Goal: Contribute content: Contribute content

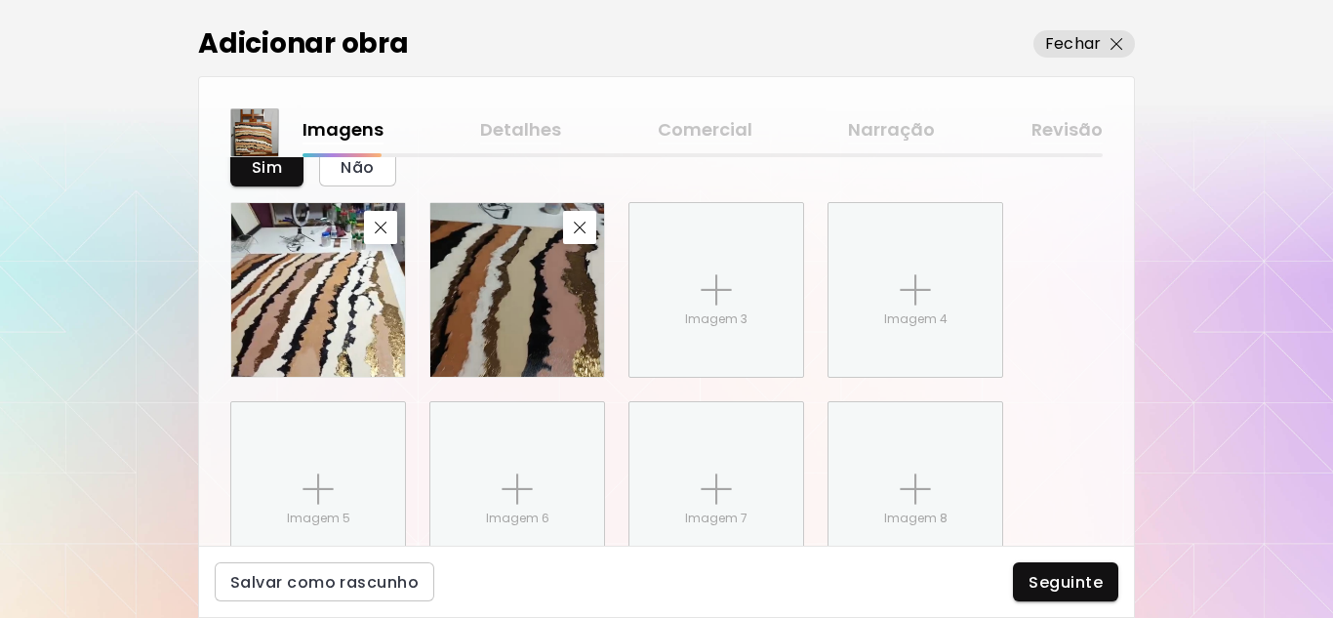
scroll to position [1172, 0]
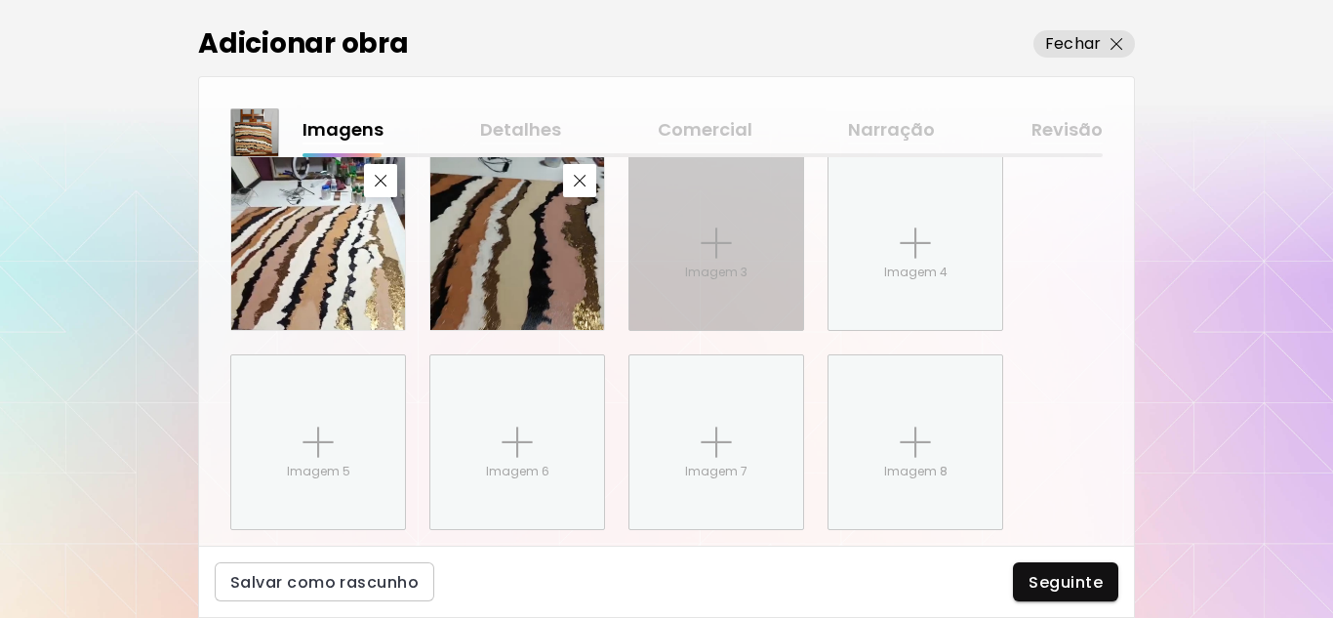
click at [708, 246] on img at bounding box center [716, 242] width 31 height 31
click at [0, 0] on input "Imagem 3" at bounding box center [0, 0] width 0 height 0
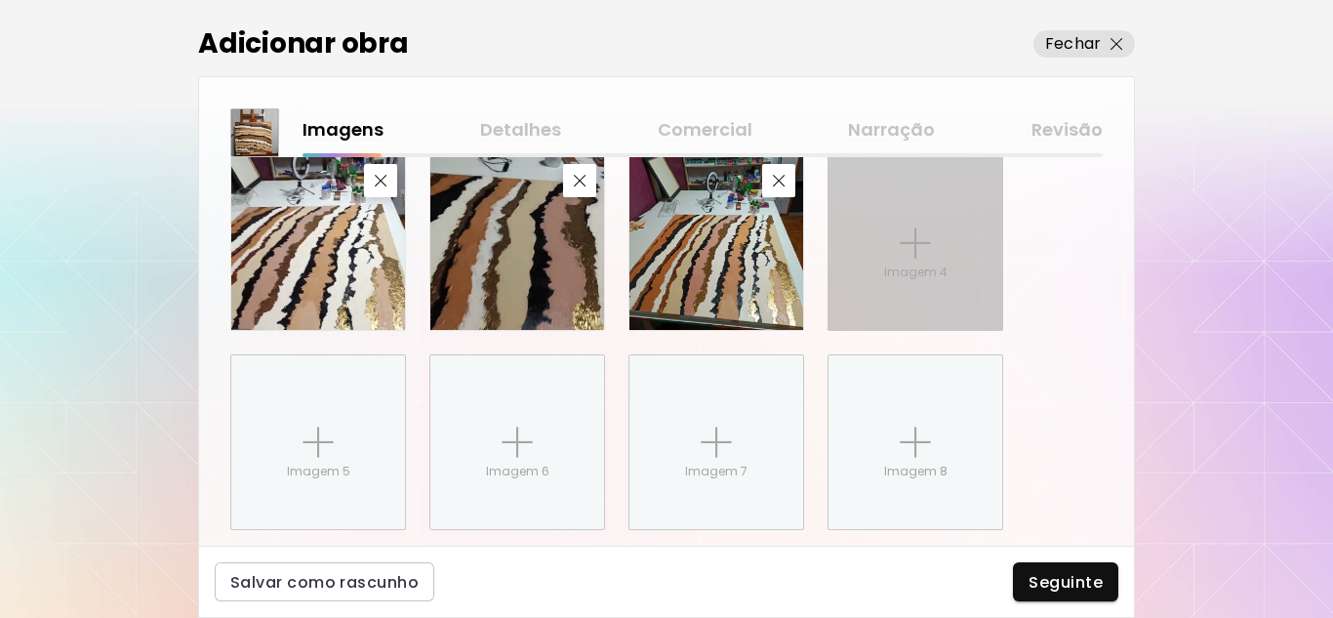
click at [932, 287] on div "Imagem 4" at bounding box center [916, 243] width 174 height 174
click at [0, 0] on input "Imagem 4" at bounding box center [0, 0] width 0 height 0
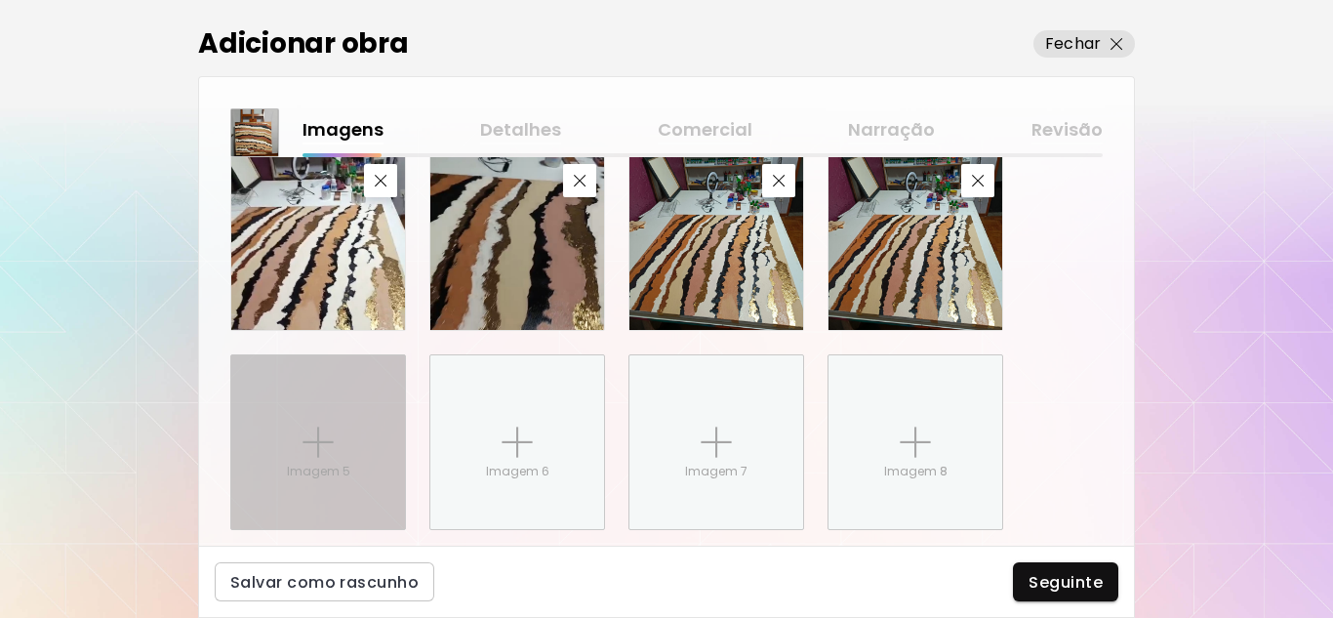
click at [322, 460] on div "Imagem 5" at bounding box center [318, 442] width 174 height 174
click at [0, 0] on input "Imagem 5" at bounding box center [0, 0] width 0 height 0
click at [318, 486] on div "Imagem 5" at bounding box center [318, 442] width 174 height 174
click at [0, 0] on input "Imagem 5" at bounding box center [0, 0] width 0 height 0
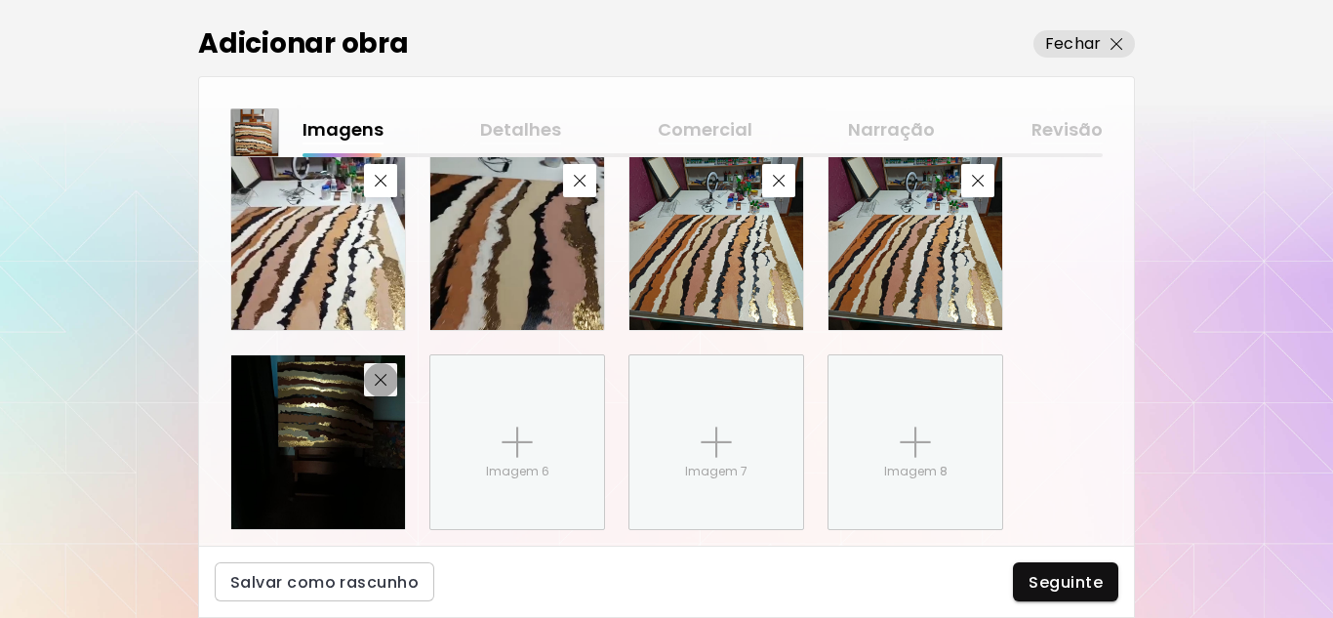
click at [380, 379] on img "button" at bounding box center [381, 380] width 13 height 13
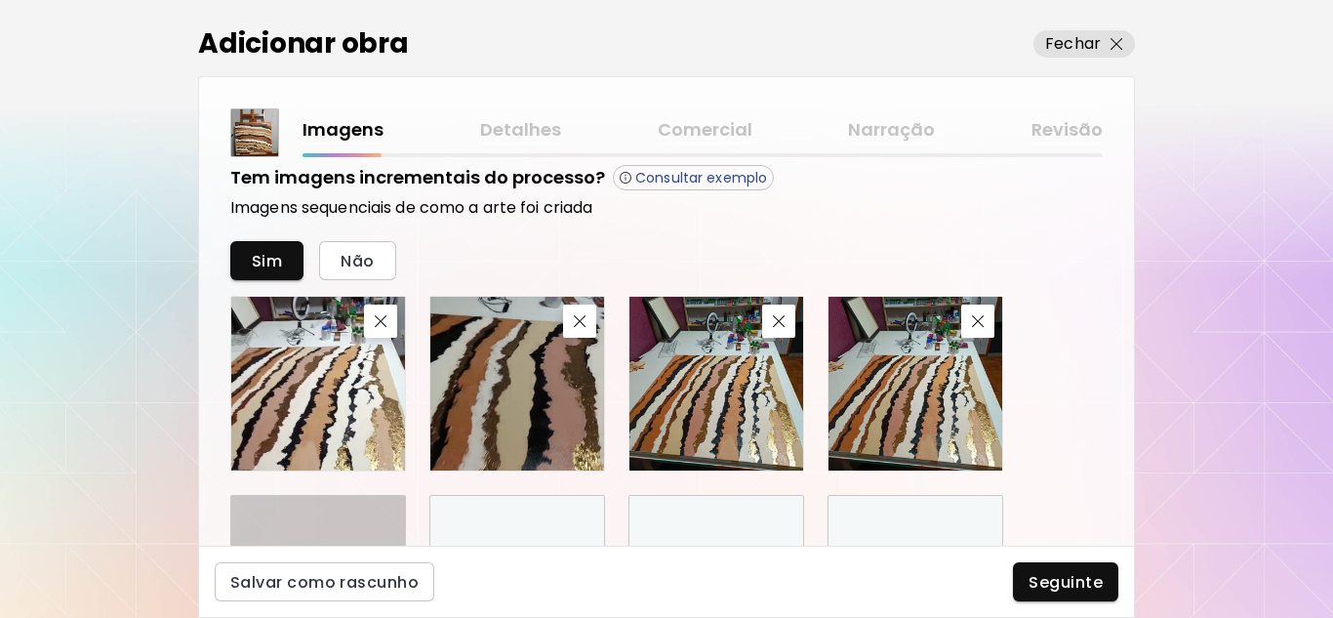
scroll to position [1129, 0]
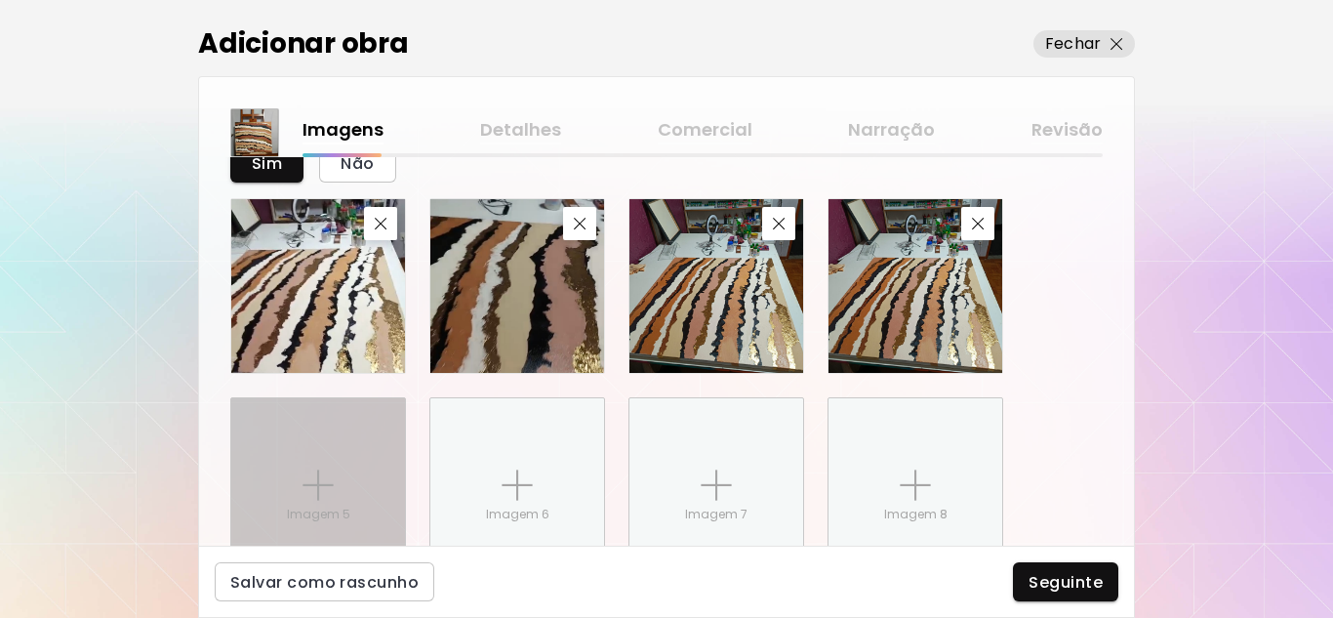
click at [336, 478] on div "Imagem 5" at bounding box center [318, 485] width 174 height 174
click at [0, 0] on input "Imagem 5" at bounding box center [0, 0] width 0 height 0
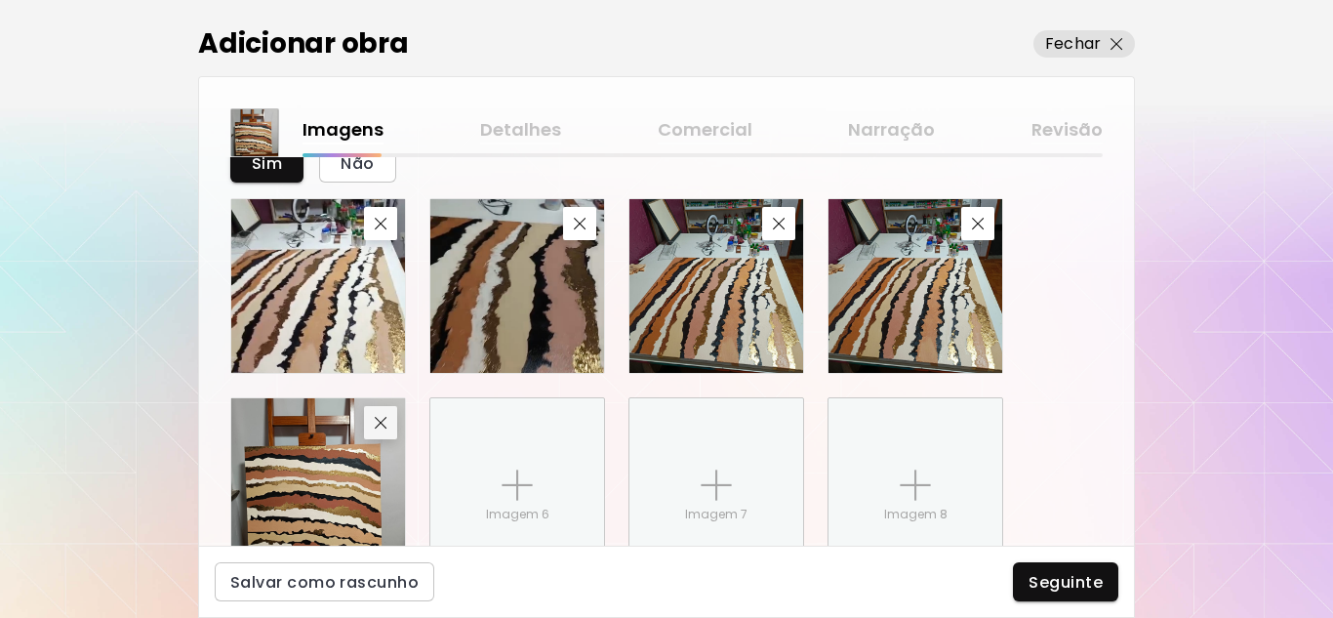
click at [383, 417] on img "button" at bounding box center [381, 423] width 13 height 13
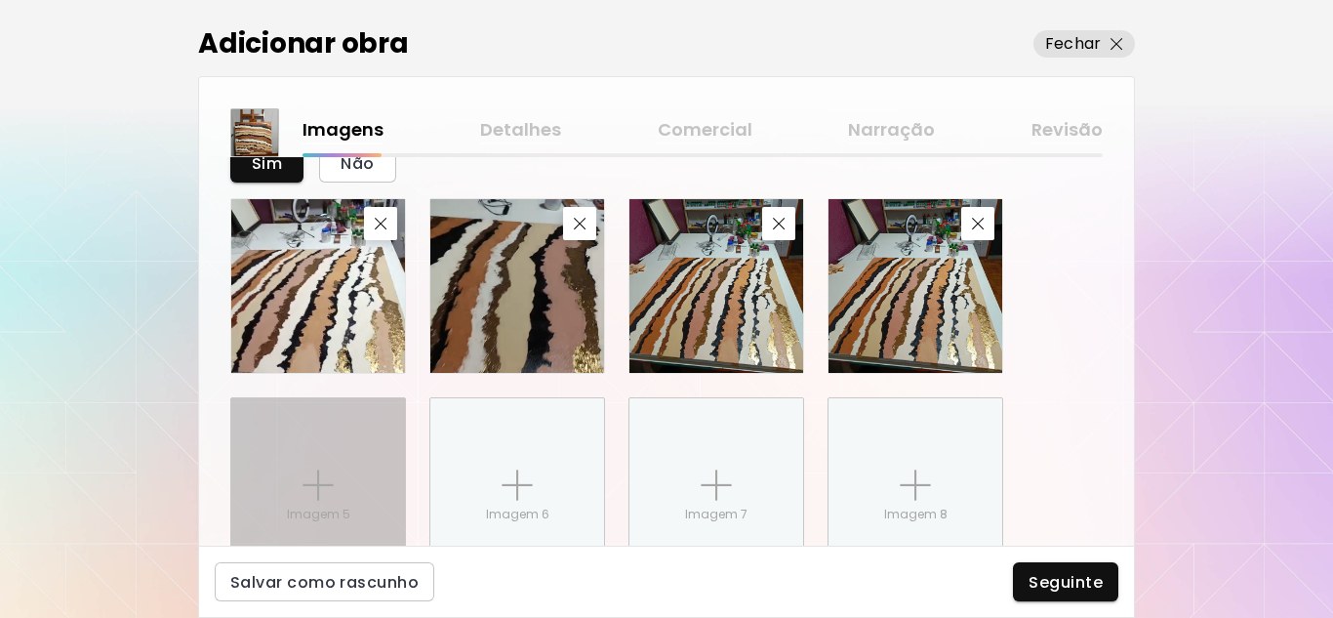
click at [292, 430] on div "Imagem 5" at bounding box center [318, 485] width 174 height 174
click at [0, 0] on input "Imagem 5" at bounding box center [0, 0] width 0 height 0
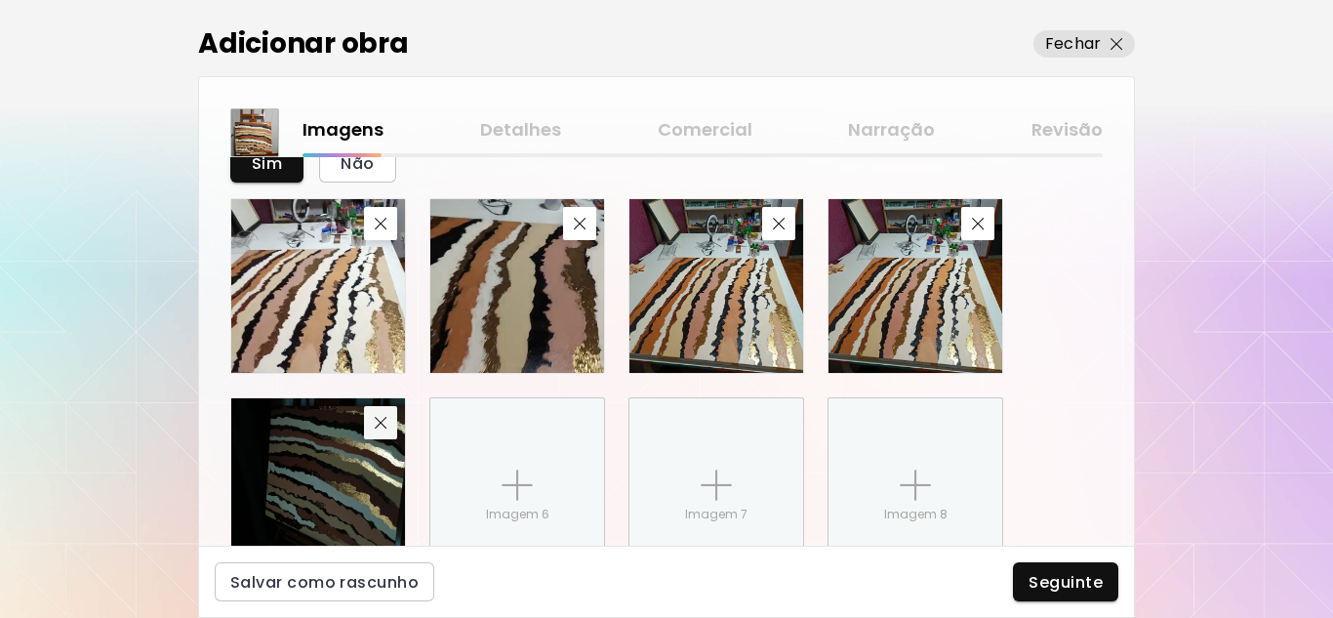
click at [375, 430] on button "button" at bounding box center [380, 422] width 33 height 33
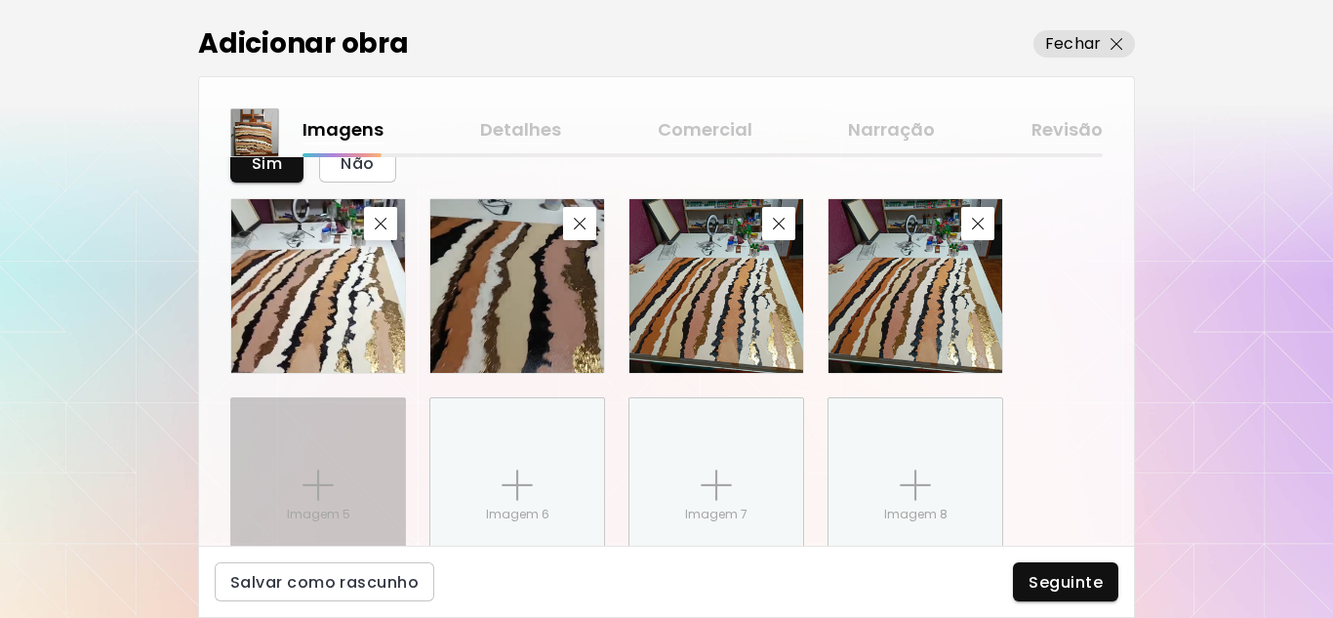
click at [310, 466] on div "Imagem 5" at bounding box center [318, 485] width 174 height 174
click at [0, 0] on input "Imagem 5" at bounding box center [0, 0] width 0 height 0
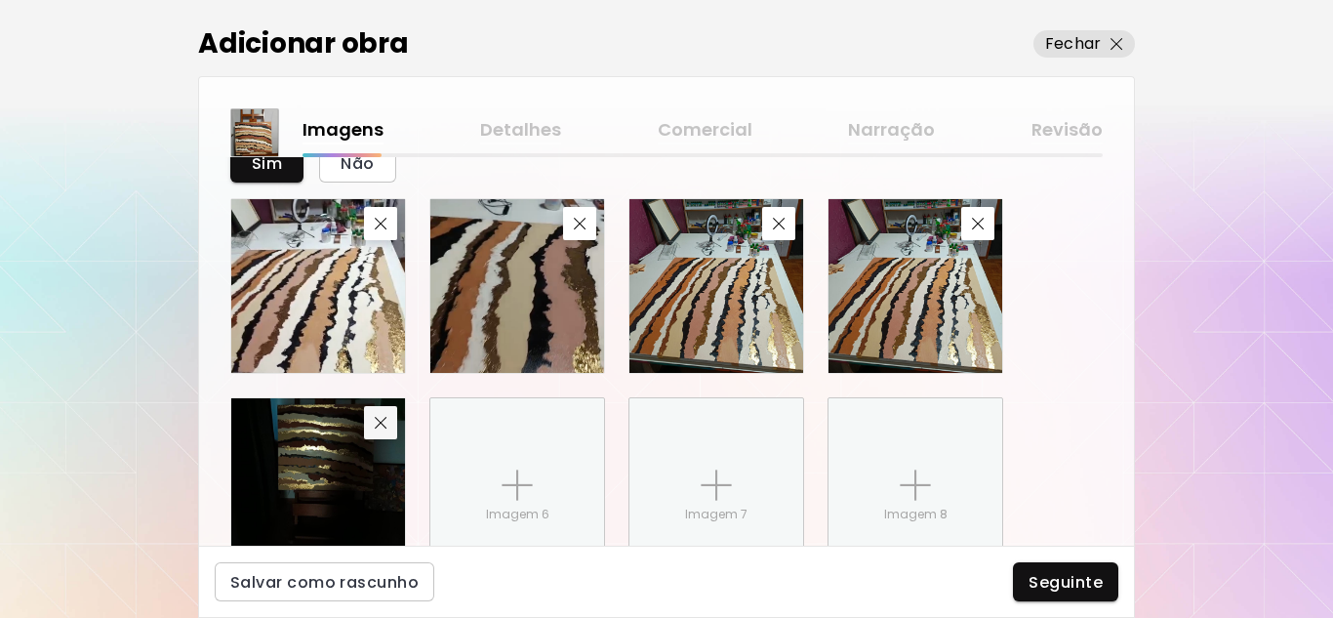
click at [371, 427] on span "button" at bounding box center [380, 423] width 23 height 13
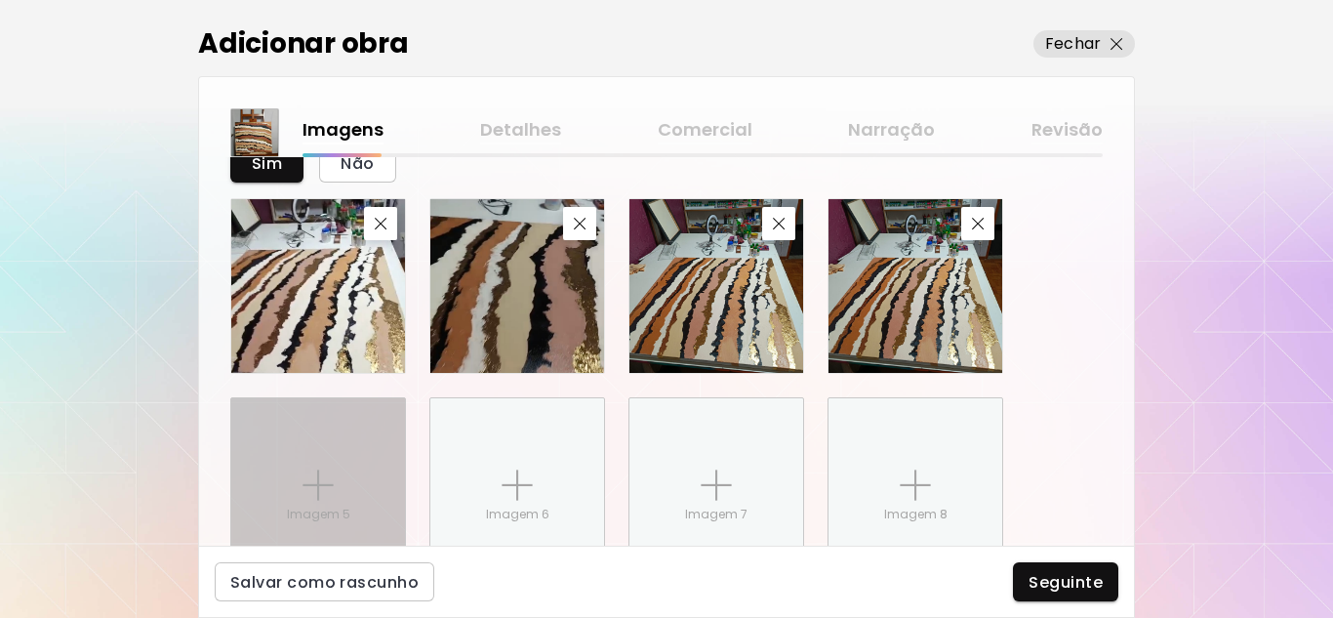
click at [326, 458] on div "Imagem 5" at bounding box center [318, 485] width 174 height 174
click at [0, 0] on input "Imagem 5" at bounding box center [0, 0] width 0 height 0
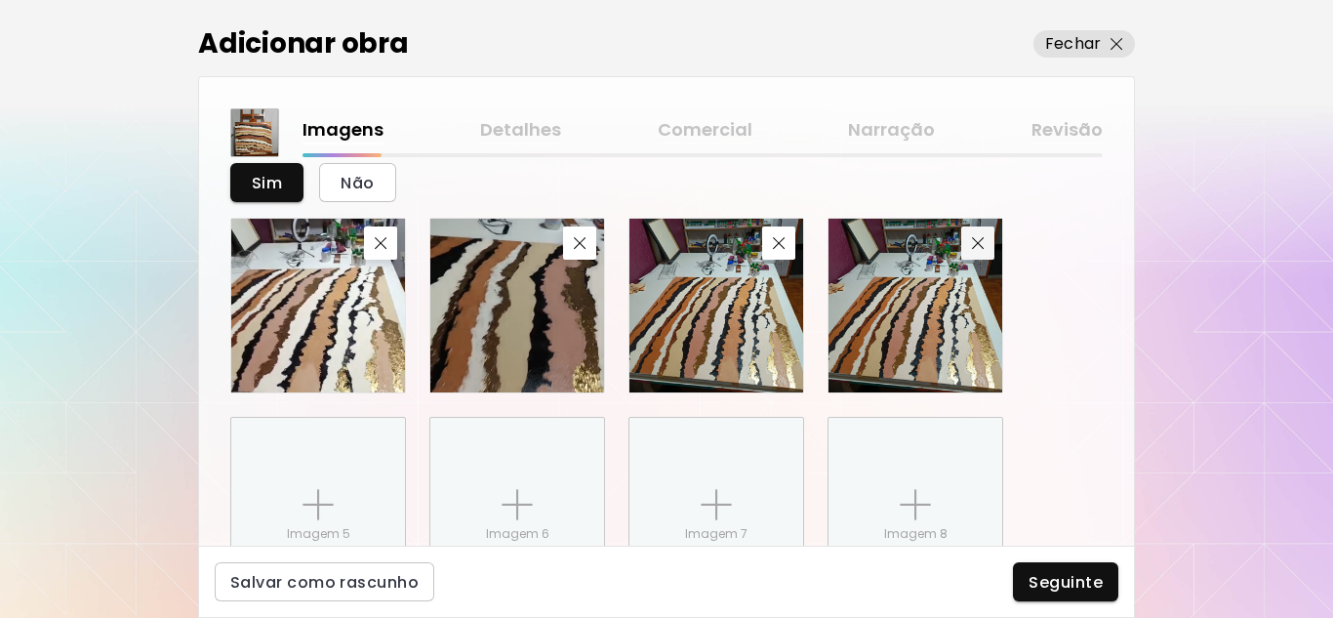
click at [979, 228] on button "button" at bounding box center [977, 242] width 33 height 33
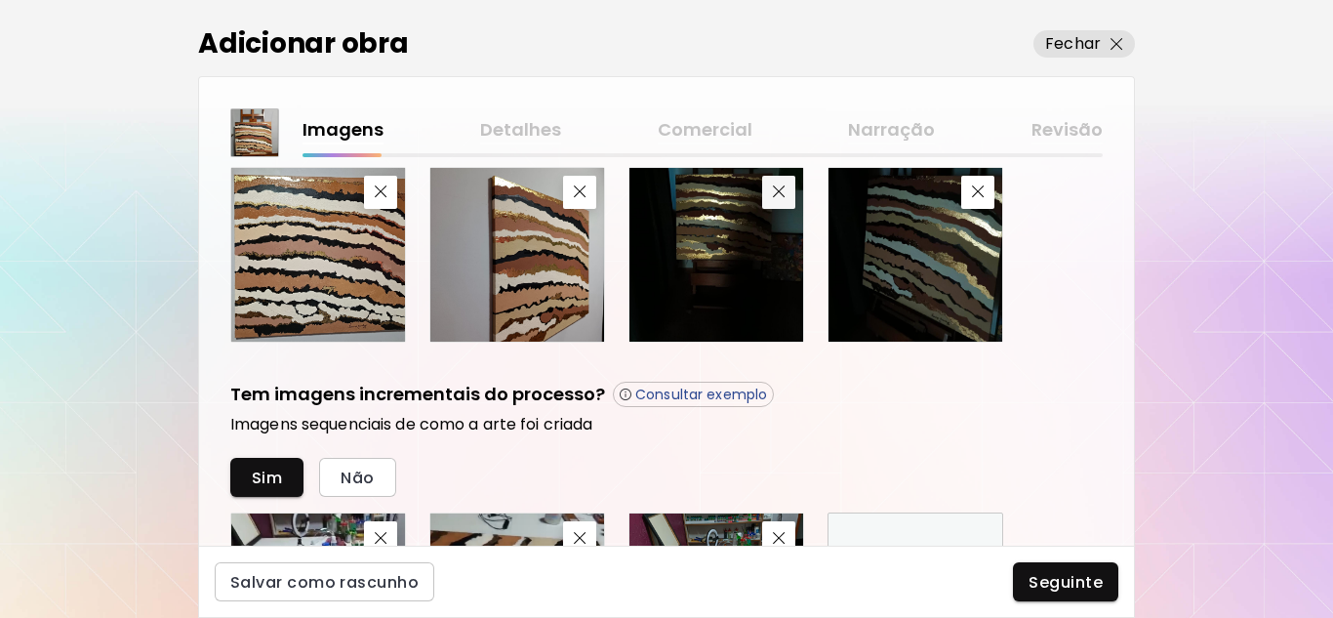
scroll to position [686, 0]
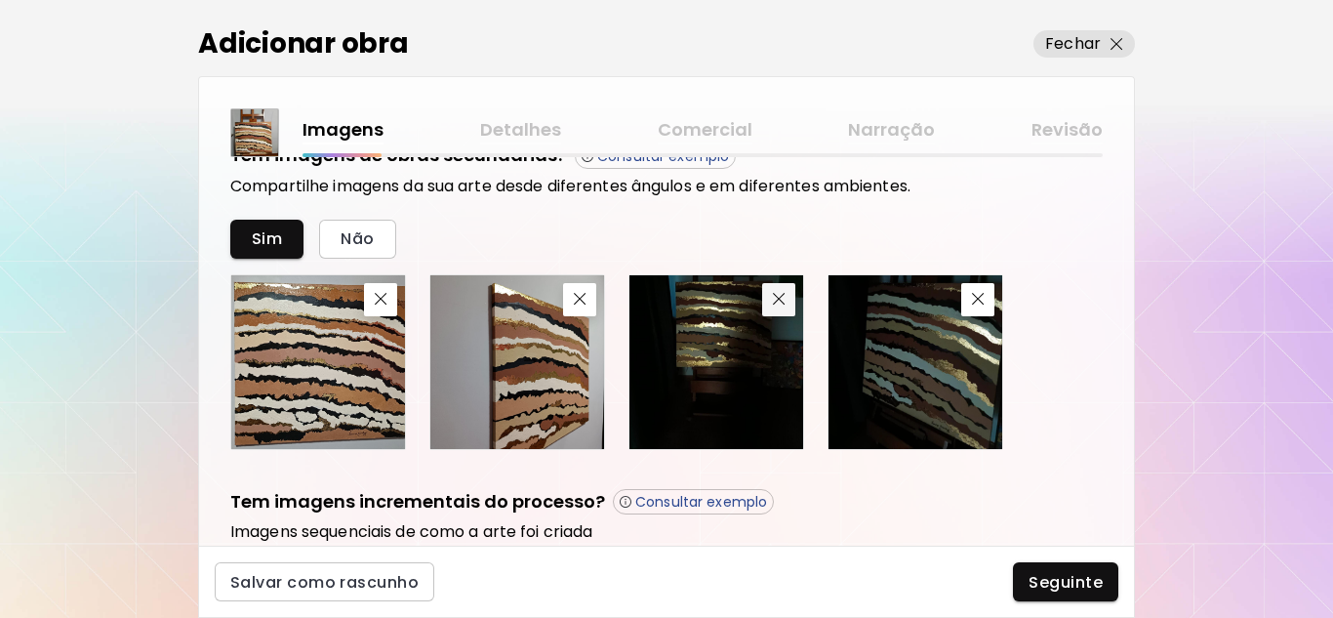
click at [774, 190] on div "Tem imagens de obras secundárias? Consultar exemplo Compartilhe imagens da sua …" at bounding box center [666, 295] width 872 height 307
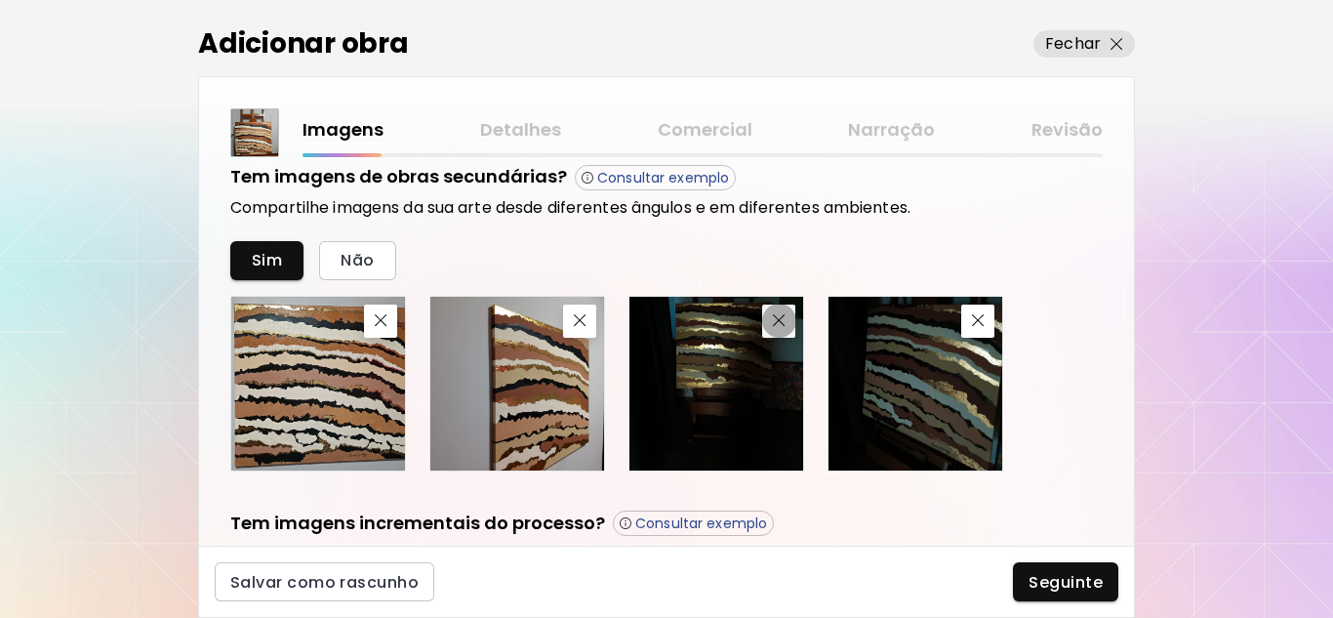
click at [780, 332] on button "button" at bounding box center [778, 320] width 33 height 33
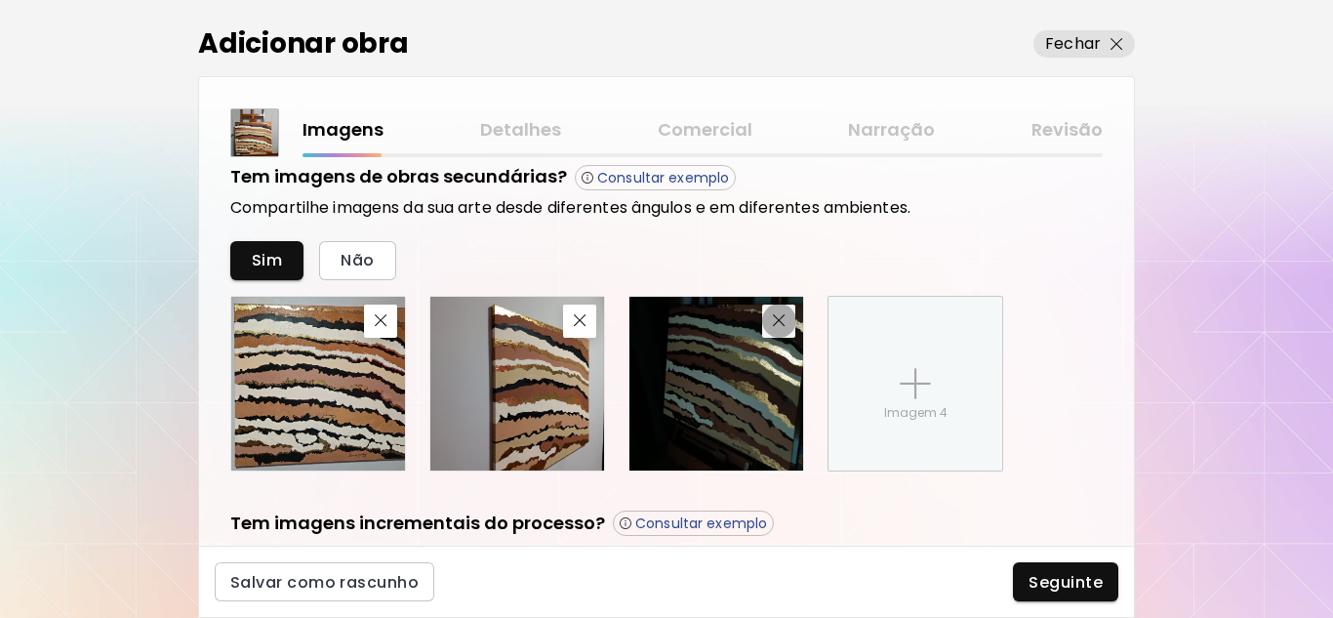
click at [783, 315] on img "button" at bounding box center [779, 320] width 13 height 13
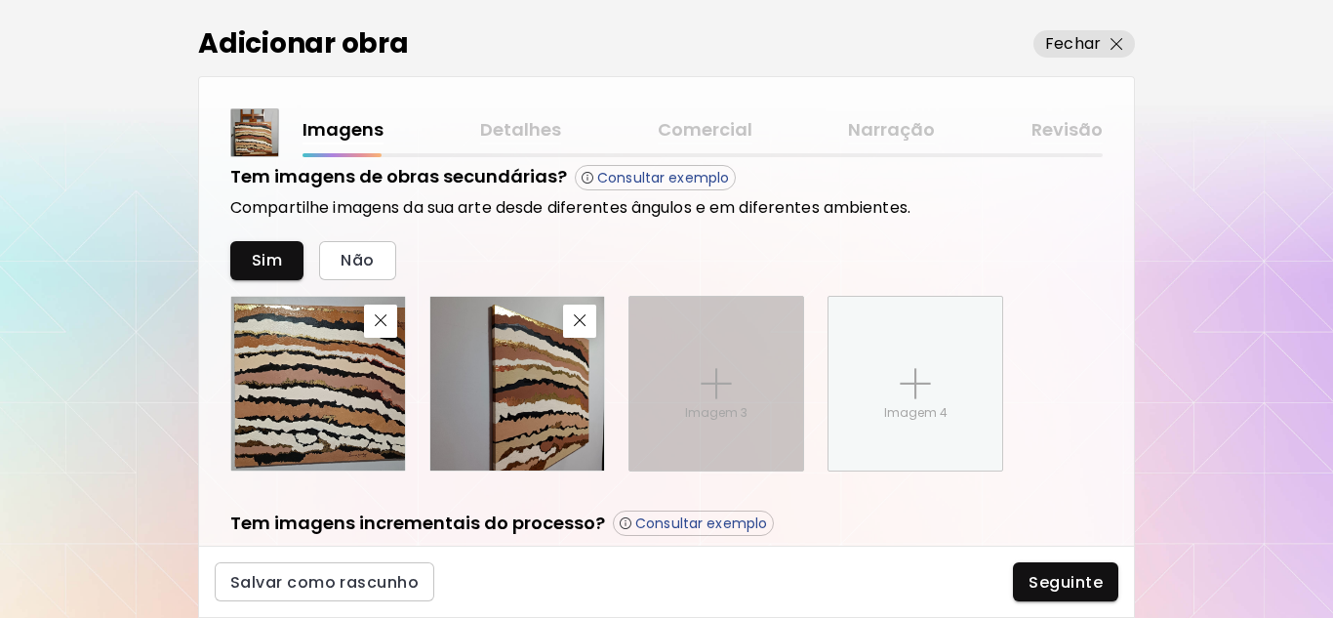
click at [689, 401] on div "Imagem 3" at bounding box center [716, 384] width 174 height 174
click at [0, 0] on input "Imagem 3" at bounding box center [0, 0] width 0 height 0
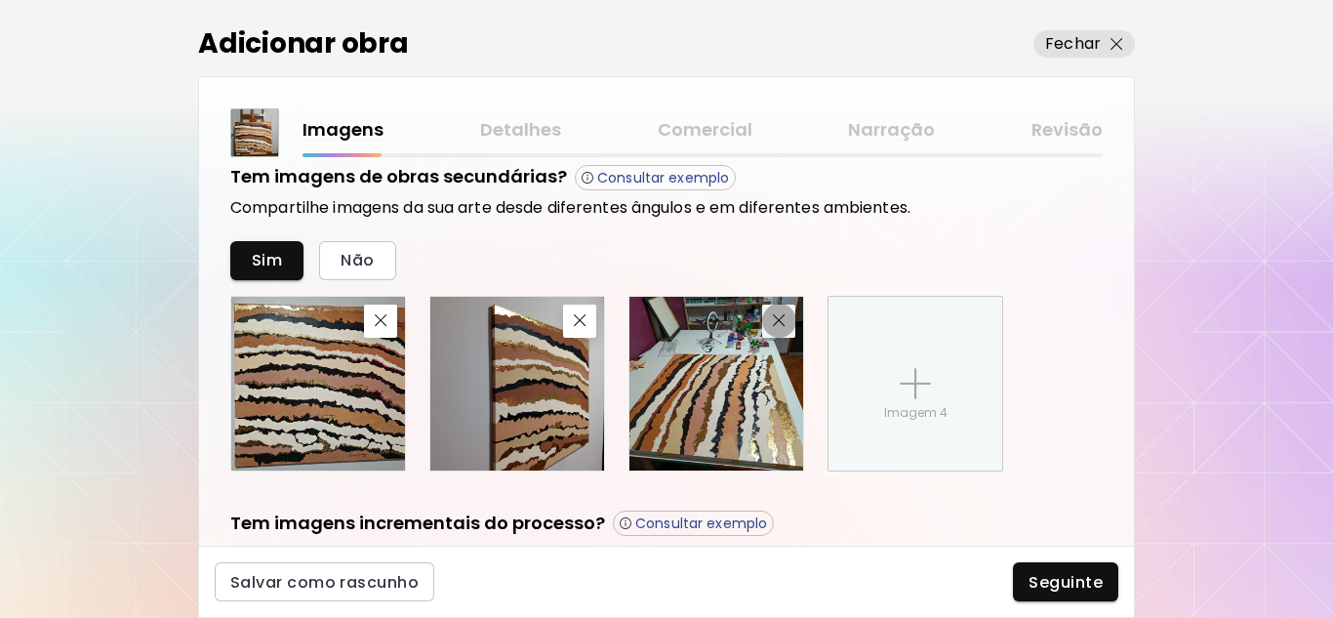
click at [782, 319] on img "button" at bounding box center [779, 320] width 13 height 13
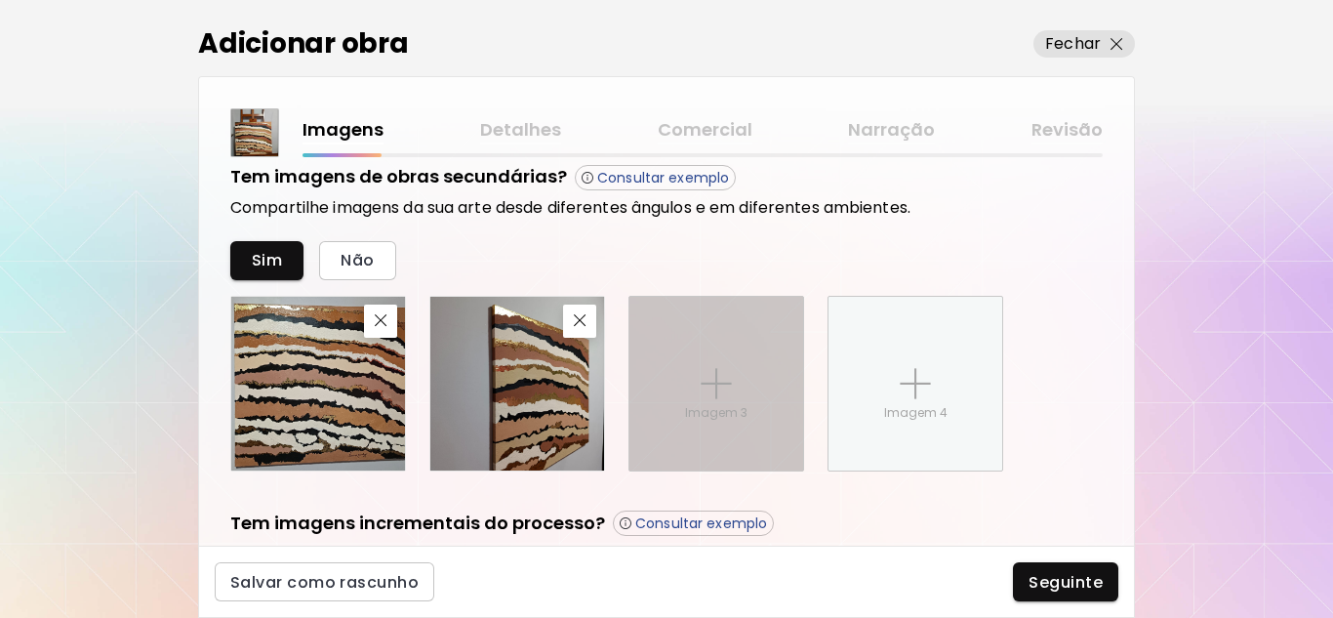
click at [723, 356] on div "Imagem 3" at bounding box center [716, 384] width 174 height 174
click at [0, 0] on input "Imagem 3" at bounding box center [0, 0] width 0 height 0
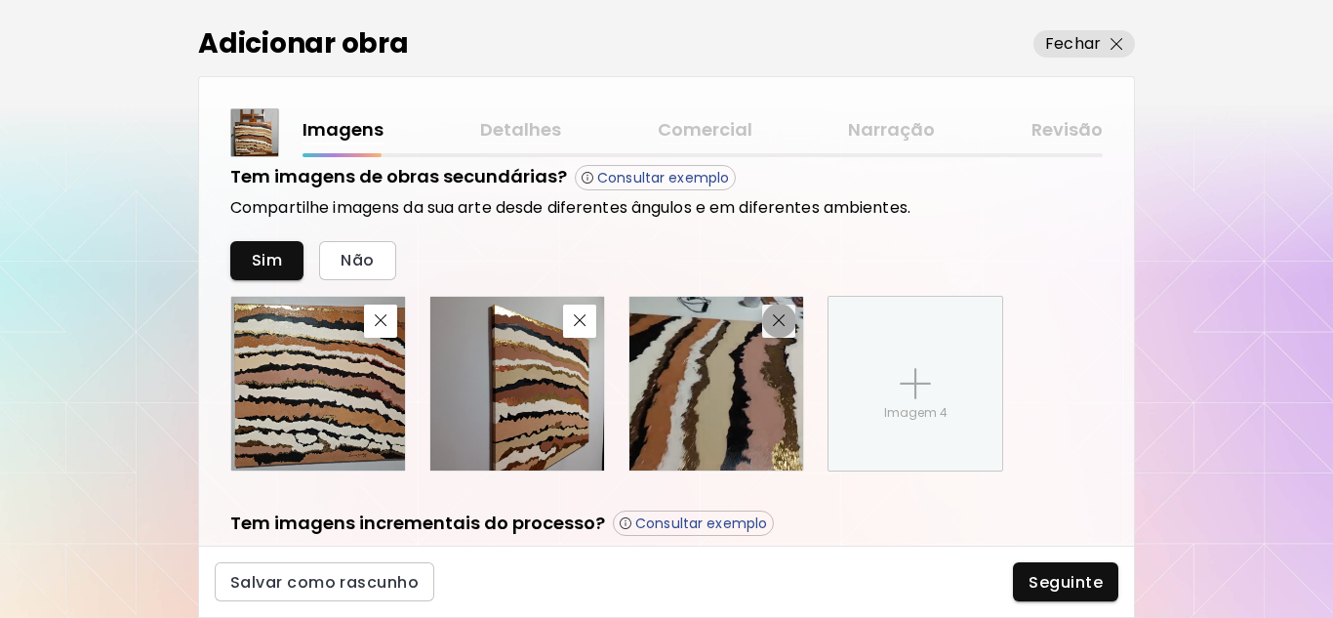
click at [773, 329] on button "button" at bounding box center [778, 320] width 33 height 33
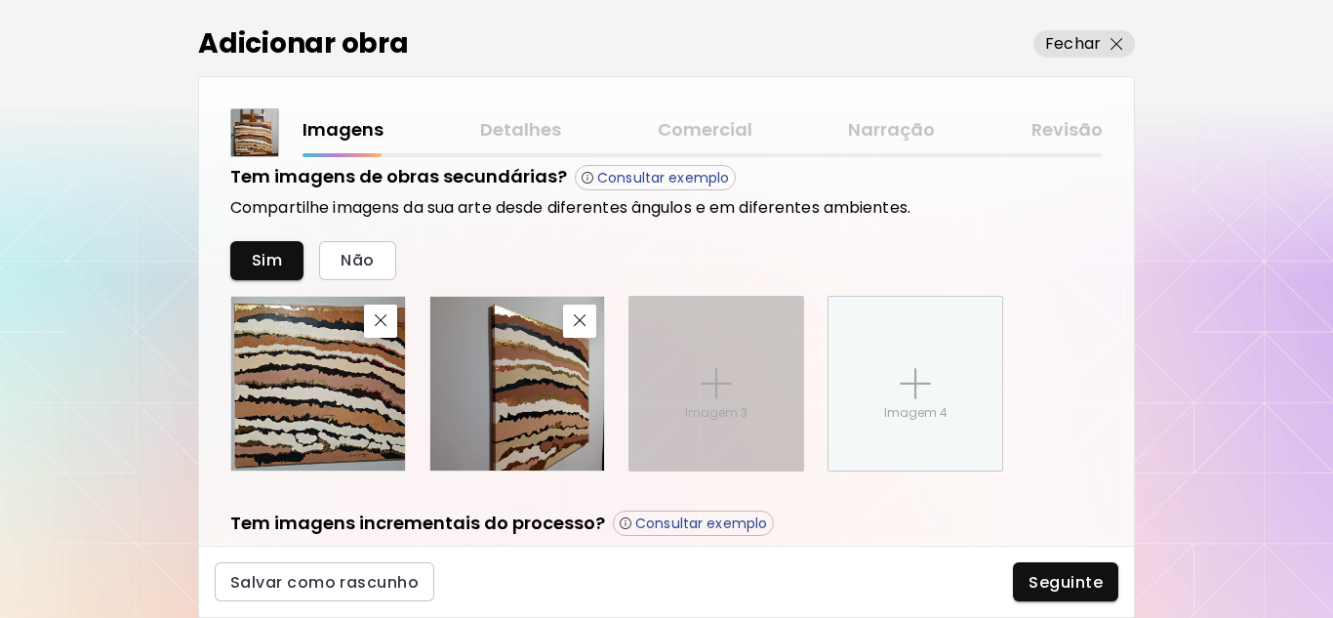
click at [737, 402] on div "Imagem 3" at bounding box center [716, 384] width 174 height 174
click at [0, 0] on input "Imagem 3" at bounding box center [0, 0] width 0 height 0
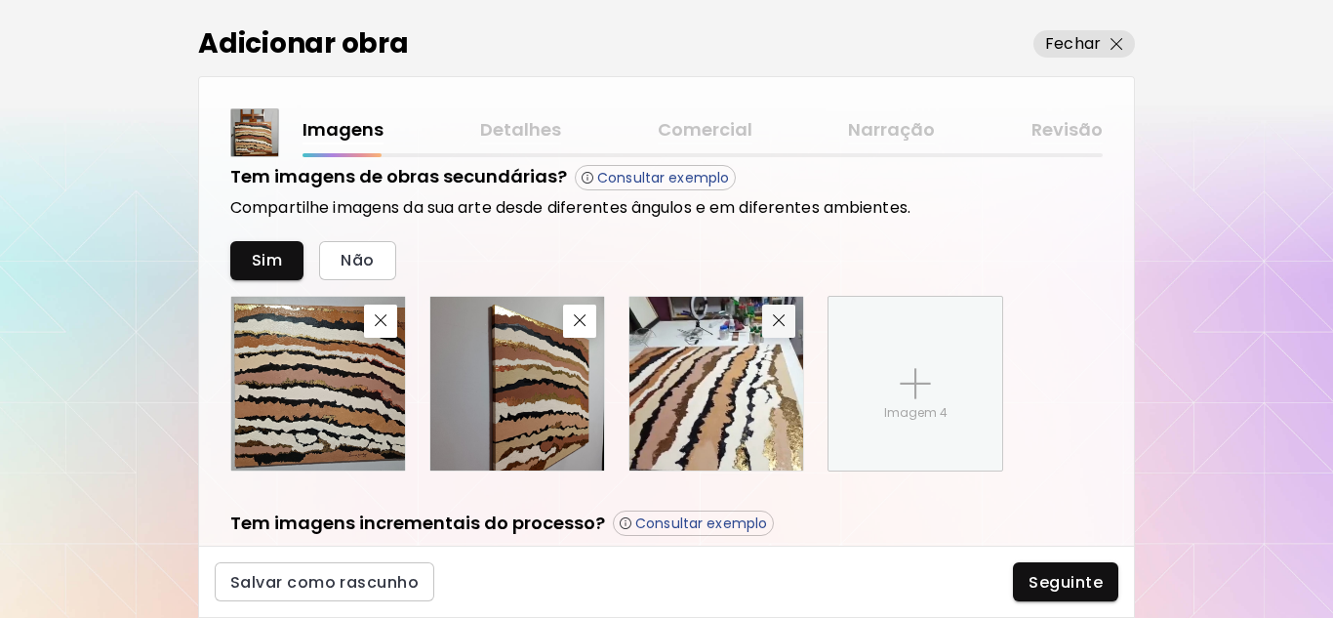
click at [777, 332] on button "button" at bounding box center [778, 320] width 33 height 33
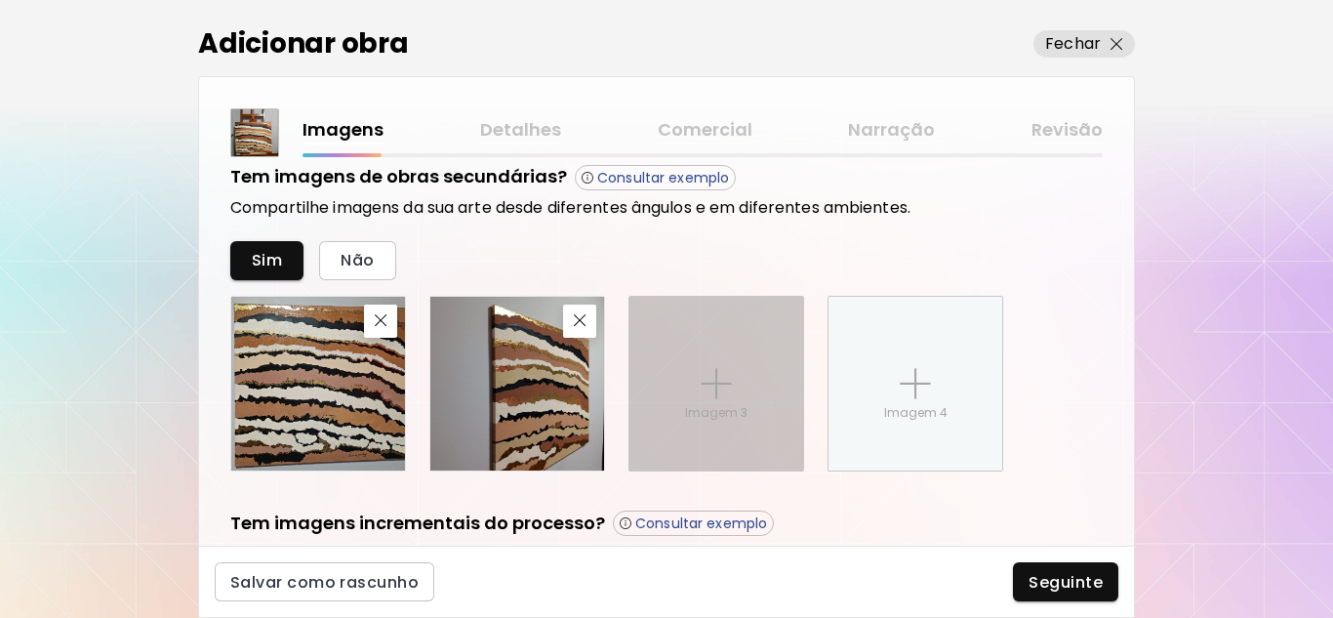
click at [703, 381] on img at bounding box center [716, 383] width 31 height 31
click at [0, 0] on input "Imagem 3" at bounding box center [0, 0] width 0 height 0
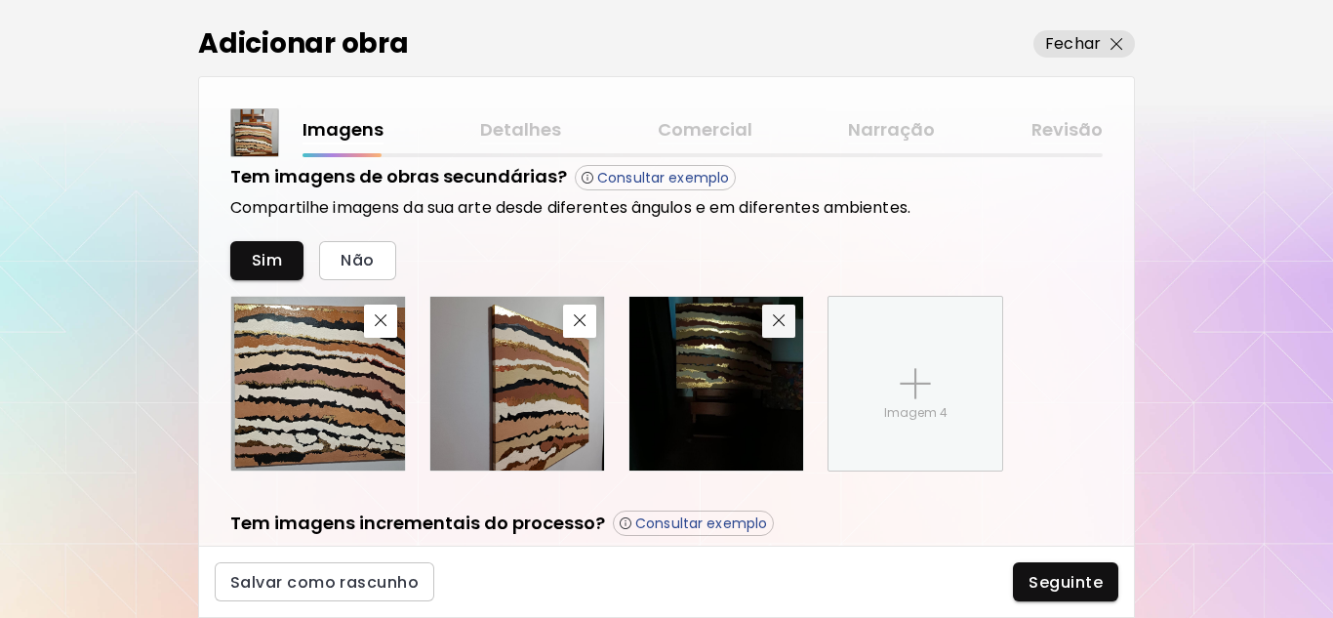
click at [784, 327] on img "button" at bounding box center [779, 320] width 13 height 13
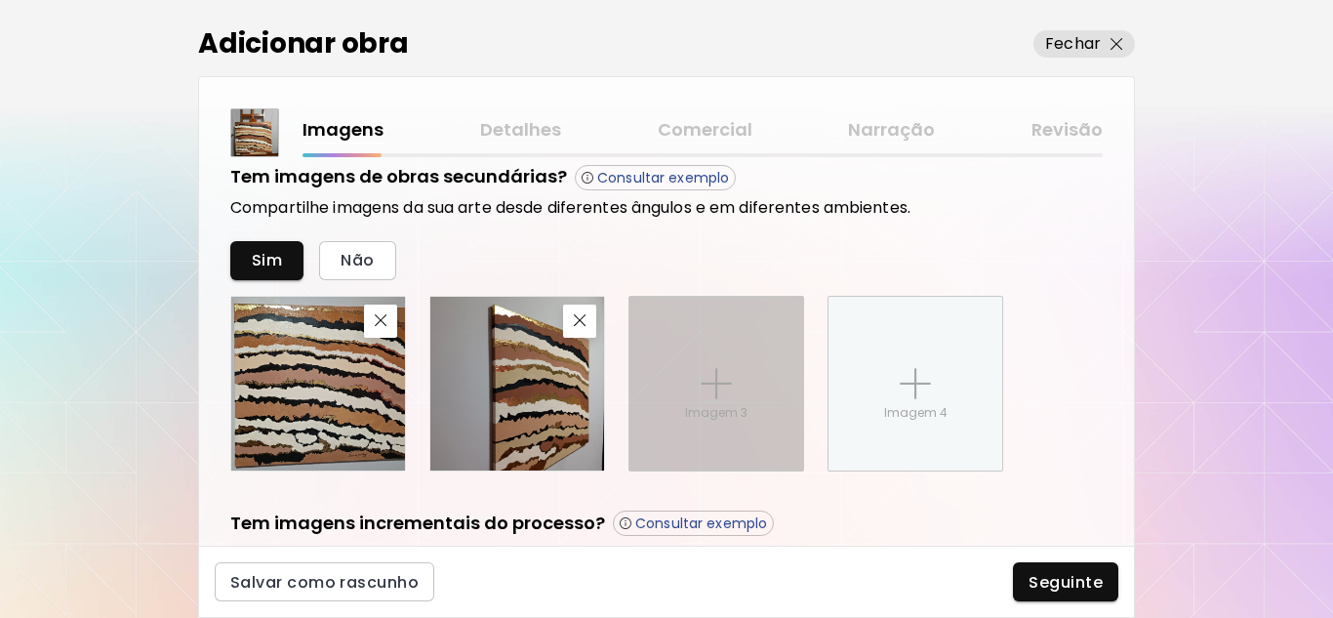
click at [681, 407] on div "Imagem 3" at bounding box center [716, 384] width 174 height 174
click at [0, 0] on input "Imagem 3" at bounding box center [0, 0] width 0 height 0
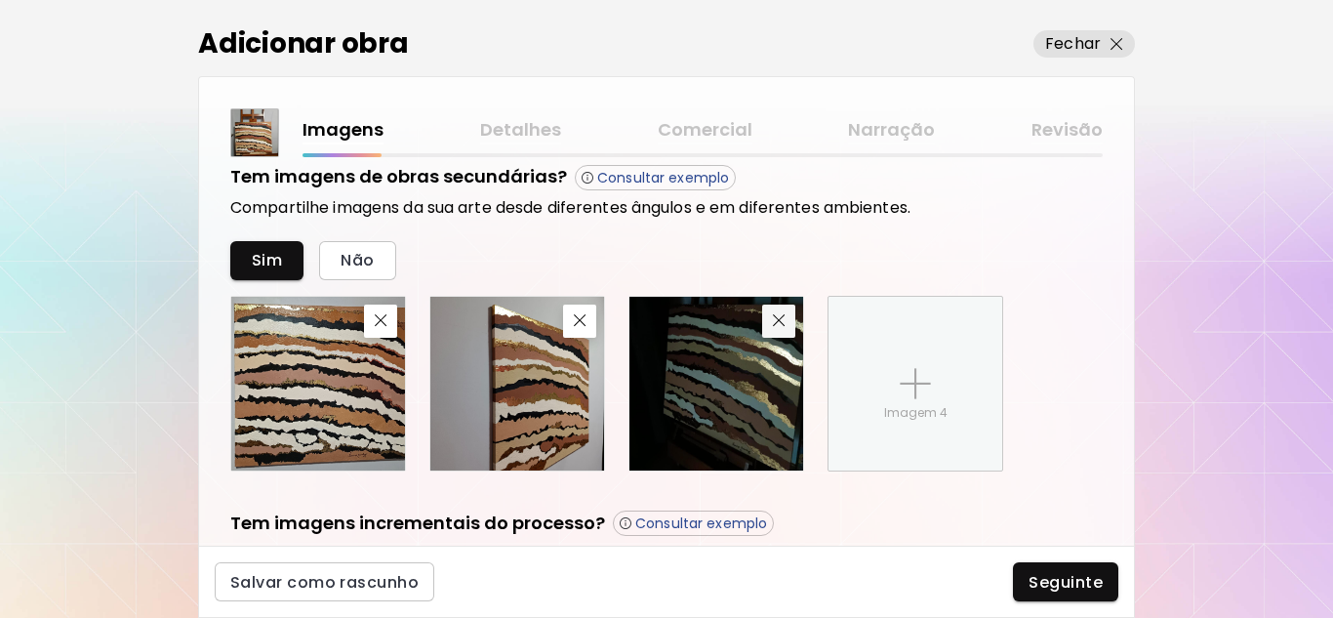
click at [775, 329] on button "button" at bounding box center [778, 320] width 33 height 33
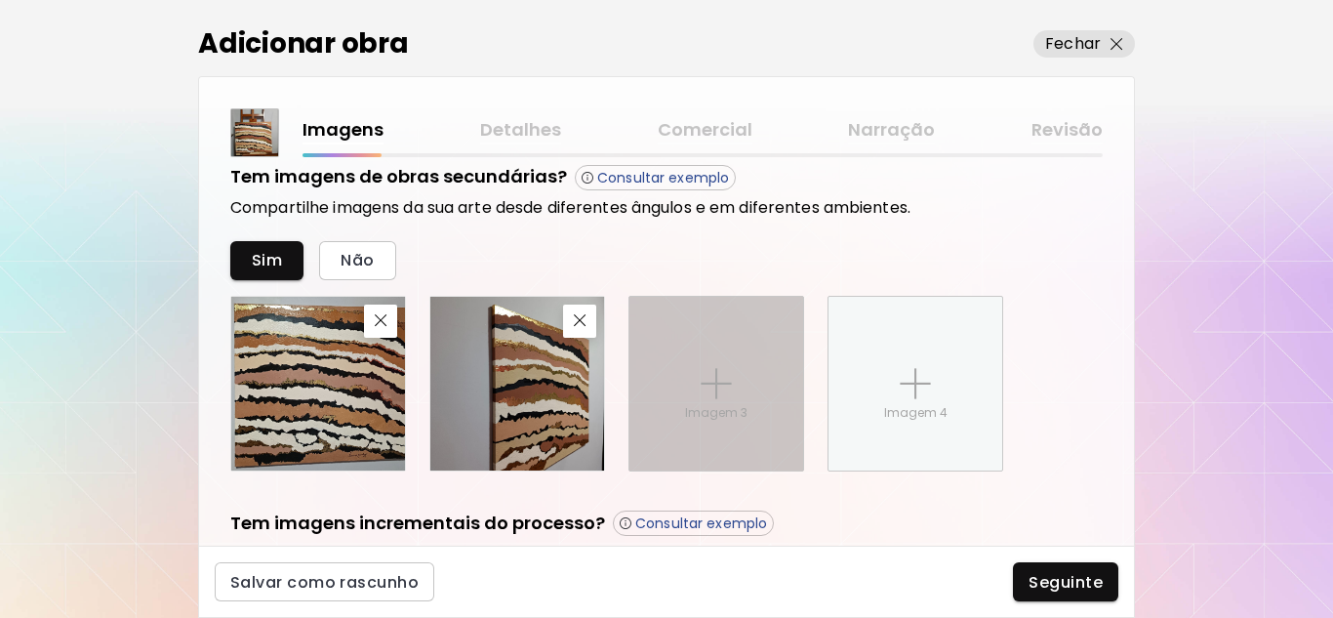
click at [711, 378] on img at bounding box center [716, 383] width 31 height 31
click at [0, 0] on input "Imagem 3" at bounding box center [0, 0] width 0 height 0
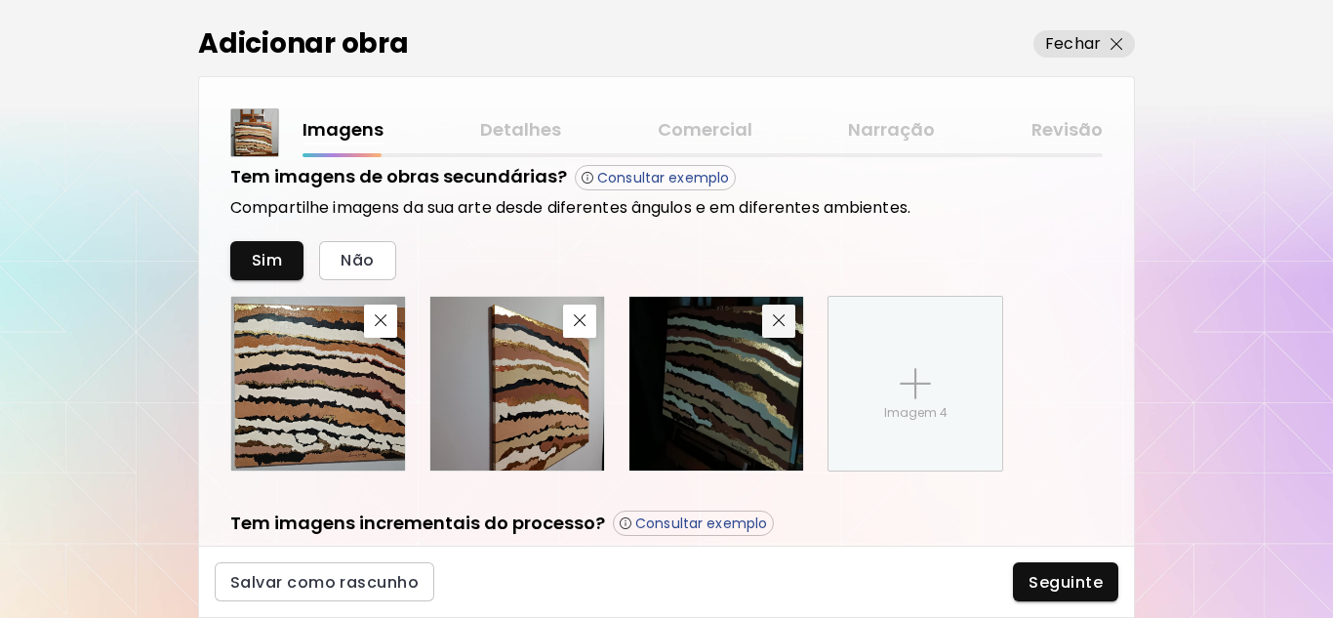
click at [777, 330] on button "button" at bounding box center [778, 320] width 33 height 33
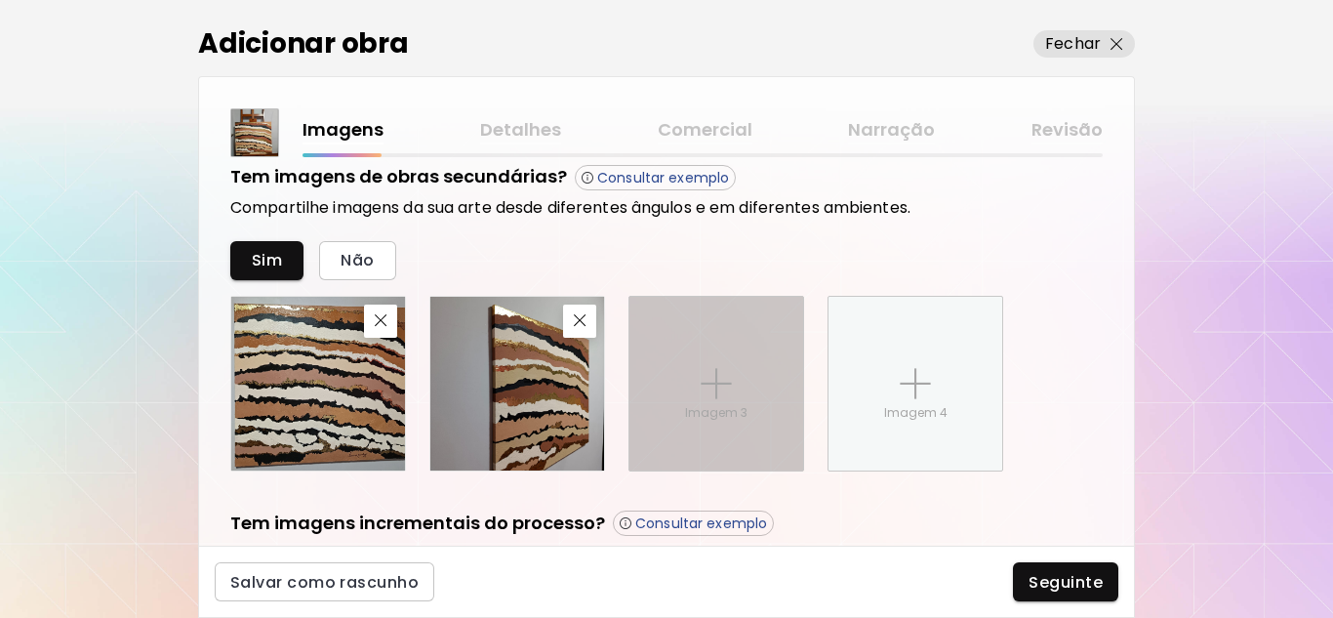
click at [691, 364] on div "Imagem 3" at bounding box center [716, 384] width 174 height 174
click at [0, 0] on input "Imagem 3" at bounding box center [0, 0] width 0 height 0
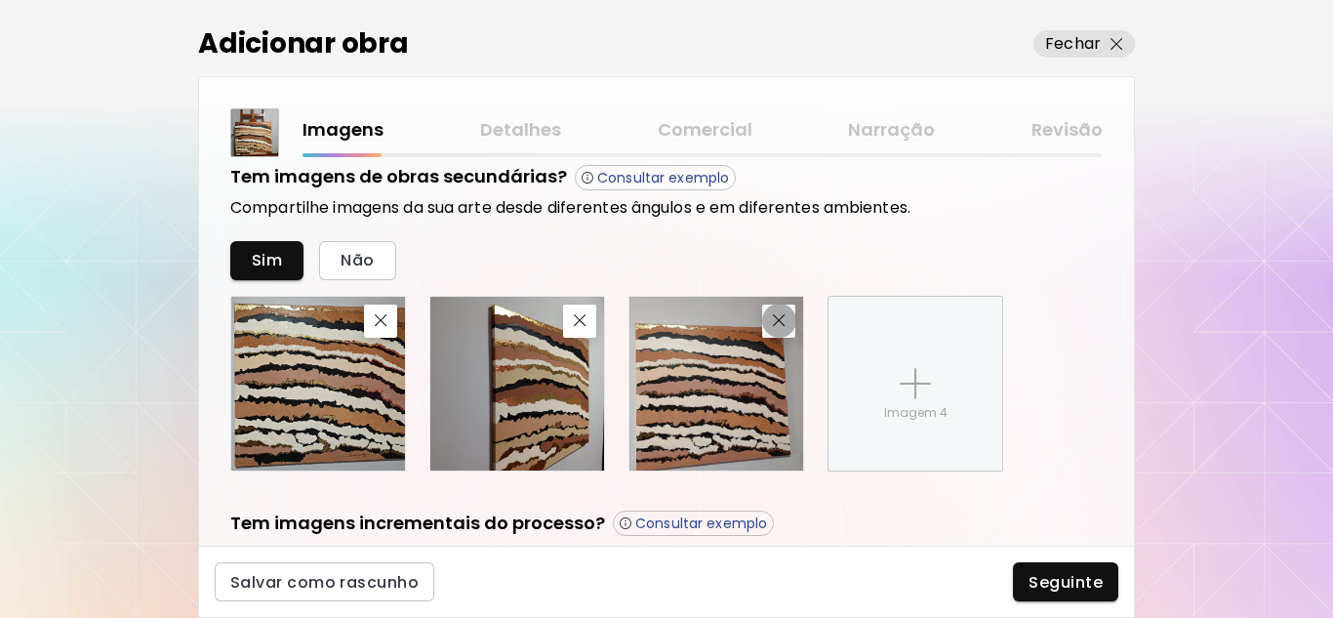
click at [778, 325] on img "button" at bounding box center [779, 320] width 13 height 13
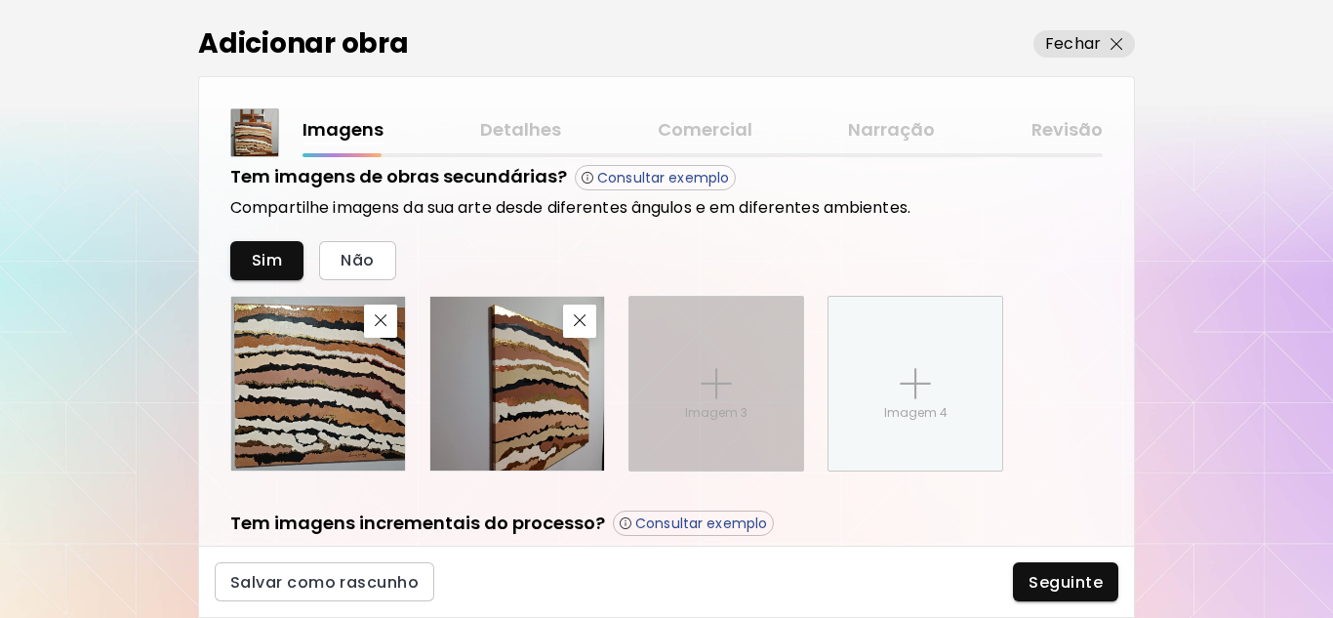
click at [738, 413] on p "Imagem 3" at bounding box center [716, 413] width 62 height 18
click at [0, 0] on input "Imagem 3" at bounding box center [0, 0] width 0 height 0
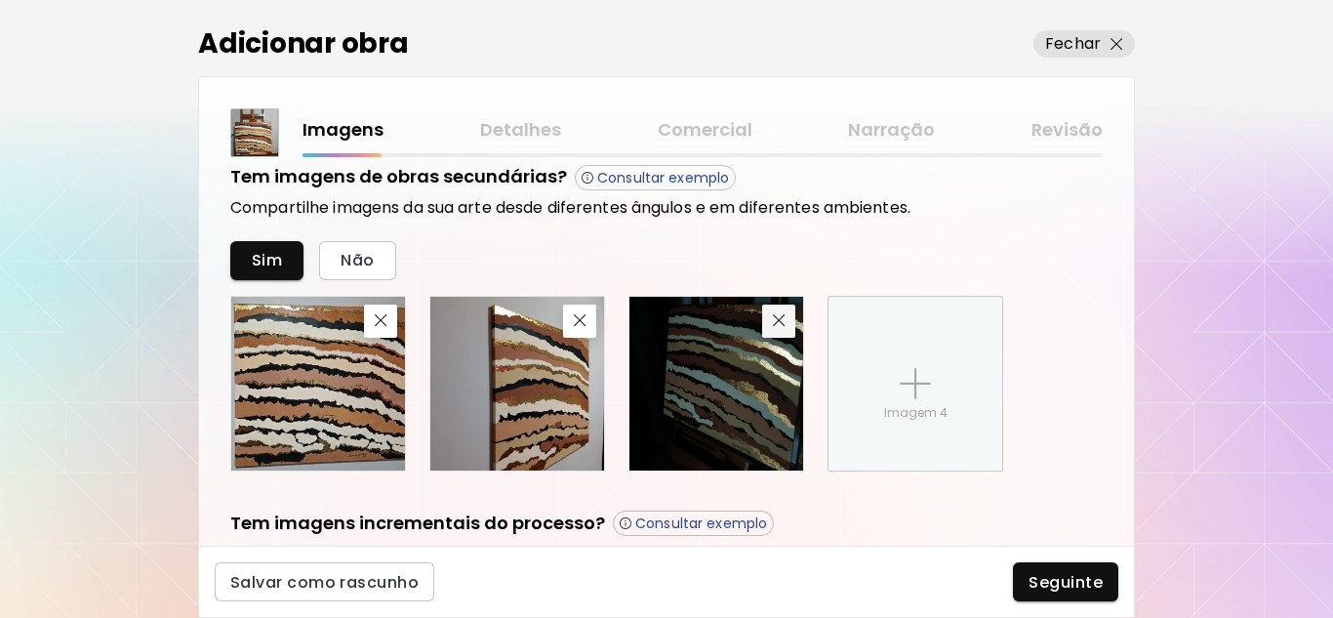
click at [775, 330] on button "button" at bounding box center [778, 320] width 33 height 33
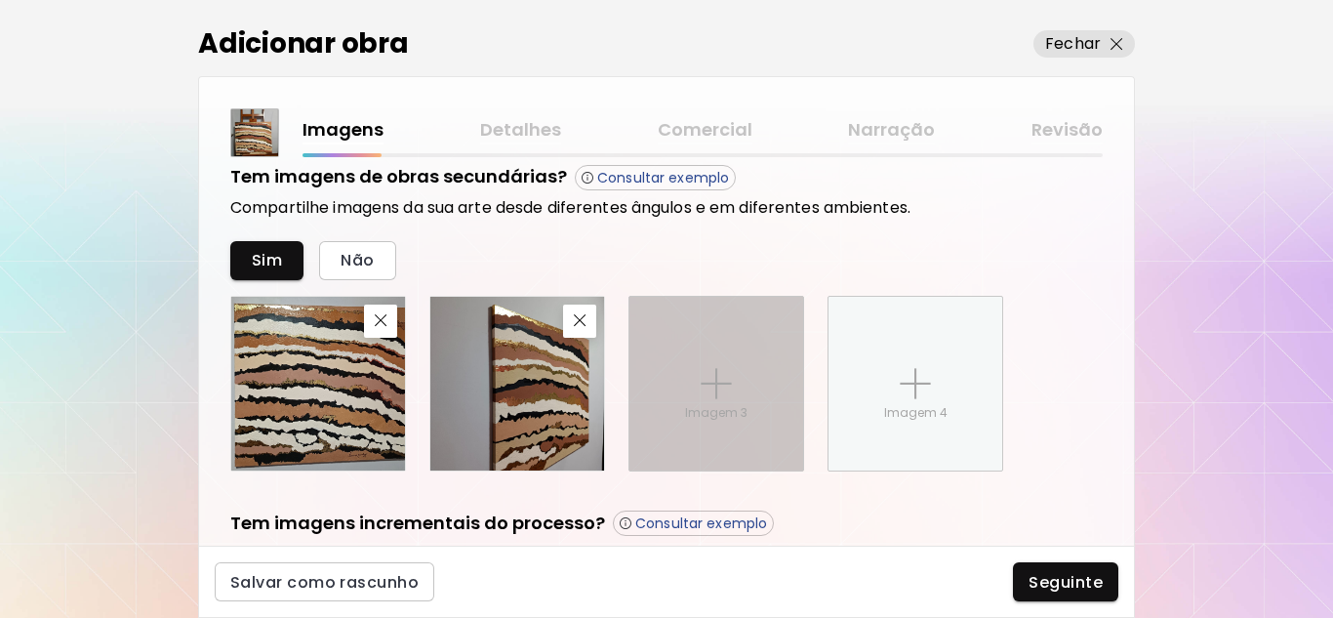
click at [725, 376] on img at bounding box center [716, 383] width 31 height 31
click at [0, 0] on input "Imagem 3" at bounding box center [0, 0] width 0 height 0
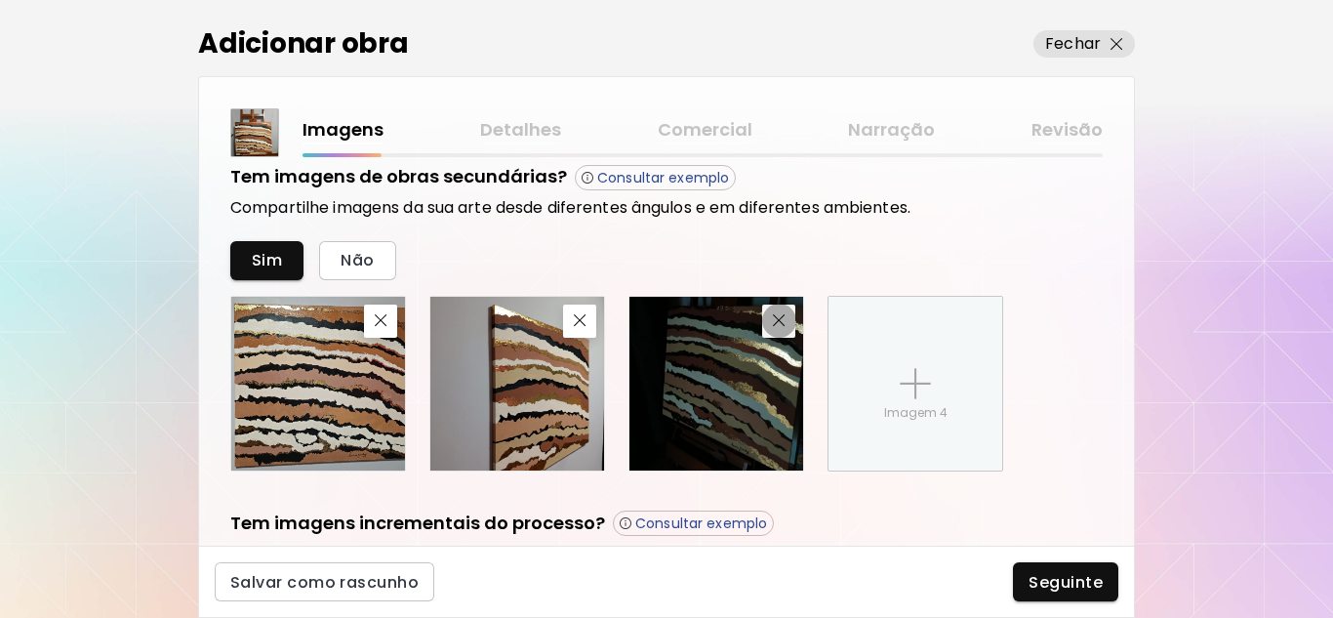
click at [785, 319] on img "button" at bounding box center [779, 320] width 13 height 13
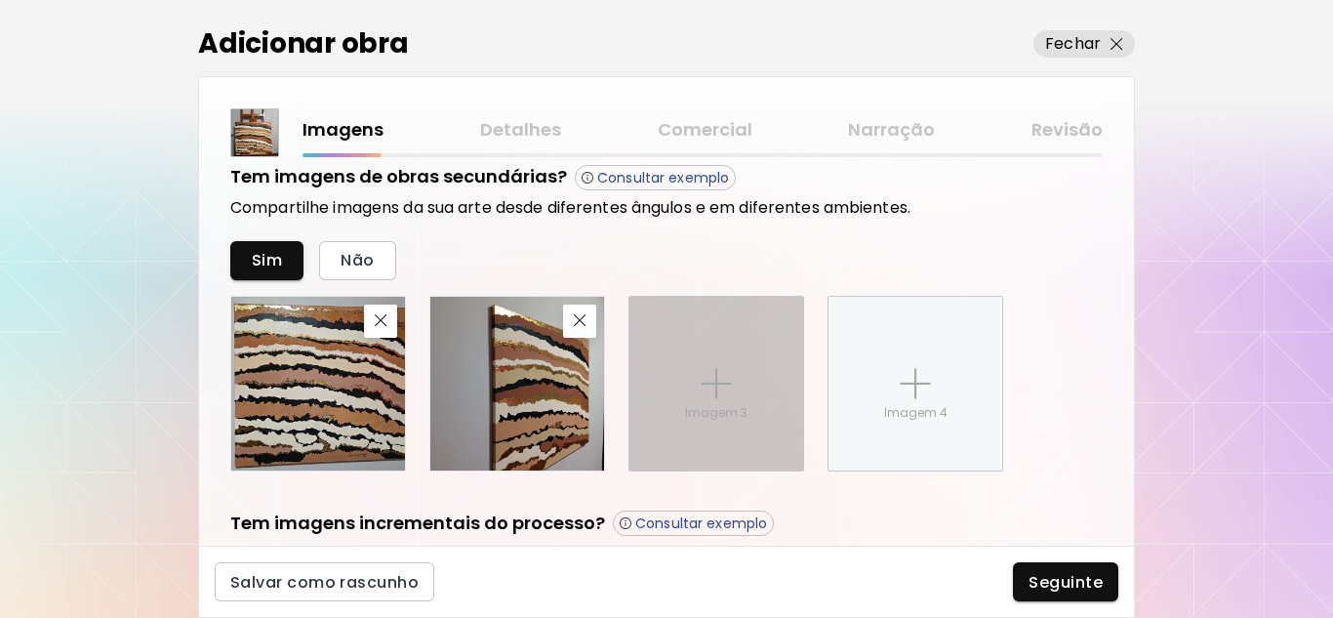
click at [746, 365] on div "Imagem 3" at bounding box center [716, 384] width 174 height 174
click at [0, 0] on input "Imagem 3" at bounding box center [0, 0] width 0 height 0
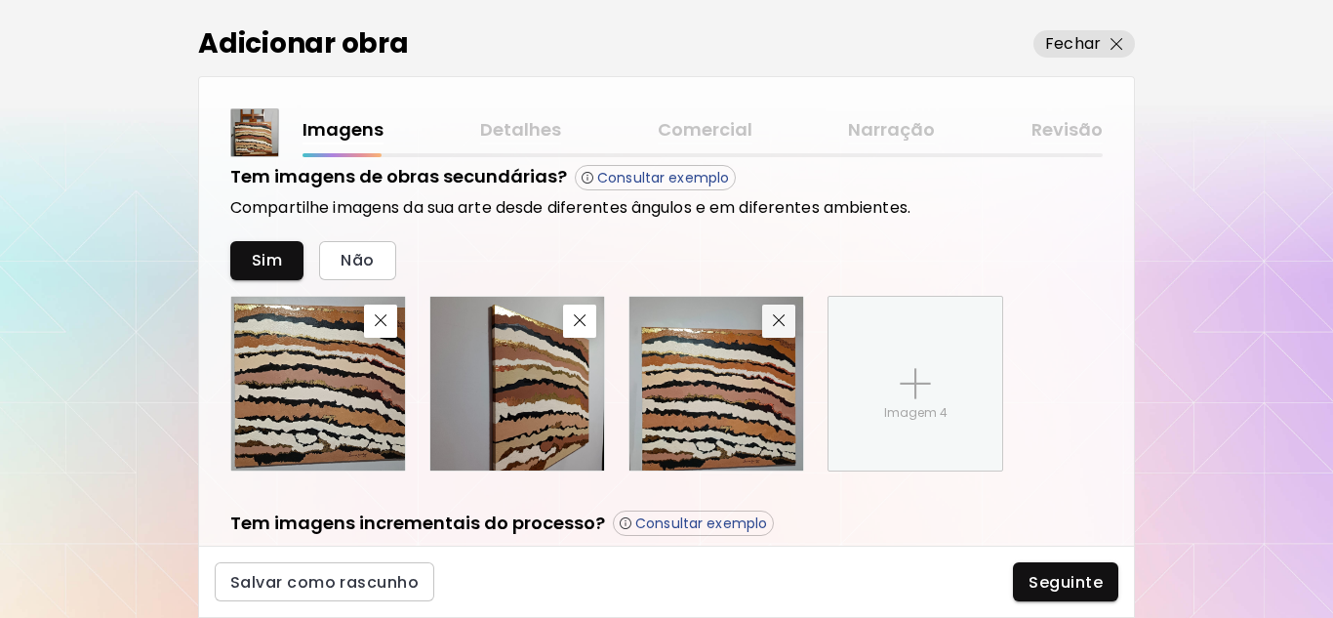
click at [792, 323] on button "button" at bounding box center [778, 320] width 33 height 33
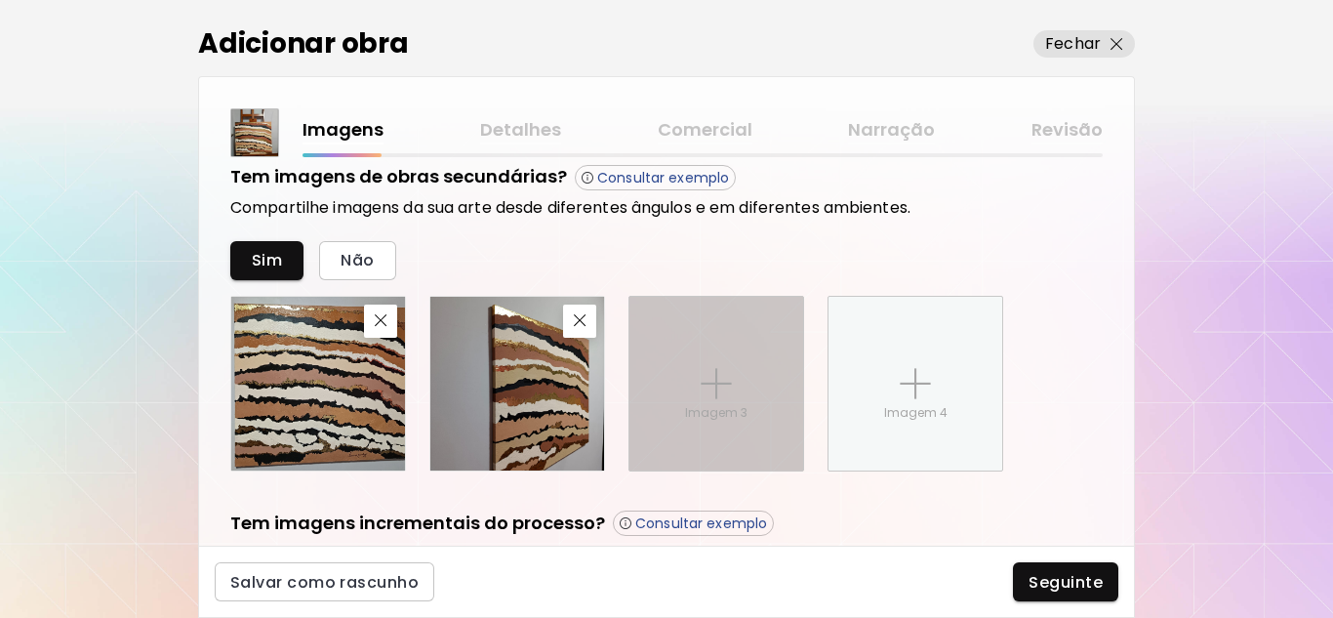
click at [701, 399] on div "Imagem 3" at bounding box center [716, 384] width 174 height 174
click at [0, 0] on input "Imagem 3" at bounding box center [0, 0] width 0 height 0
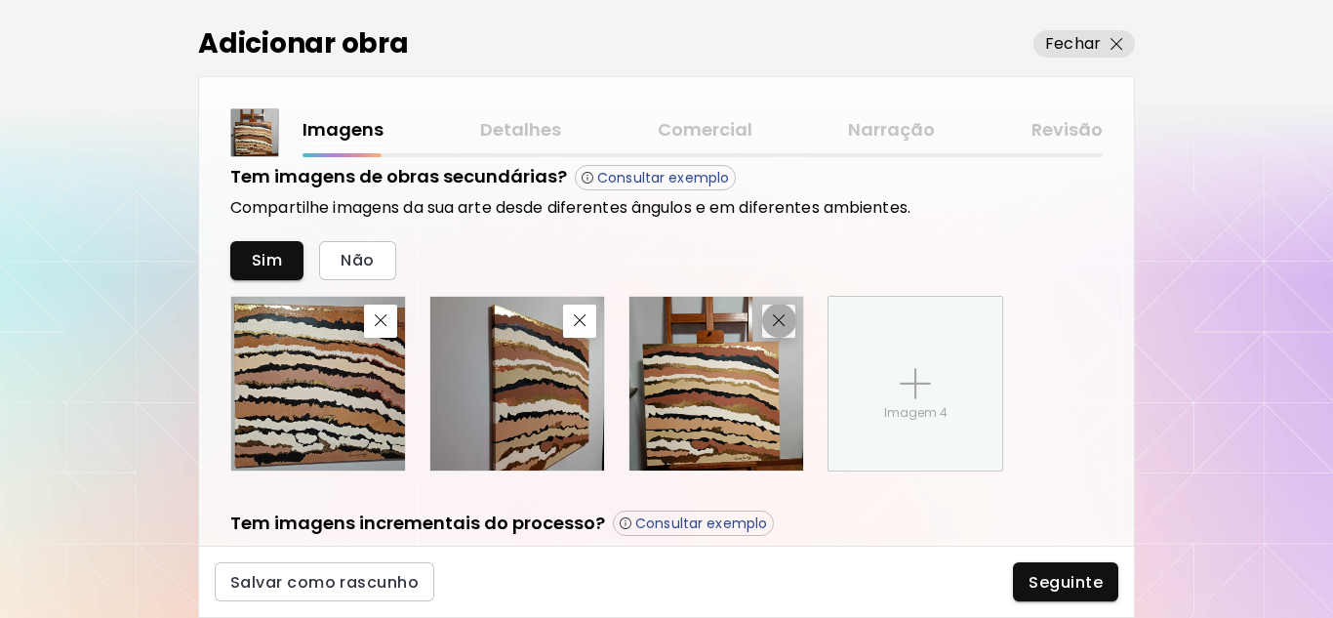
click at [785, 332] on button "button" at bounding box center [778, 320] width 33 height 33
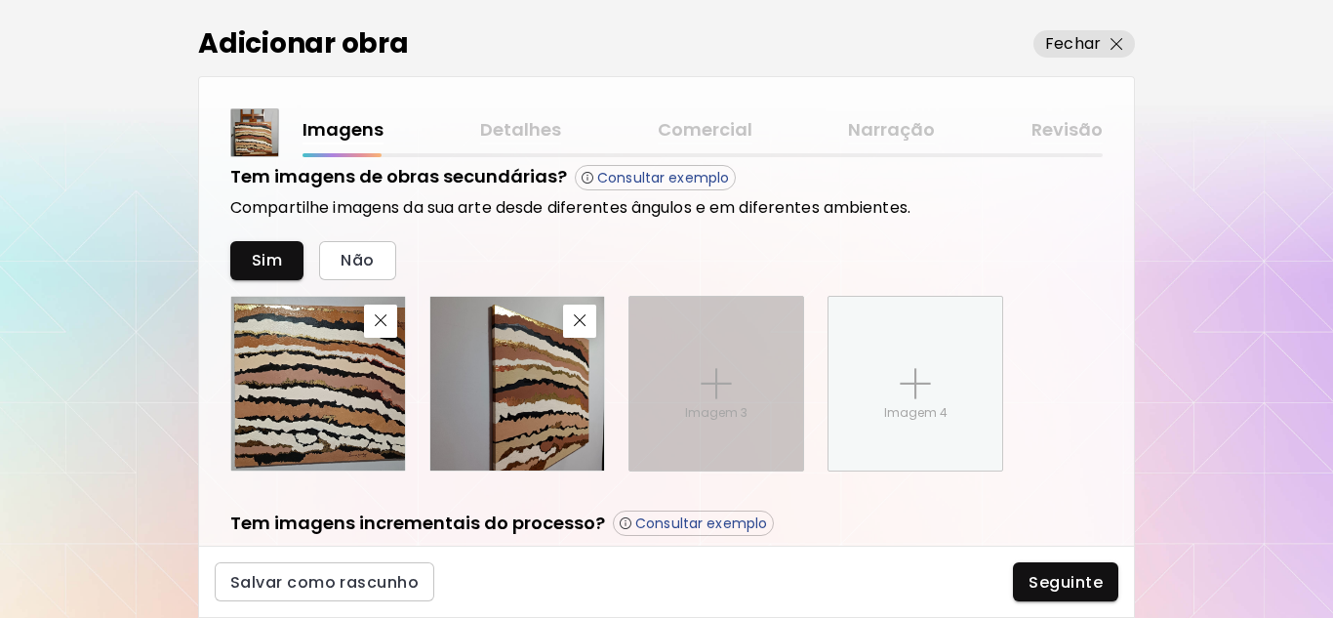
click at [692, 398] on div "Imagem 3" at bounding box center [716, 384] width 174 height 174
click at [0, 0] on input "Imagem 3" at bounding box center [0, 0] width 0 height 0
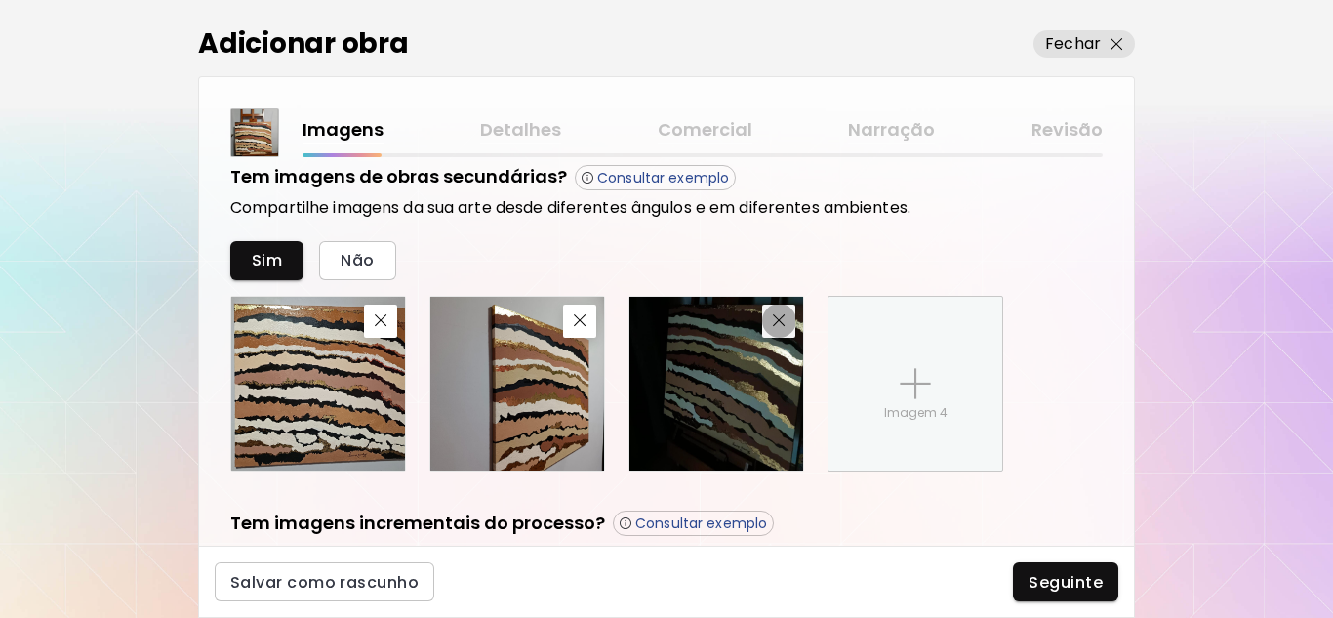
click at [775, 320] on img "button" at bounding box center [779, 320] width 13 height 13
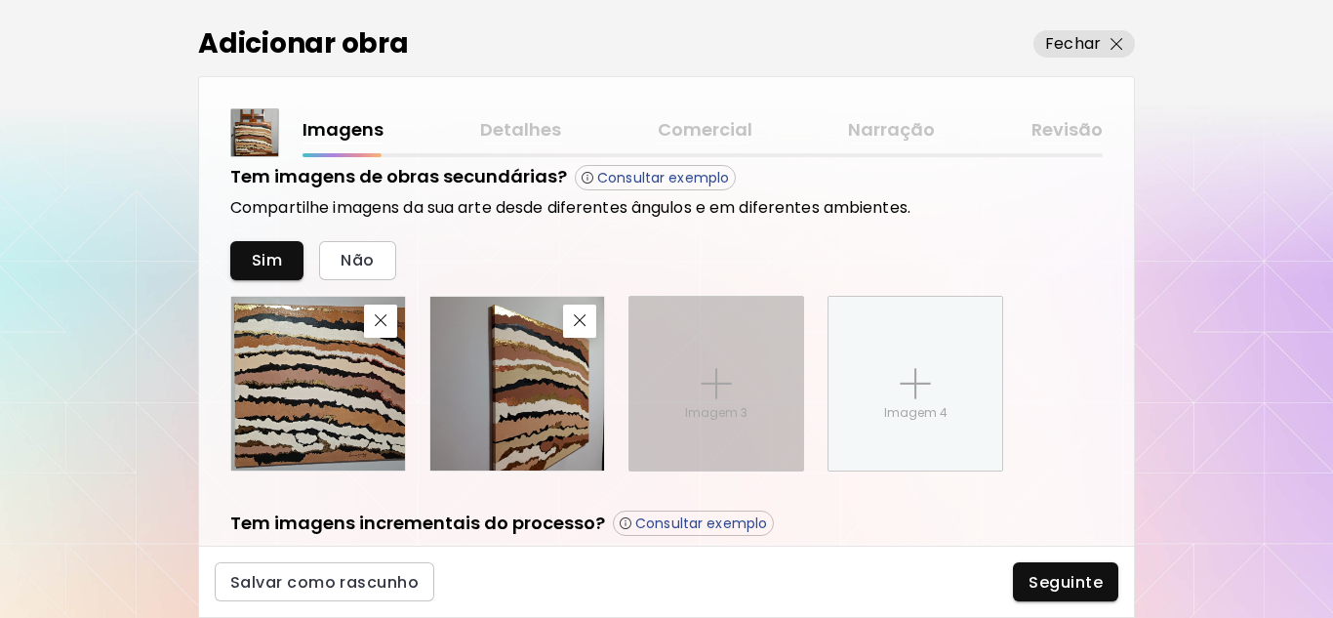
click at [737, 440] on div "Imagem 3" at bounding box center [716, 384] width 174 height 174
click at [0, 0] on input "Imagem 3" at bounding box center [0, 0] width 0 height 0
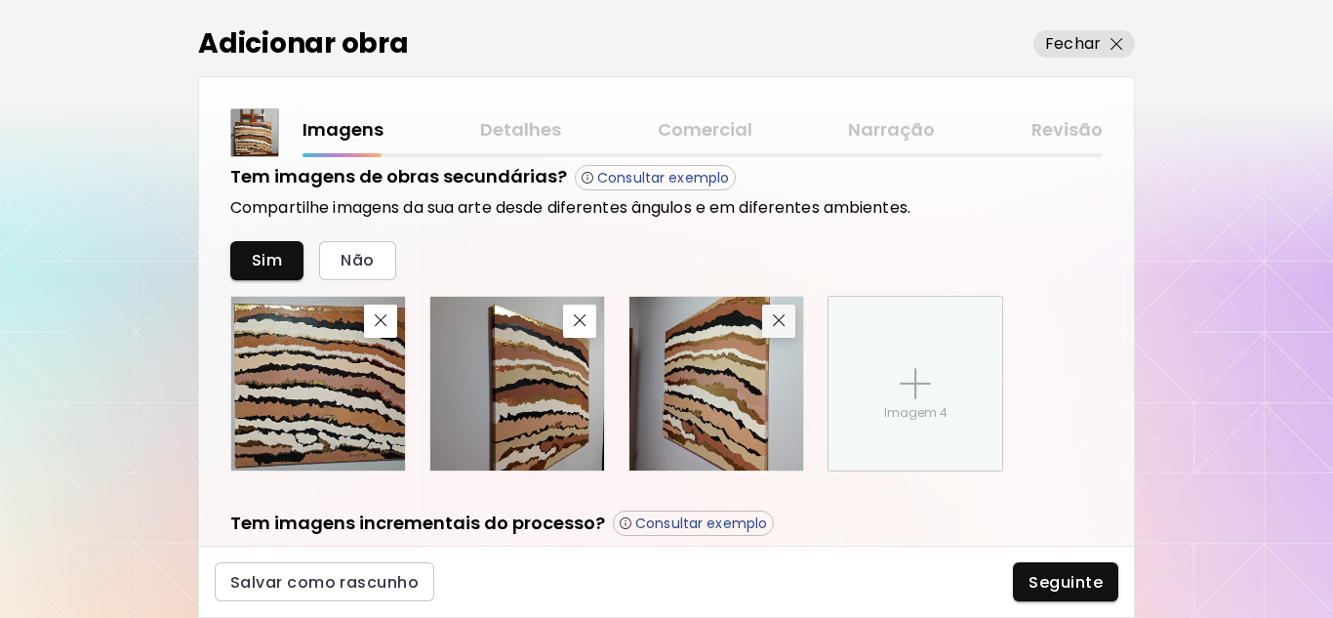
click at [779, 325] on img "button" at bounding box center [779, 320] width 13 height 13
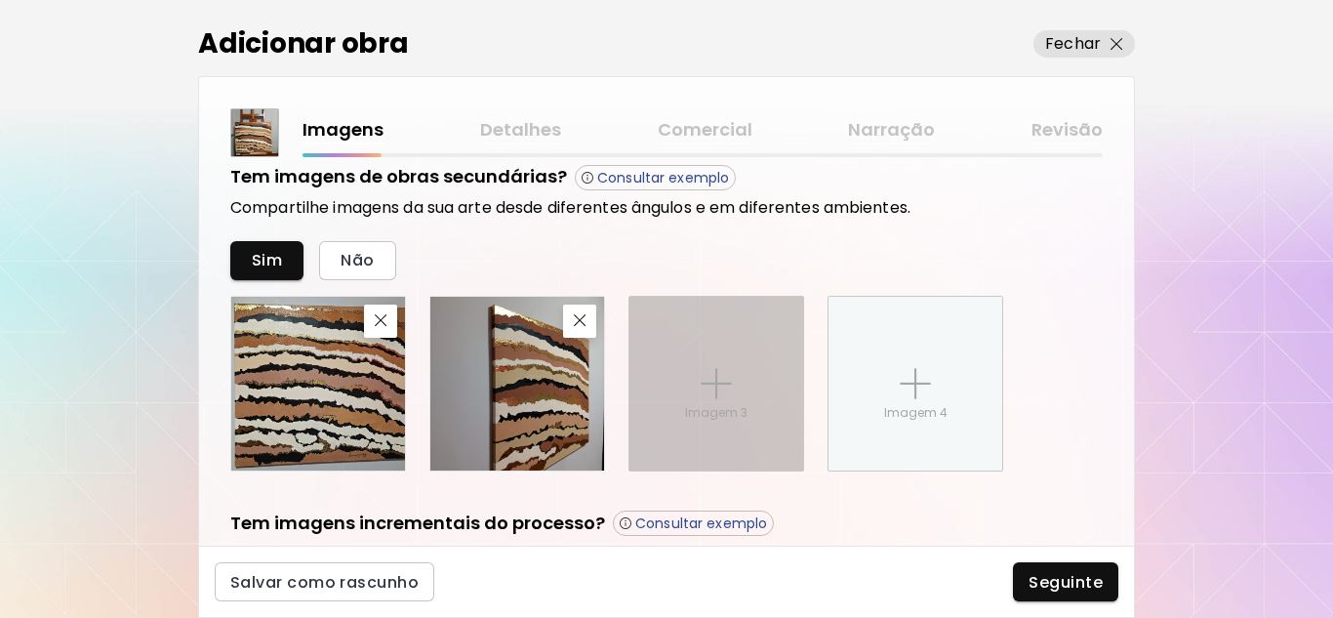
click at [717, 370] on img at bounding box center [716, 383] width 31 height 31
click at [0, 0] on input "Imagem 3" at bounding box center [0, 0] width 0 height 0
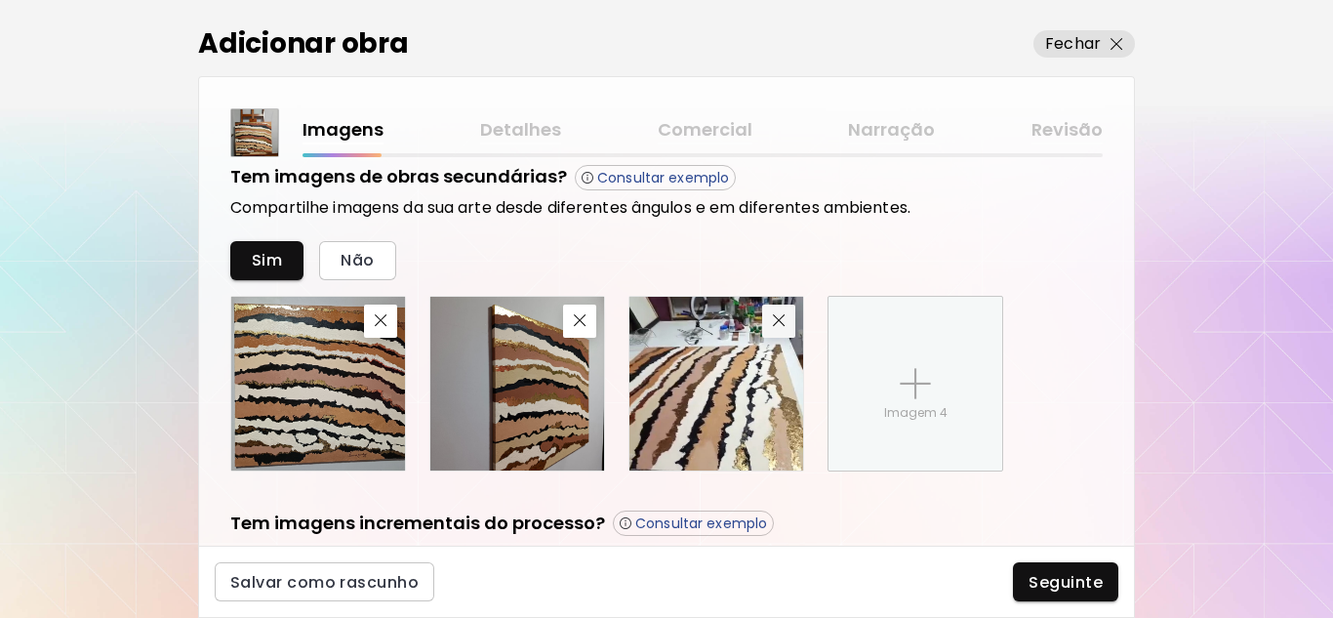
click at [785, 321] on img "button" at bounding box center [779, 320] width 13 height 13
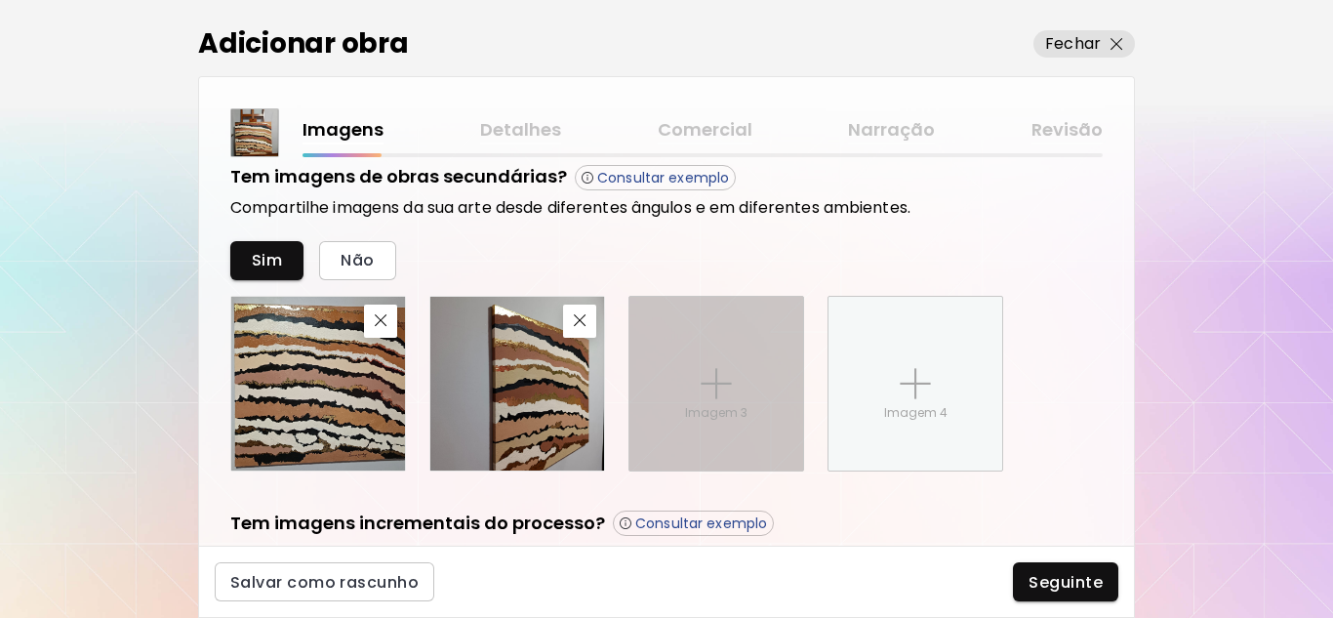
click at [732, 396] on div "Imagem 3" at bounding box center [716, 384] width 174 height 174
click at [0, 0] on input "Imagem 3" at bounding box center [0, 0] width 0 height 0
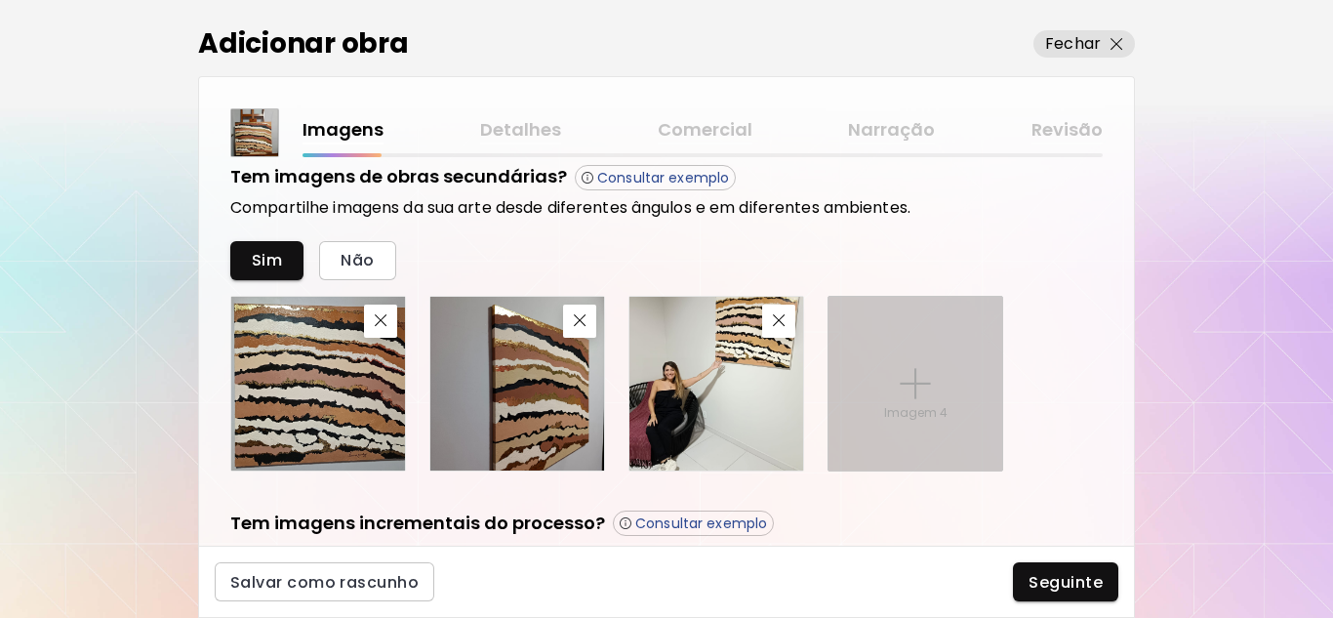
click at [934, 397] on div "Imagem 4" at bounding box center [916, 384] width 174 height 174
click at [0, 0] on input "Imagem 4" at bounding box center [0, 0] width 0 height 0
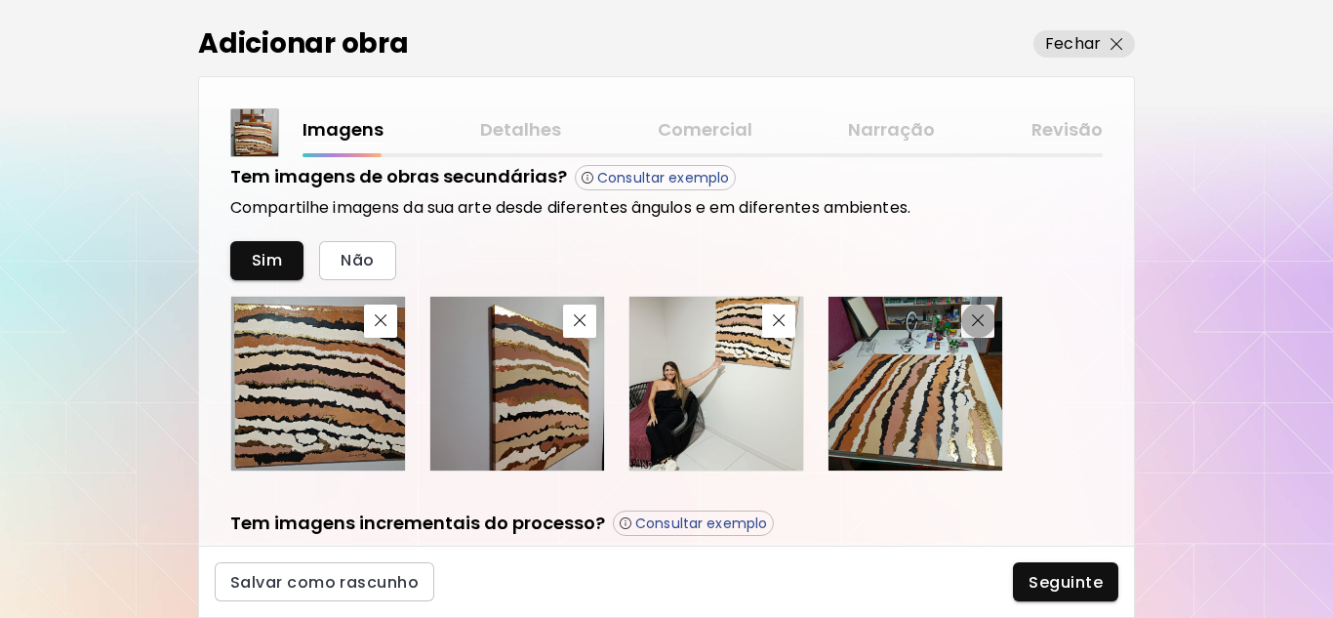
click at [977, 325] on img "button" at bounding box center [978, 320] width 13 height 13
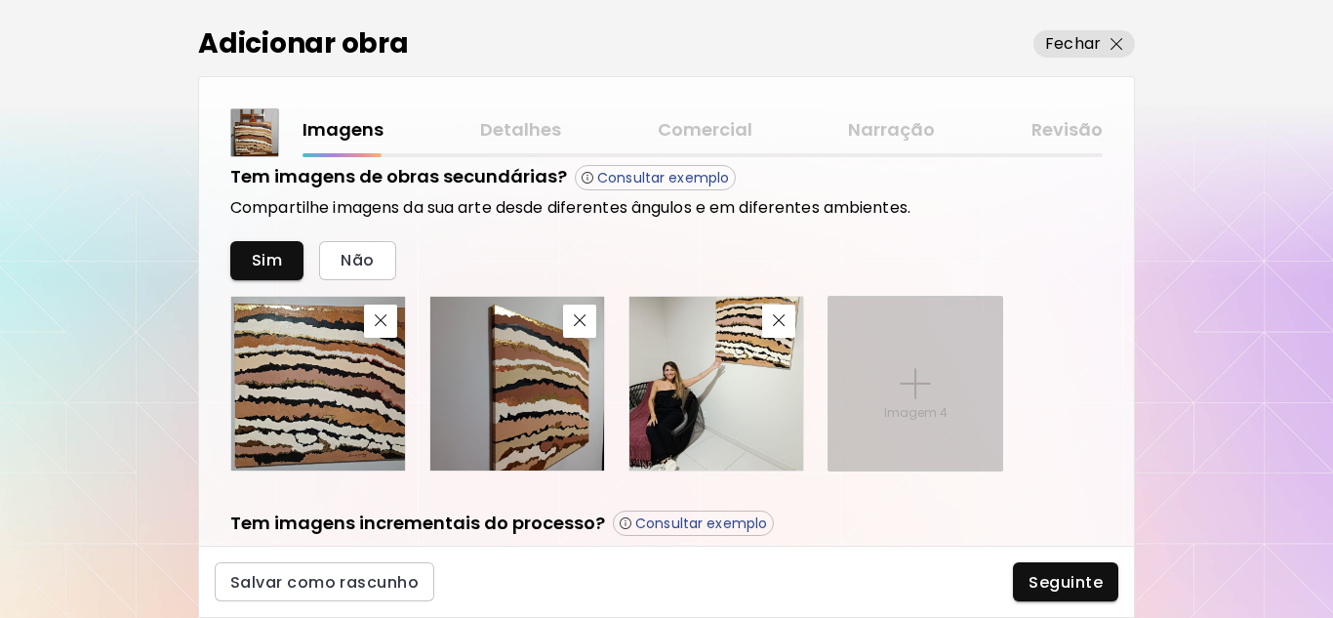
click at [902, 407] on p "Imagem 4" at bounding box center [915, 413] width 63 height 18
click at [0, 0] on input "Imagem 4" at bounding box center [0, 0] width 0 height 0
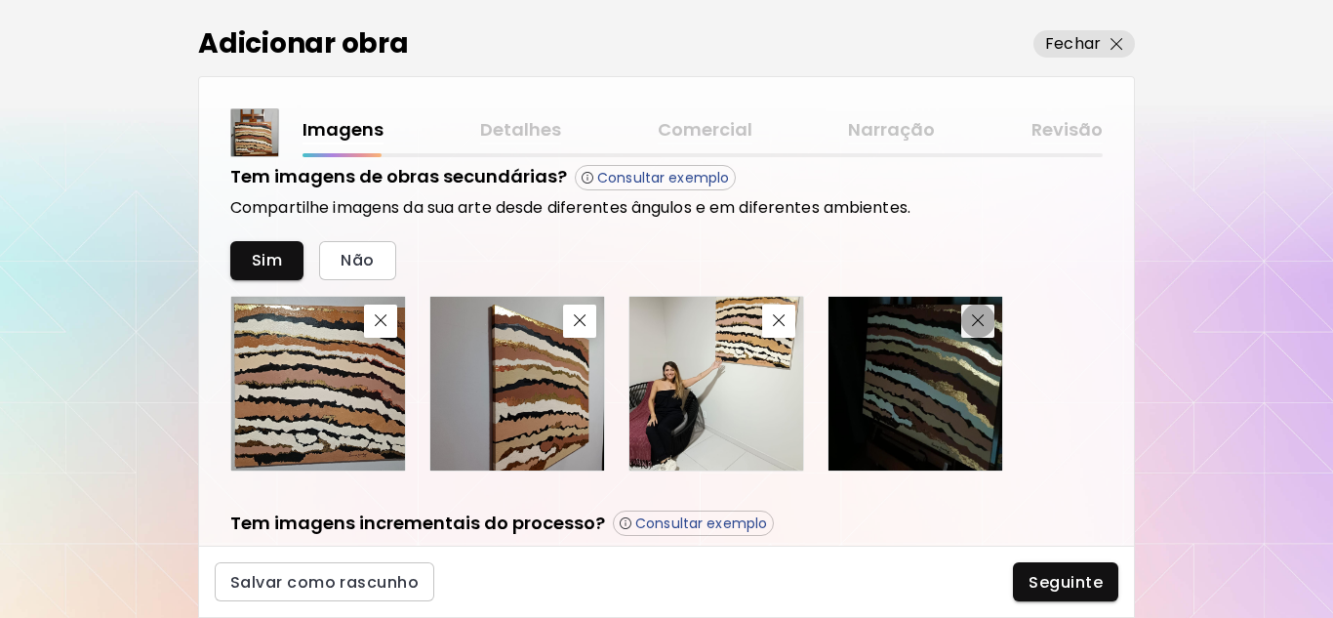
click at [985, 324] on span "button" at bounding box center [977, 320] width 23 height 13
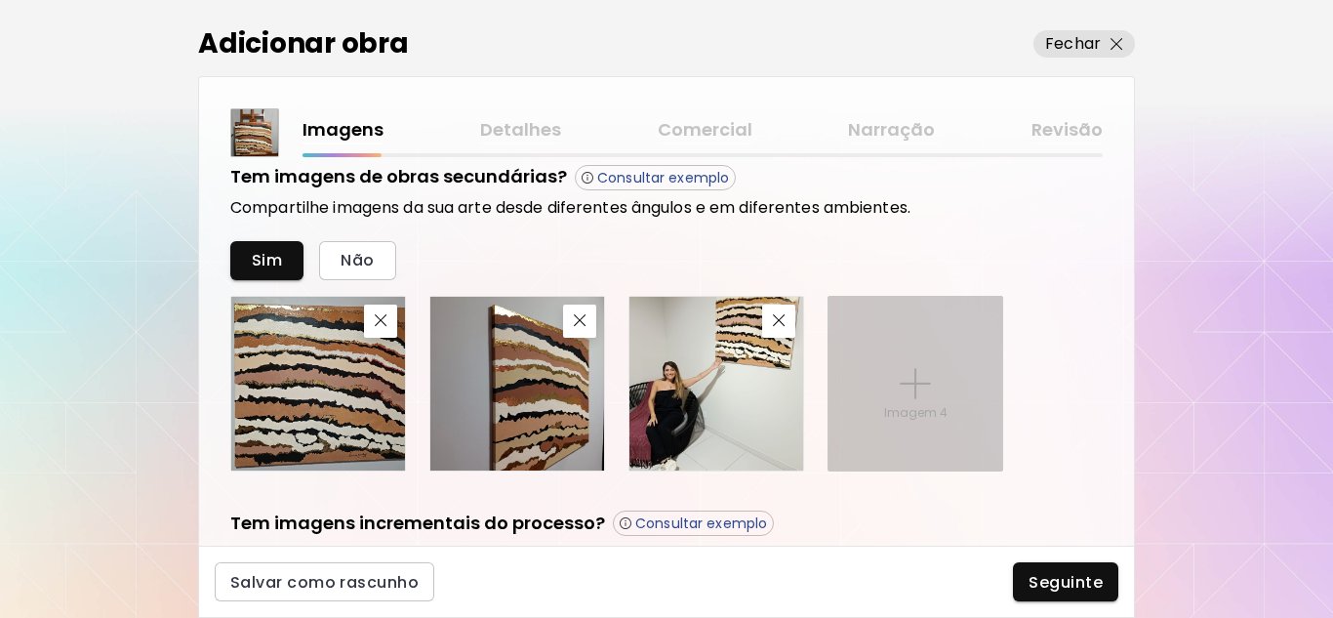
click at [912, 378] on img at bounding box center [915, 383] width 31 height 31
click at [0, 0] on input "Imagem 4" at bounding box center [0, 0] width 0 height 0
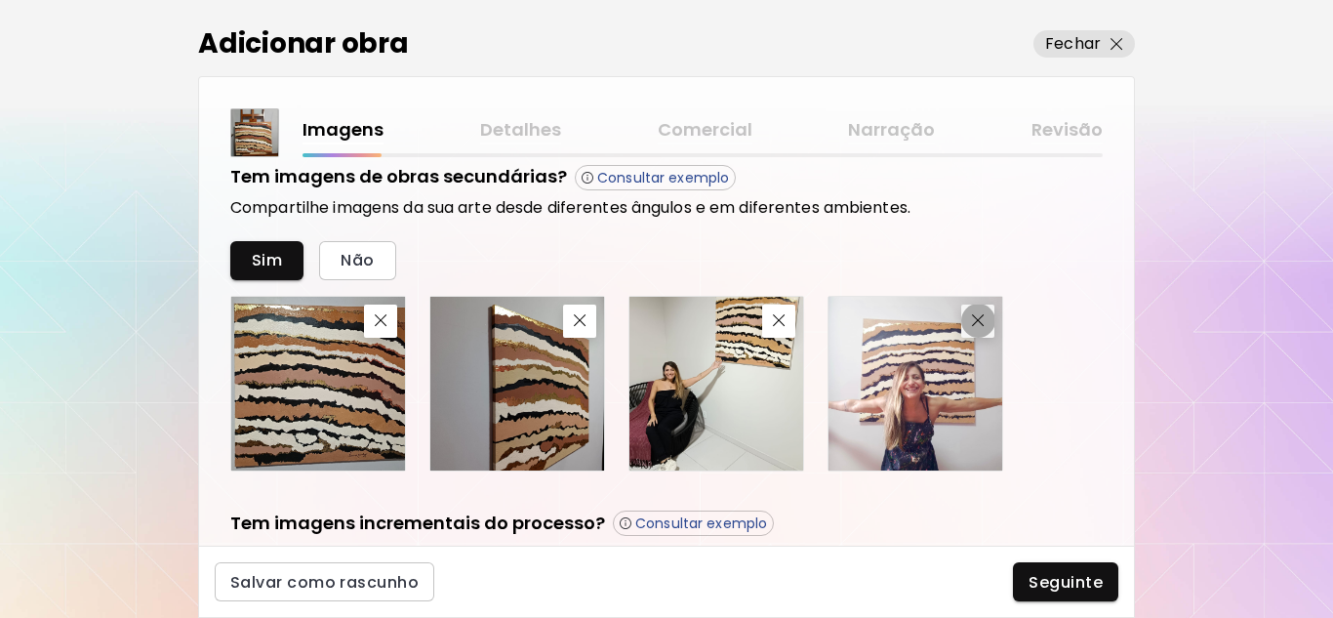
click at [984, 321] on img "button" at bounding box center [978, 320] width 13 height 13
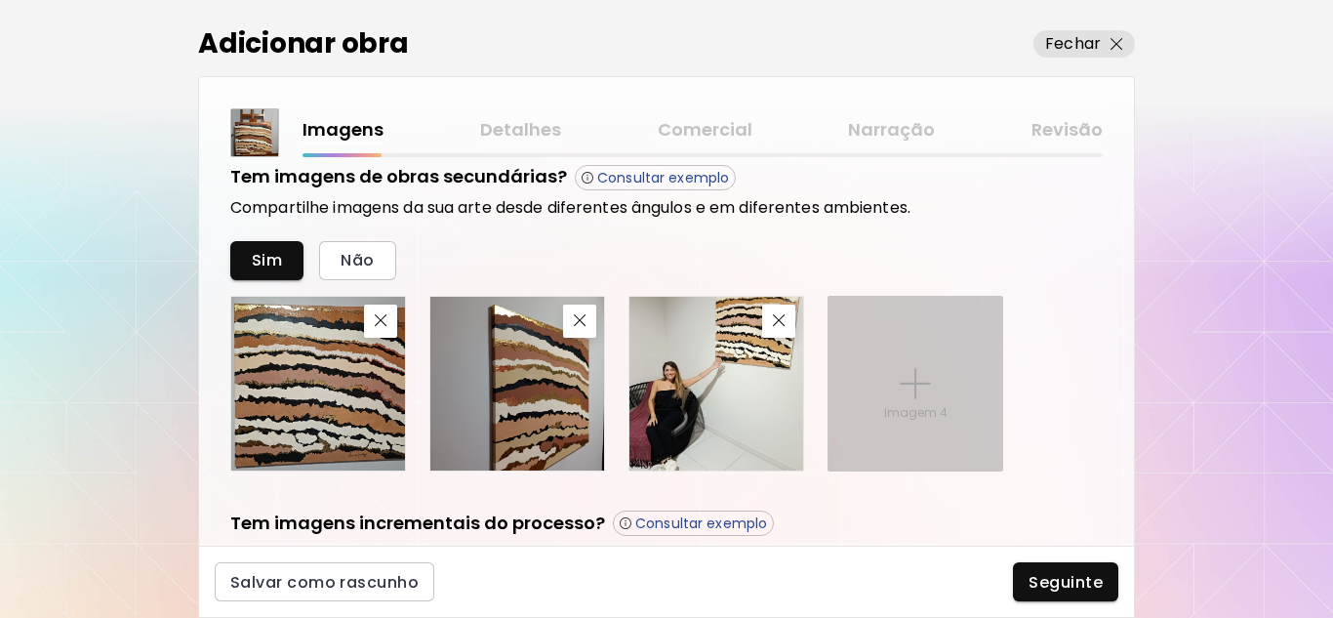
click at [900, 383] on img at bounding box center [915, 383] width 31 height 31
click at [0, 0] on input "Imagem 4" at bounding box center [0, 0] width 0 height 0
click at [916, 422] on div "Imagem 4" at bounding box center [916, 384] width 174 height 174
click at [0, 0] on input "Imagem 4" at bounding box center [0, 0] width 0 height 0
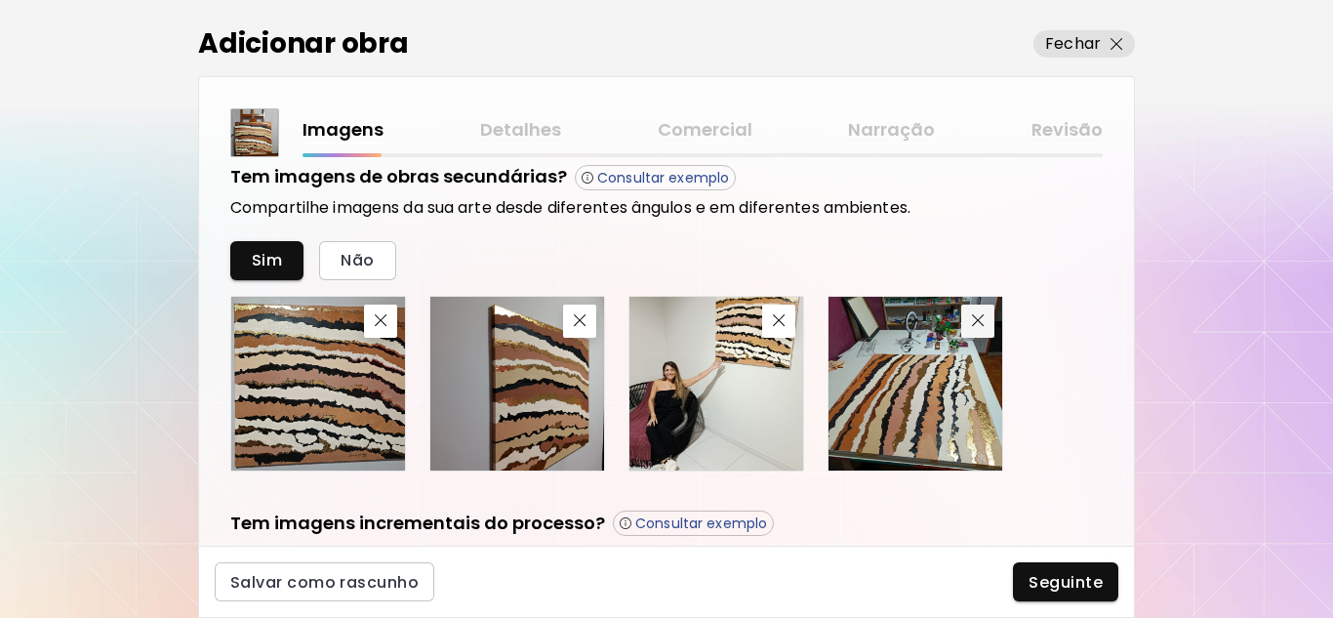
click at [975, 324] on img "button" at bounding box center [978, 320] width 13 height 13
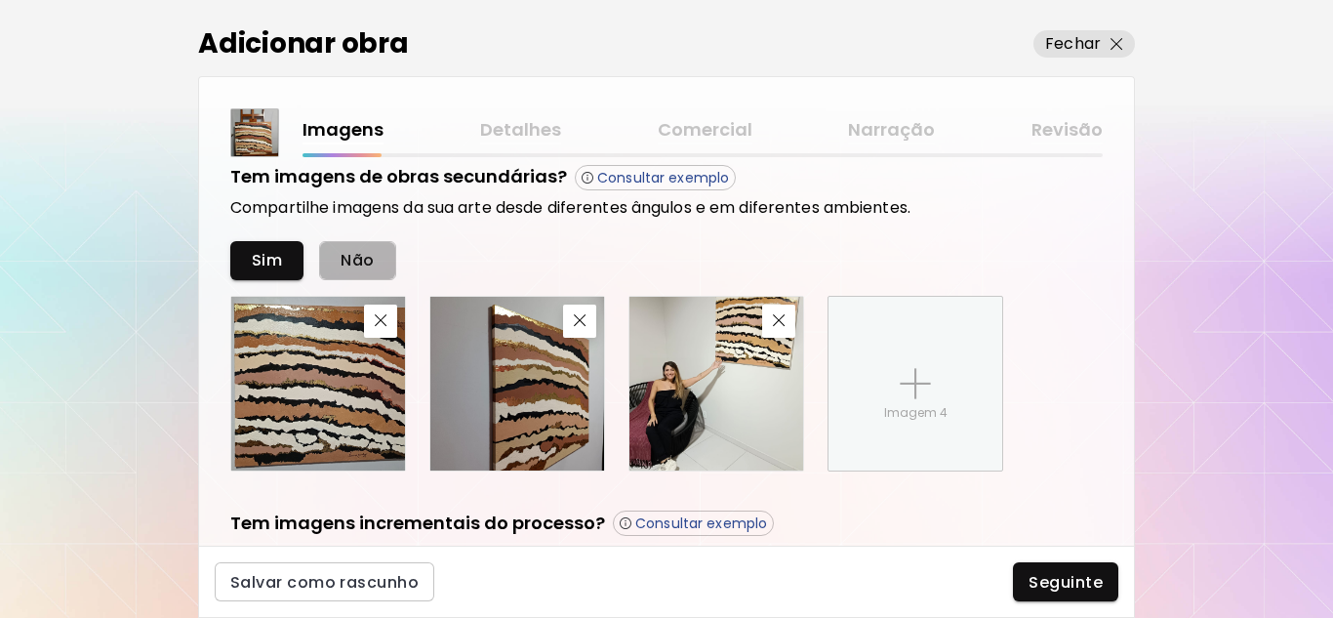
click at [350, 251] on span "Não" at bounding box center [357, 260] width 33 height 20
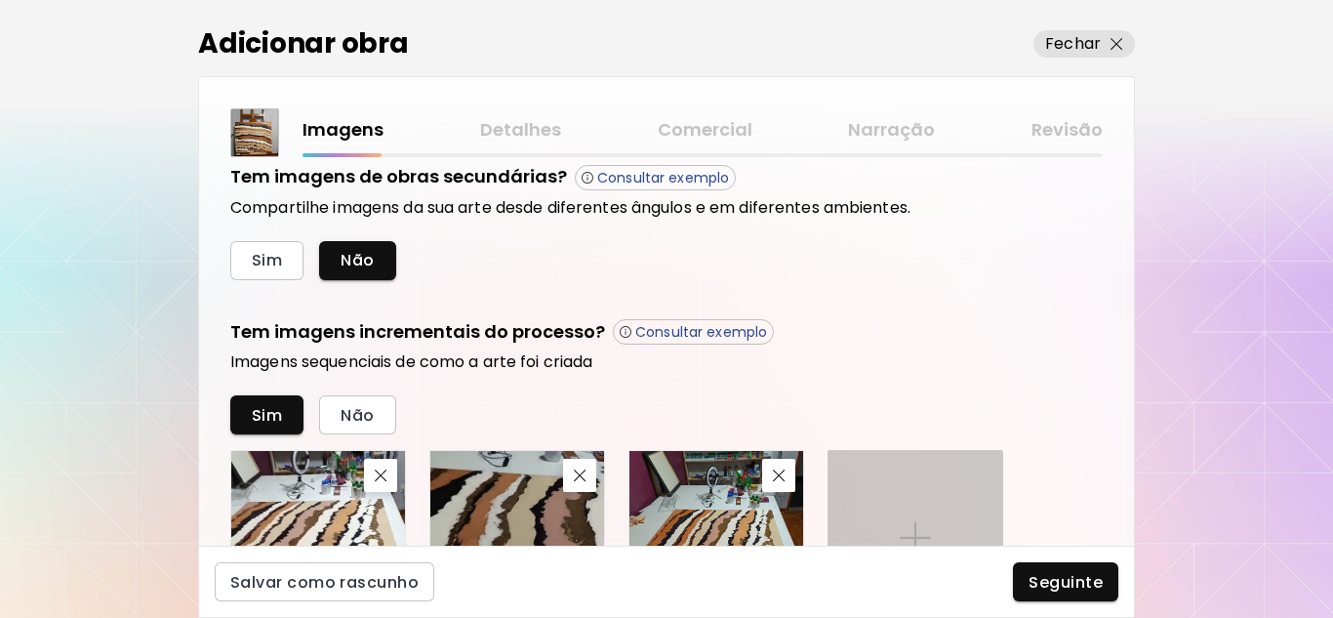
click at [887, 510] on div "Imagem 4" at bounding box center [916, 538] width 174 height 174
click at [0, 0] on input "Imagem 4" at bounding box center [0, 0] width 0 height 0
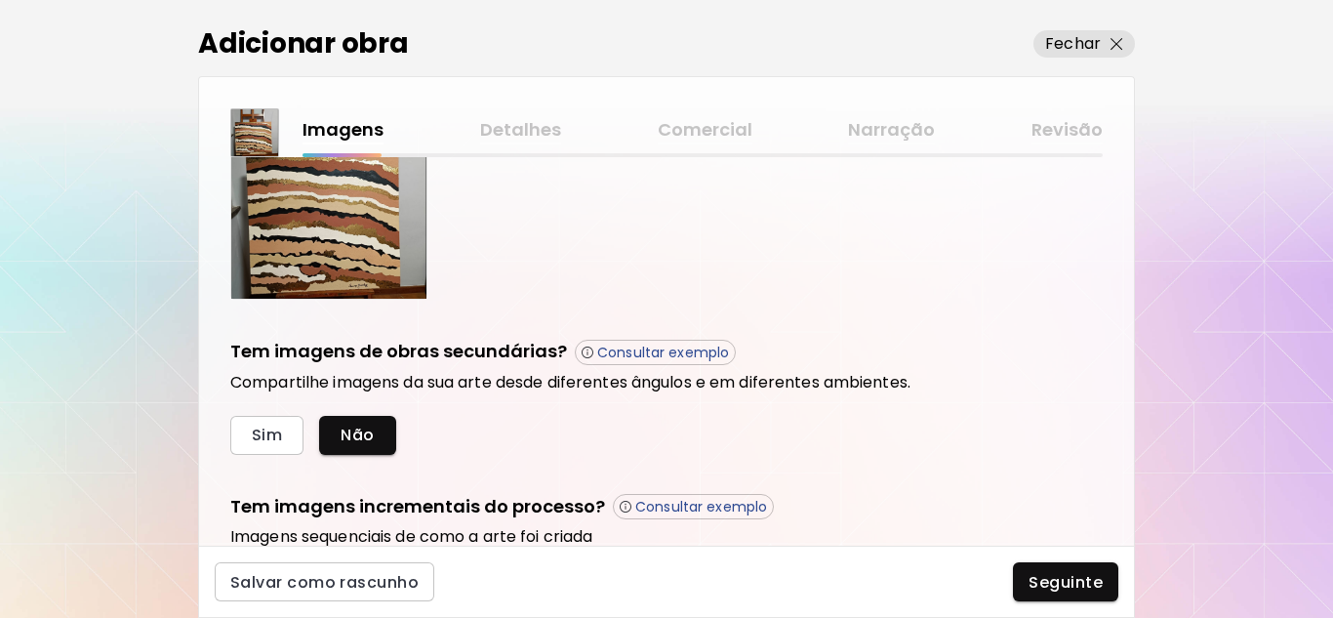
scroll to position [488, 0]
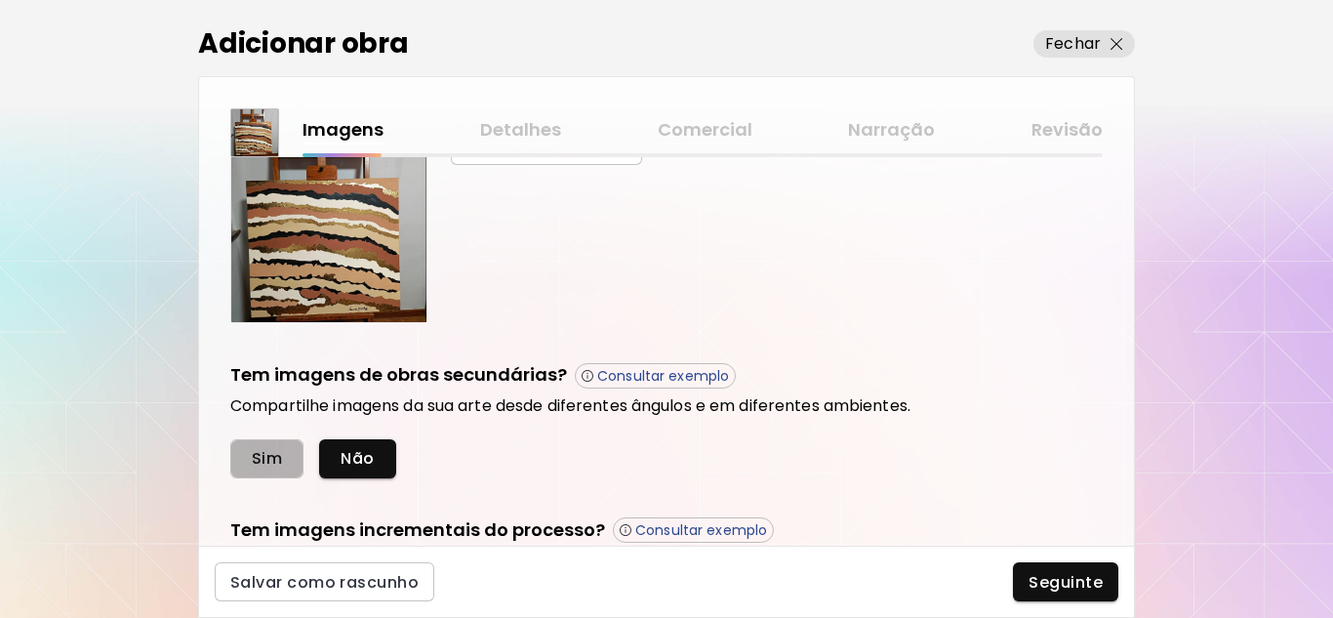
click at [258, 458] on span "Sim" at bounding box center [267, 458] width 30 height 20
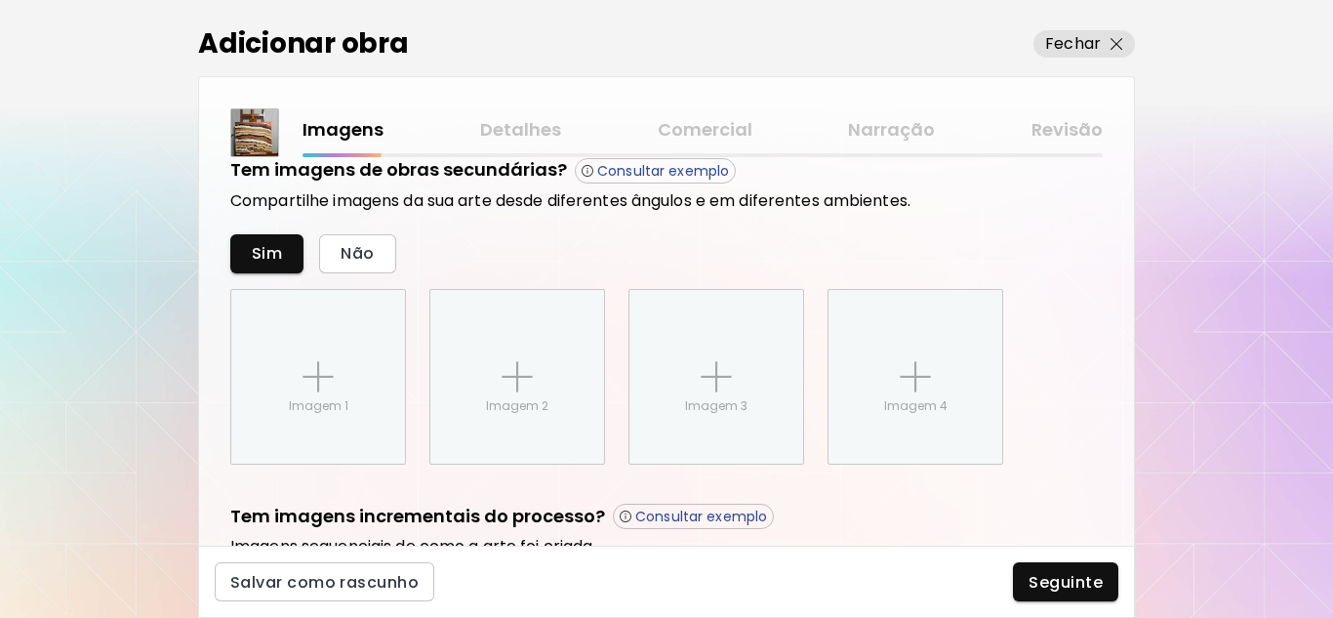
scroll to position [727, 0]
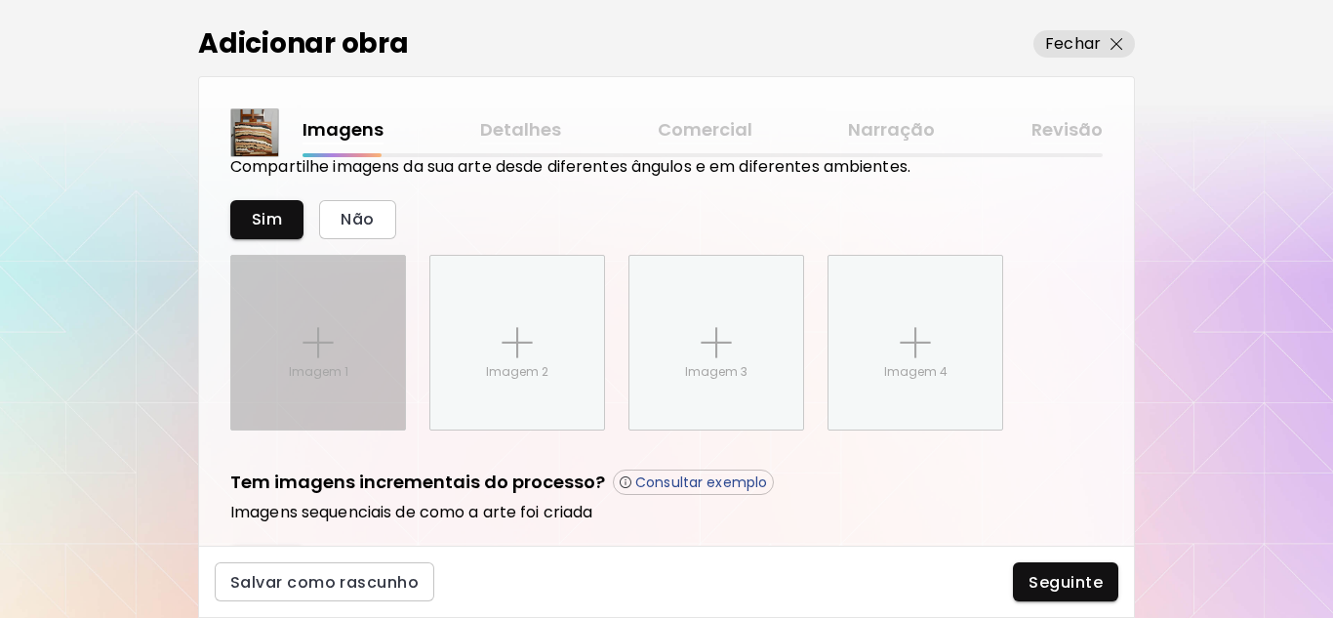
click at [303, 345] on img at bounding box center [318, 342] width 31 height 31
click at [0, 0] on input "Imagem 1" at bounding box center [0, 0] width 0 height 0
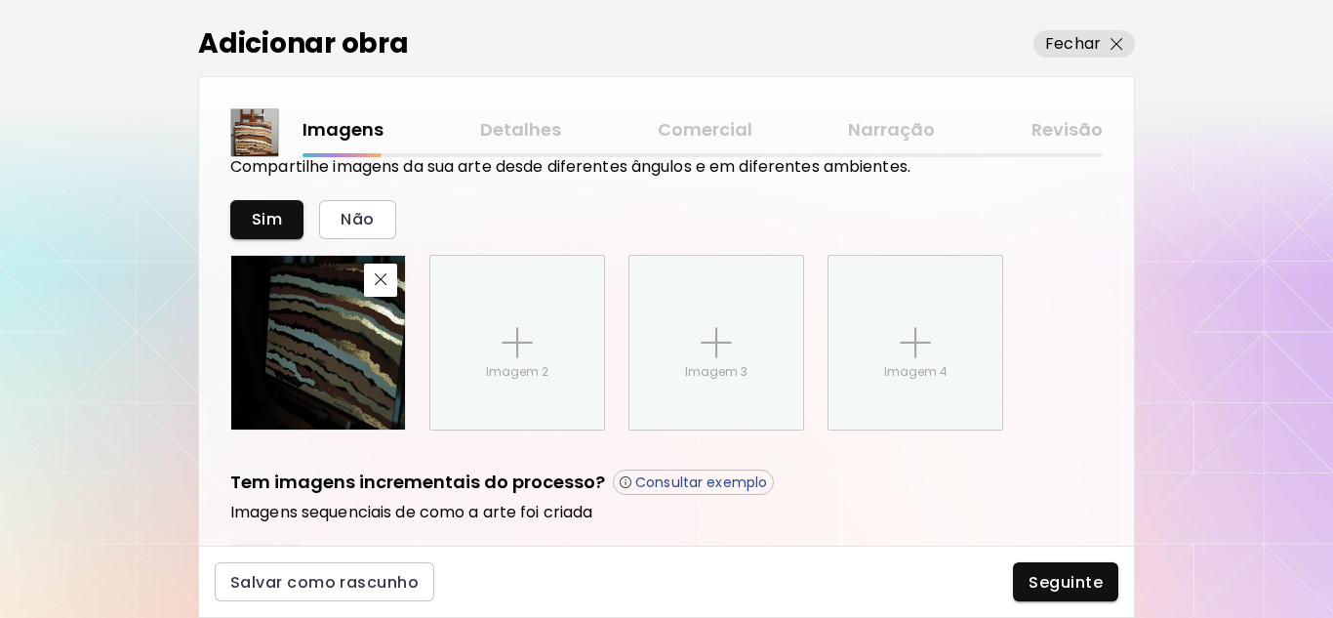
scroll to position [825, 0]
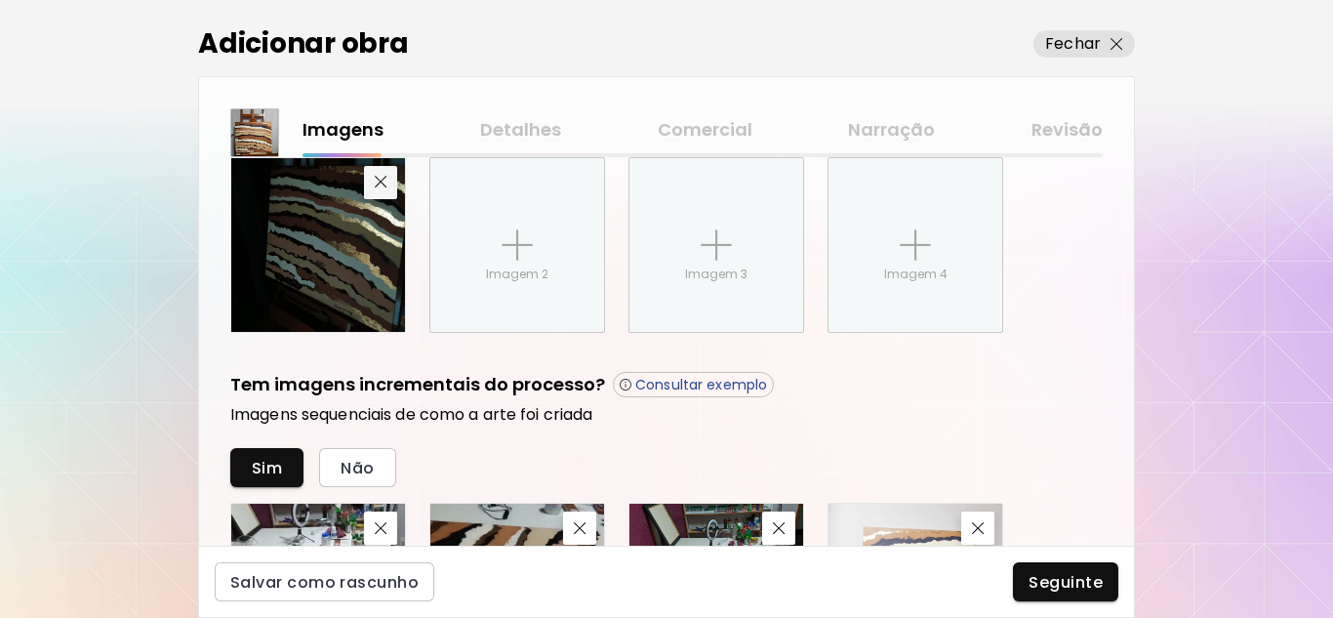
click at [382, 182] on img "button" at bounding box center [381, 182] width 13 height 13
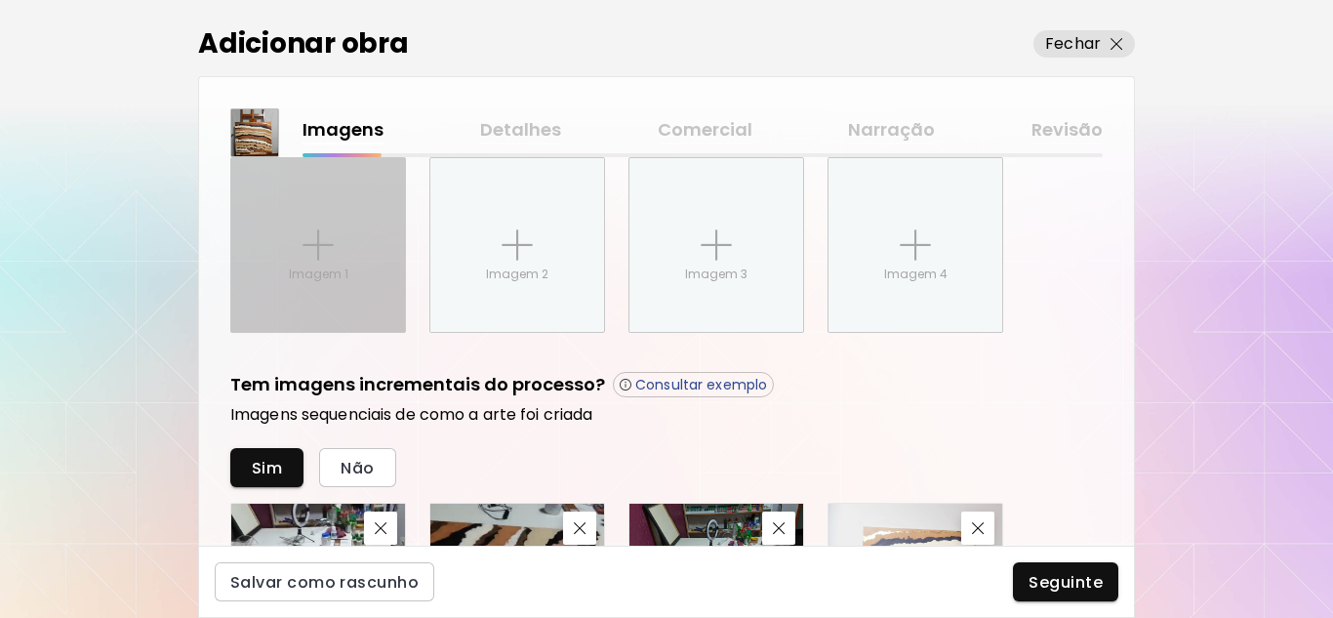
click at [334, 303] on div "Imagem 1" at bounding box center [318, 245] width 174 height 174
click at [0, 0] on input "Imagem 1" at bounding box center [0, 0] width 0 height 0
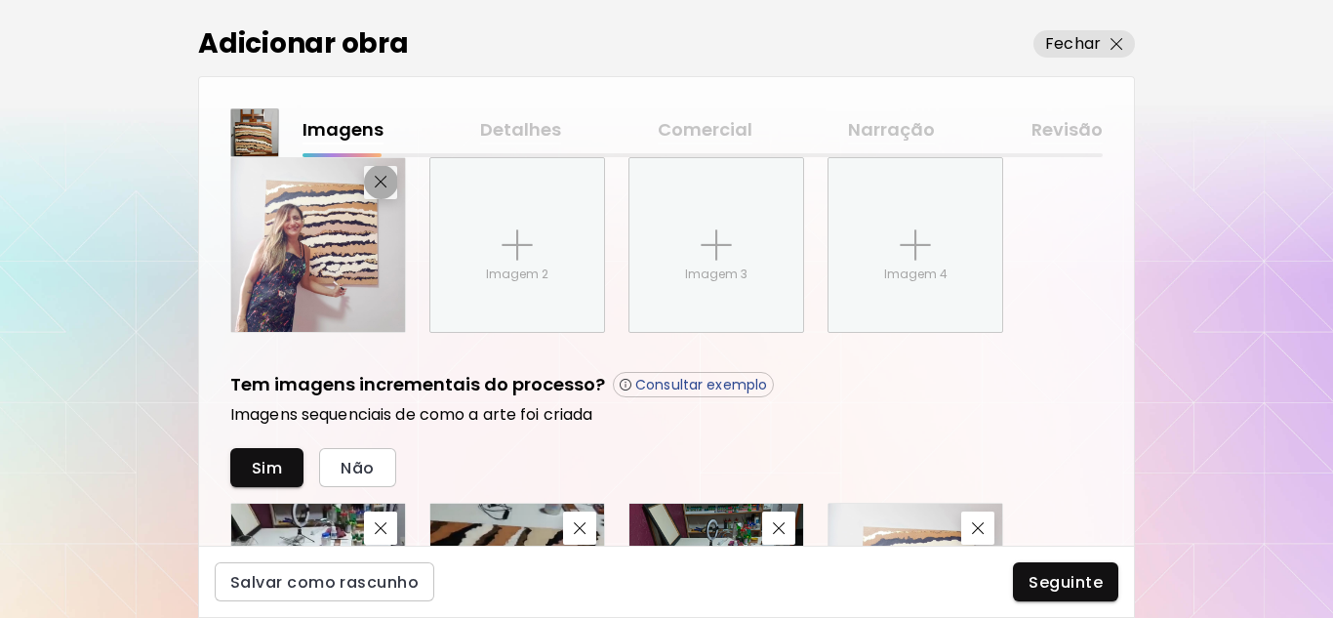
click at [379, 182] on img "button" at bounding box center [381, 182] width 13 height 13
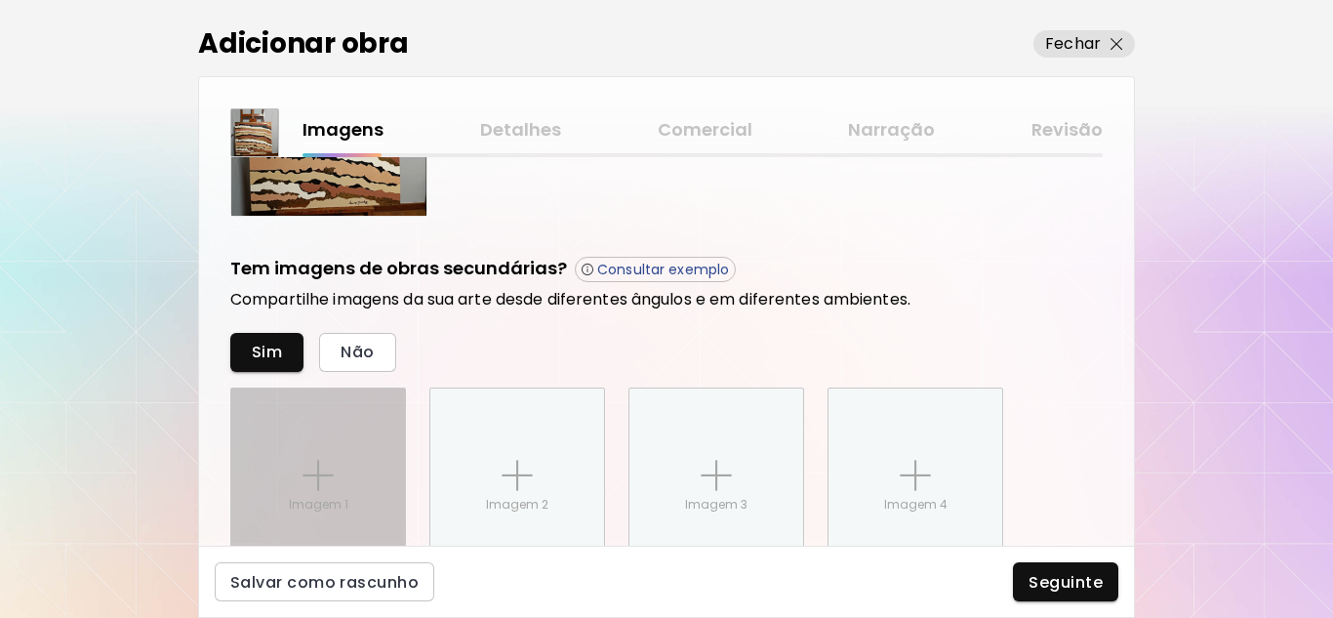
scroll to position [532, 0]
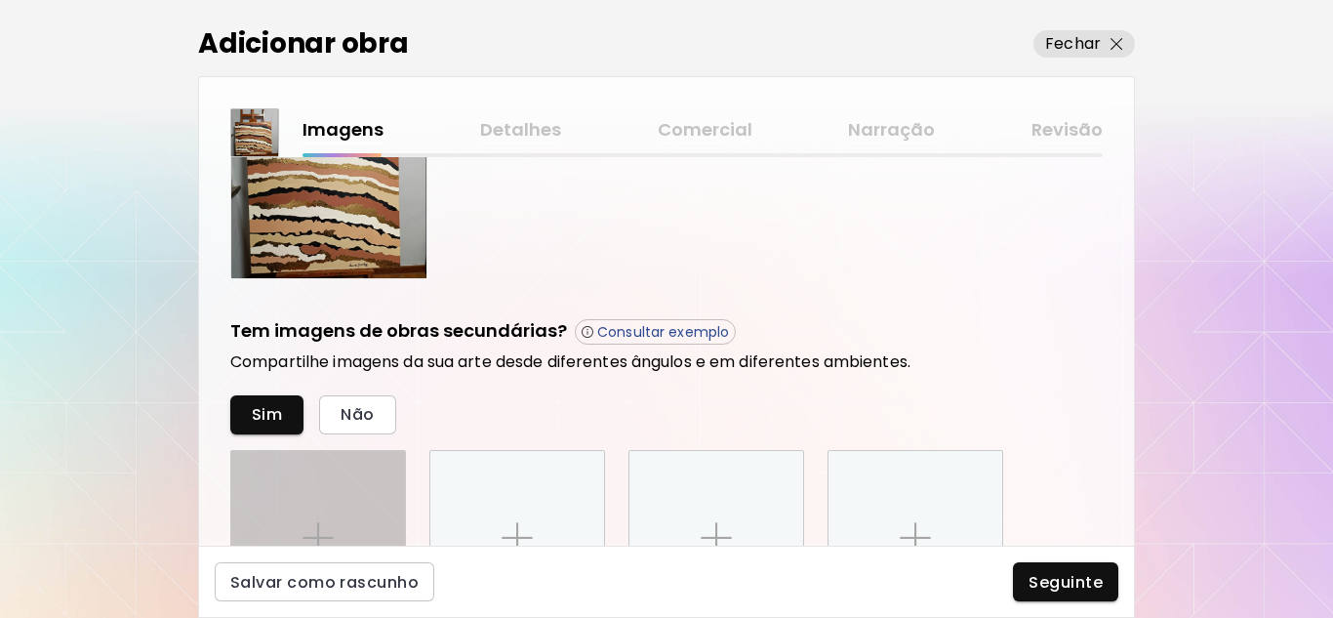
click at [345, 495] on div "Imagem 1" at bounding box center [318, 538] width 174 height 174
click at [0, 0] on input "Imagem 1" at bounding box center [0, 0] width 0 height 0
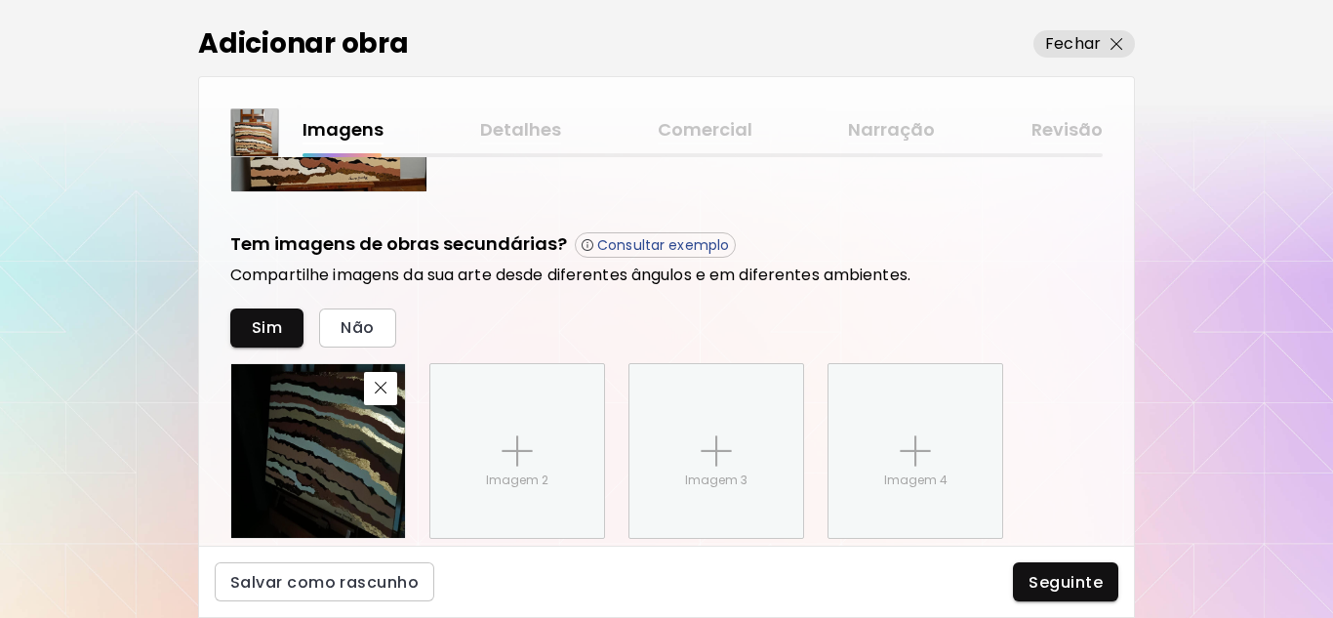
scroll to position [727, 0]
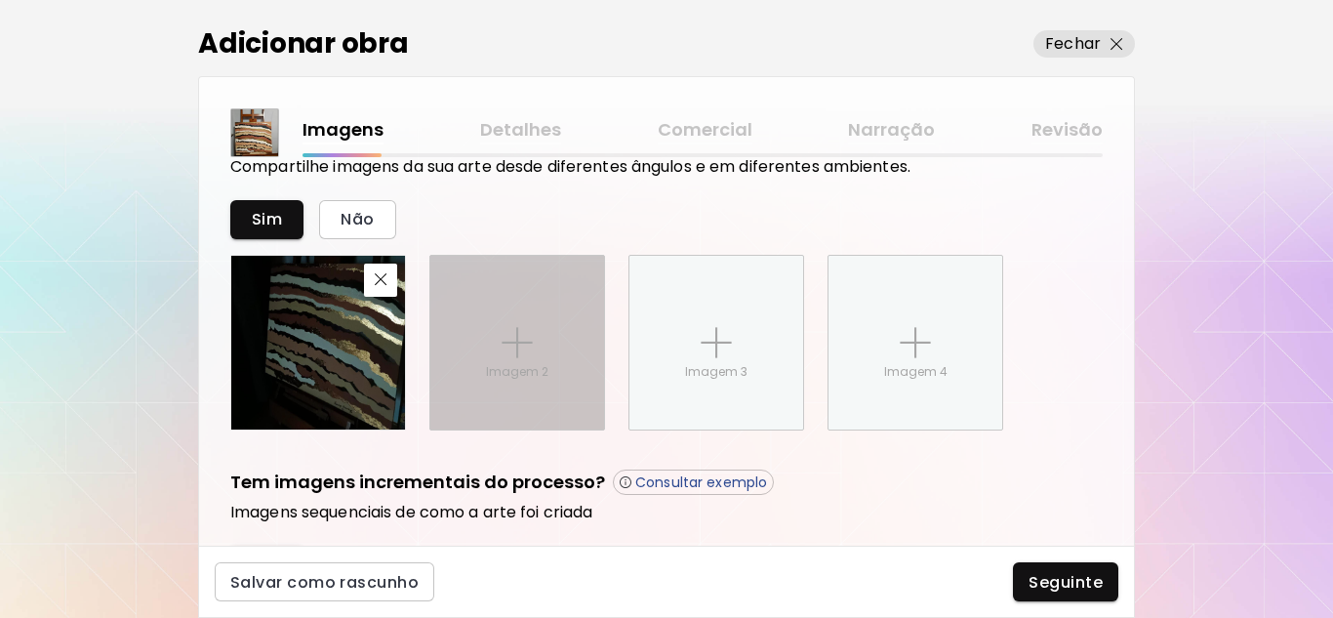
click at [511, 356] on img at bounding box center [517, 342] width 31 height 31
click at [0, 0] on input "Imagem 2" at bounding box center [0, 0] width 0 height 0
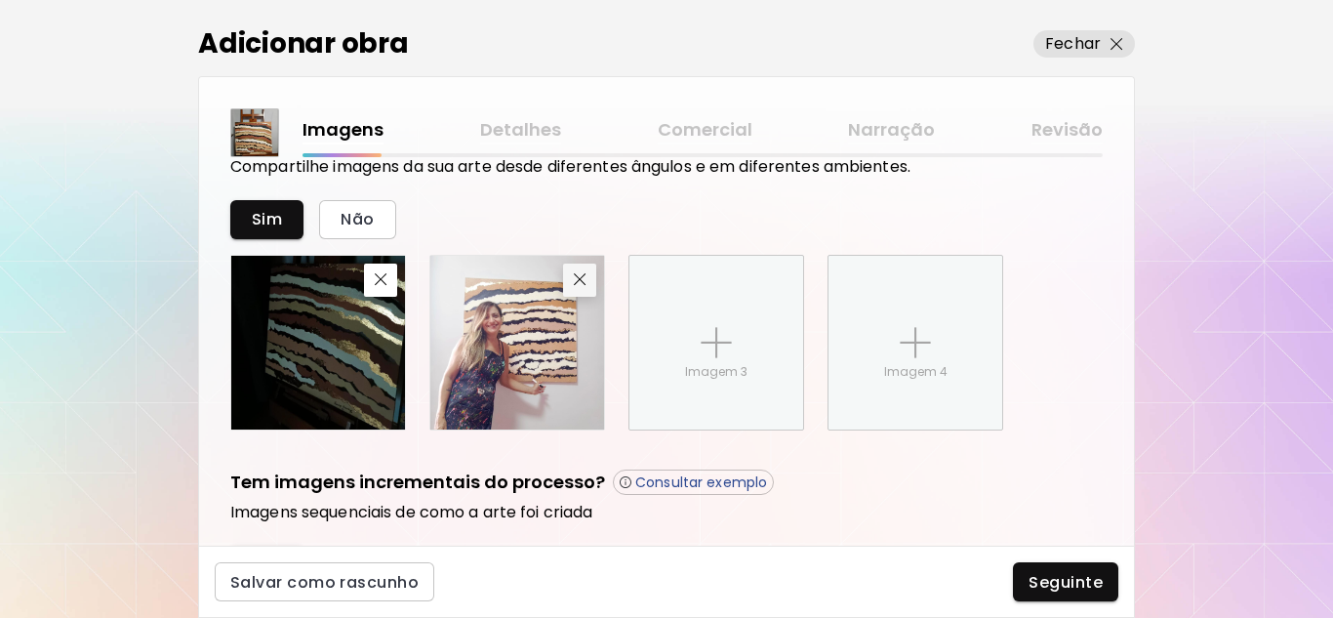
click at [576, 280] on img "button" at bounding box center [580, 279] width 13 height 13
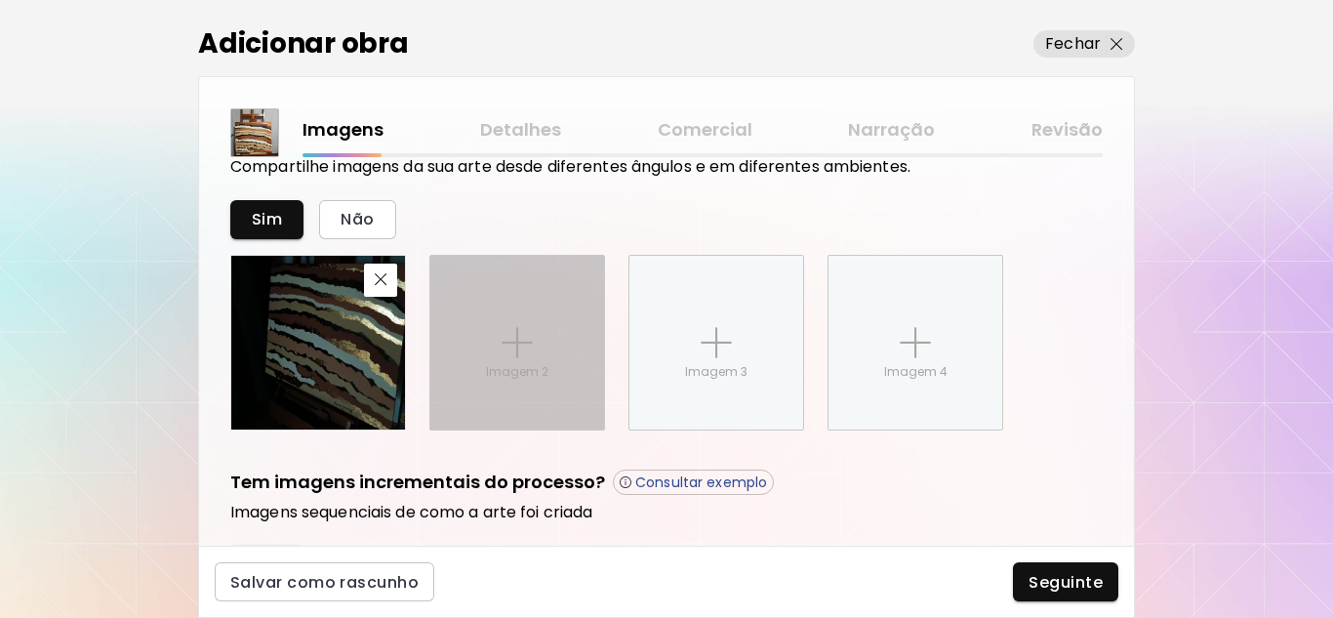
click at [495, 365] on p "Imagem 2" at bounding box center [517, 372] width 62 height 18
click at [0, 0] on input "Imagem 2" at bounding box center [0, 0] width 0 height 0
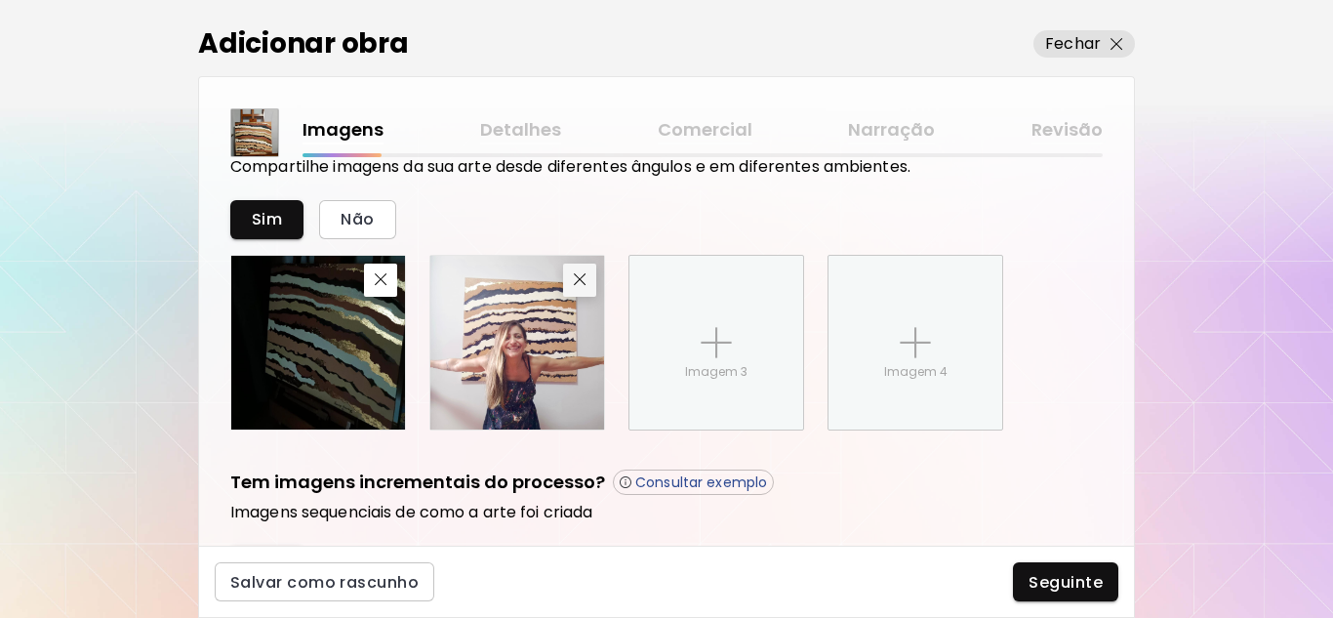
click at [581, 281] on img "button" at bounding box center [580, 279] width 13 height 13
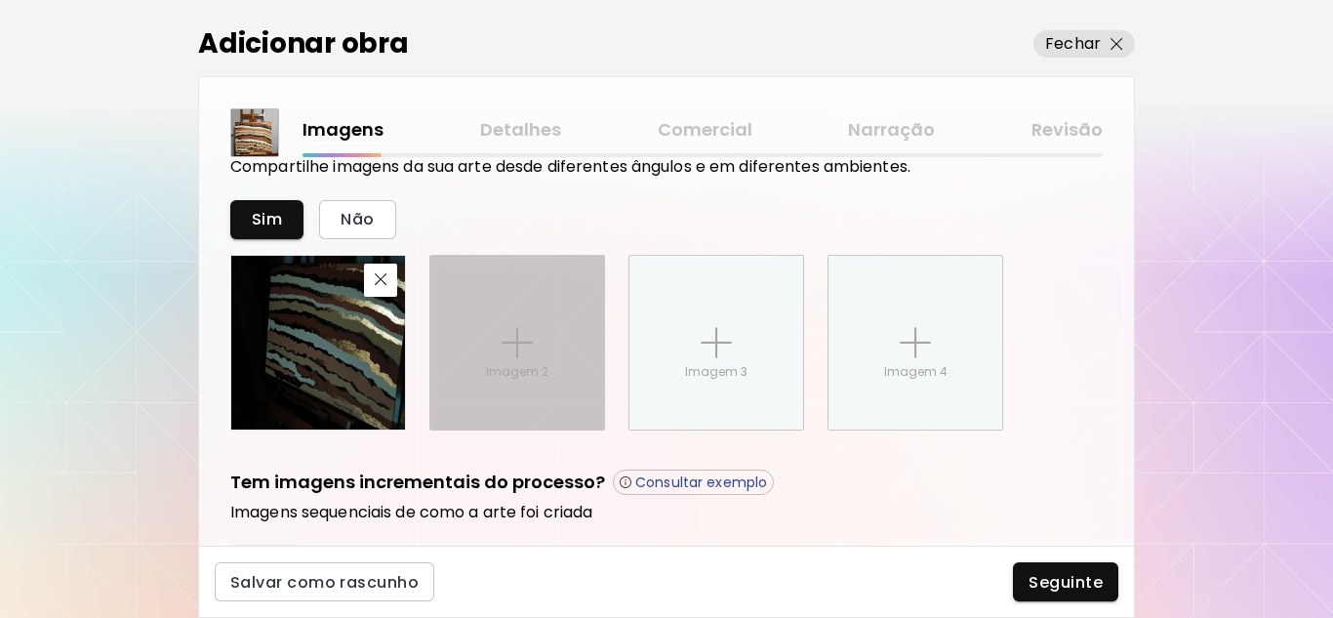
click at [524, 357] on img at bounding box center [517, 342] width 31 height 31
click at [0, 0] on input "Imagem 2" at bounding box center [0, 0] width 0 height 0
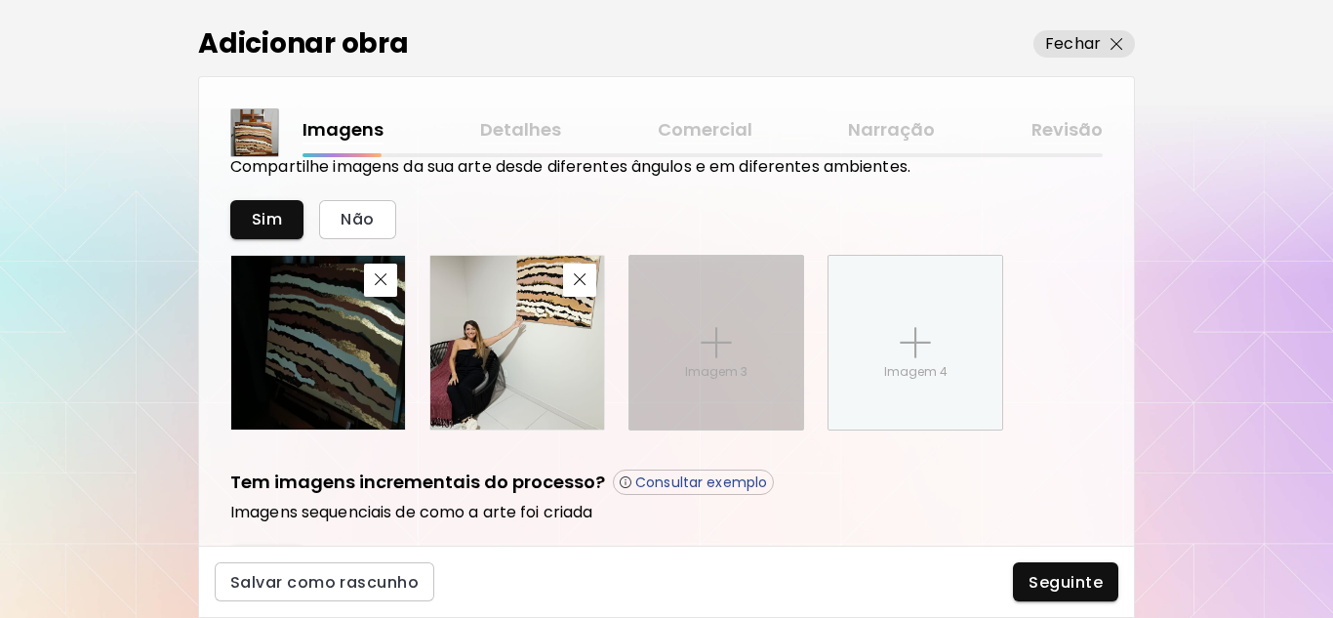
click at [705, 347] on img at bounding box center [716, 342] width 31 height 31
click at [0, 0] on input "Imagem 3" at bounding box center [0, 0] width 0 height 0
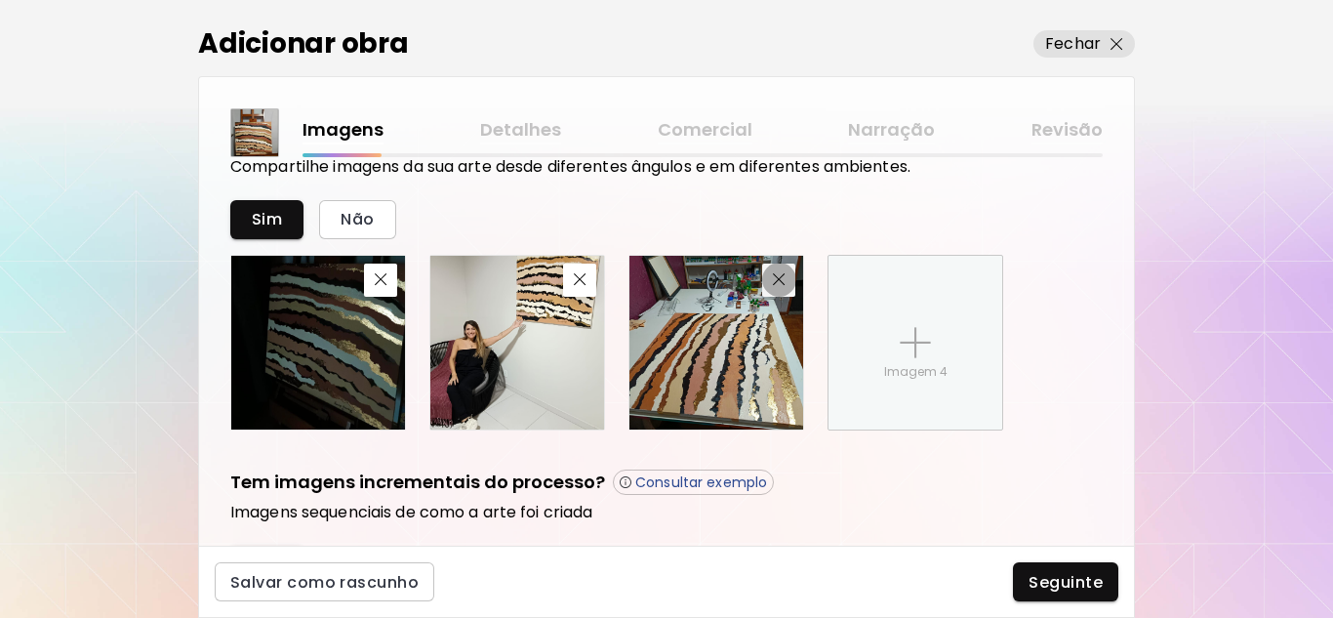
click at [777, 285] on img "button" at bounding box center [779, 279] width 13 height 13
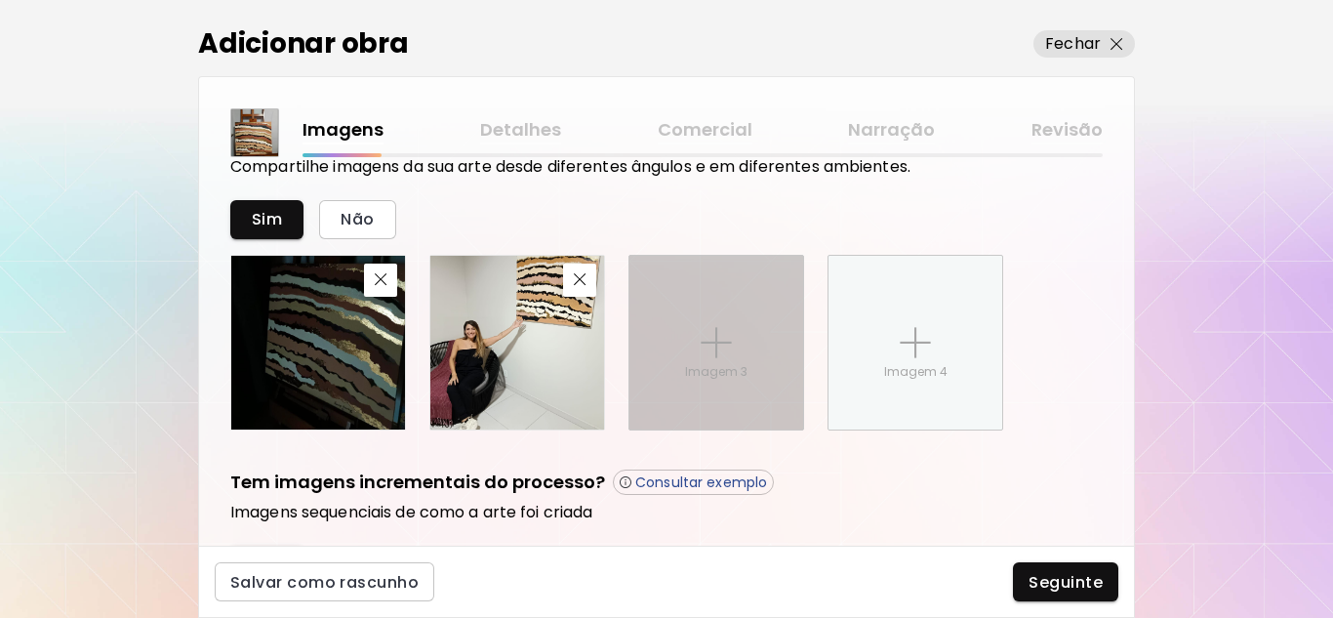
click at [708, 361] on div "Imagem 3" at bounding box center [716, 343] width 174 height 174
click at [0, 0] on input "Imagem 3" at bounding box center [0, 0] width 0 height 0
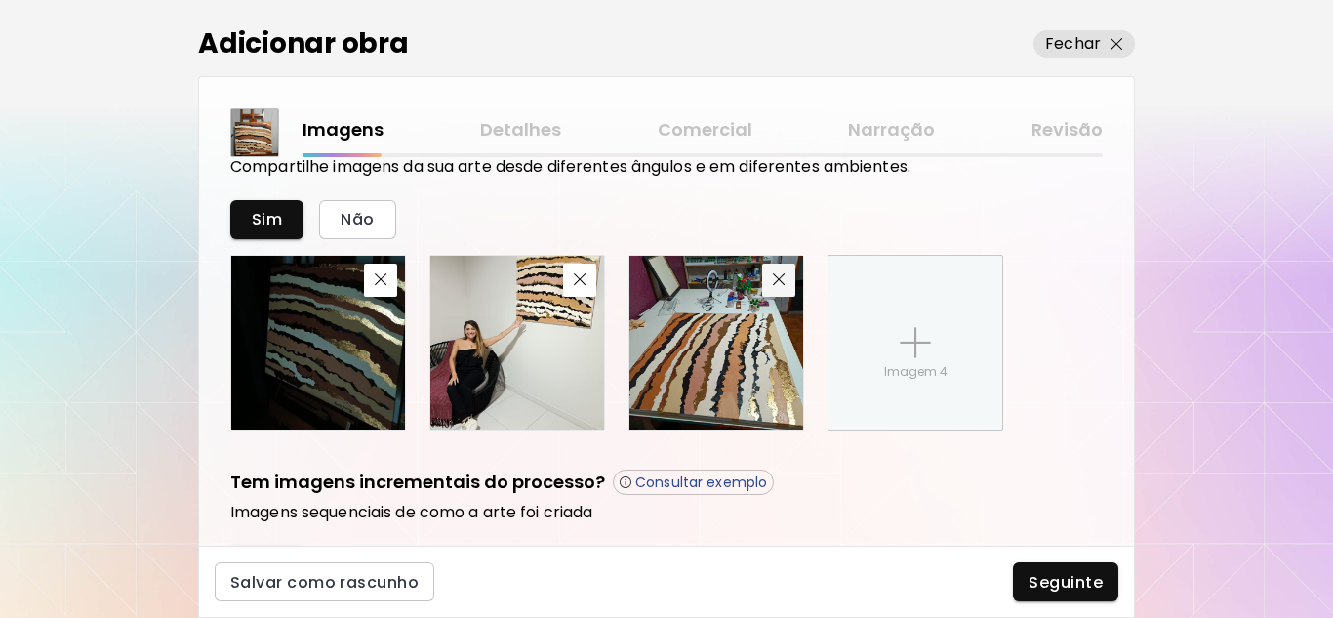
click at [779, 285] on img "button" at bounding box center [779, 279] width 13 height 13
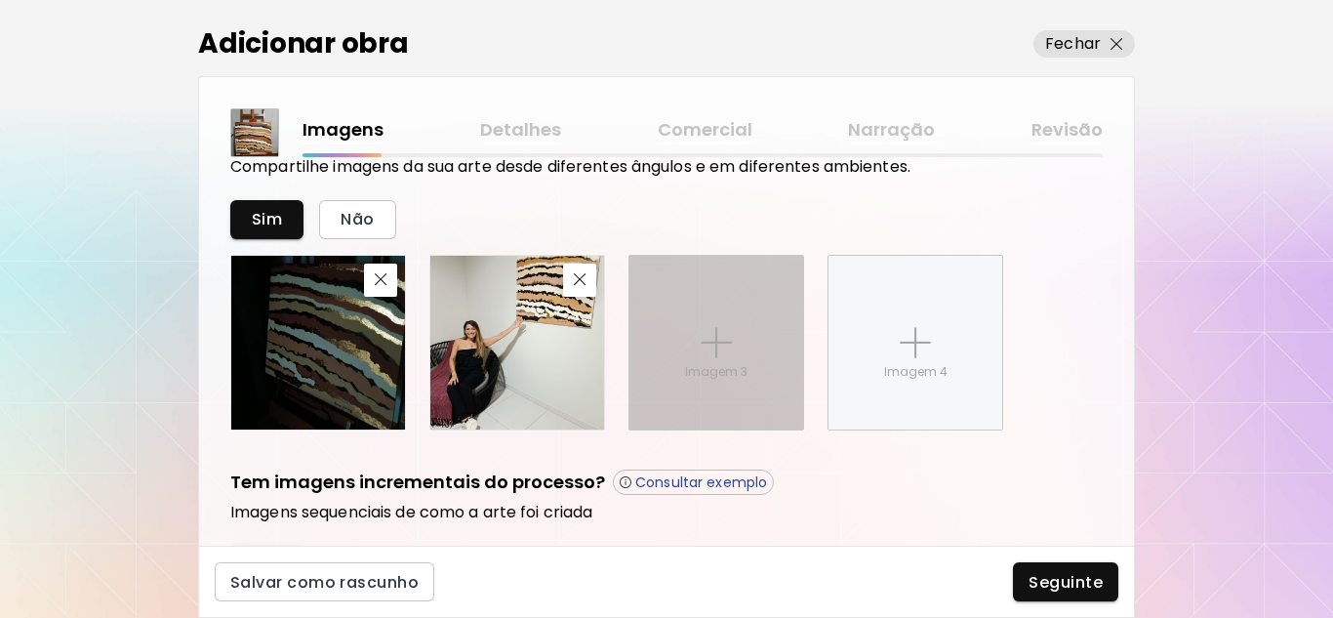
click at [715, 366] on p "Imagem 3" at bounding box center [716, 372] width 62 height 18
click at [0, 0] on input "Imagem 3" at bounding box center [0, 0] width 0 height 0
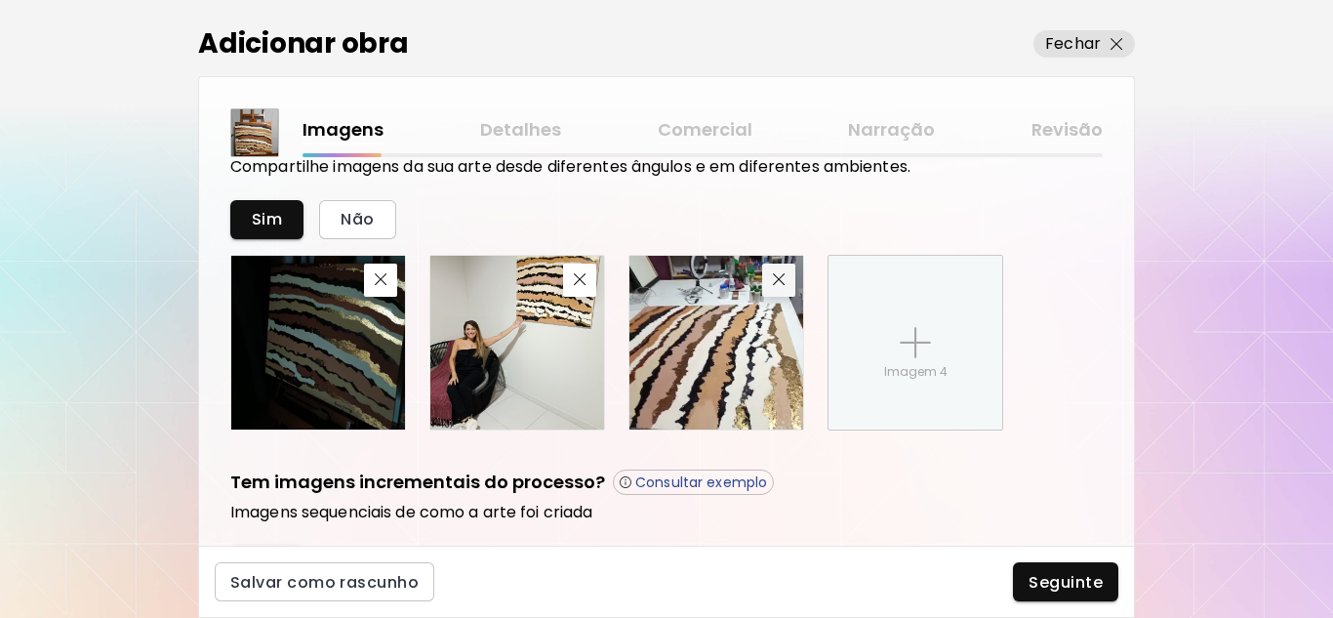
click at [776, 280] on img "button" at bounding box center [779, 279] width 13 height 13
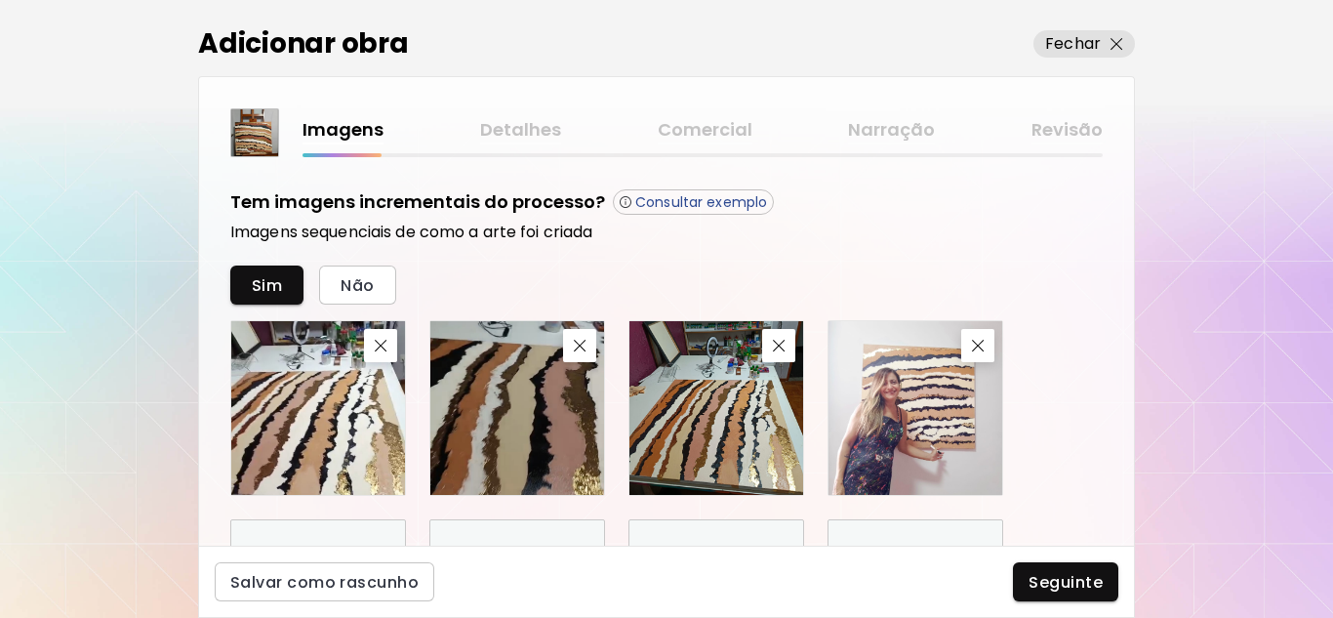
scroll to position [1117, 0]
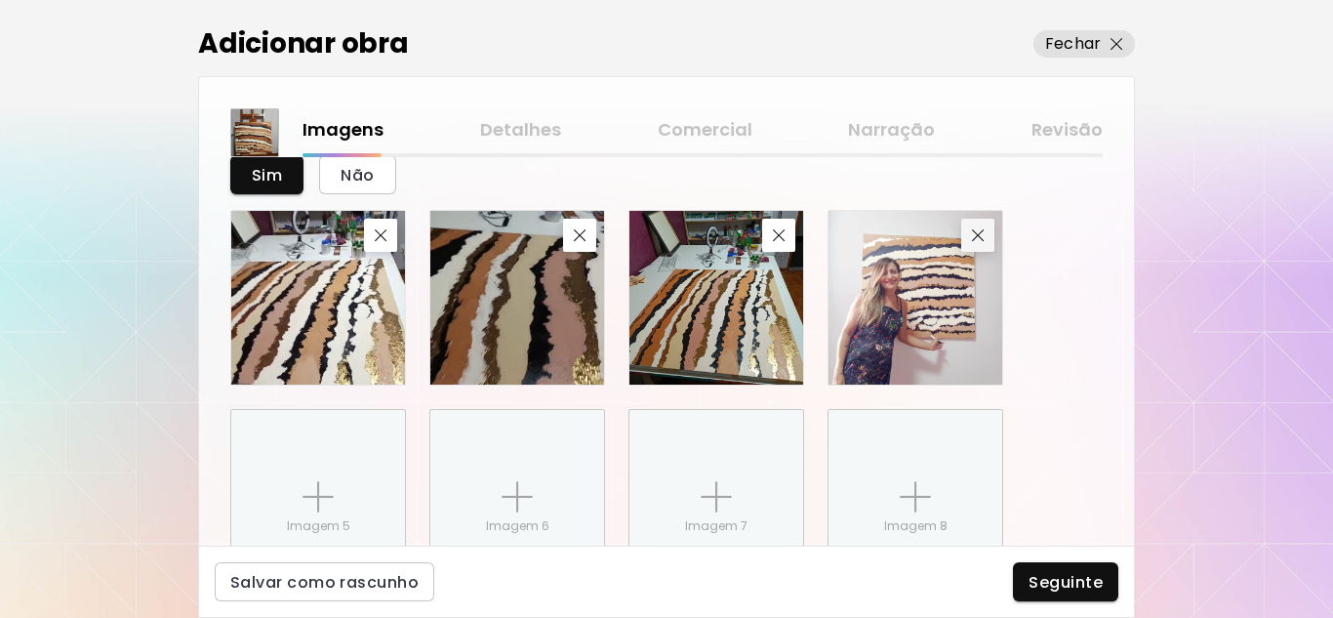
click at [980, 233] on img "button" at bounding box center [978, 235] width 13 height 13
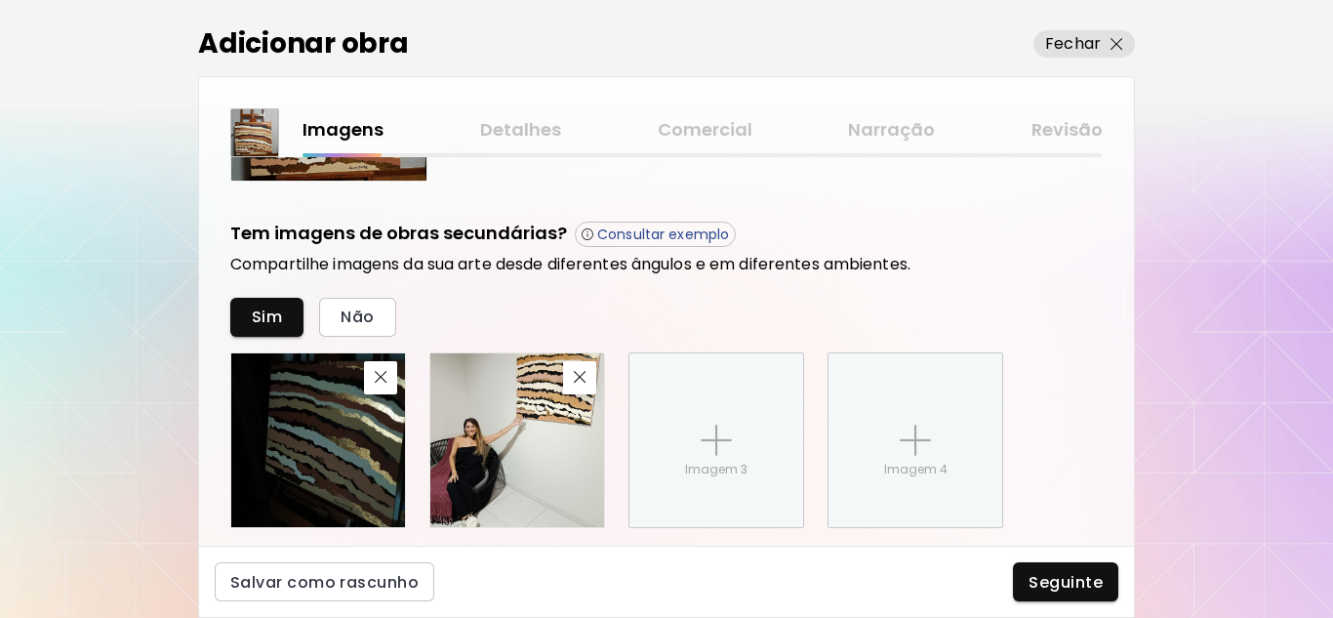
scroll to position [727, 0]
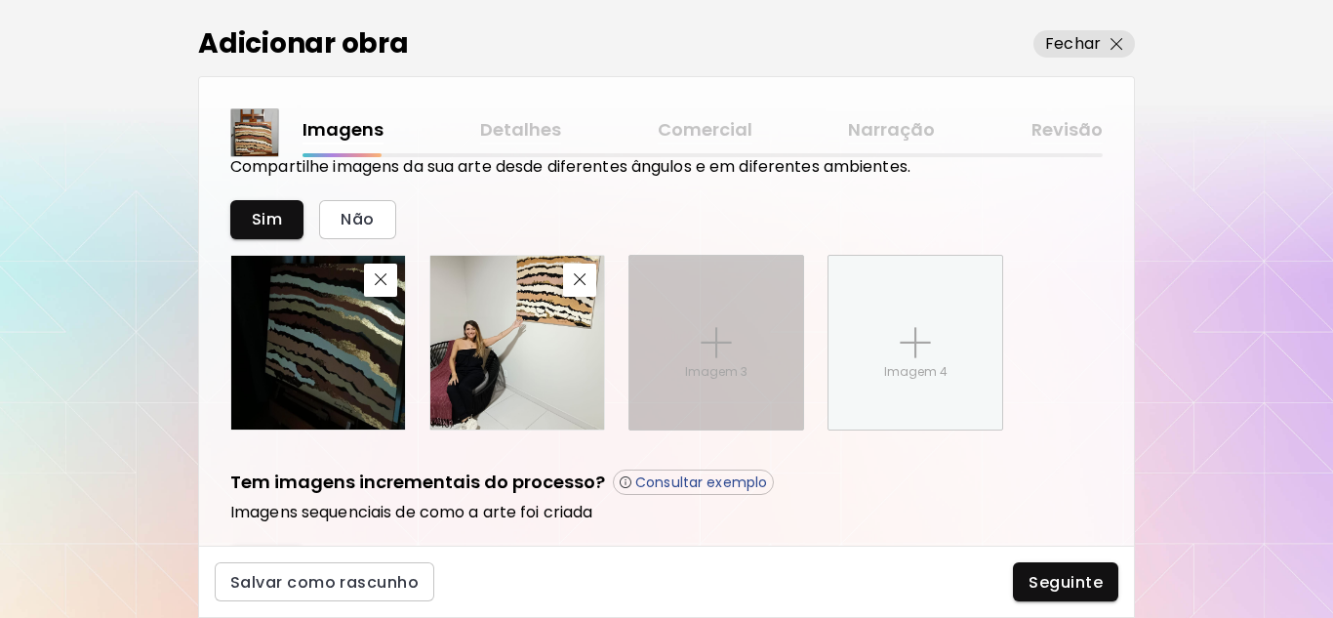
click at [725, 354] on img at bounding box center [716, 342] width 31 height 31
click at [0, 0] on input "Imagem 3" at bounding box center [0, 0] width 0 height 0
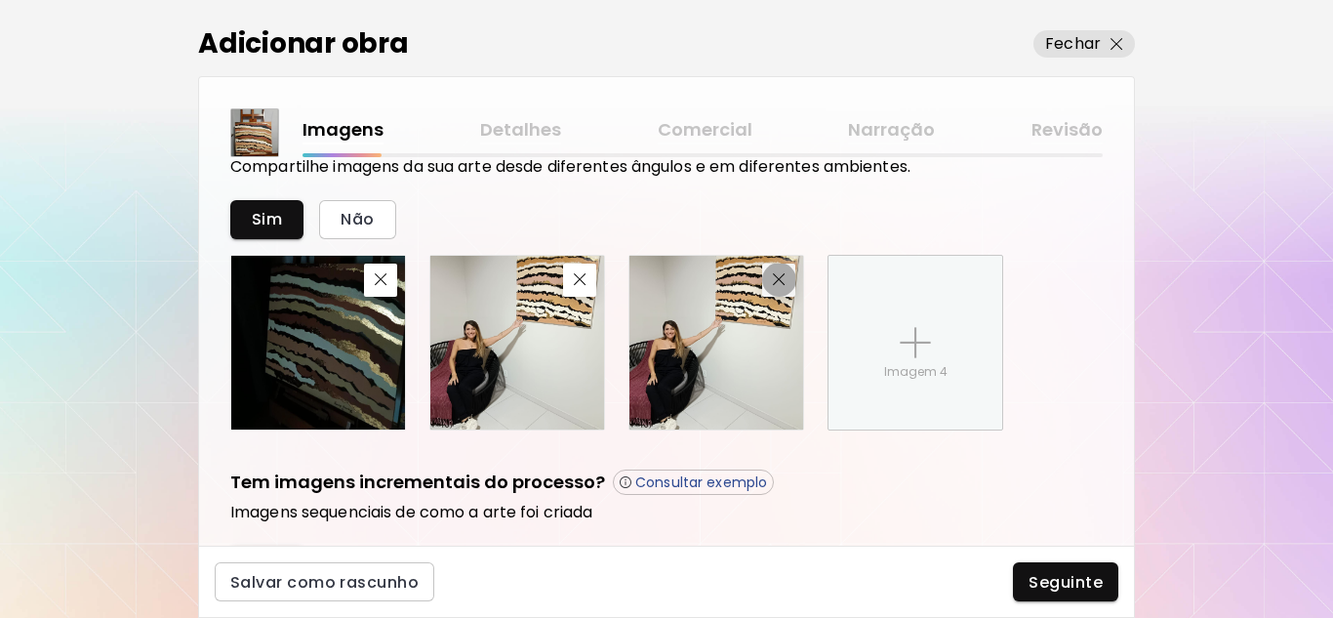
click at [783, 283] on img "button" at bounding box center [779, 279] width 13 height 13
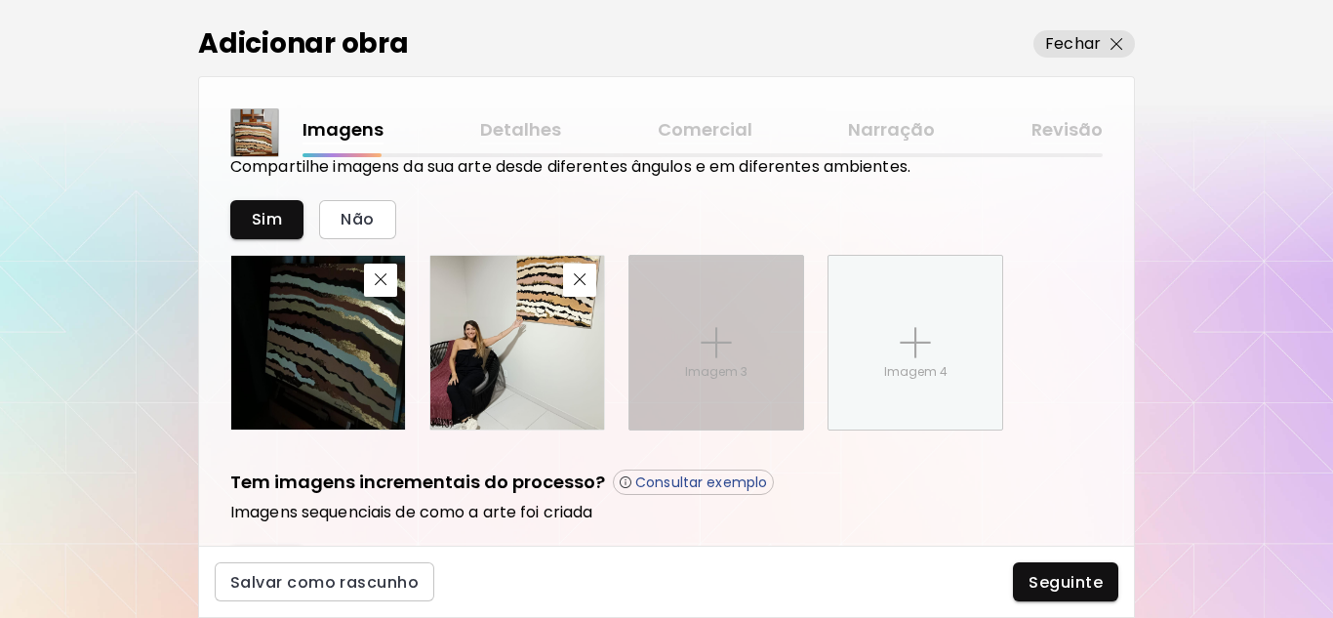
click at [715, 355] on img at bounding box center [716, 342] width 31 height 31
click at [0, 0] on input "Imagem 3" at bounding box center [0, 0] width 0 height 0
click at [700, 370] on p "Imagem 3" at bounding box center [716, 372] width 62 height 18
click at [0, 0] on input "Imagem 3" at bounding box center [0, 0] width 0 height 0
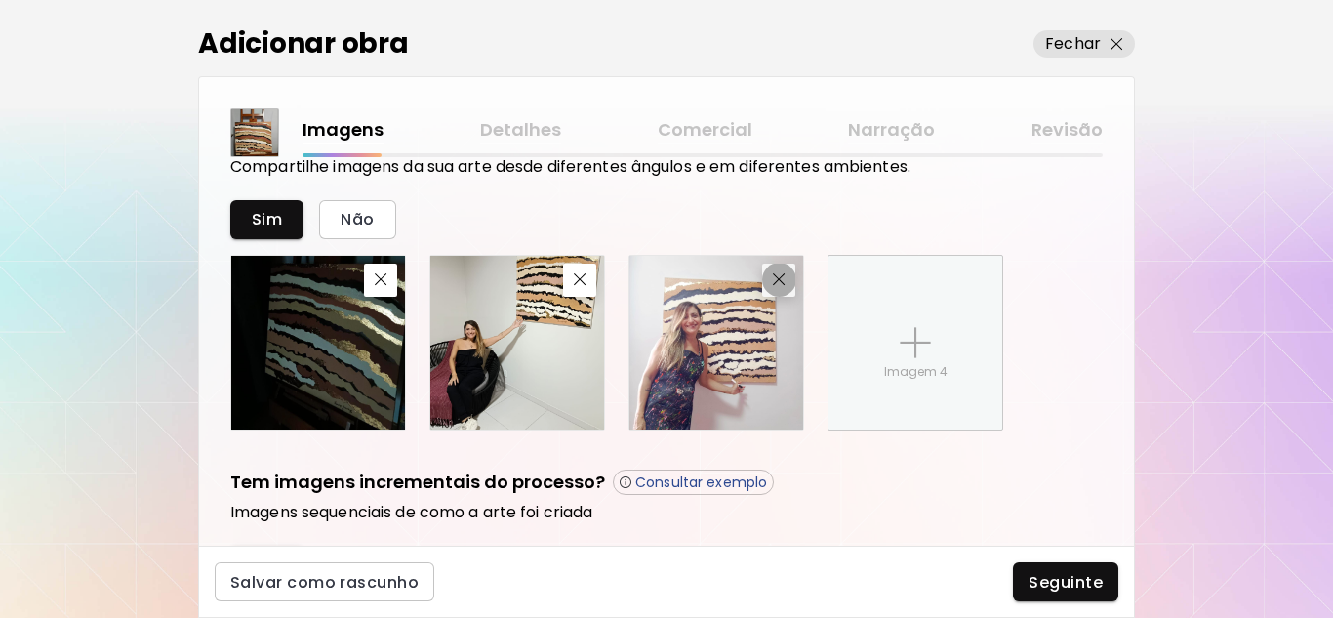
click at [783, 284] on img "button" at bounding box center [779, 279] width 13 height 13
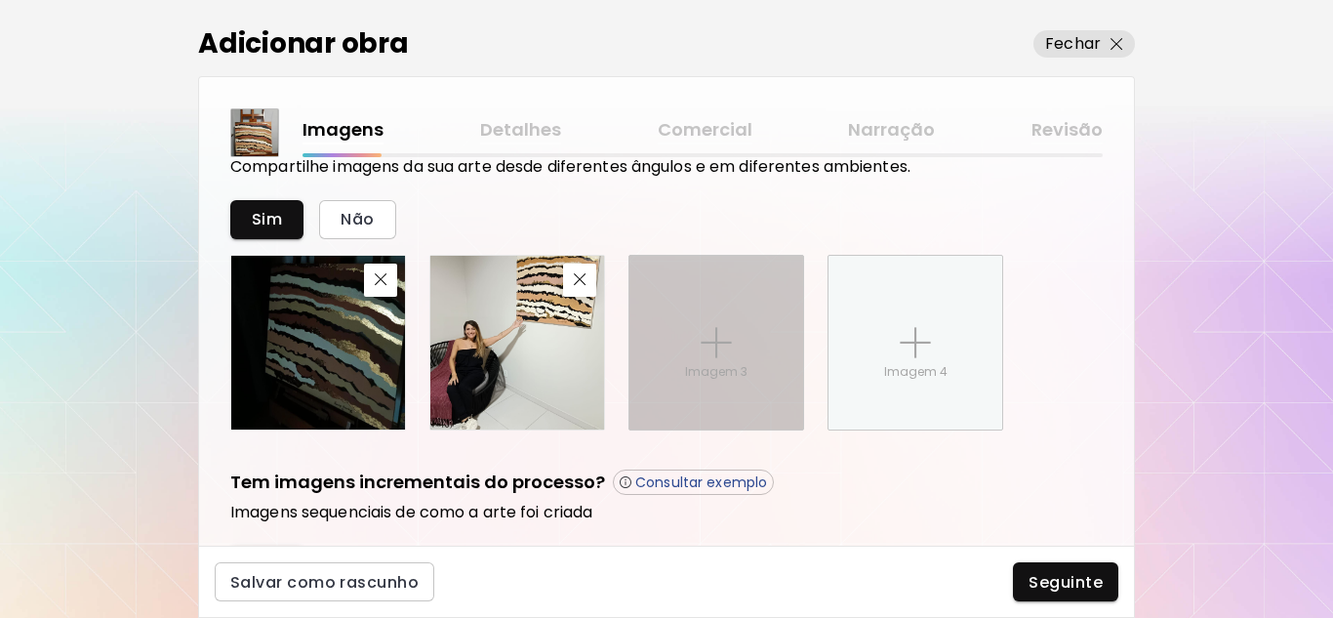
click at [732, 359] on div "Imagem 3" at bounding box center [716, 343] width 174 height 174
click at [0, 0] on input "Imagem 3" at bounding box center [0, 0] width 0 height 0
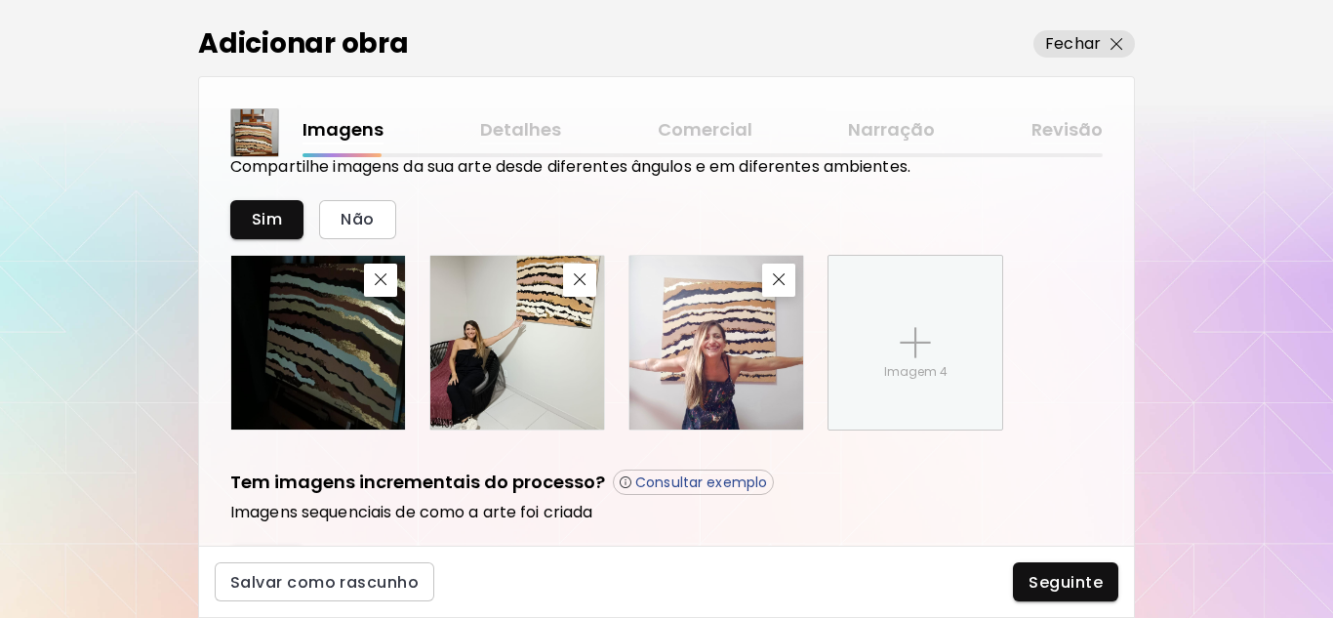
scroll to position [825, 0]
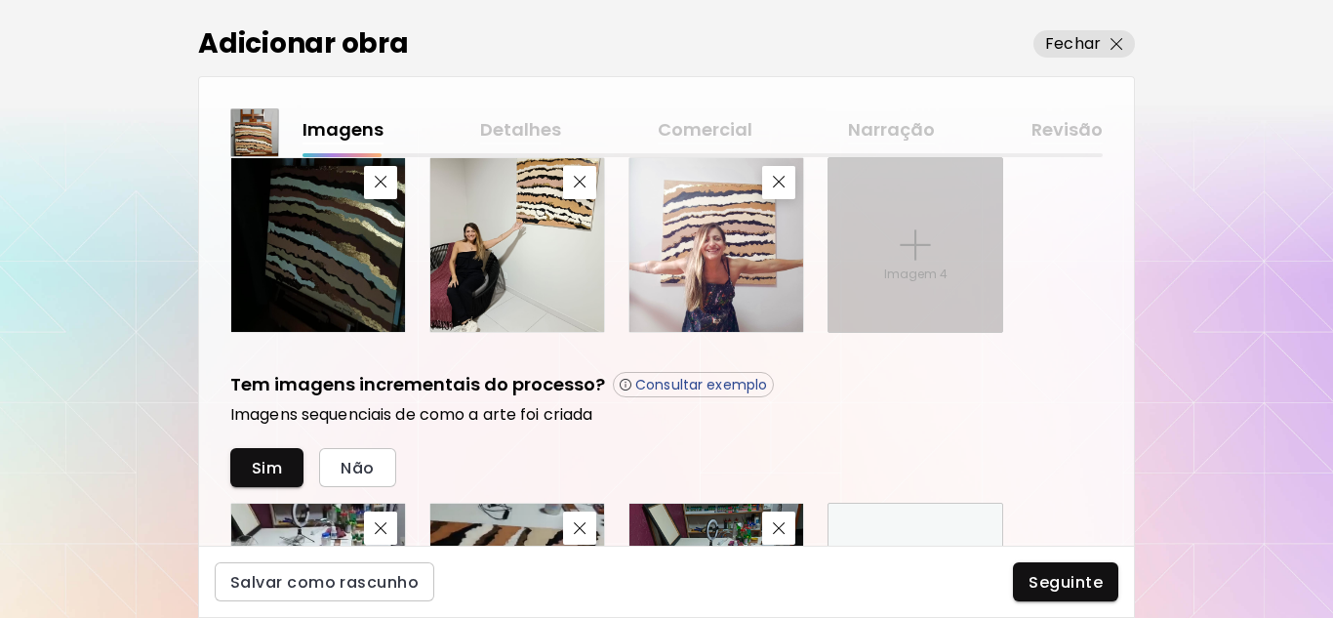
click at [937, 276] on p "Imagem 4" at bounding box center [915, 274] width 63 height 18
click at [0, 0] on input "Imagem 4" at bounding box center [0, 0] width 0 height 0
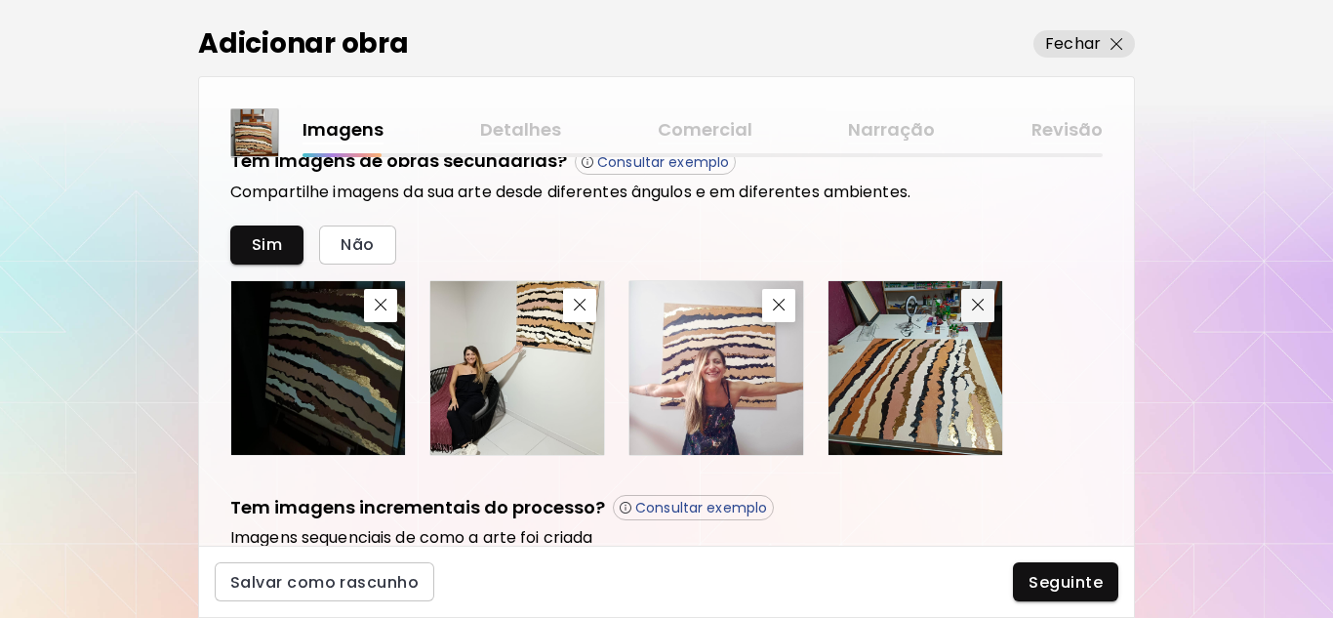
click at [973, 181] on div "Tem imagens de obras secundárias? Consultar exemplo Compartilhe imagens da sua …" at bounding box center [666, 301] width 872 height 307
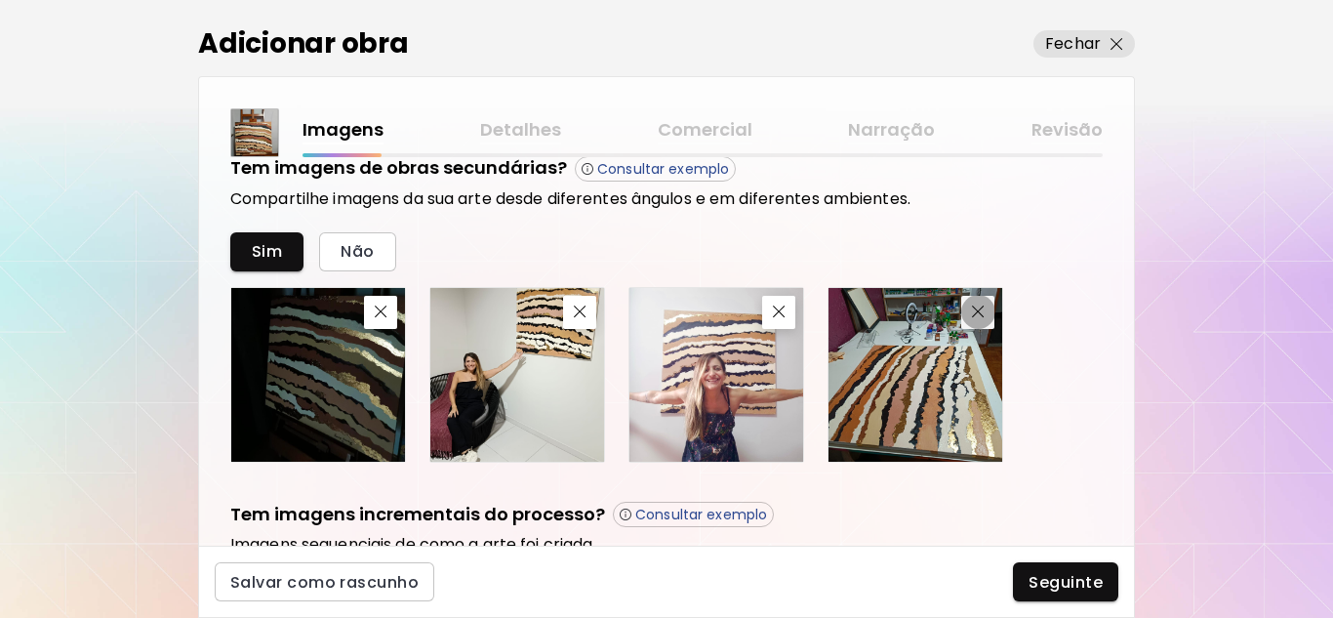
click at [985, 304] on button "button" at bounding box center [977, 312] width 33 height 33
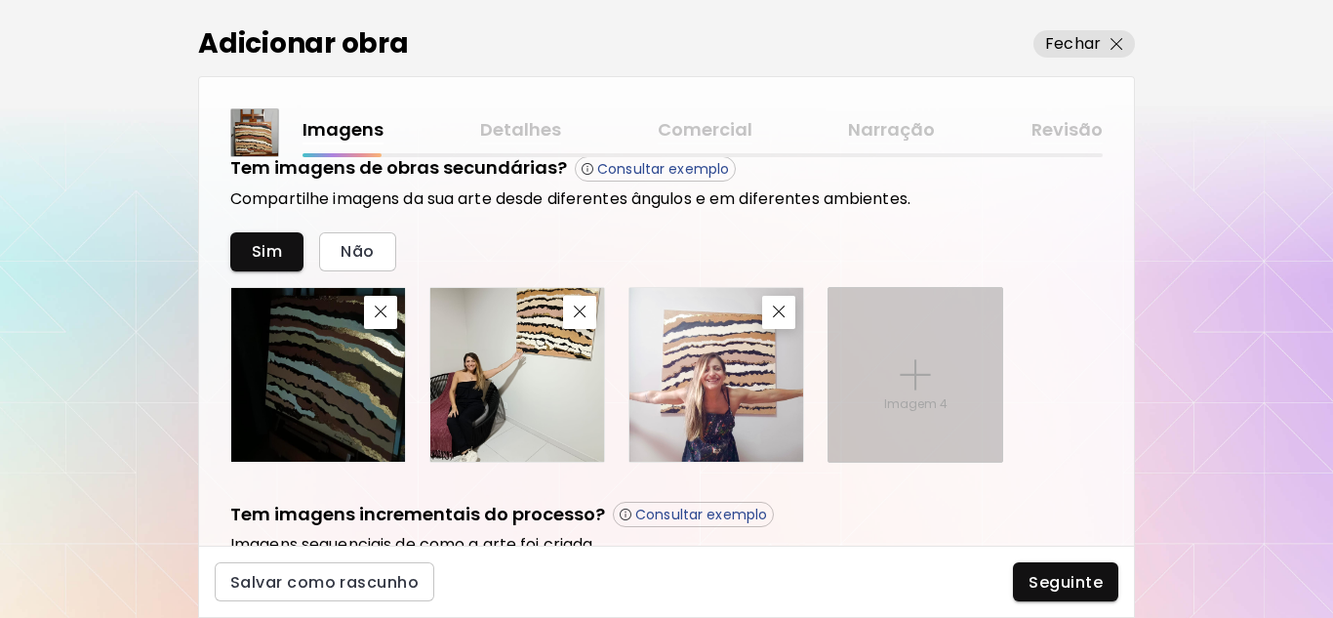
click at [941, 405] on p "Imagem 4" at bounding box center [915, 404] width 63 height 18
click at [0, 0] on input "Imagem 4" at bounding box center [0, 0] width 0 height 0
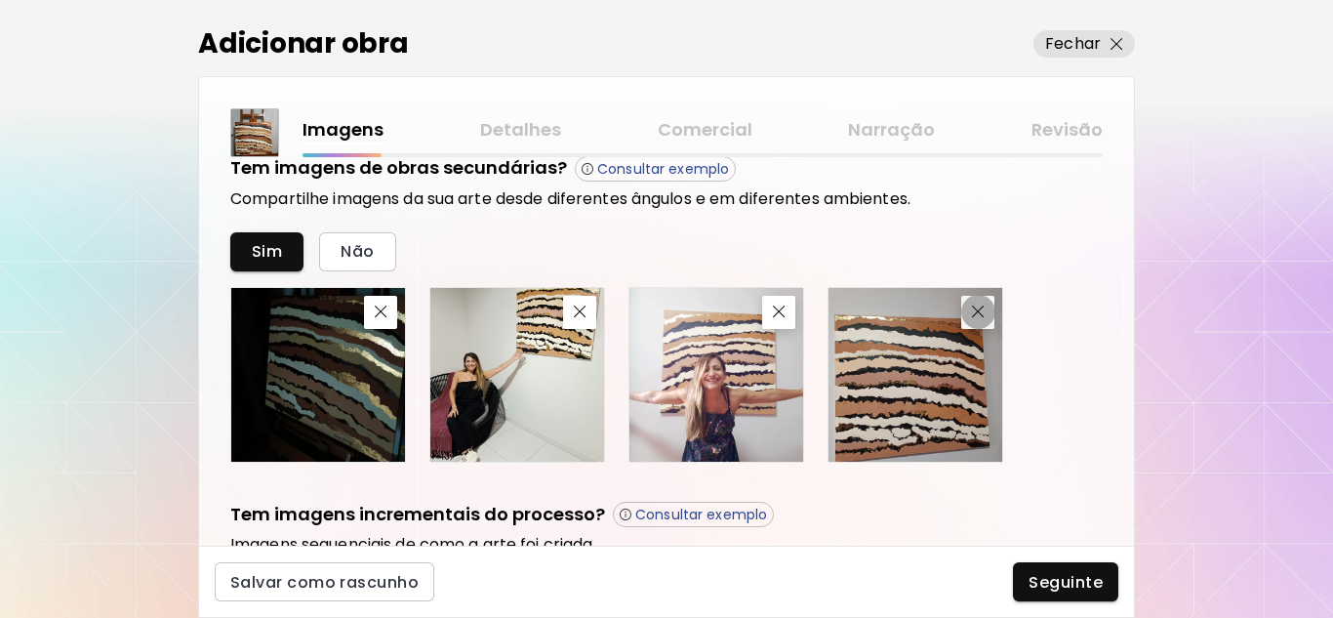
click at [989, 312] on span "button" at bounding box center [977, 311] width 23 height 13
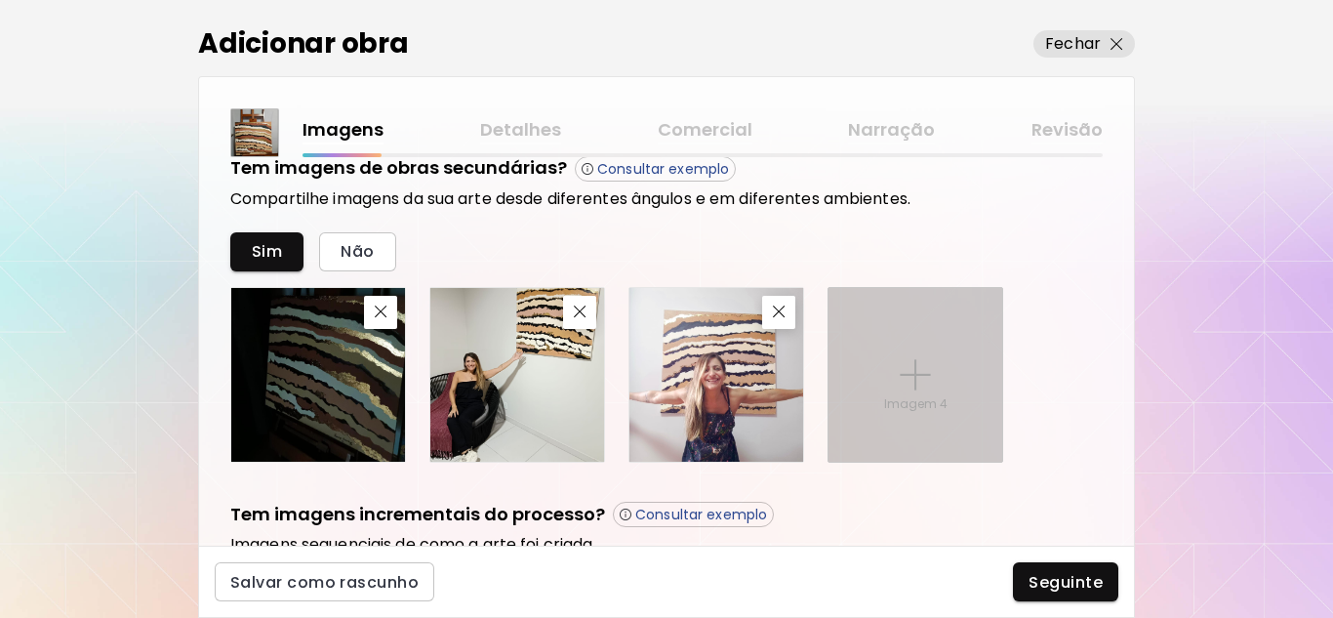
click at [939, 404] on p "Imagem 4" at bounding box center [915, 404] width 63 height 18
click at [0, 0] on input "Imagem 4" at bounding box center [0, 0] width 0 height 0
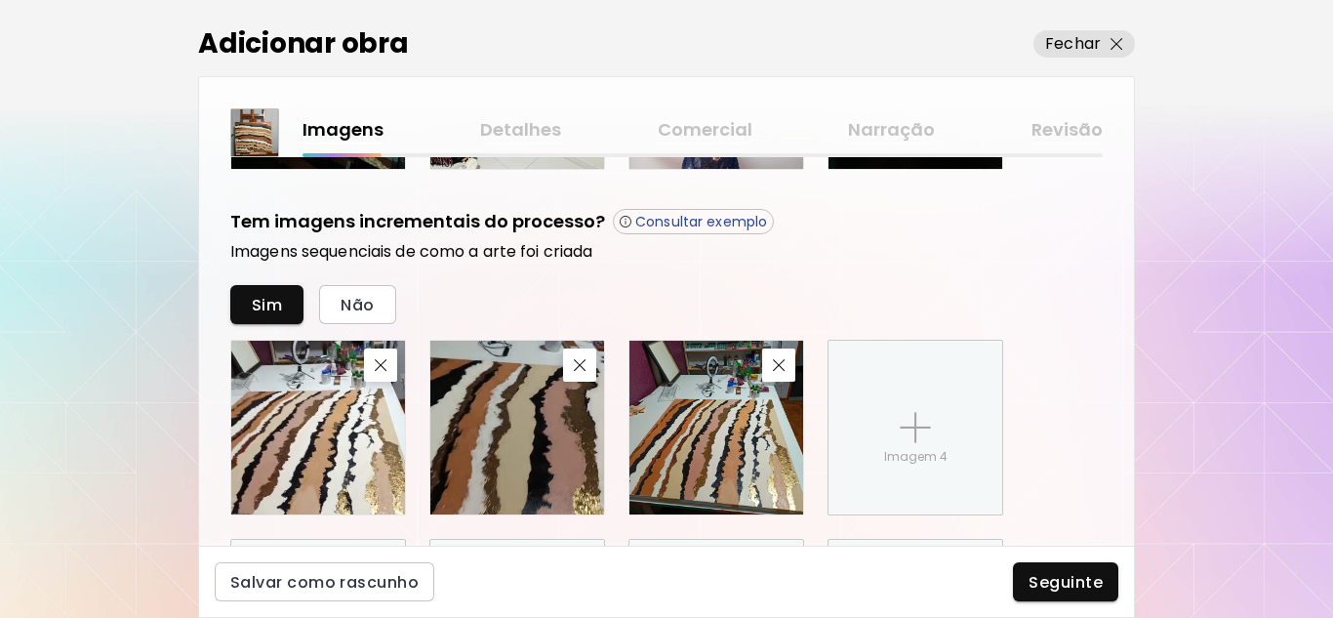
scroll to position [1085, 0]
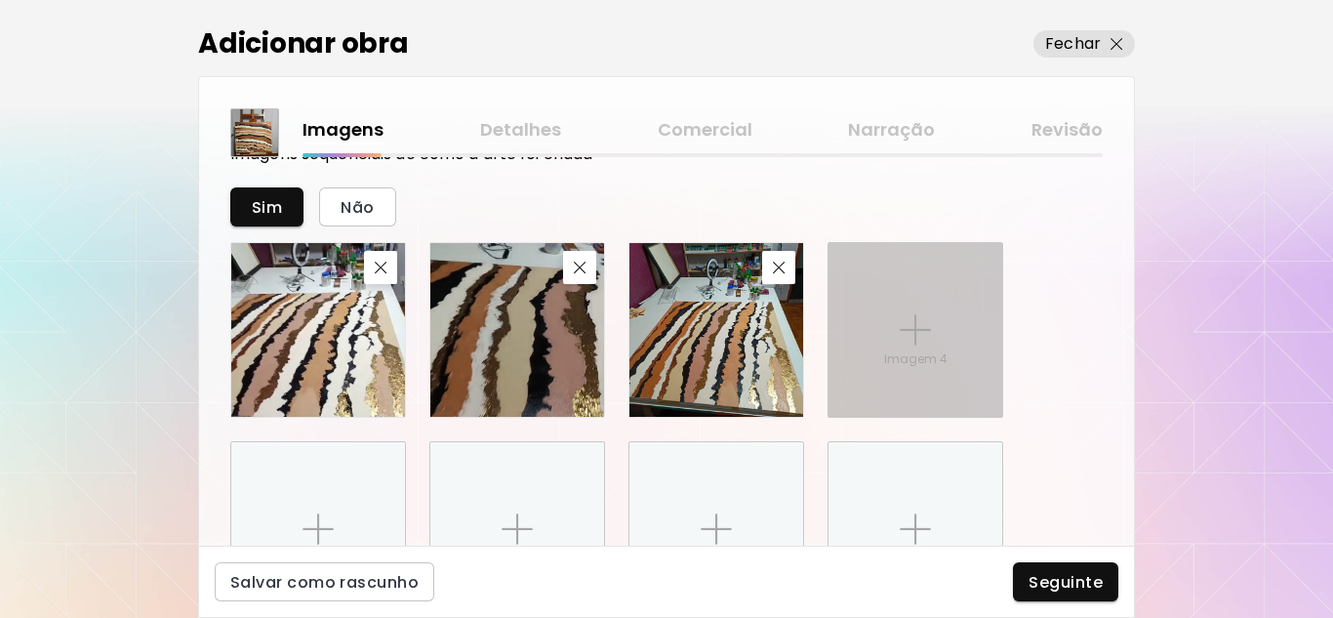
click at [912, 378] on div "Imagem 4" at bounding box center [916, 330] width 174 height 174
click at [0, 0] on input "Imagem 4" at bounding box center [0, 0] width 0 height 0
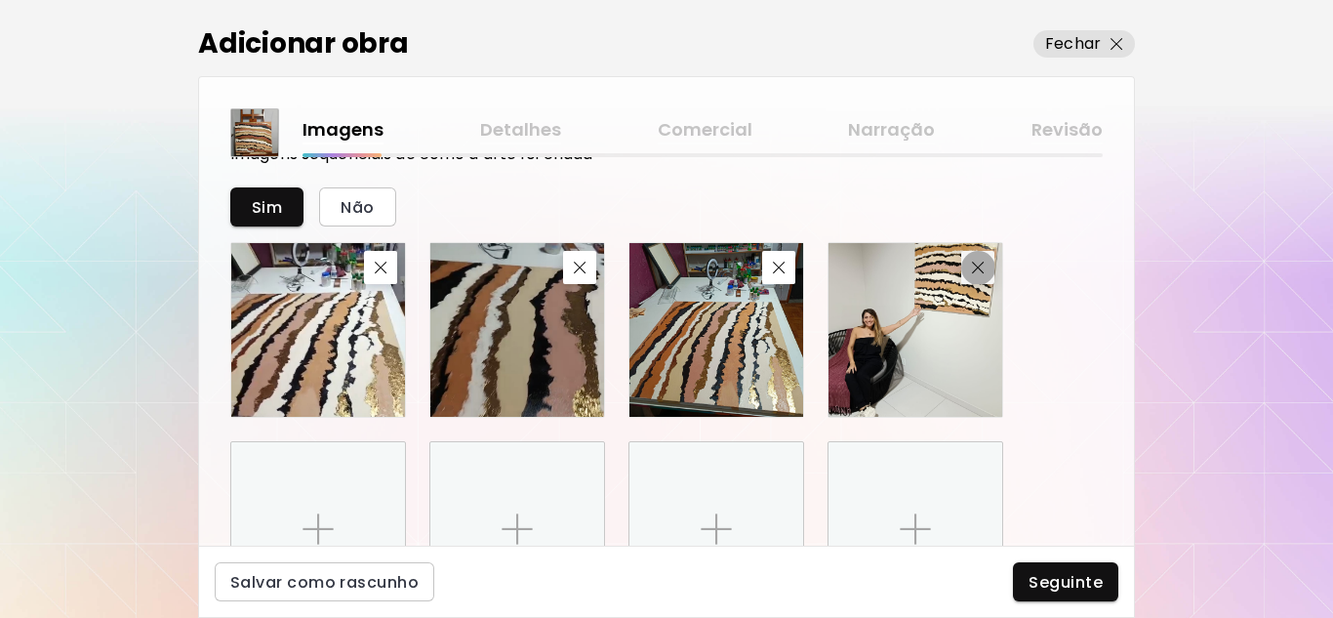
click at [978, 269] on img "button" at bounding box center [978, 268] width 13 height 13
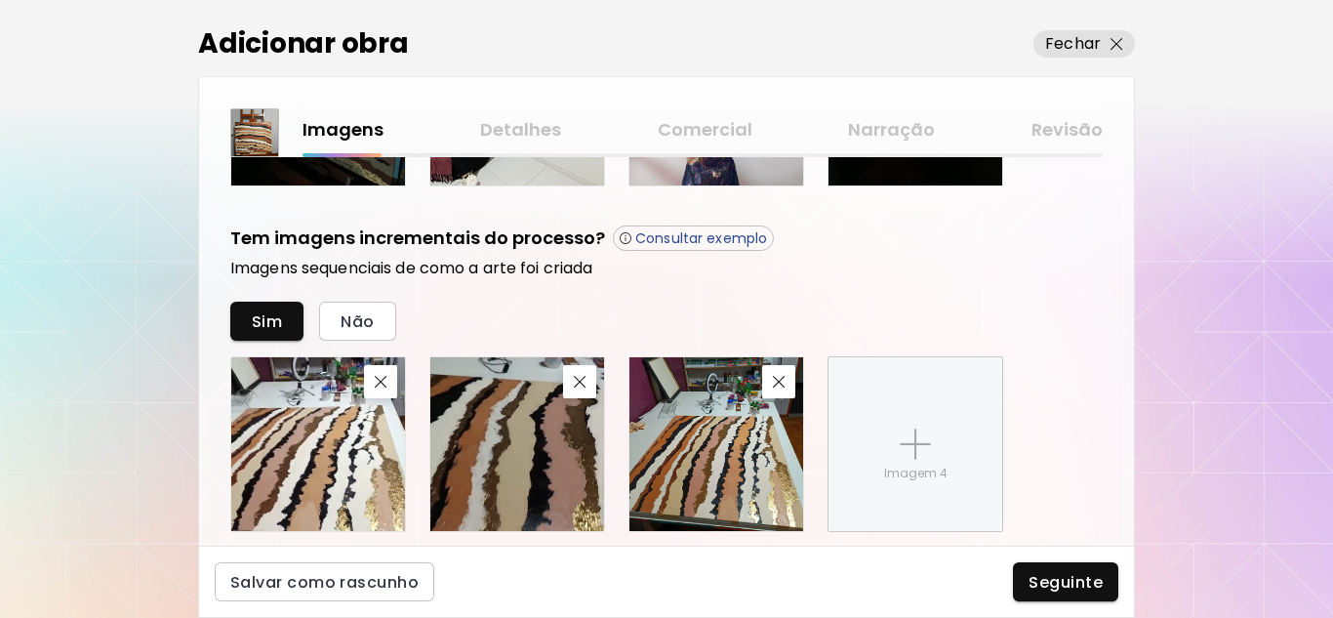
scroll to position [988, 0]
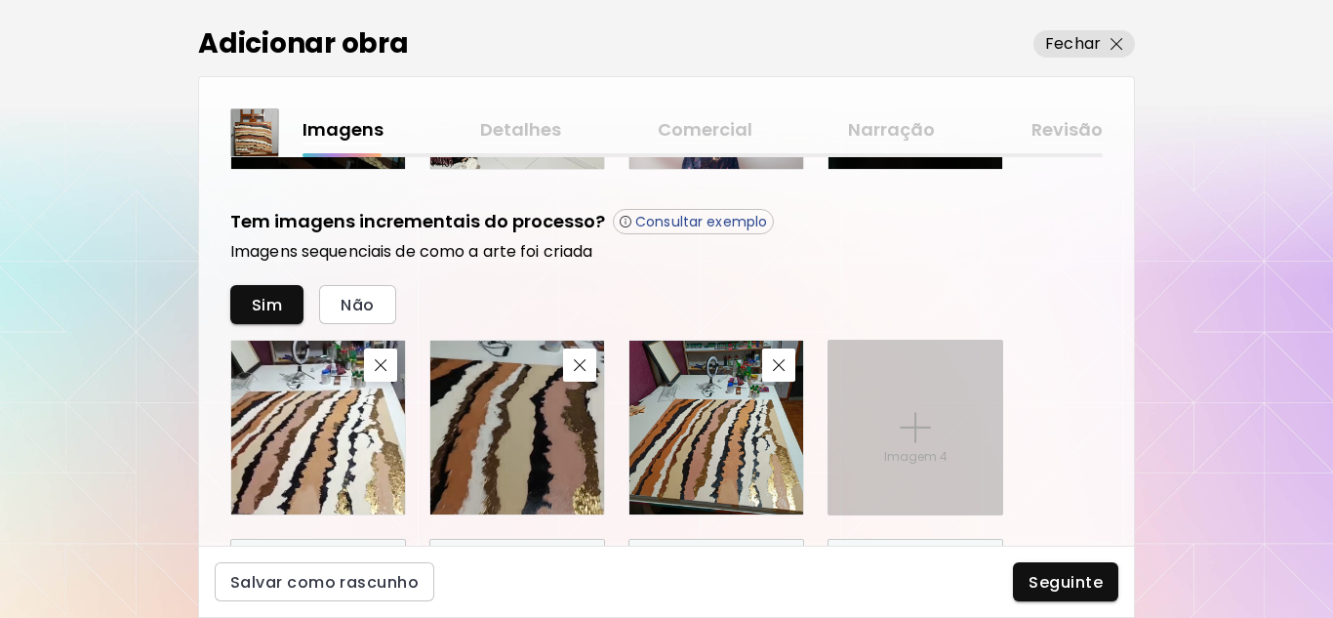
click at [920, 436] on img at bounding box center [915, 427] width 31 height 31
click at [0, 0] on input "Imagem 4" at bounding box center [0, 0] width 0 height 0
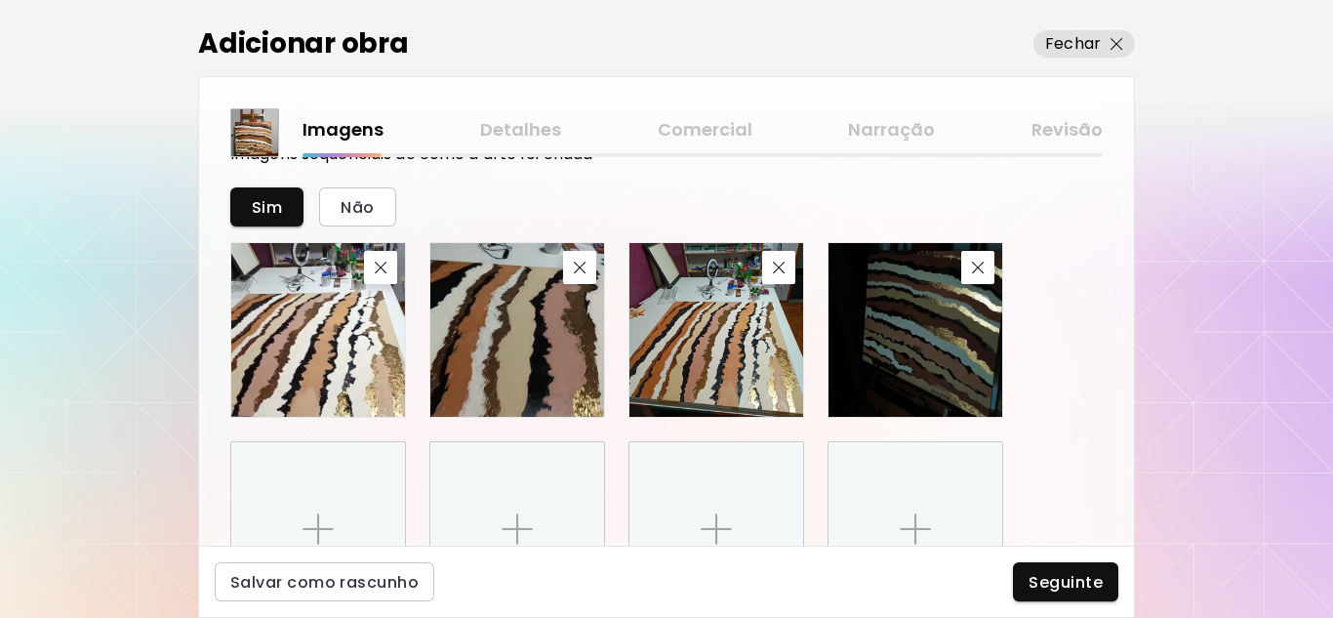
scroll to position [1183, 0]
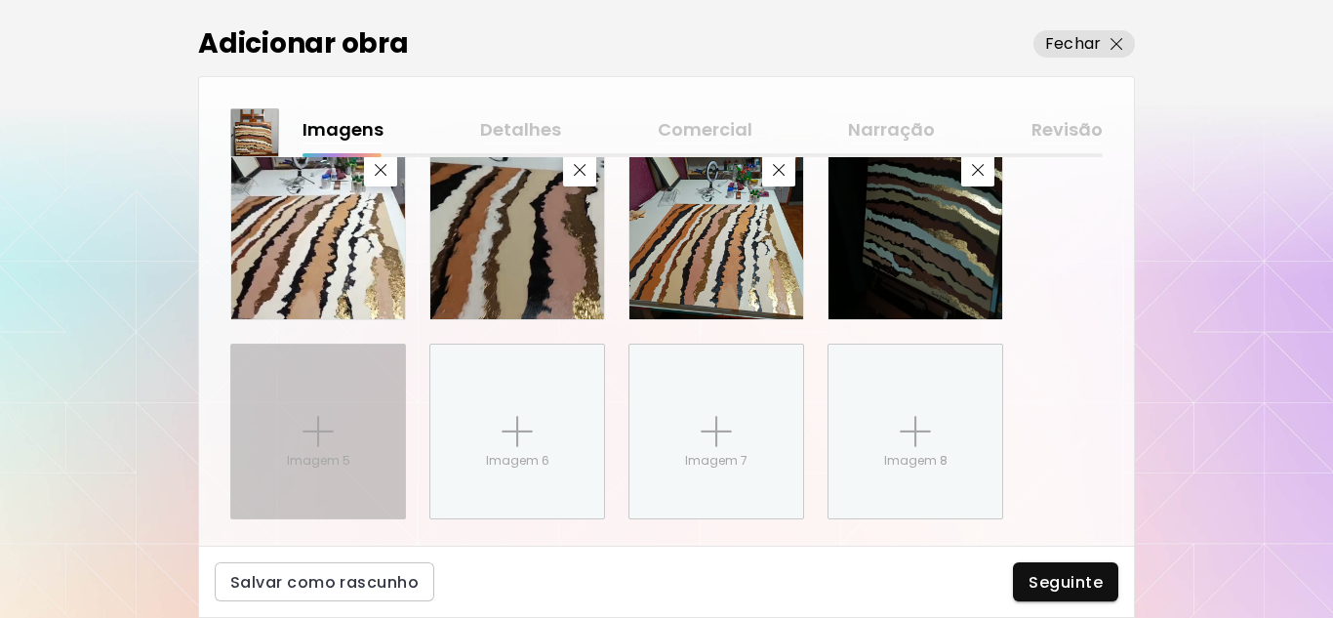
click at [286, 432] on div "Imagem 5" at bounding box center [318, 432] width 174 height 174
click at [0, 0] on input "Imagem 5" at bounding box center [0, 0] width 0 height 0
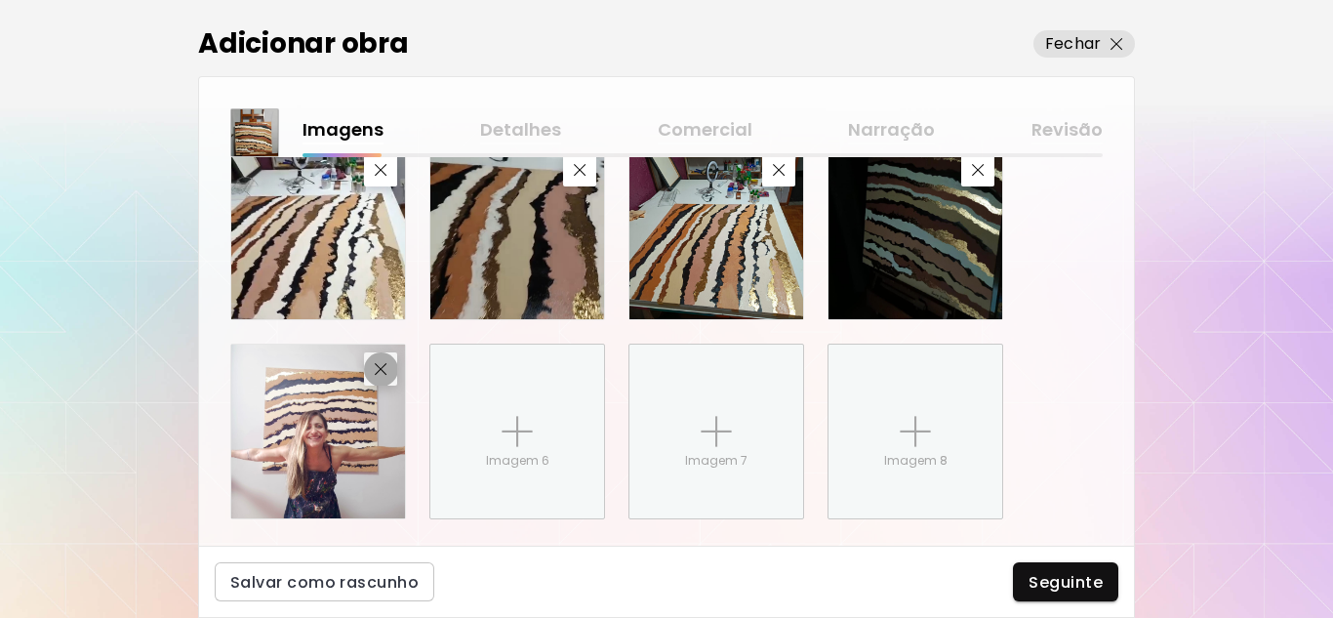
click at [385, 368] on img "button" at bounding box center [381, 369] width 13 height 13
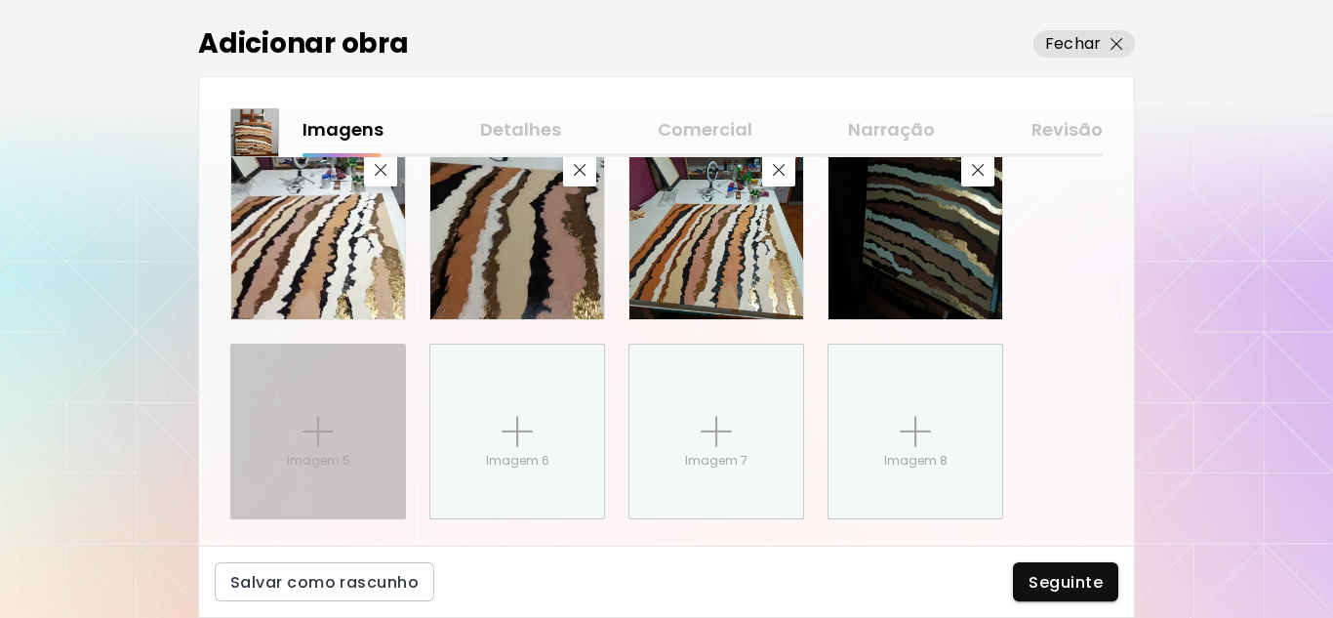
click at [294, 428] on div "Imagem 5" at bounding box center [318, 432] width 174 height 174
click at [0, 0] on input "Imagem 5" at bounding box center [0, 0] width 0 height 0
click at [336, 428] on div "Imagem 5" at bounding box center [318, 432] width 174 height 174
click at [0, 0] on input "Imagem 5" at bounding box center [0, 0] width 0 height 0
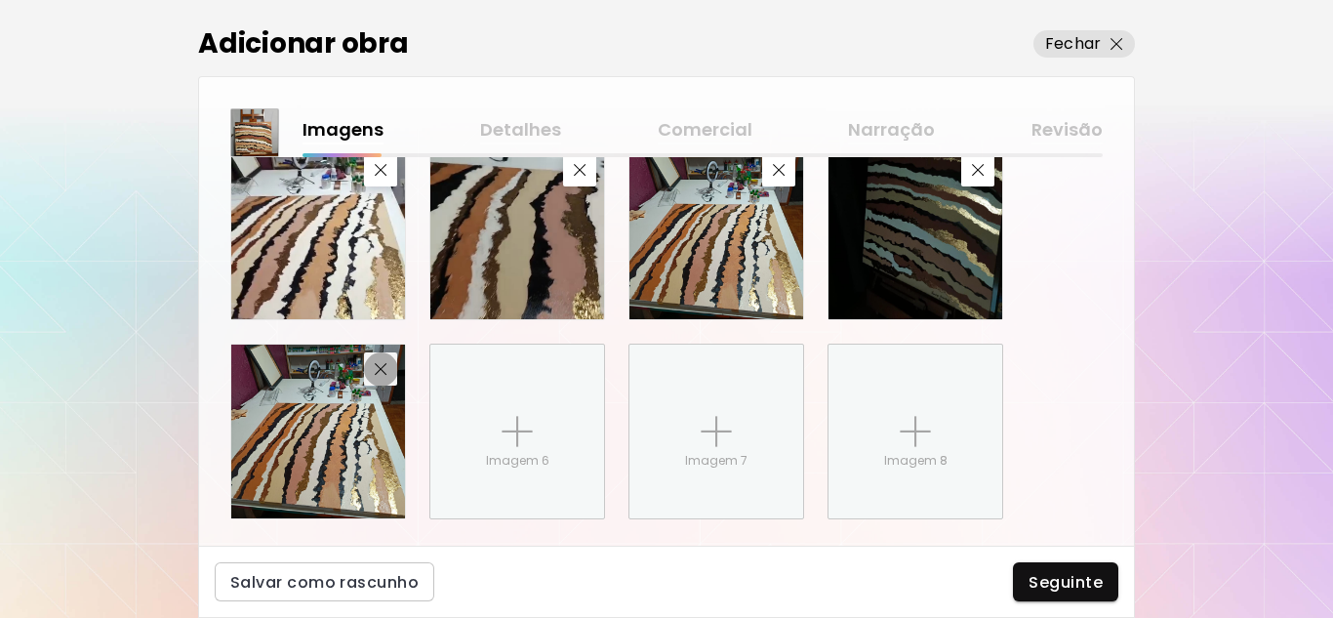
click at [385, 371] on img "button" at bounding box center [381, 369] width 13 height 13
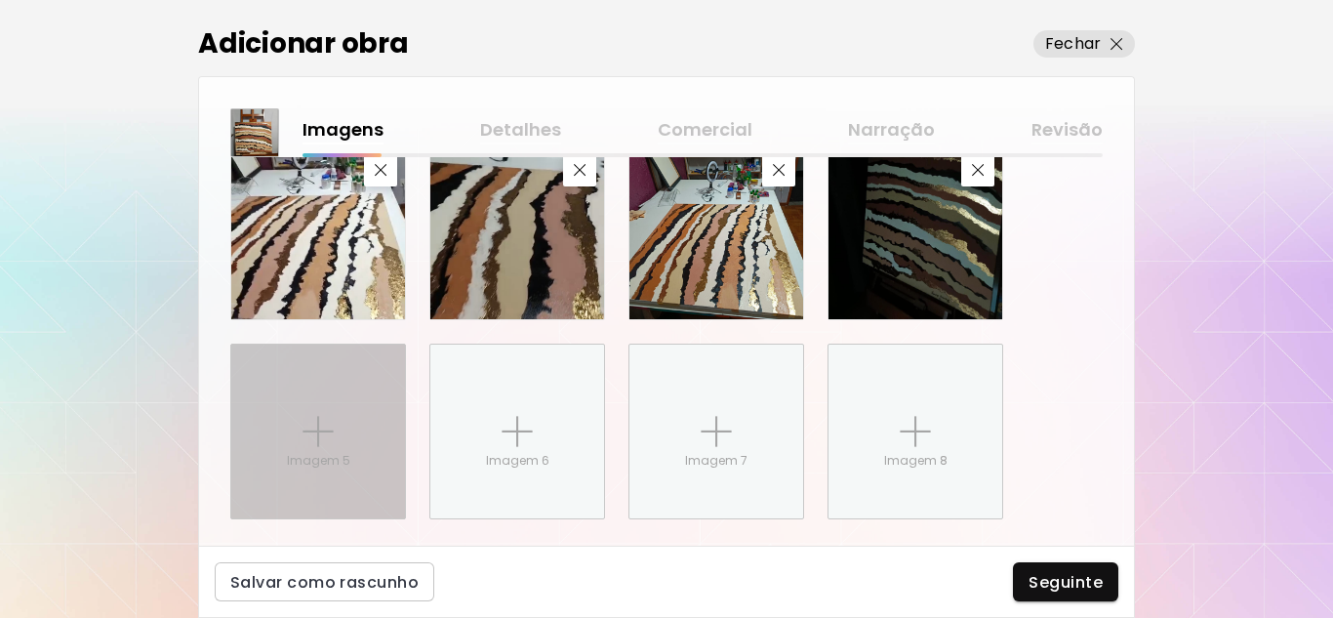
click at [299, 443] on div "Imagem 5" at bounding box center [318, 432] width 174 height 174
click at [0, 0] on input "Imagem 5" at bounding box center [0, 0] width 0 height 0
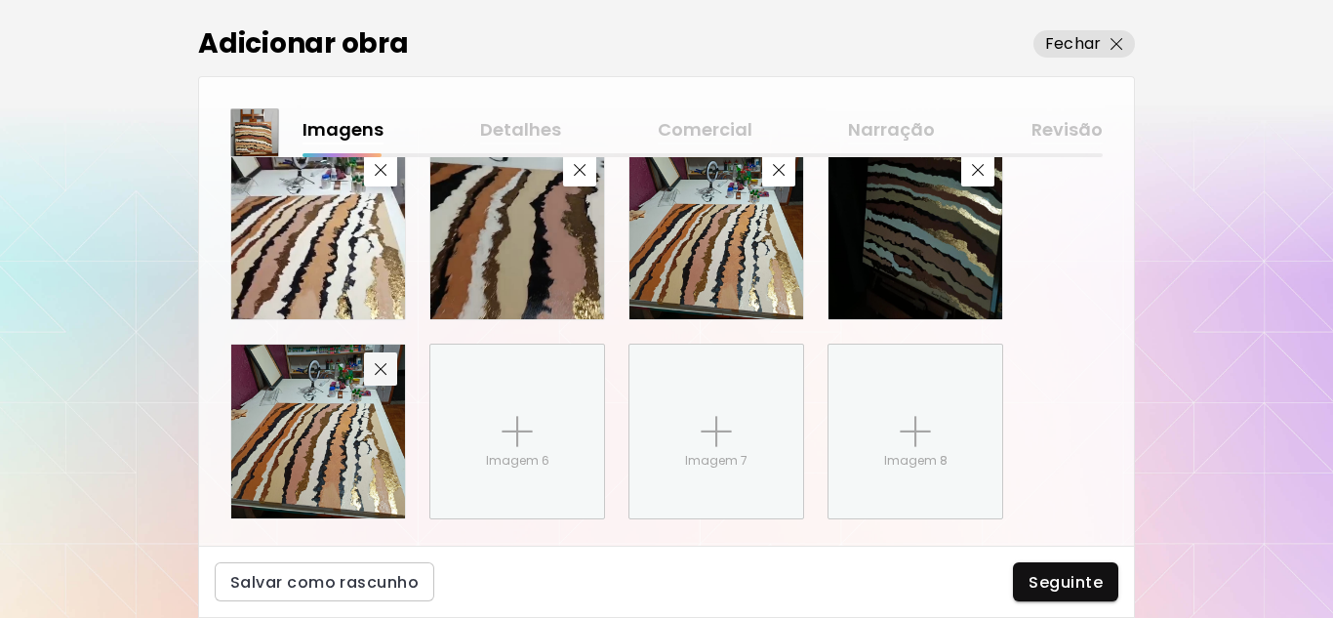
click at [379, 367] on img "button" at bounding box center [381, 369] width 13 height 13
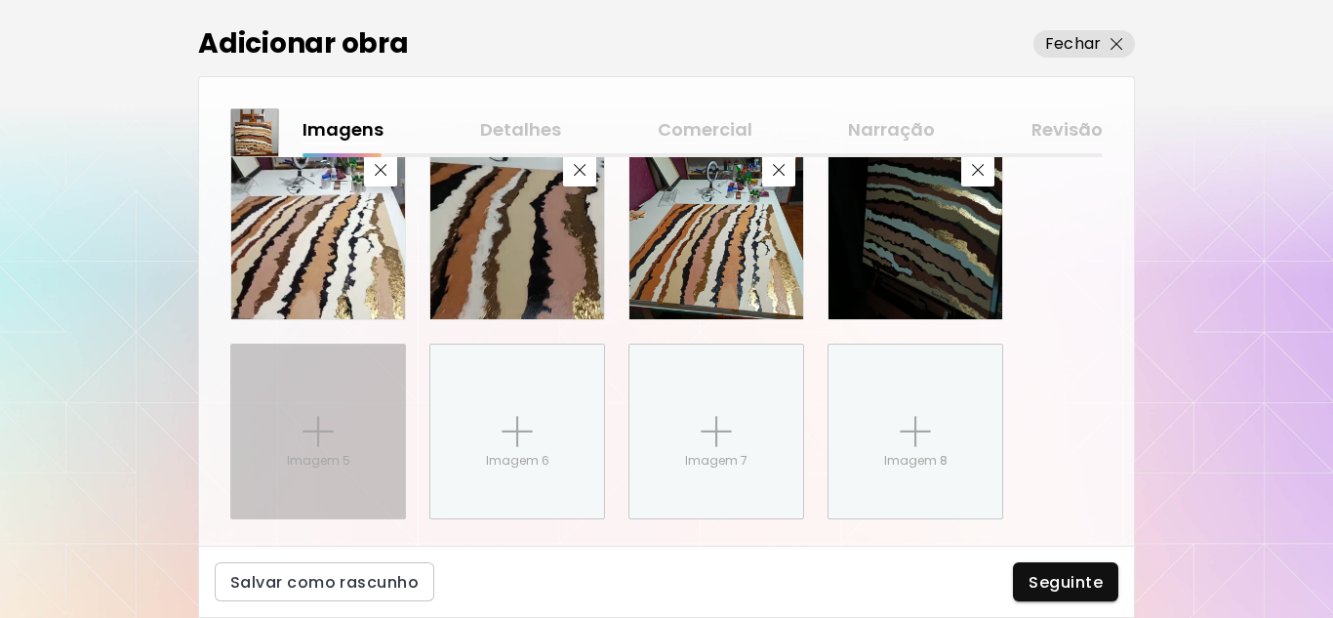
click at [318, 428] on img at bounding box center [318, 431] width 31 height 31
click at [0, 0] on input "Imagem 5" at bounding box center [0, 0] width 0 height 0
click at [352, 410] on div "Imagem 5" at bounding box center [318, 432] width 174 height 174
click at [0, 0] on input "Imagem 5" at bounding box center [0, 0] width 0 height 0
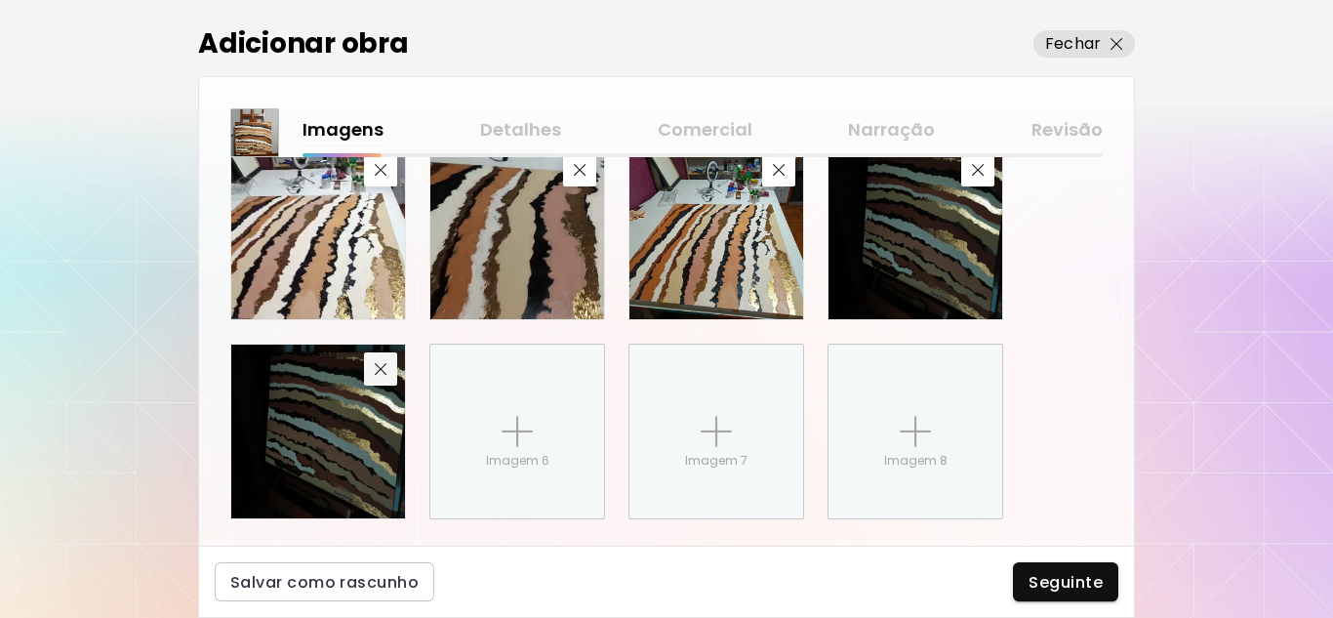
click at [382, 369] on img "button" at bounding box center [381, 369] width 13 height 13
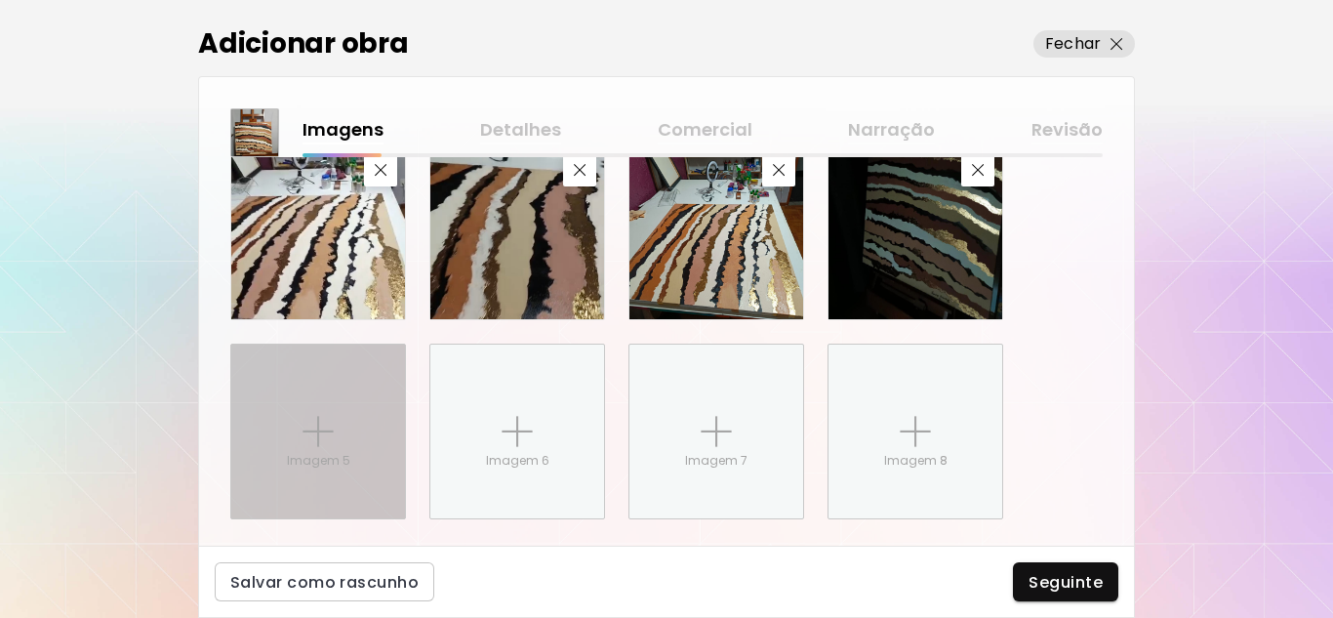
click at [325, 425] on img at bounding box center [318, 431] width 31 height 31
click at [0, 0] on input "Imagem 5" at bounding box center [0, 0] width 0 height 0
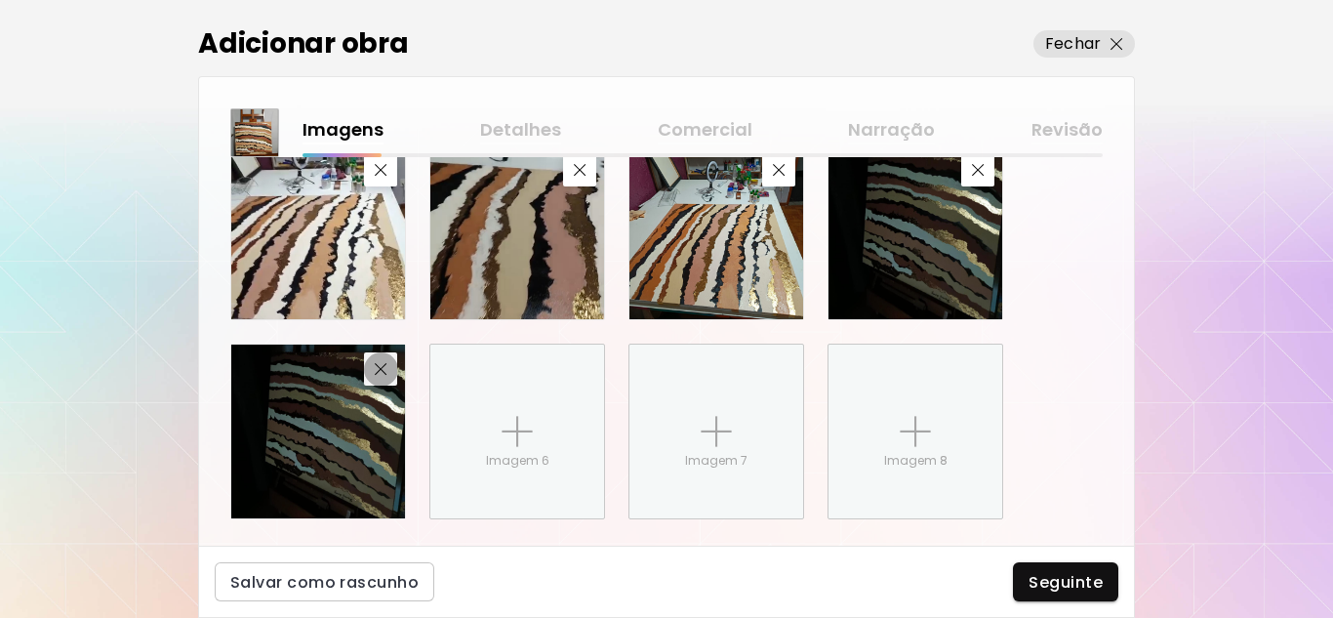
click at [381, 368] on img "button" at bounding box center [381, 369] width 13 height 13
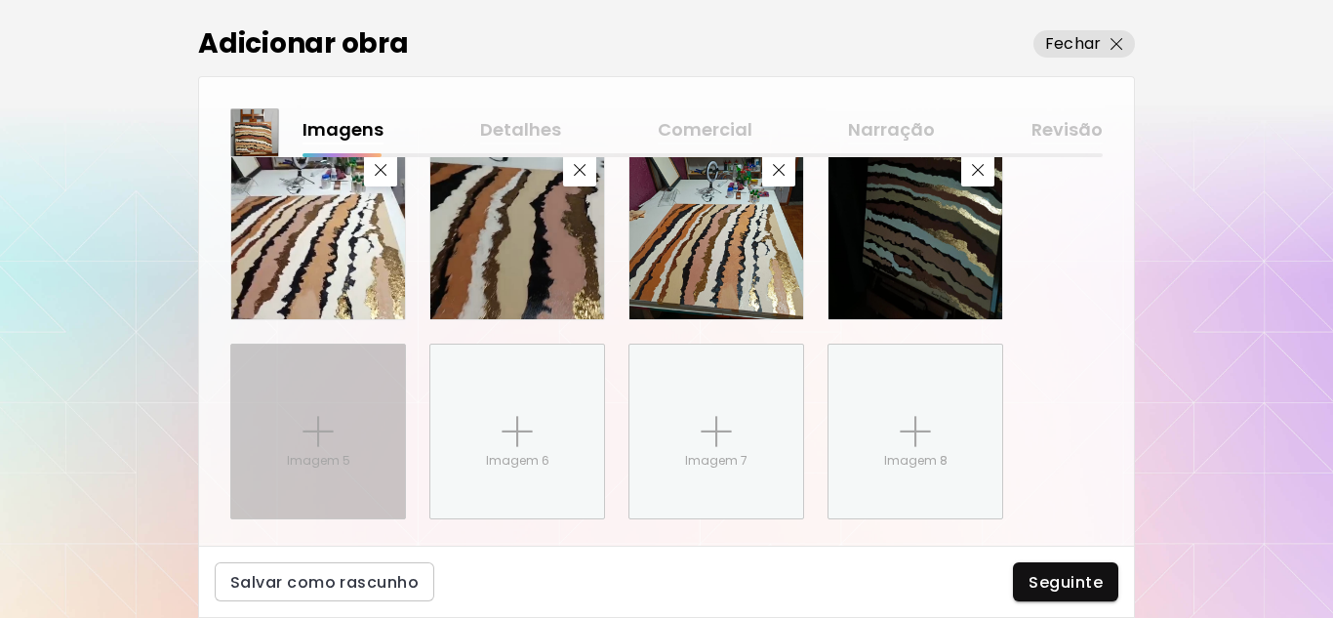
click at [328, 436] on img at bounding box center [318, 431] width 31 height 31
click at [0, 0] on input "Imagem 5" at bounding box center [0, 0] width 0 height 0
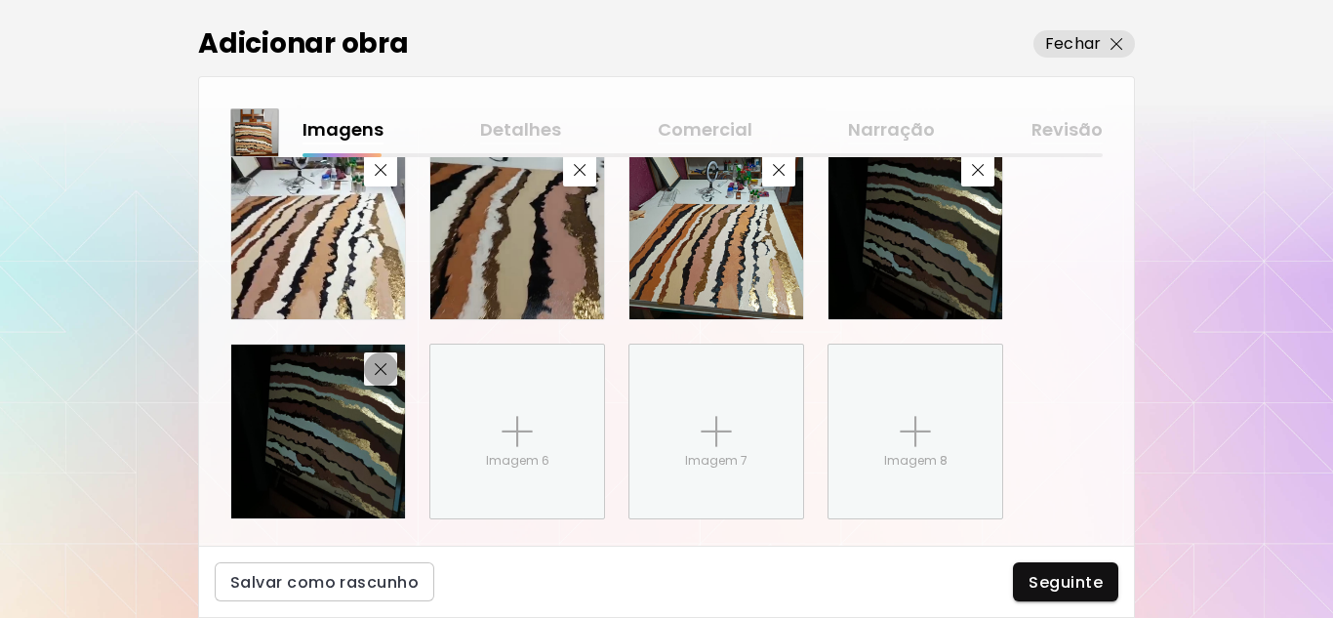
click at [387, 368] on span "button" at bounding box center [380, 369] width 23 height 13
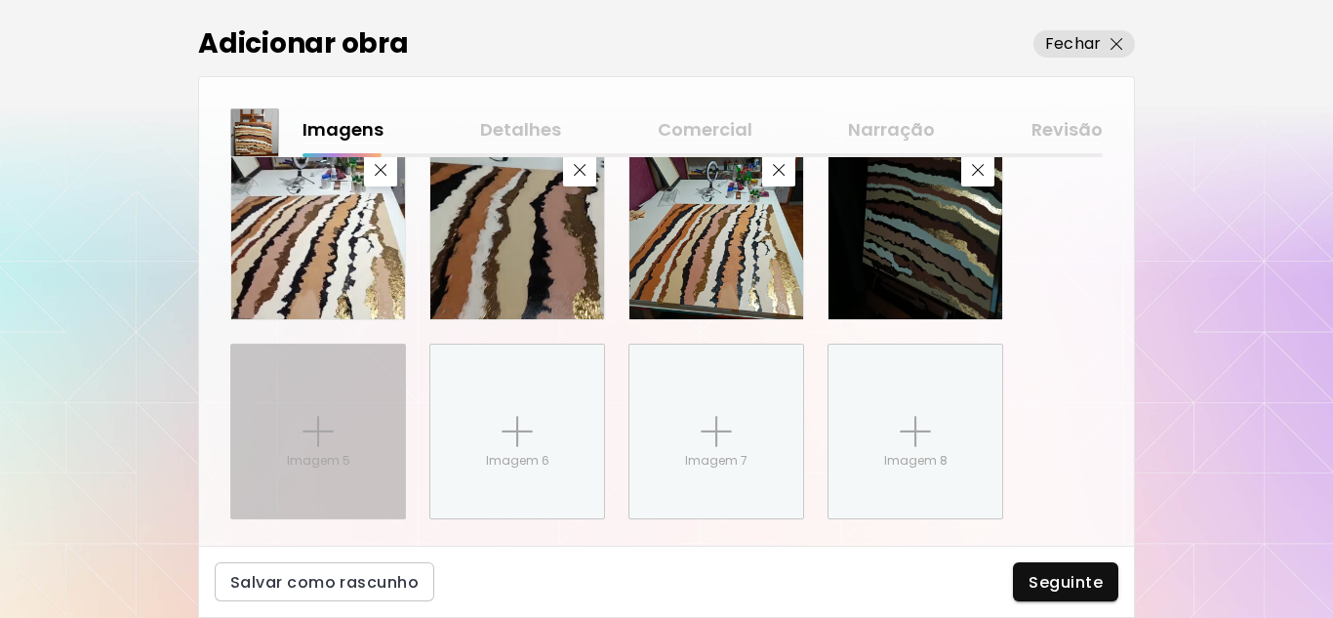
click at [307, 425] on img at bounding box center [318, 431] width 31 height 31
click at [0, 0] on input "Imagem 5" at bounding box center [0, 0] width 0 height 0
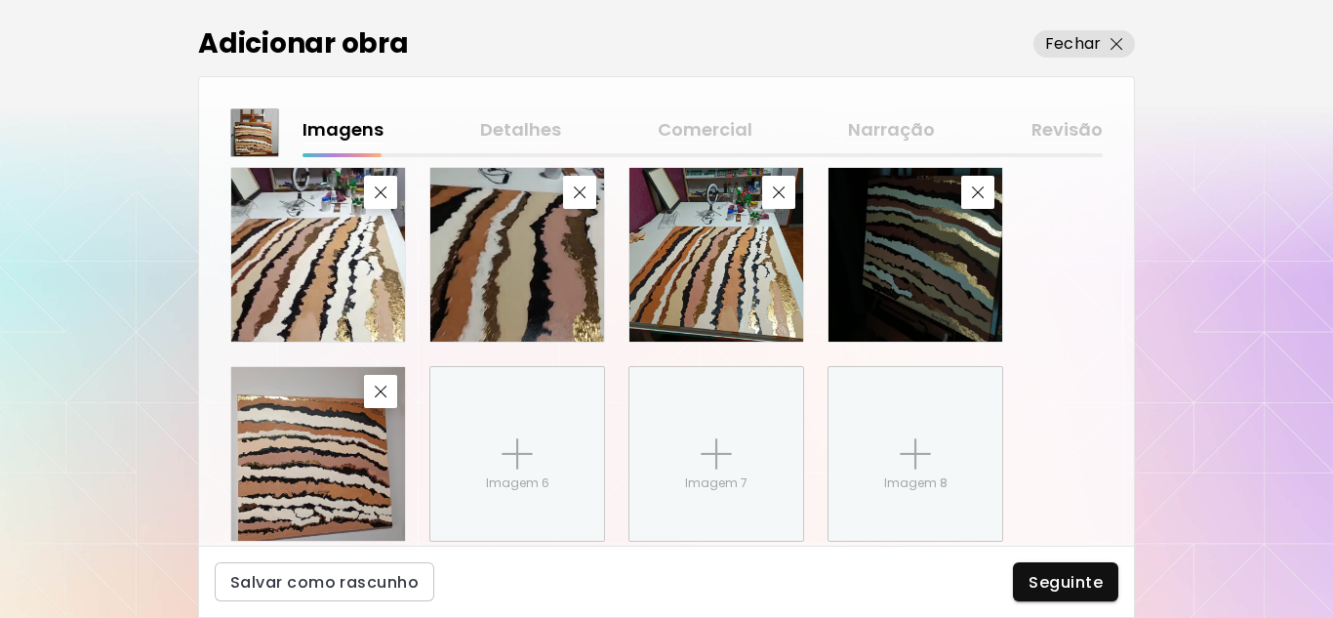
scroll to position [1129, 0]
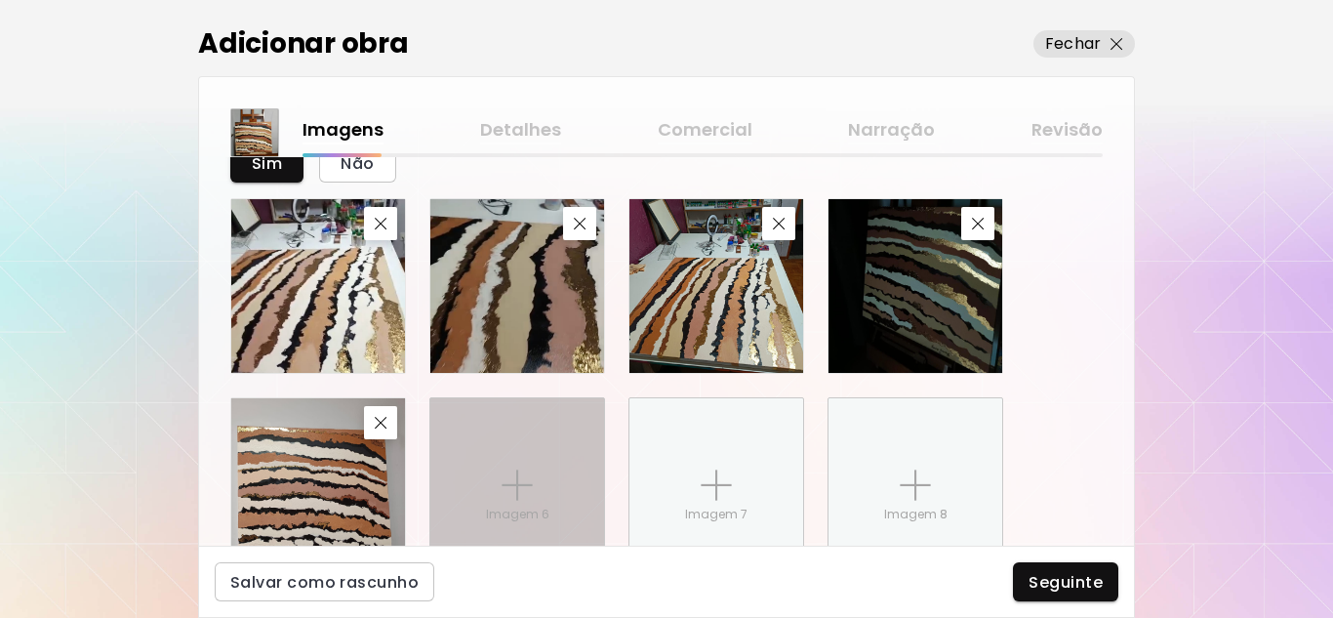
click at [533, 469] on div "Imagem 6" at bounding box center [517, 485] width 174 height 174
click at [0, 0] on input "Imagem 6" at bounding box center [0, 0] width 0 height 0
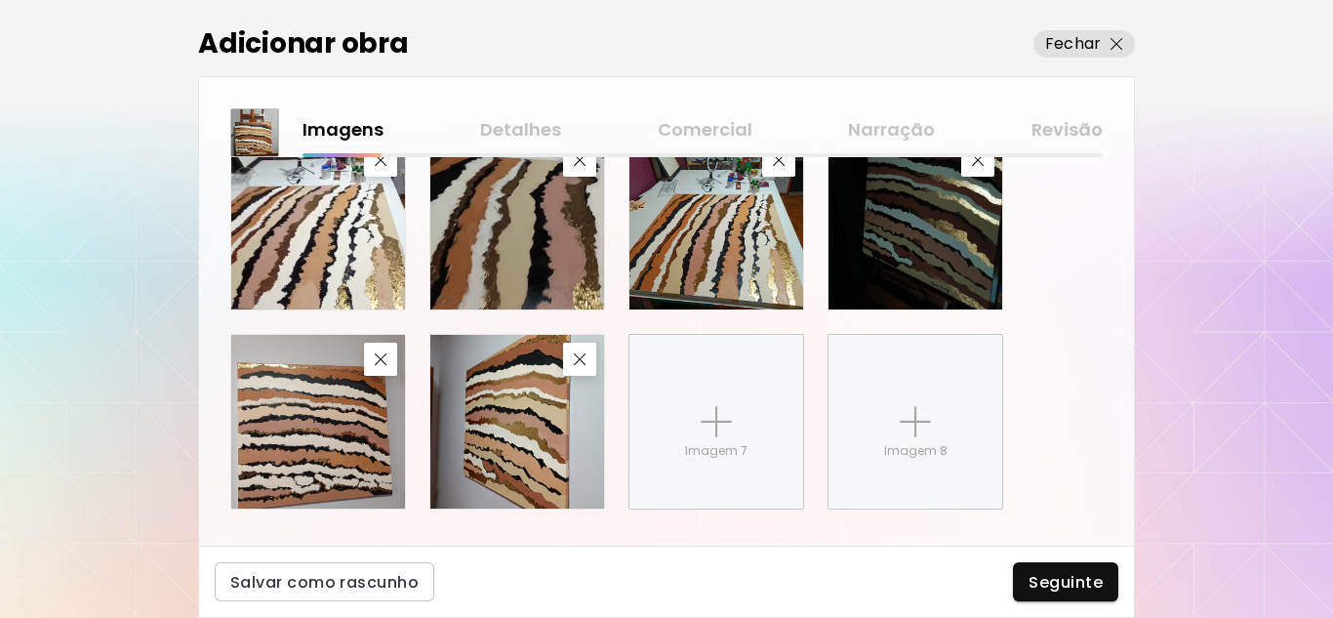
scroll to position [1227, 0]
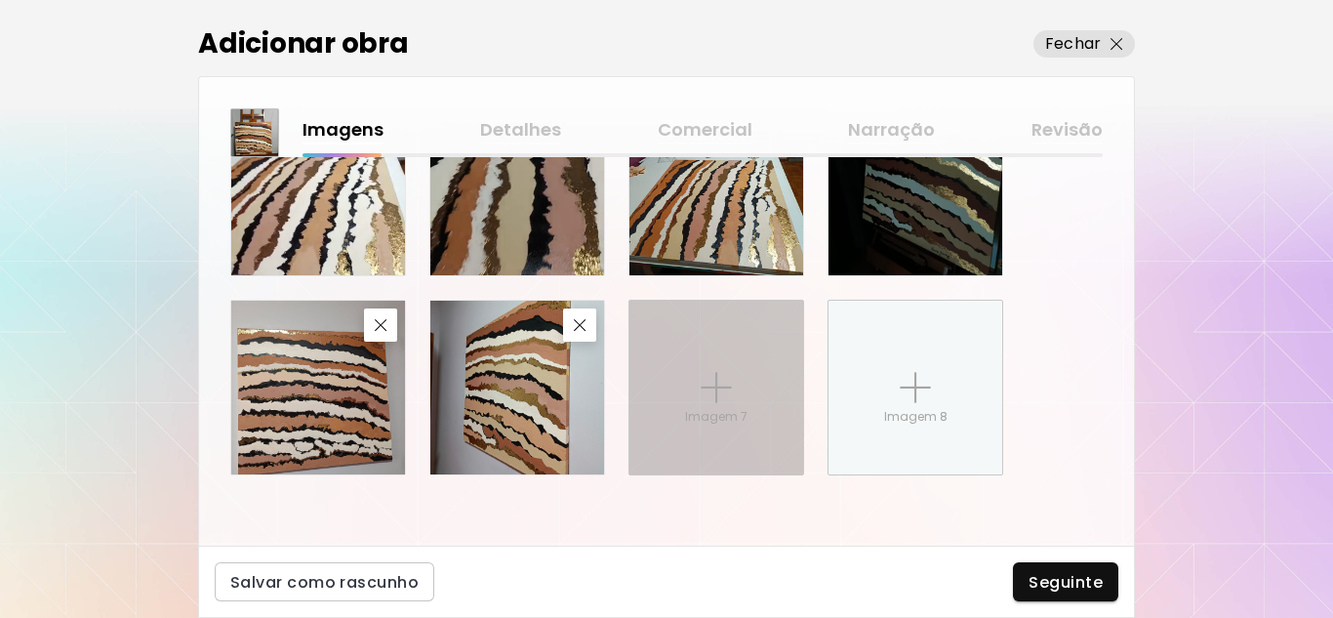
click at [730, 419] on p "Imagem 7" at bounding box center [716, 417] width 62 height 18
click at [0, 0] on input "Imagem 7" at bounding box center [0, 0] width 0 height 0
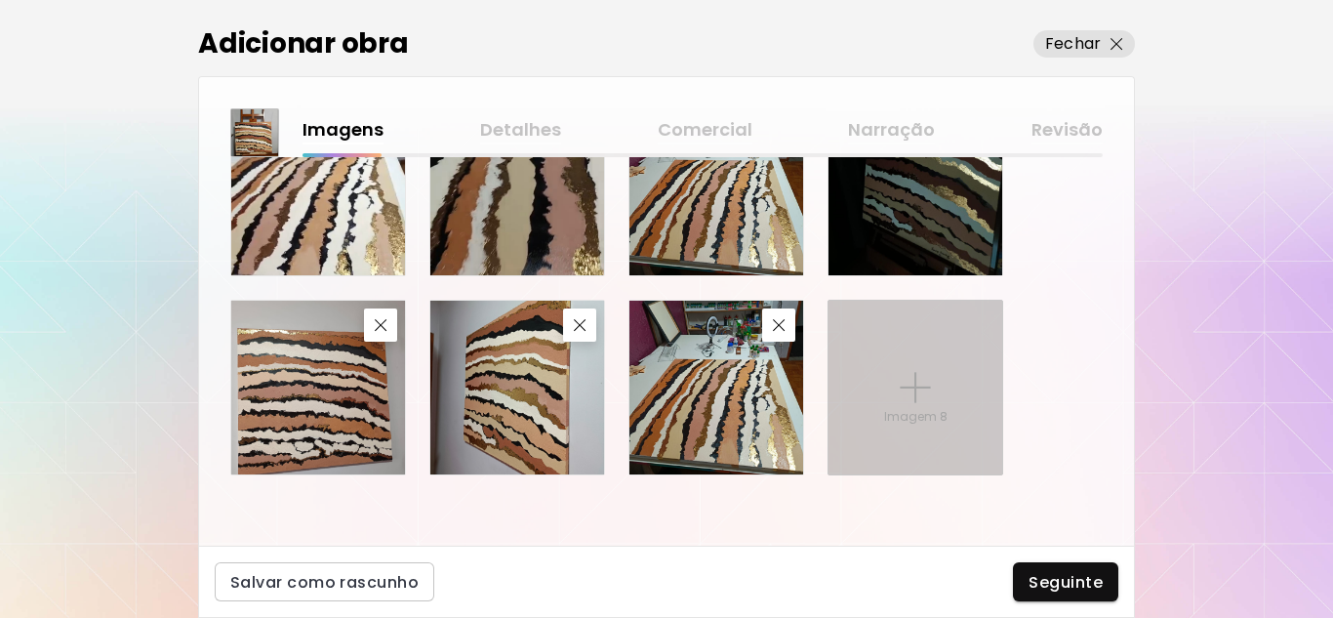
scroll to position [1129, 0]
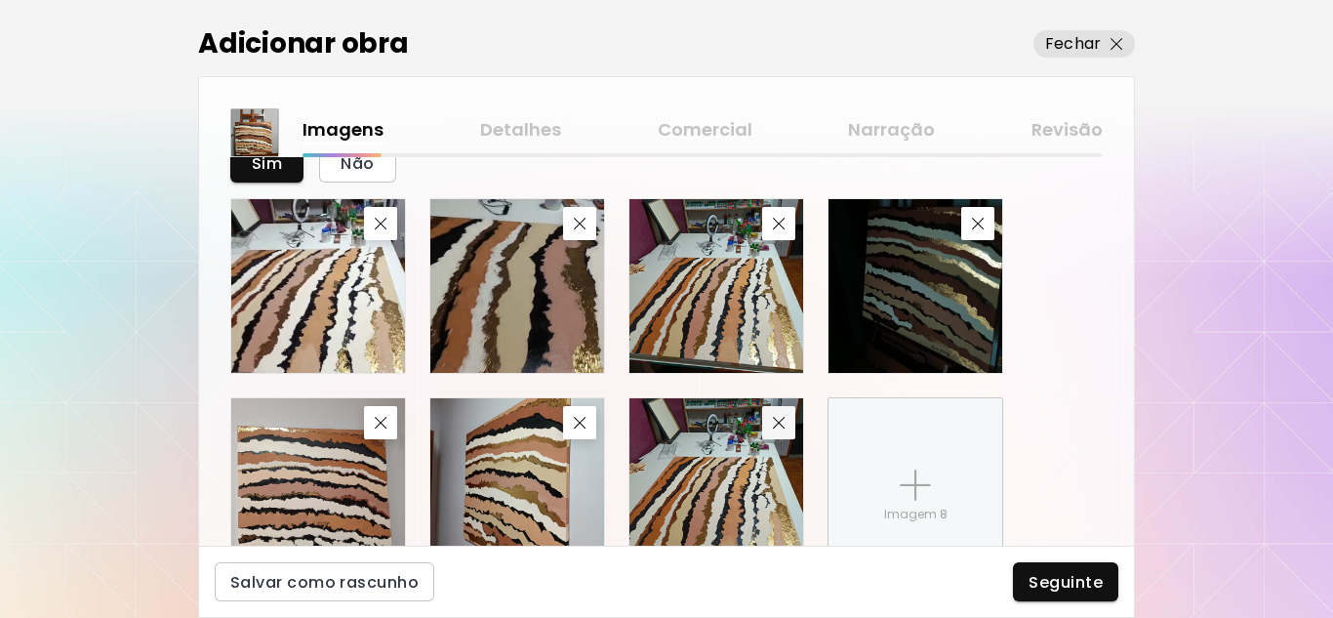
click at [787, 422] on span "button" at bounding box center [778, 423] width 23 height 13
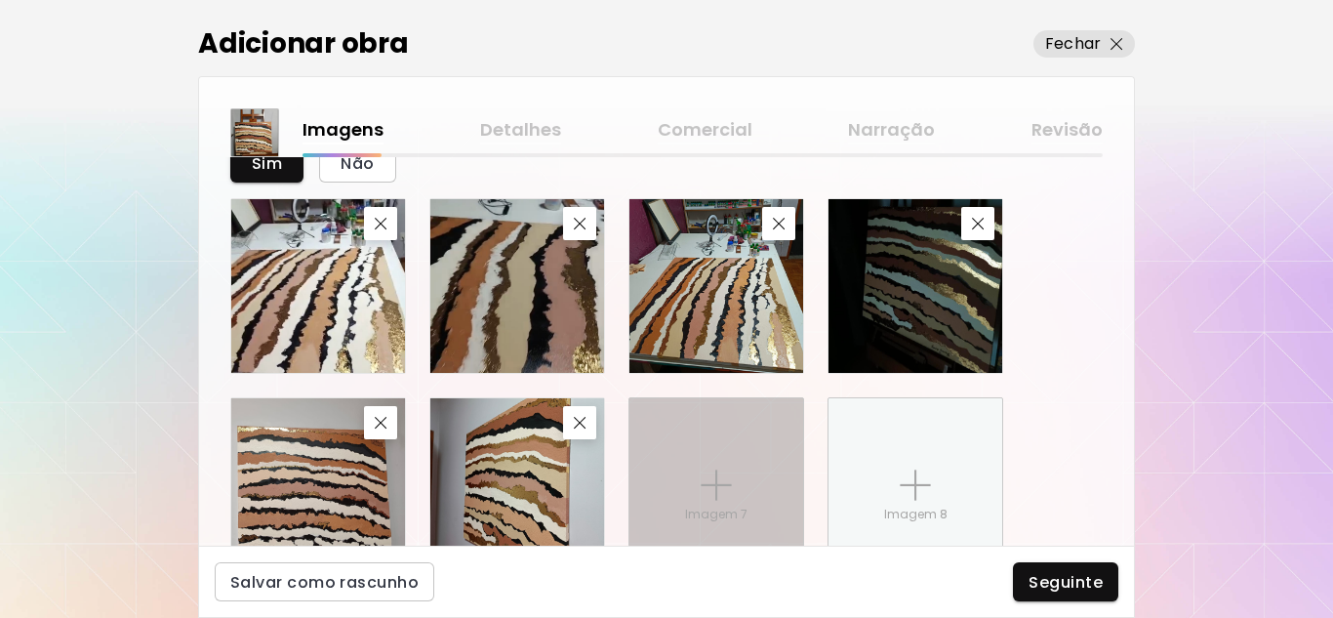
click at [720, 495] on img at bounding box center [716, 484] width 31 height 31
click at [0, 0] on input "Imagem 7" at bounding box center [0, 0] width 0 height 0
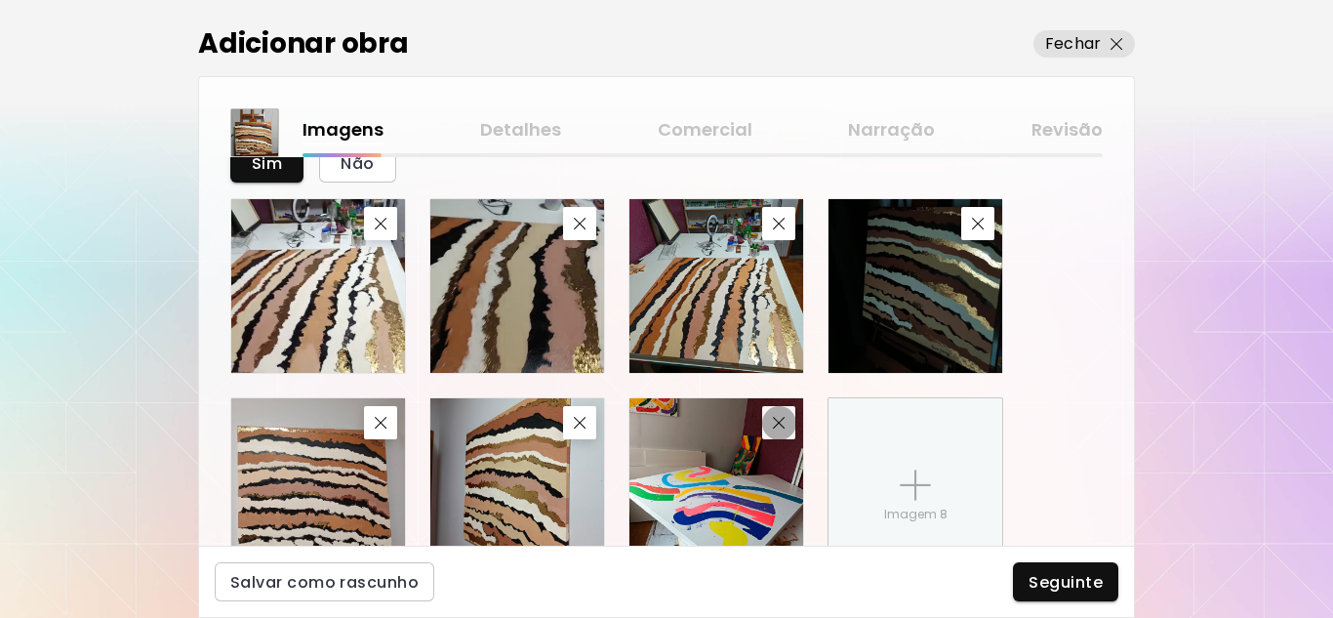
click at [766, 418] on button "button" at bounding box center [778, 422] width 33 height 33
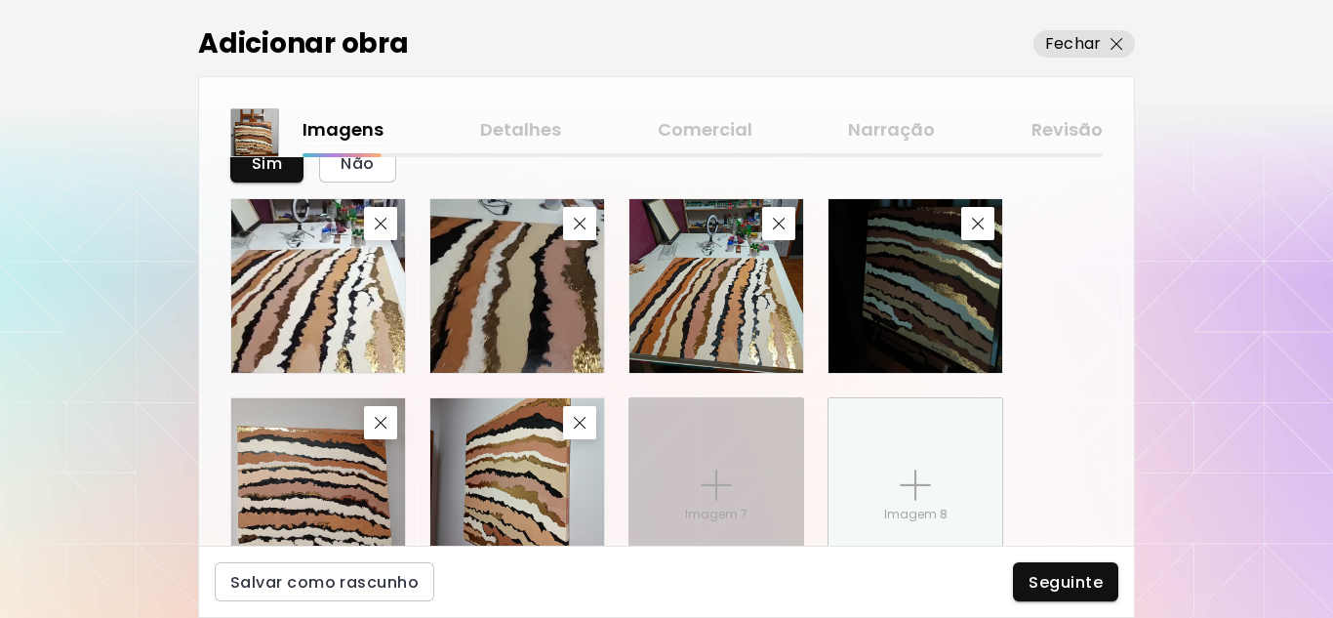
click at [709, 482] on img at bounding box center [716, 484] width 31 height 31
click at [0, 0] on input "Imagem 7" at bounding box center [0, 0] width 0 height 0
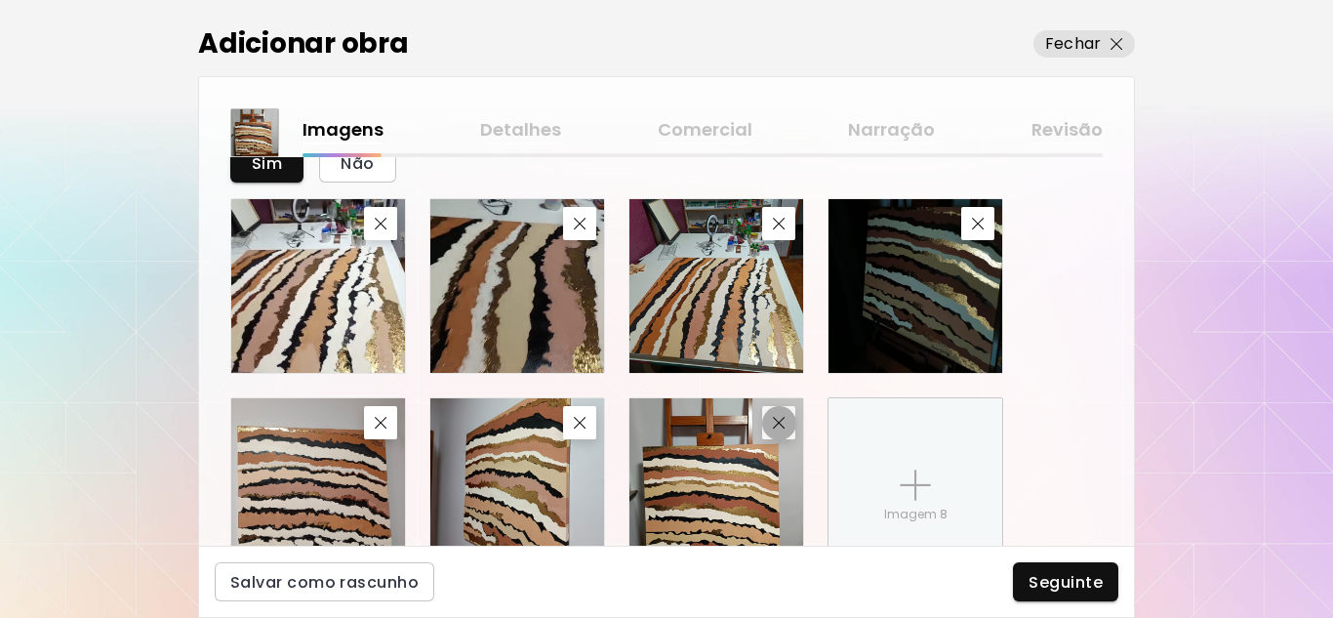
click at [779, 426] on img "button" at bounding box center [779, 423] width 13 height 13
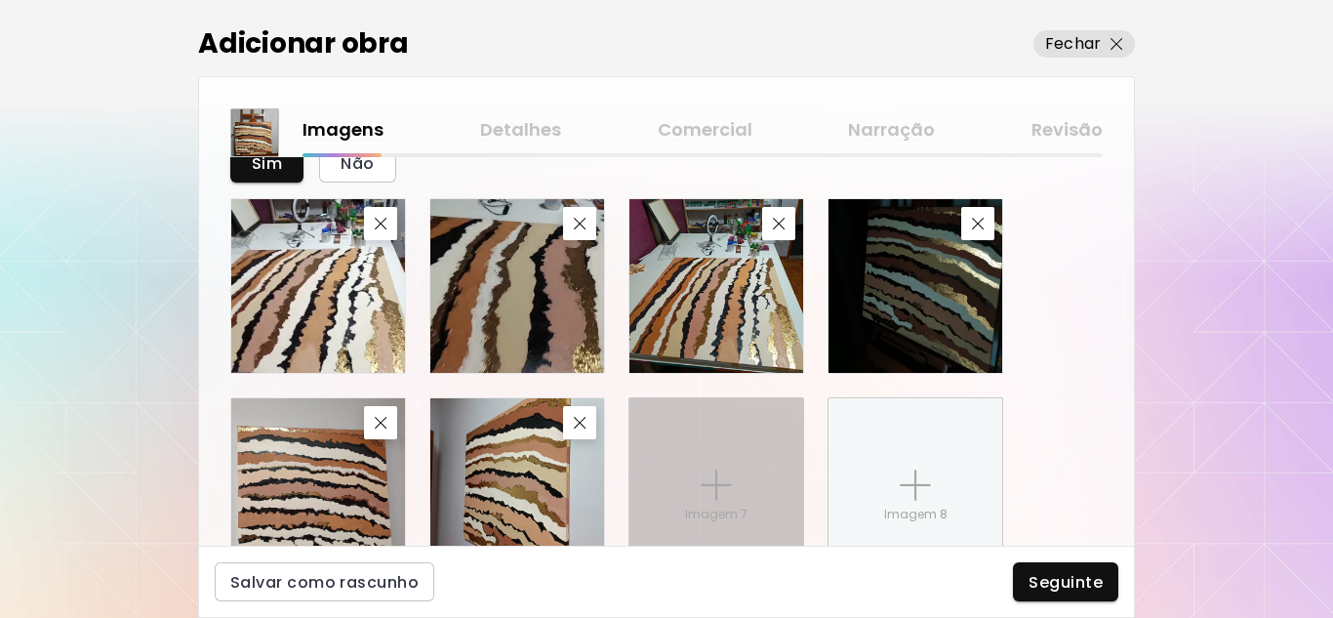
click at [705, 460] on div "Imagem 7" at bounding box center [716, 485] width 174 height 174
click at [0, 0] on input "Imagem 7" at bounding box center [0, 0] width 0 height 0
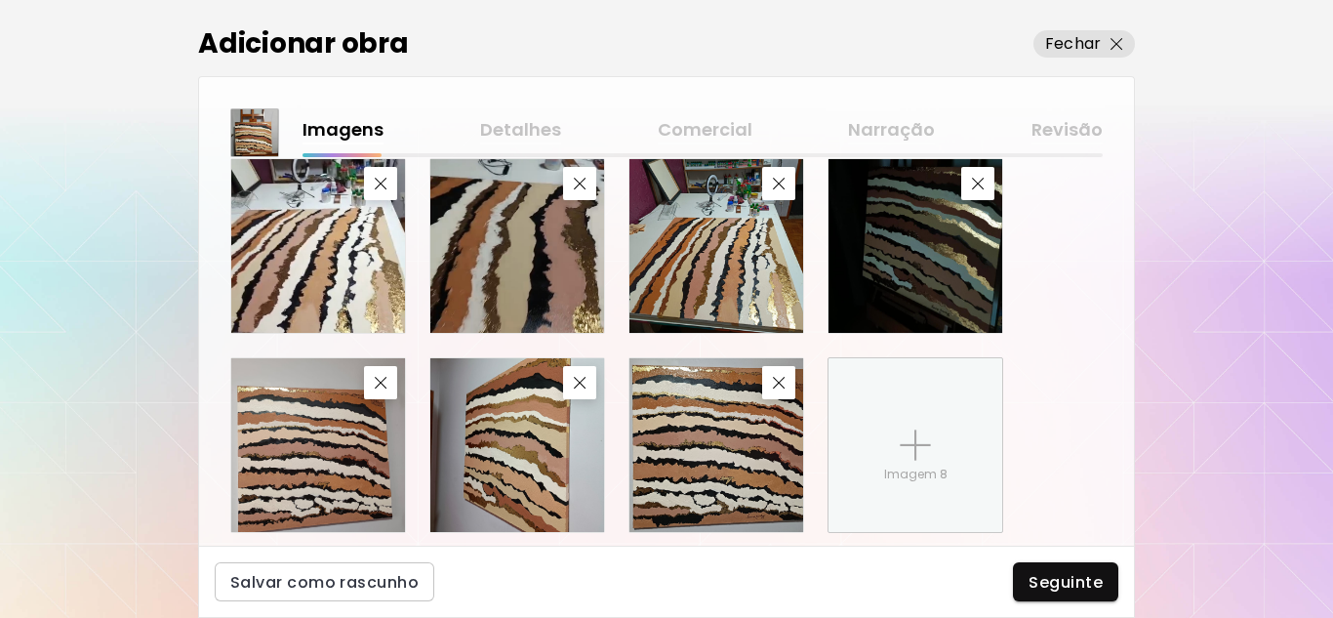
scroll to position [1227, 0]
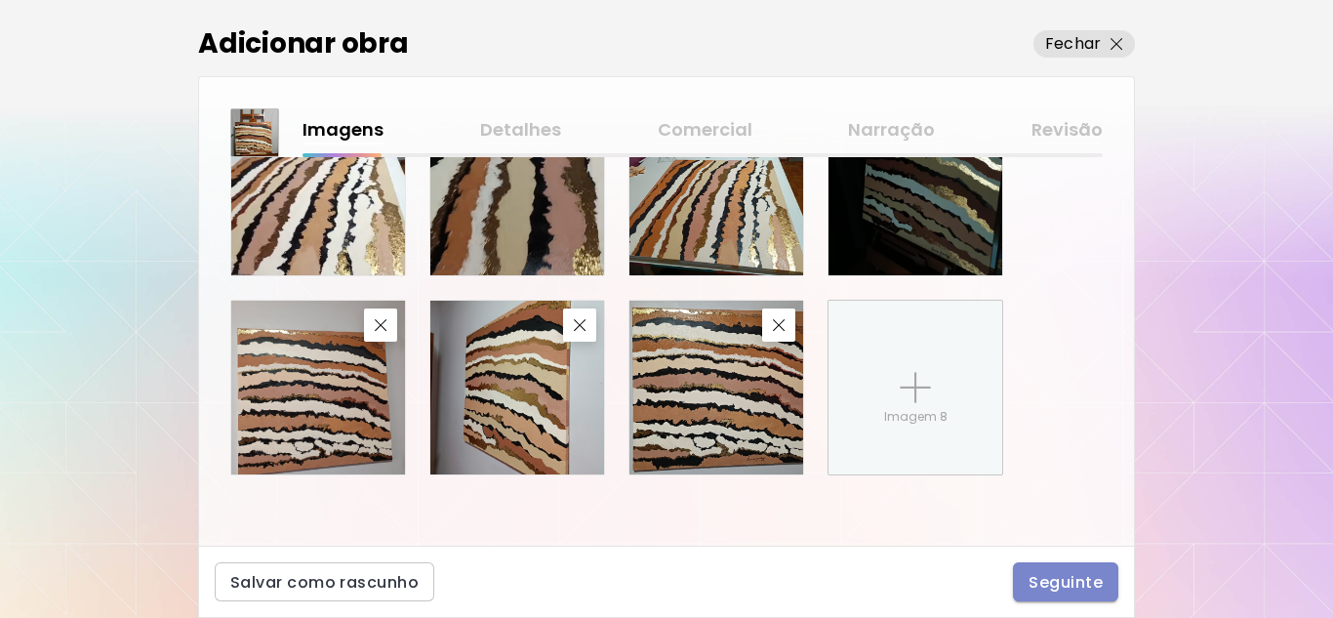
click at [1078, 578] on span "Seguinte" at bounding box center [1066, 582] width 74 height 20
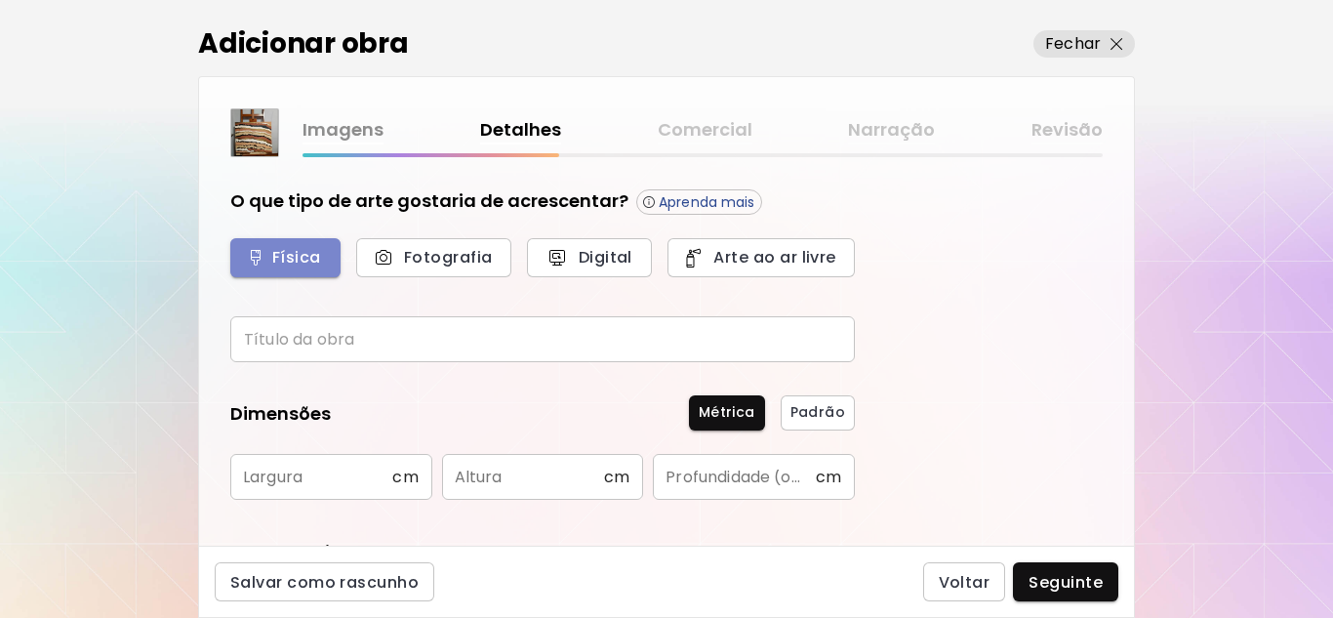
click at [283, 256] on span "Física" at bounding box center [285, 257] width 67 height 20
click at [304, 341] on input "text" at bounding box center [542, 339] width 625 height 46
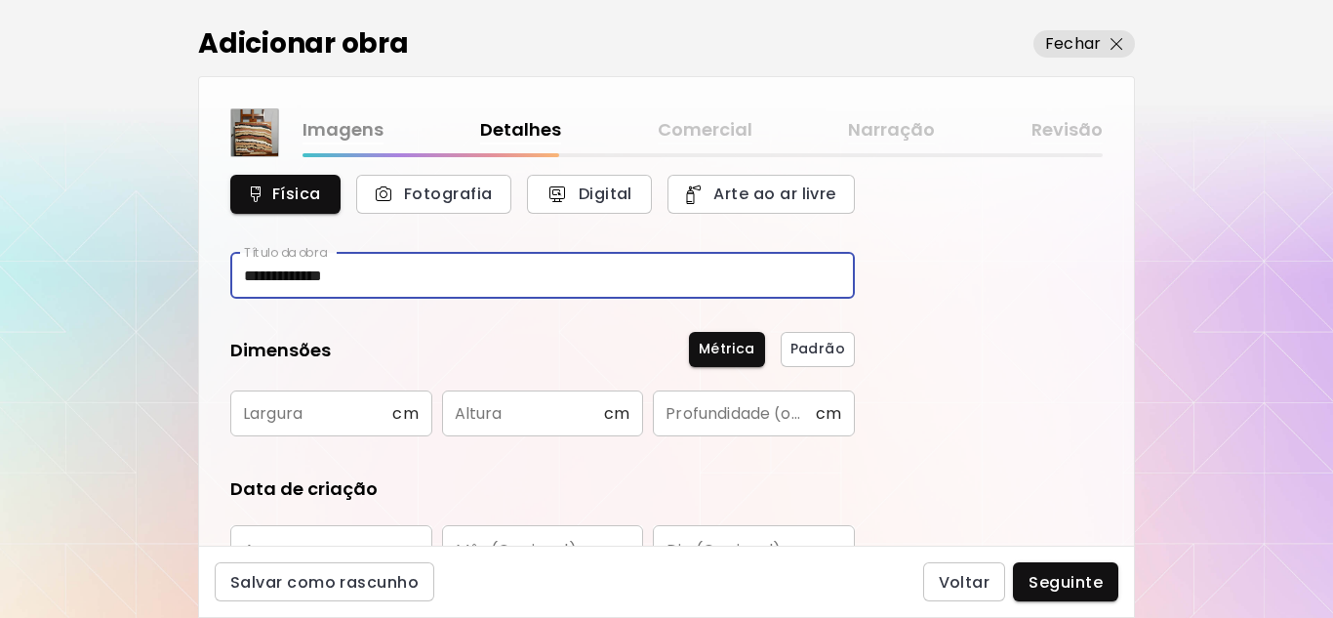
scroll to position [98, 0]
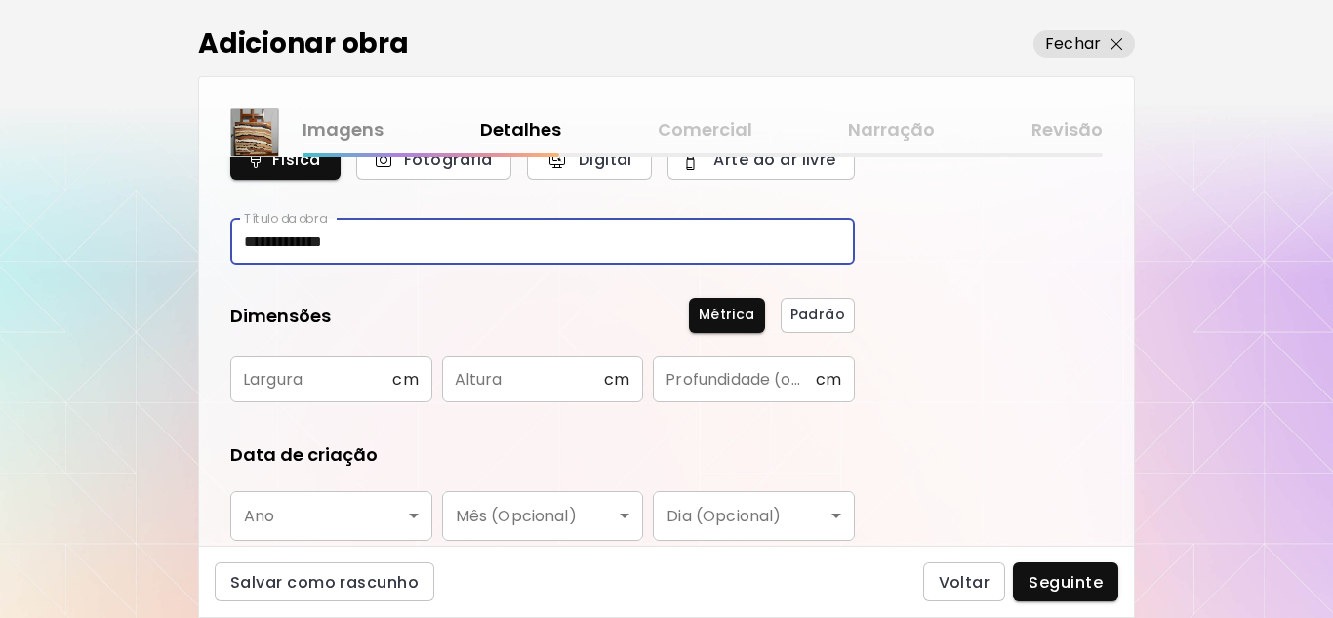
type input "**********"
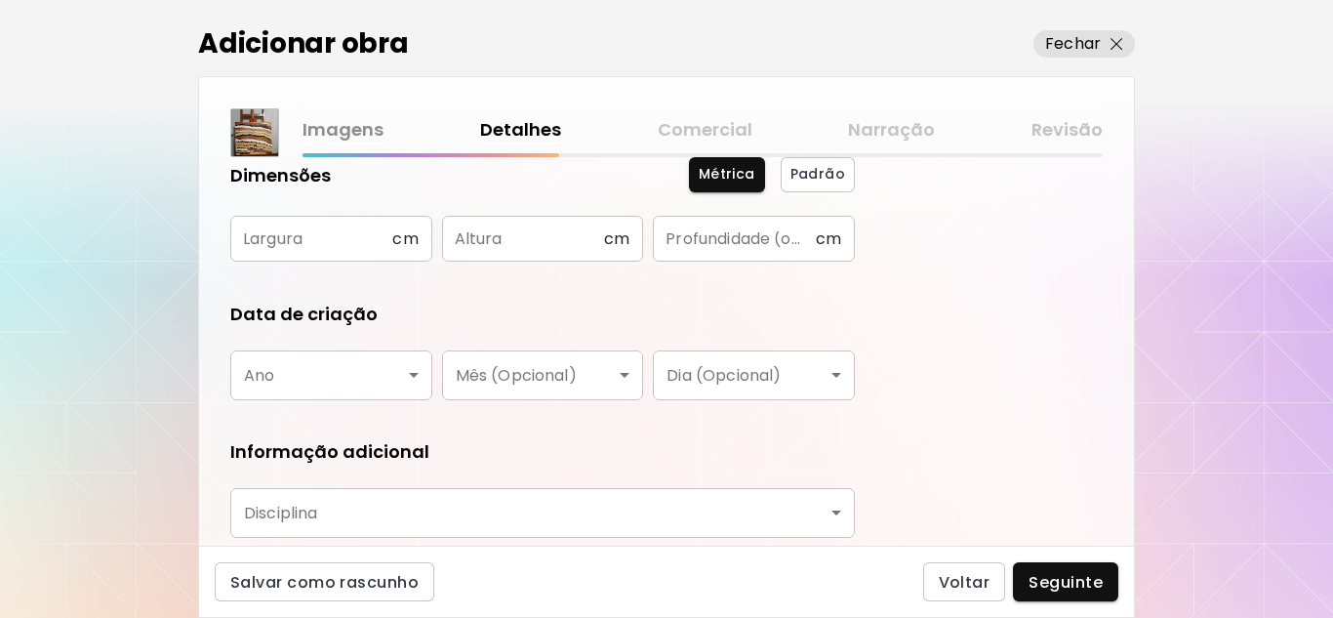
scroll to position [293, 0]
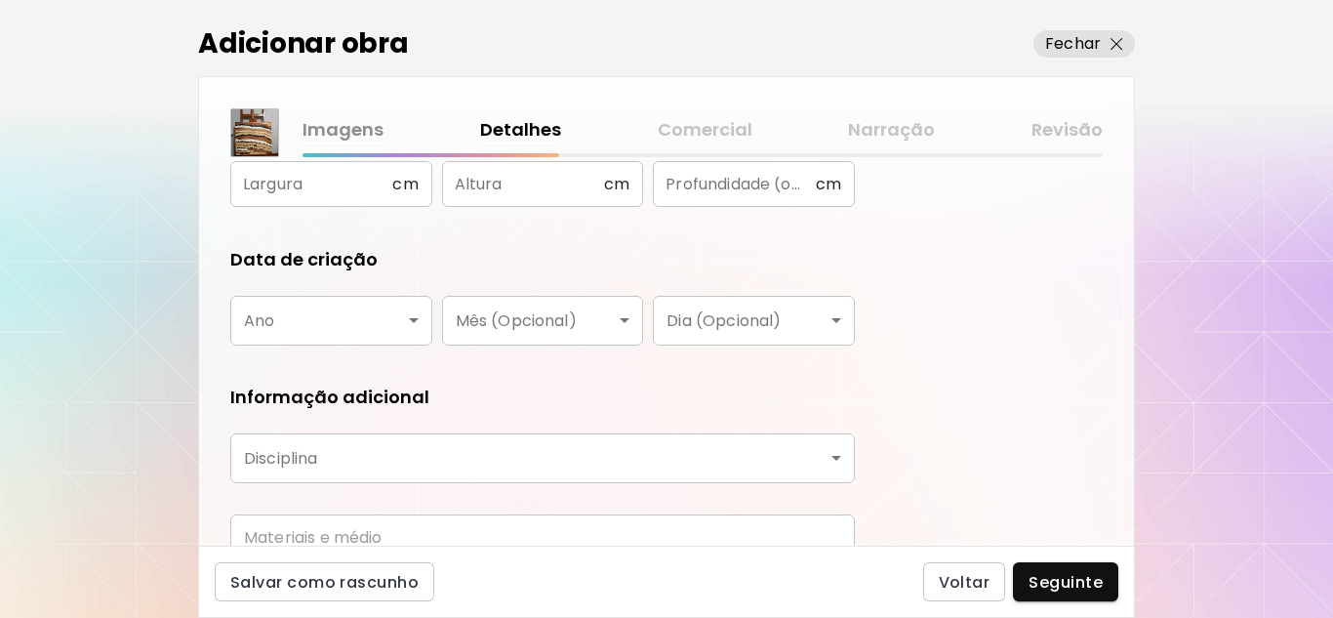
click at [417, 321] on body "**********" at bounding box center [666, 309] width 1333 height 618
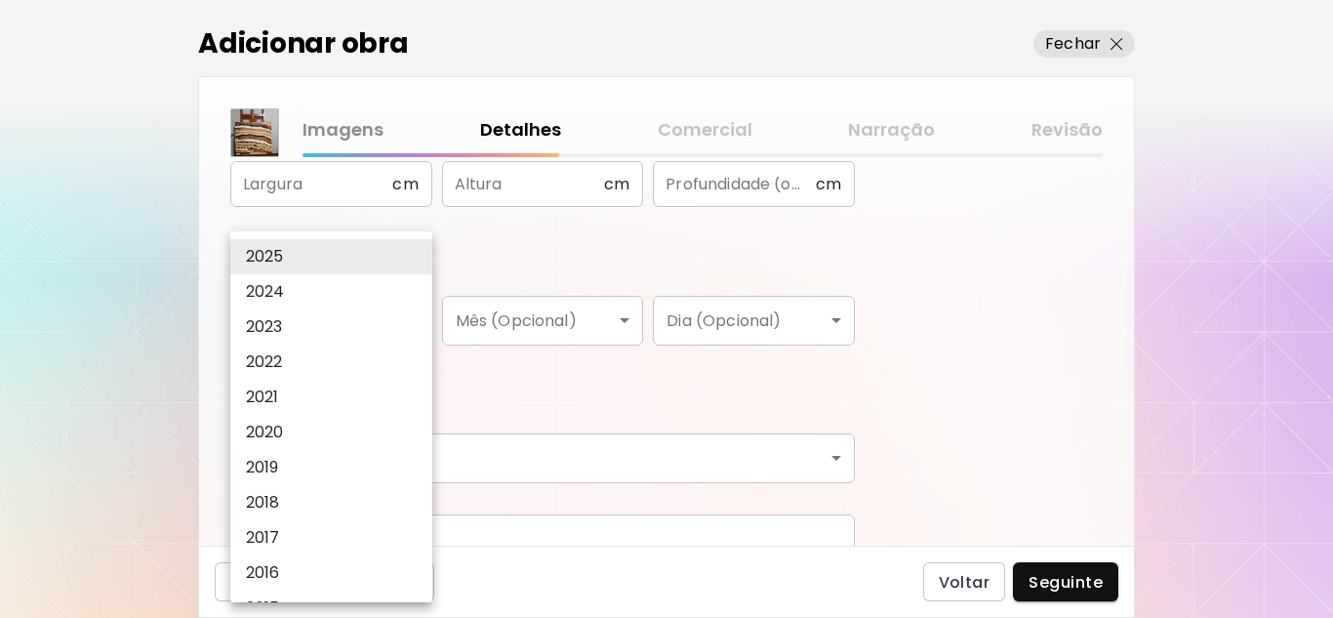
click at [287, 286] on li "2024" at bounding box center [336, 291] width 212 height 35
type input "****"
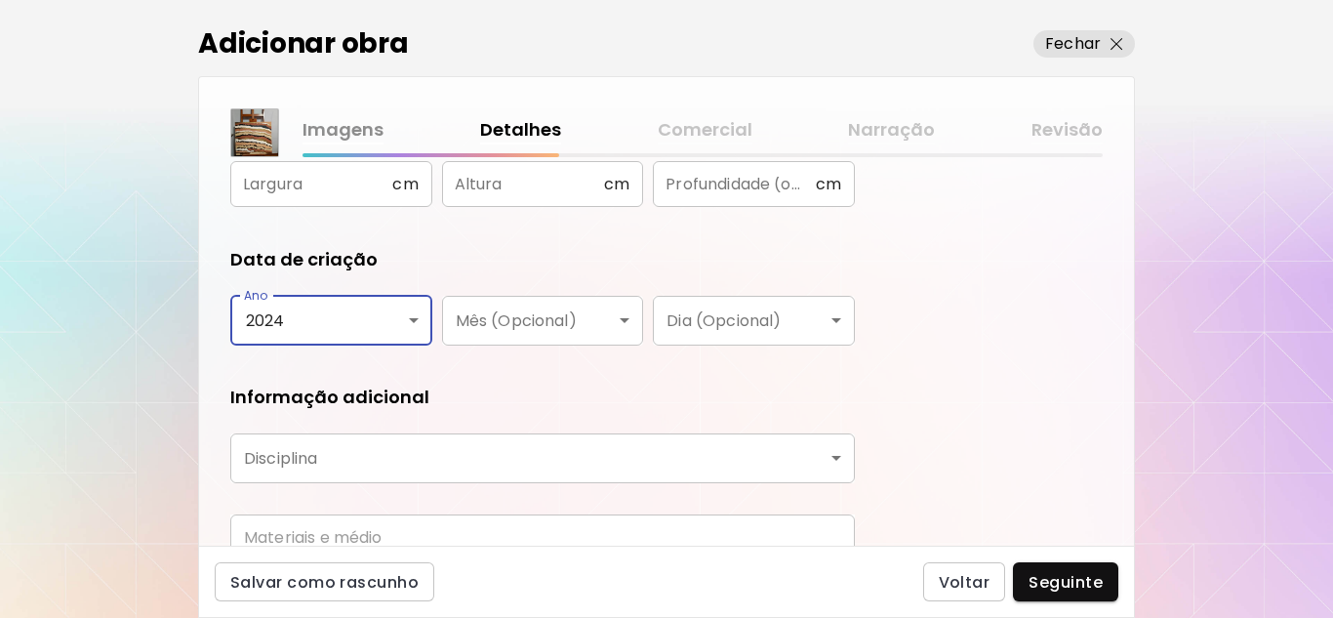
click at [621, 317] on body "**********" at bounding box center [666, 309] width 1333 height 618
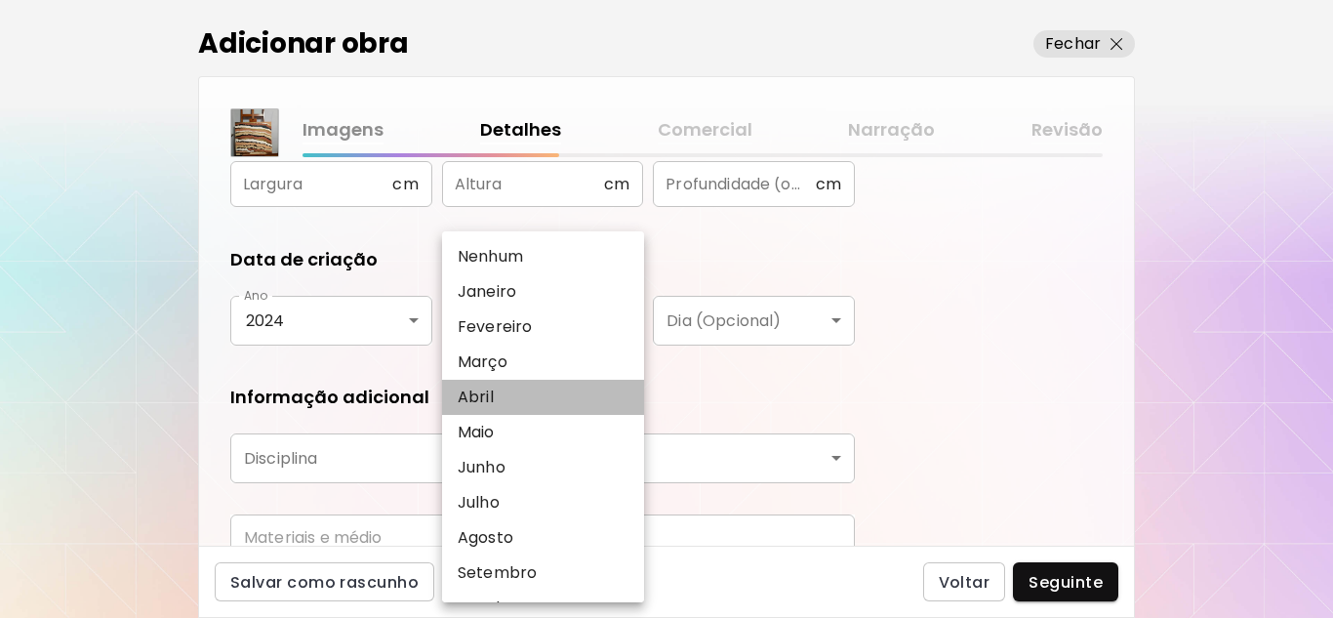
click at [496, 403] on li "Abril" at bounding box center [548, 397] width 212 height 35
type input "*****"
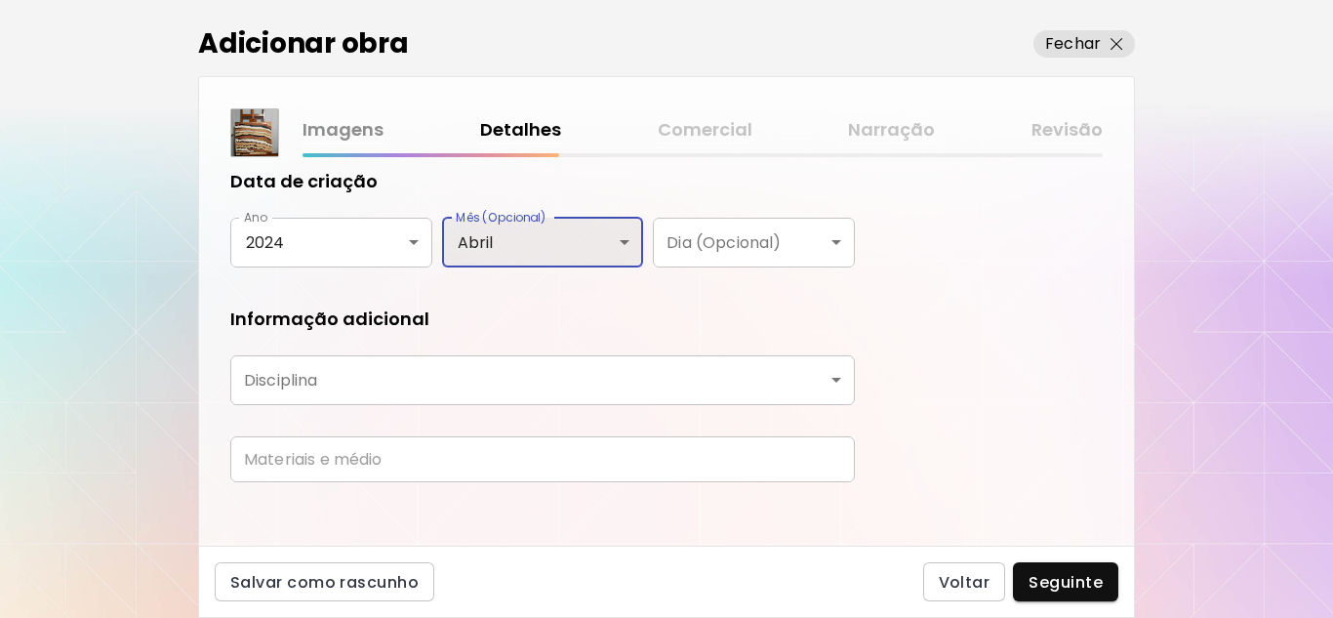
scroll to position [385, 0]
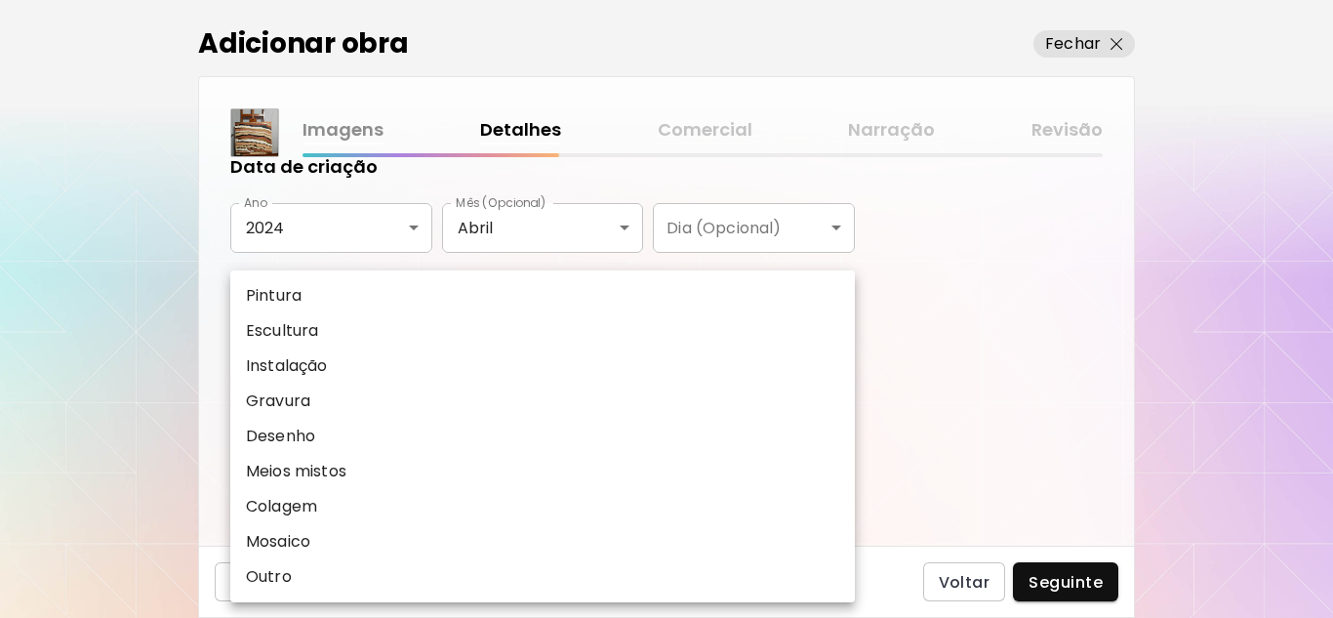
click at [840, 366] on body "**********" at bounding box center [666, 309] width 1333 height 618
click at [308, 285] on li "Pintura" at bounding box center [542, 295] width 625 height 35
type input "********"
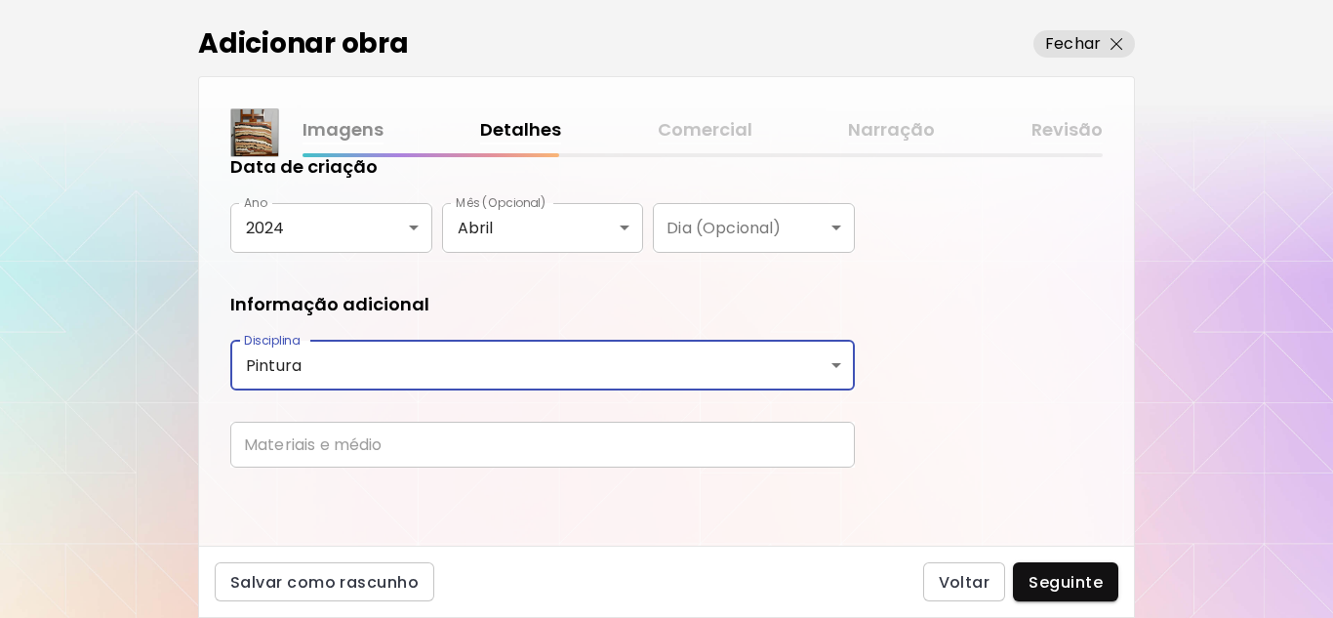
click at [310, 444] on input "text" at bounding box center [542, 445] width 625 height 46
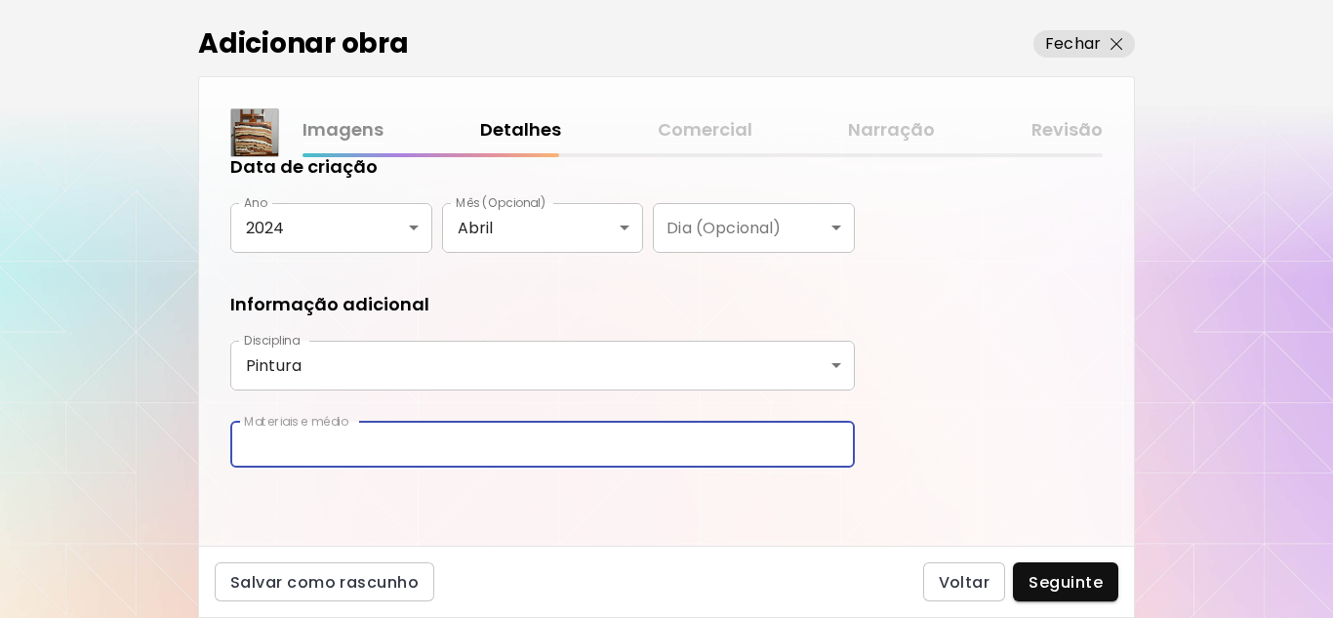
click at [370, 458] on input "text" at bounding box center [542, 445] width 625 height 46
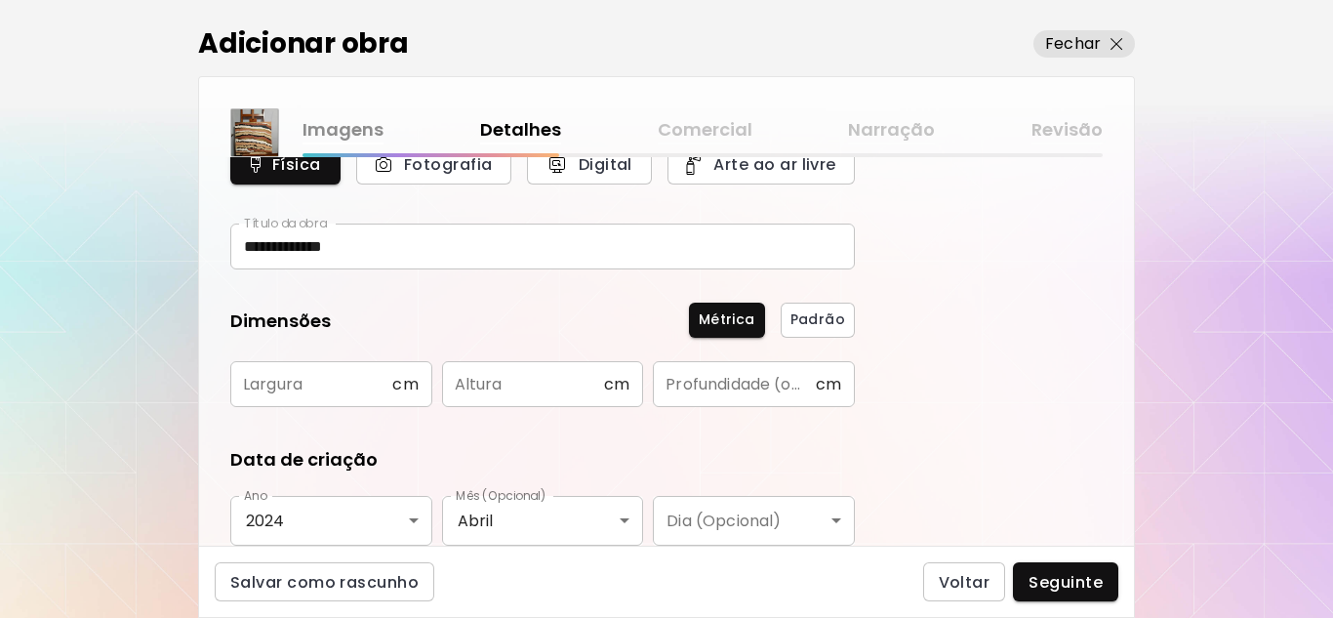
scroll to position [0, 0]
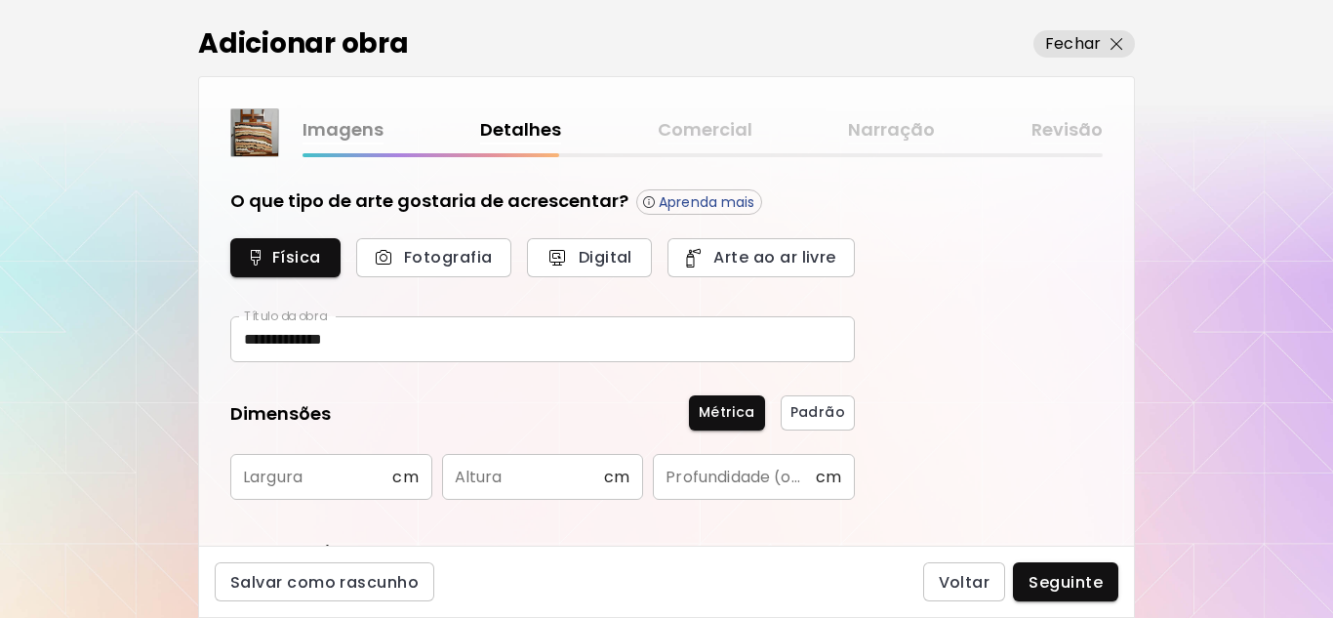
type input "**********"
click at [354, 484] on input "text" at bounding box center [311, 477] width 162 height 46
click at [294, 490] on input "text" at bounding box center [311, 477] width 162 height 46
type input "**"
click at [559, 477] on input "text" at bounding box center [523, 477] width 162 height 46
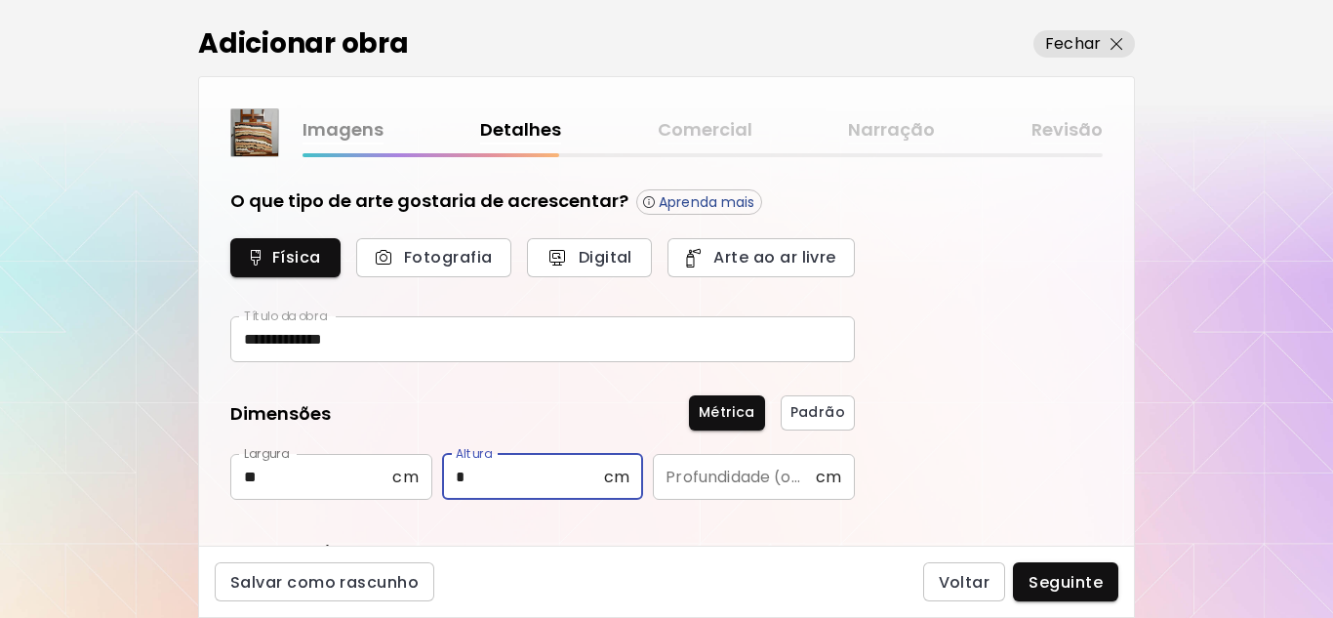
type input "*"
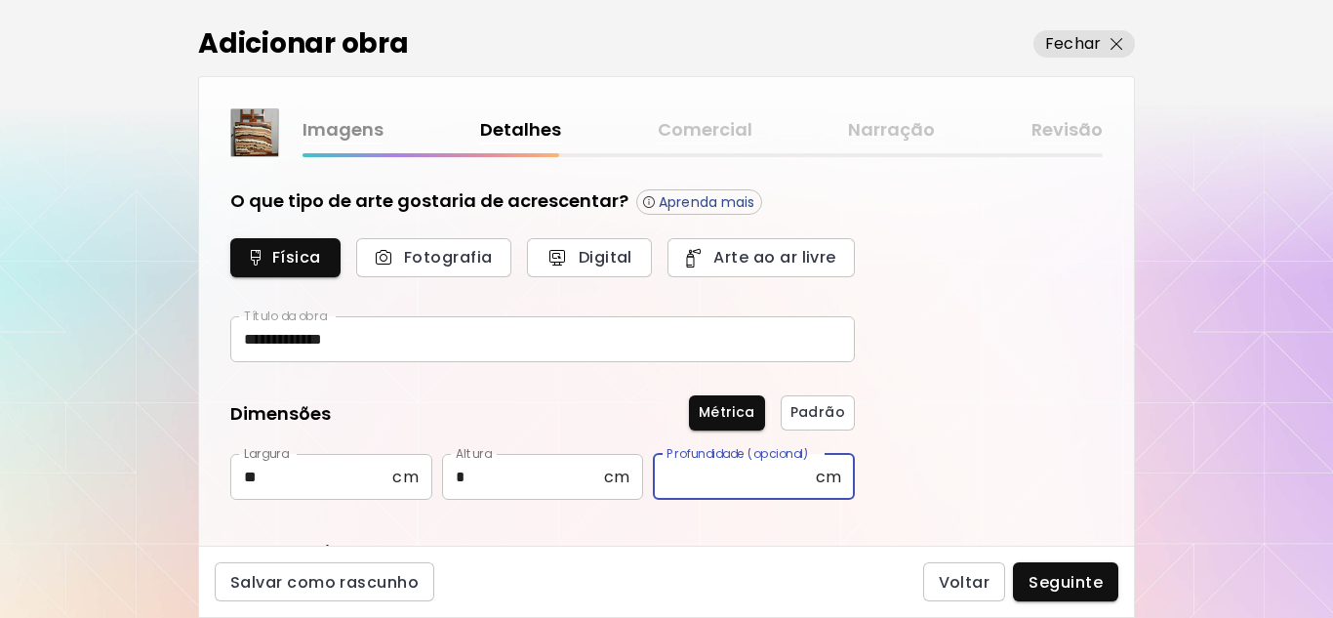
click at [754, 481] on input "text" at bounding box center [734, 477] width 162 height 46
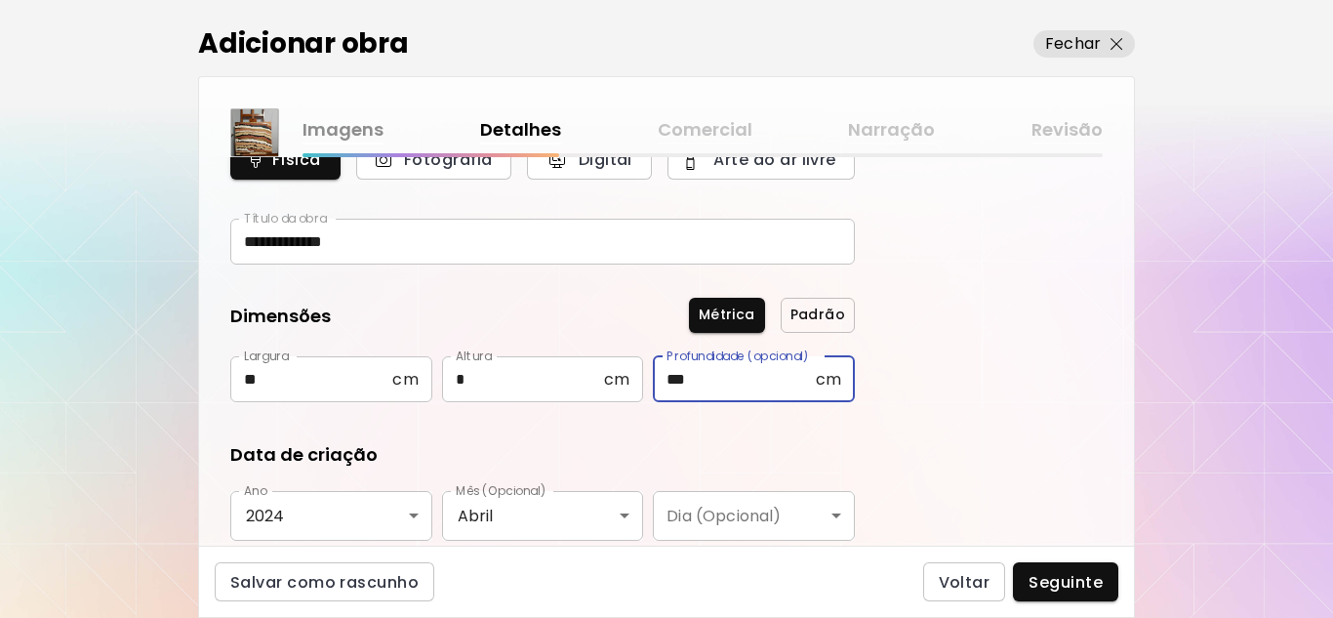
type input "***"
click at [832, 311] on span "Padrão" at bounding box center [817, 314] width 55 height 20
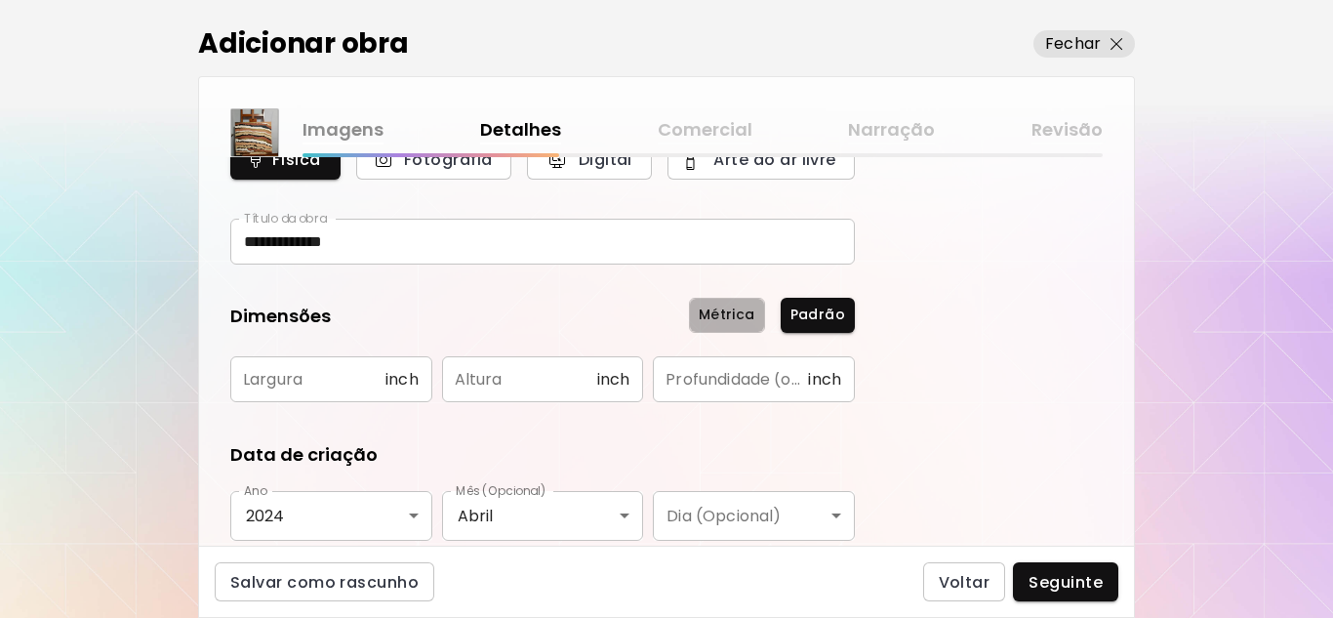
click at [731, 318] on span "Métrica" at bounding box center [727, 314] width 57 height 20
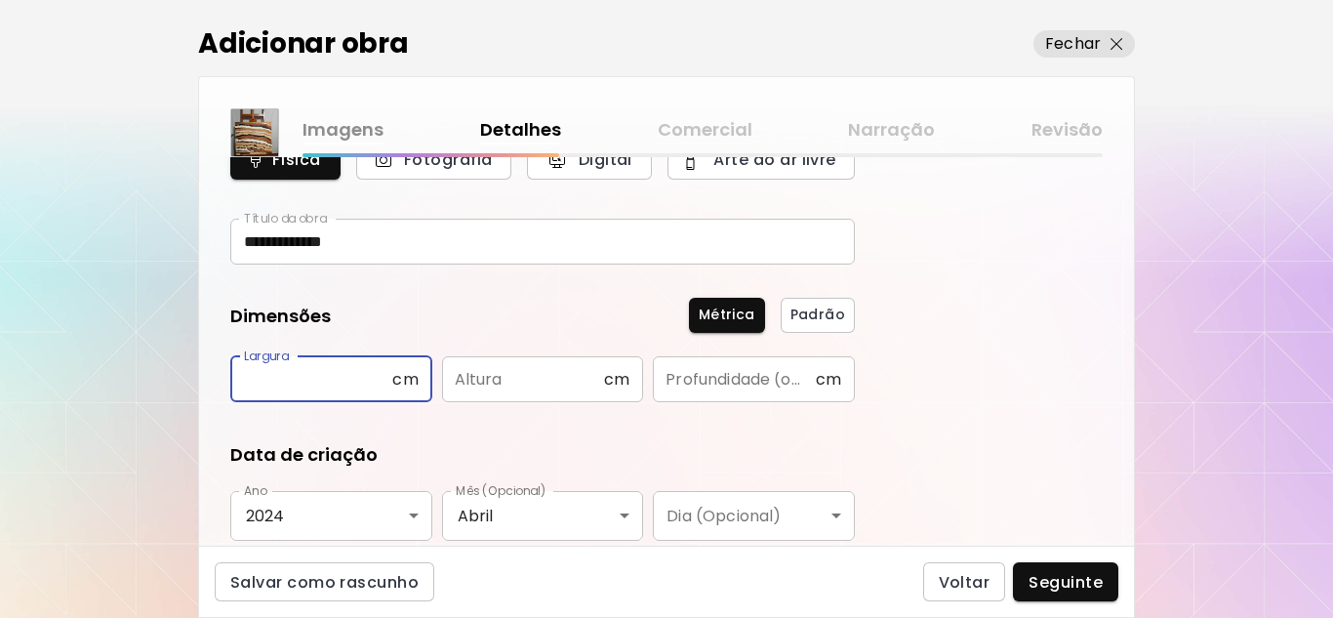
click at [329, 370] on input "text" at bounding box center [311, 379] width 162 height 46
type input "**"
click at [562, 378] on input "text" at bounding box center [523, 379] width 162 height 46
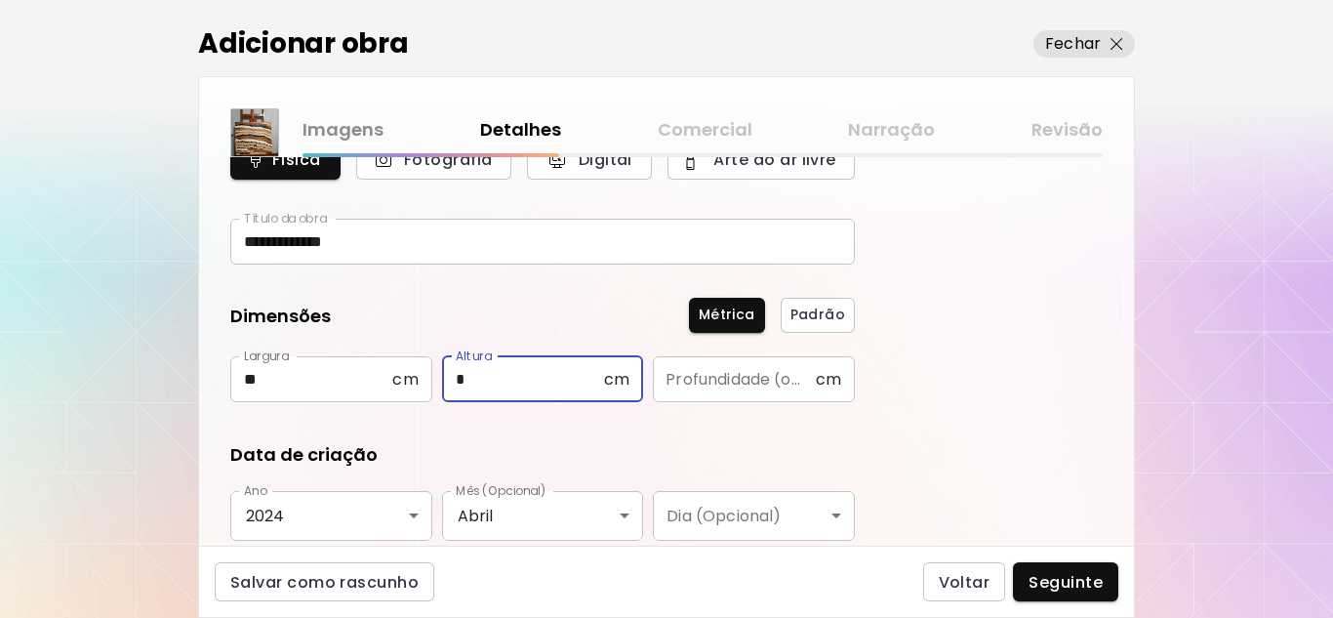
type input "*"
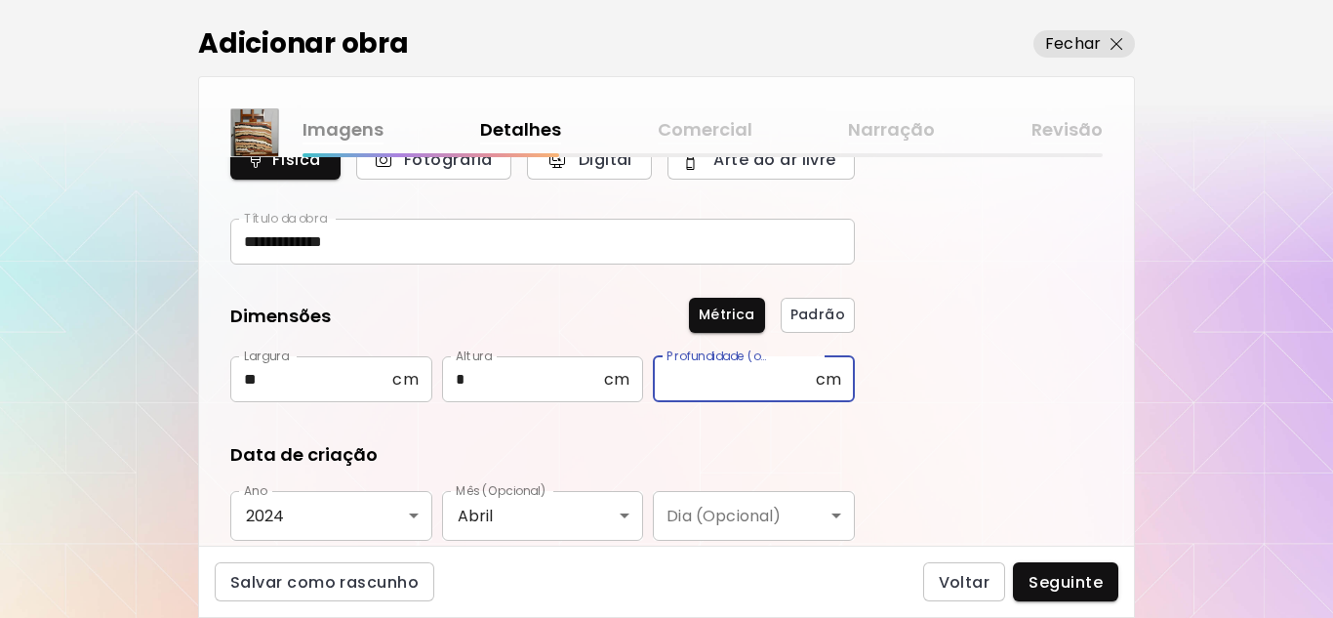
click at [714, 385] on input "text" at bounding box center [734, 379] width 162 height 46
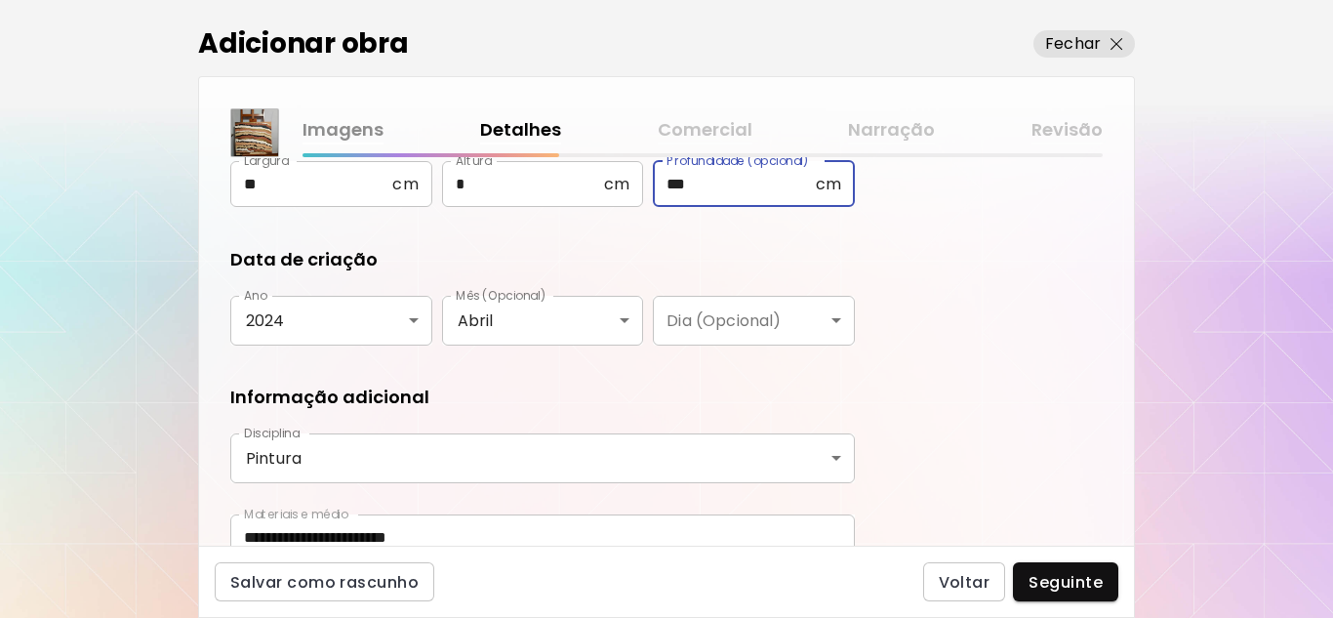
scroll to position [385, 0]
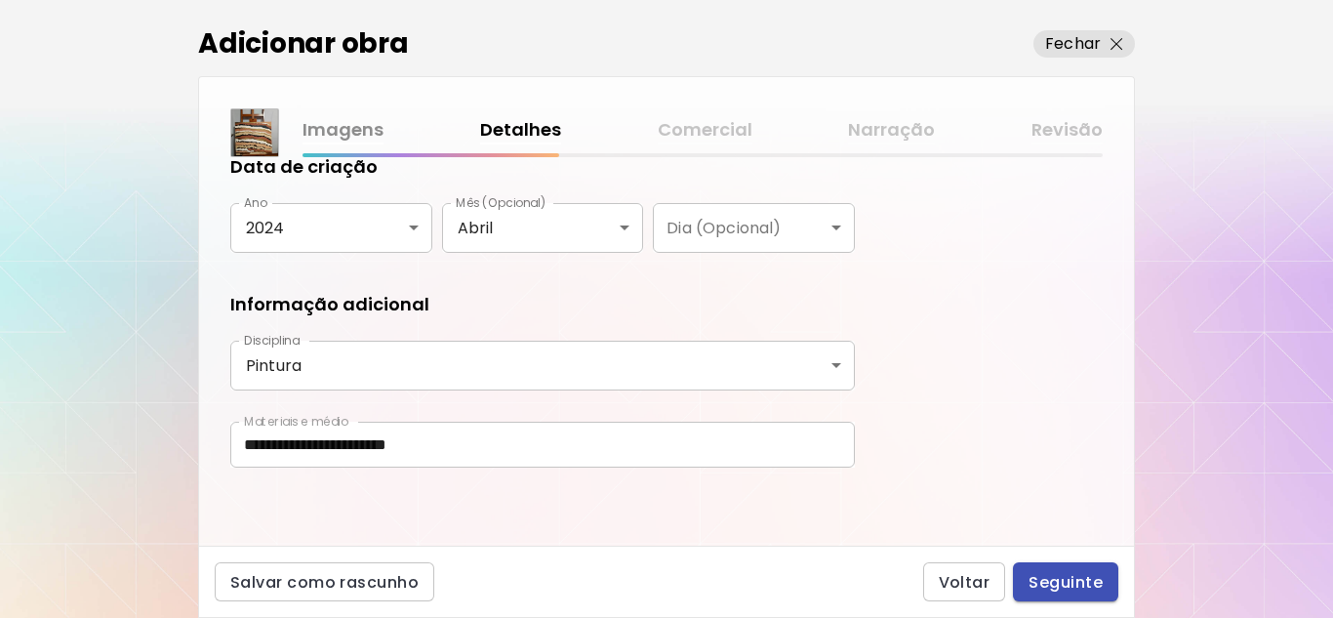
type input "***"
click at [1071, 586] on span "Seguinte" at bounding box center [1066, 582] width 74 height 20
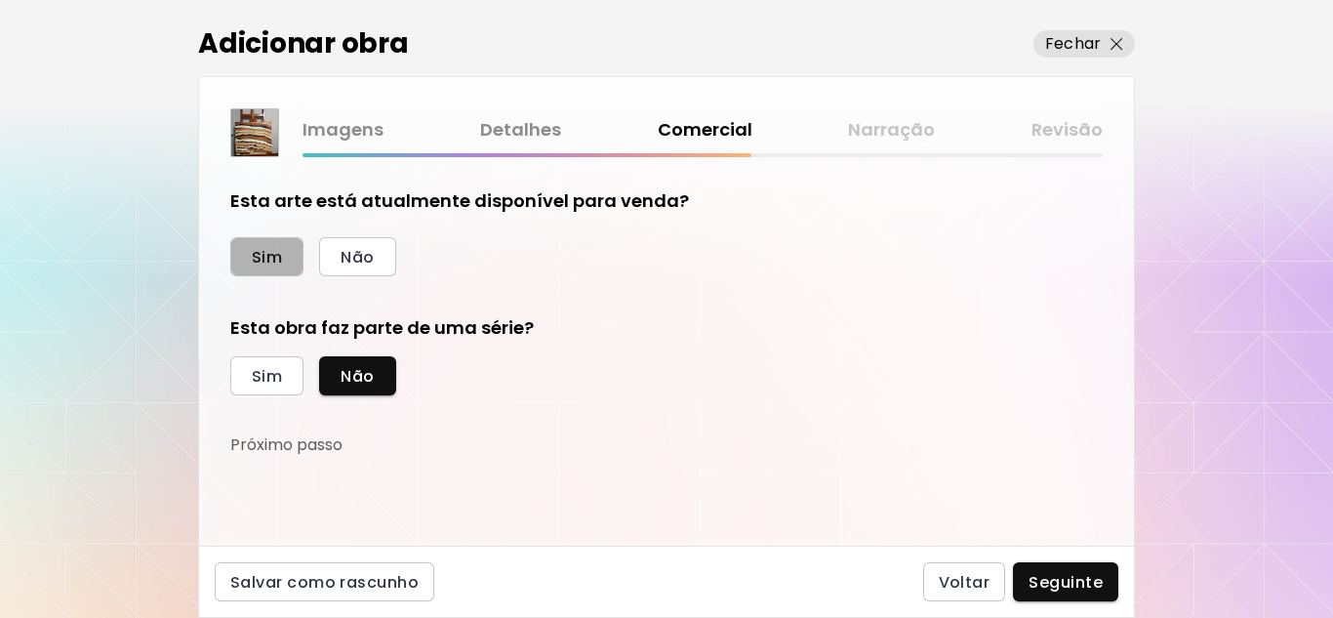
click at [262, 254] on span "Sim" at bounding box center [267, 257] width 30 height 20
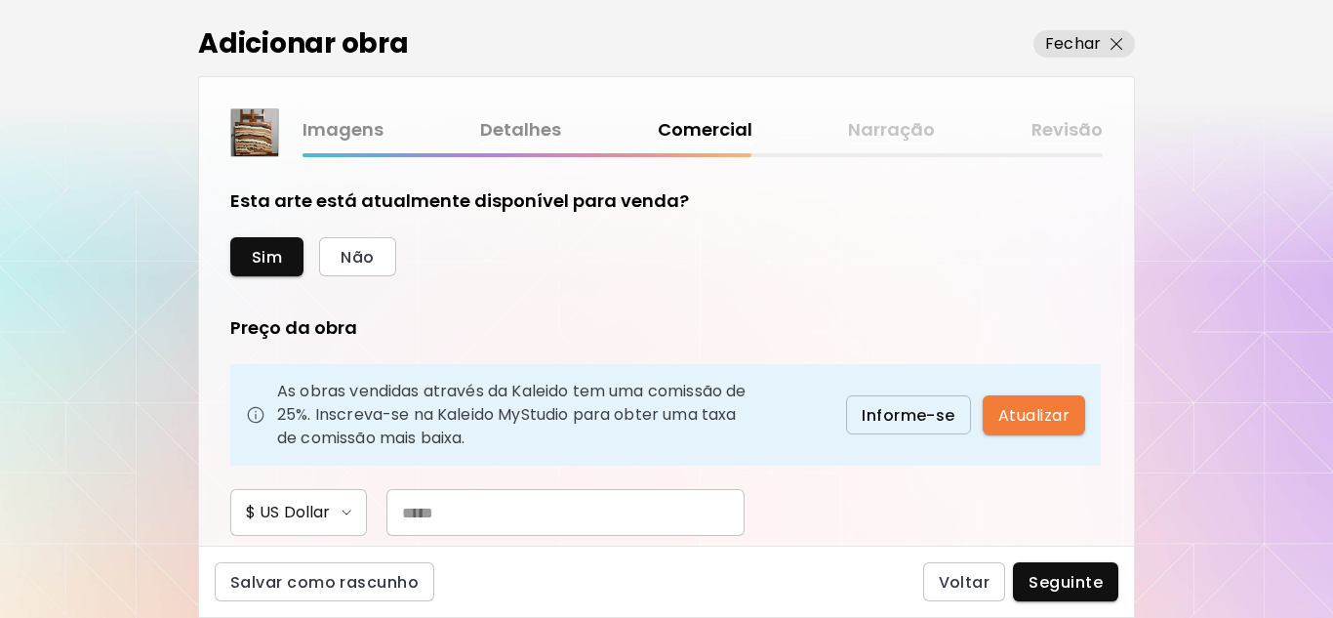
click at [463, 522] on input "text" at bounding box center [565, 512] width 358 height 47
type input "***"
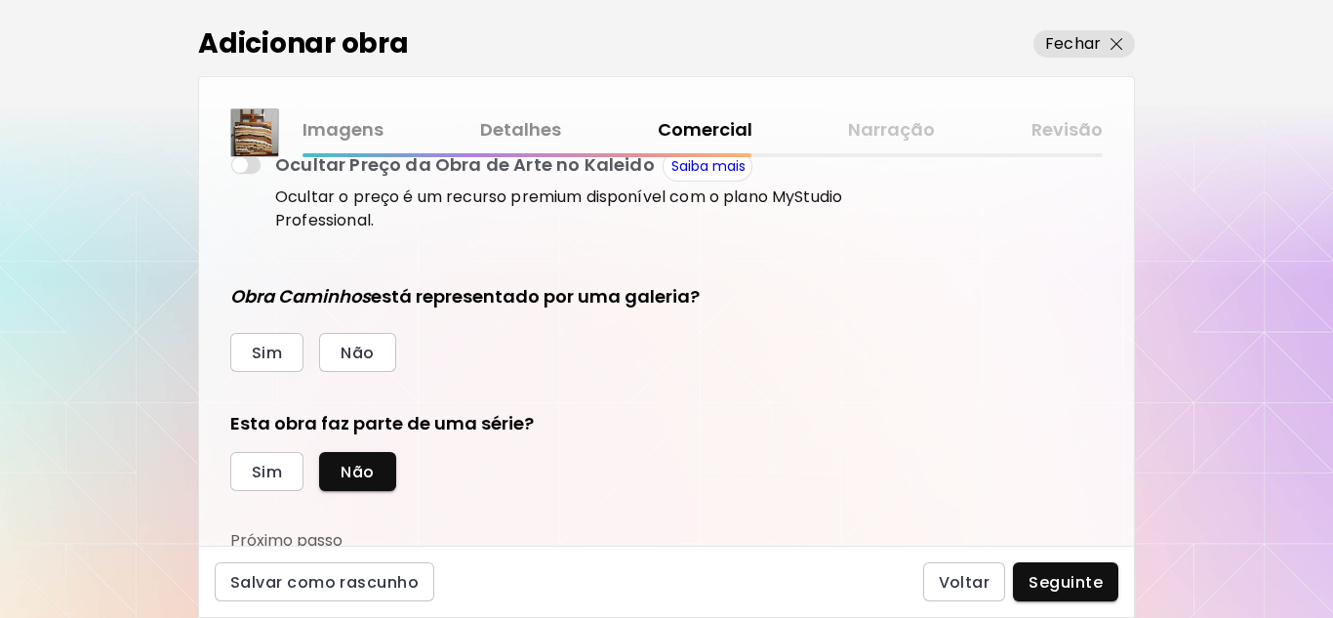
scroll to position [418, 0]
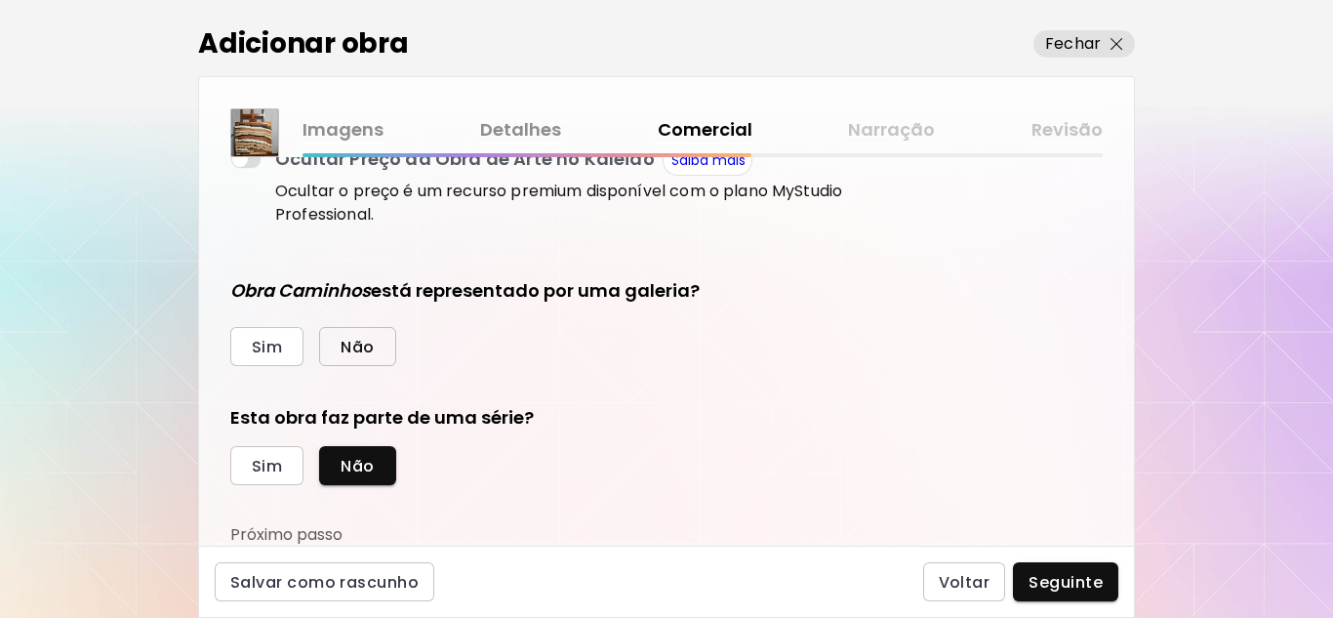
click at [362, 341] on span "Não" at bounding box center [357, 347] width 33 height 20
click at [262, 462] on span "Sim" at bounding box center [267, 466] width 30 height 20
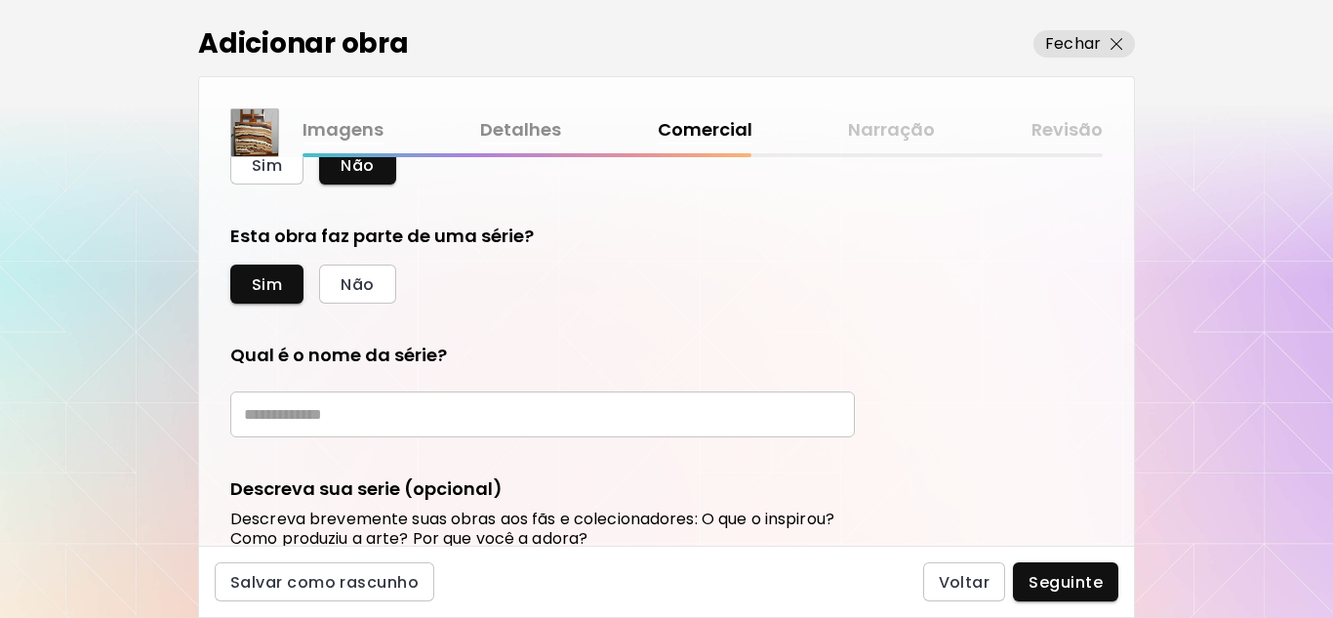
scroll to position [613, 0]
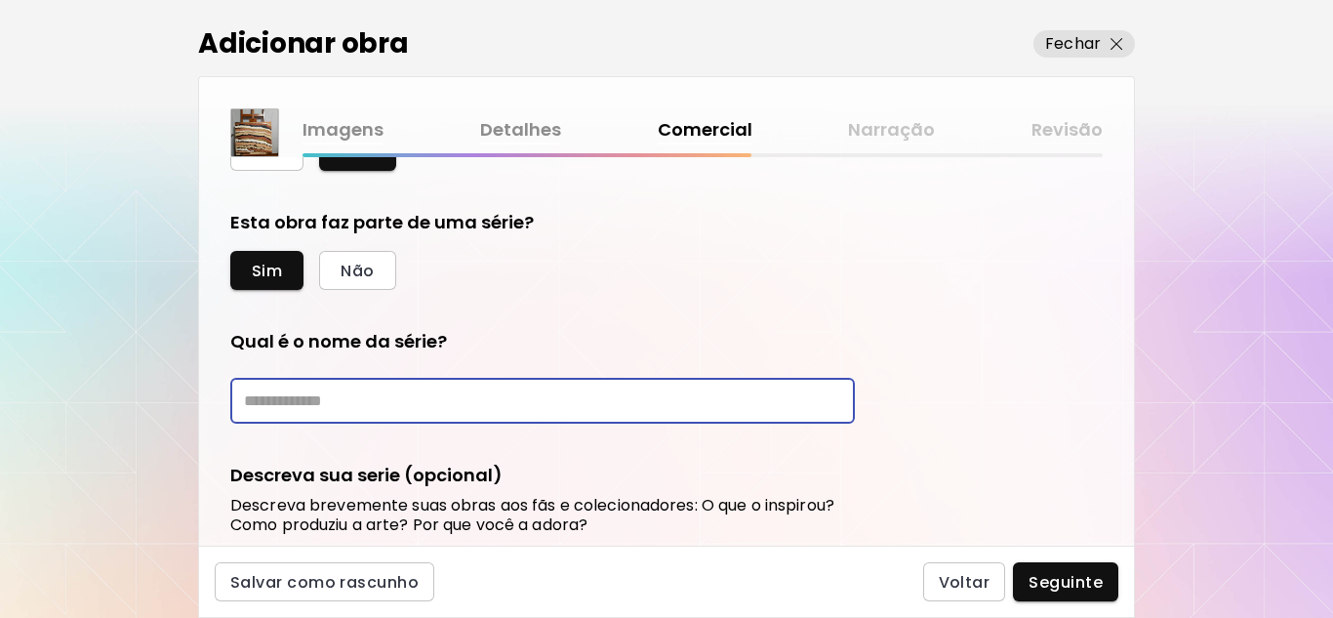
click at [265, 402] on input "text" at bounding box center [542, 401] width 625 height 46
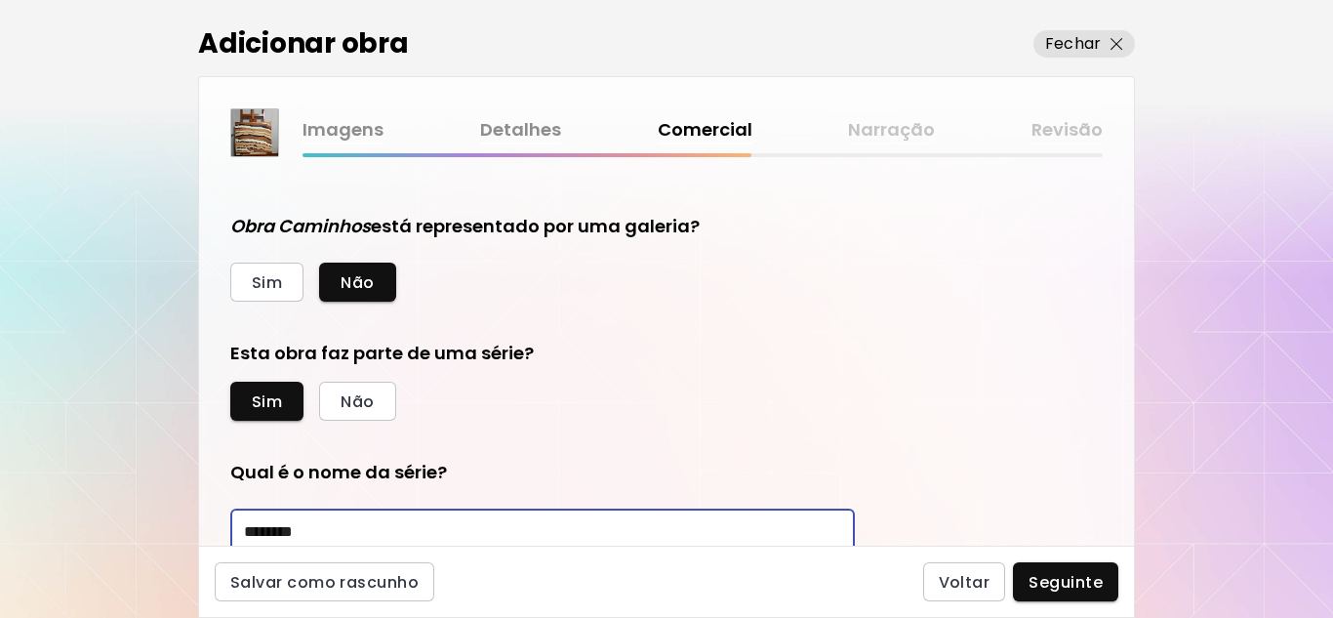
scroll to position [480, 0]
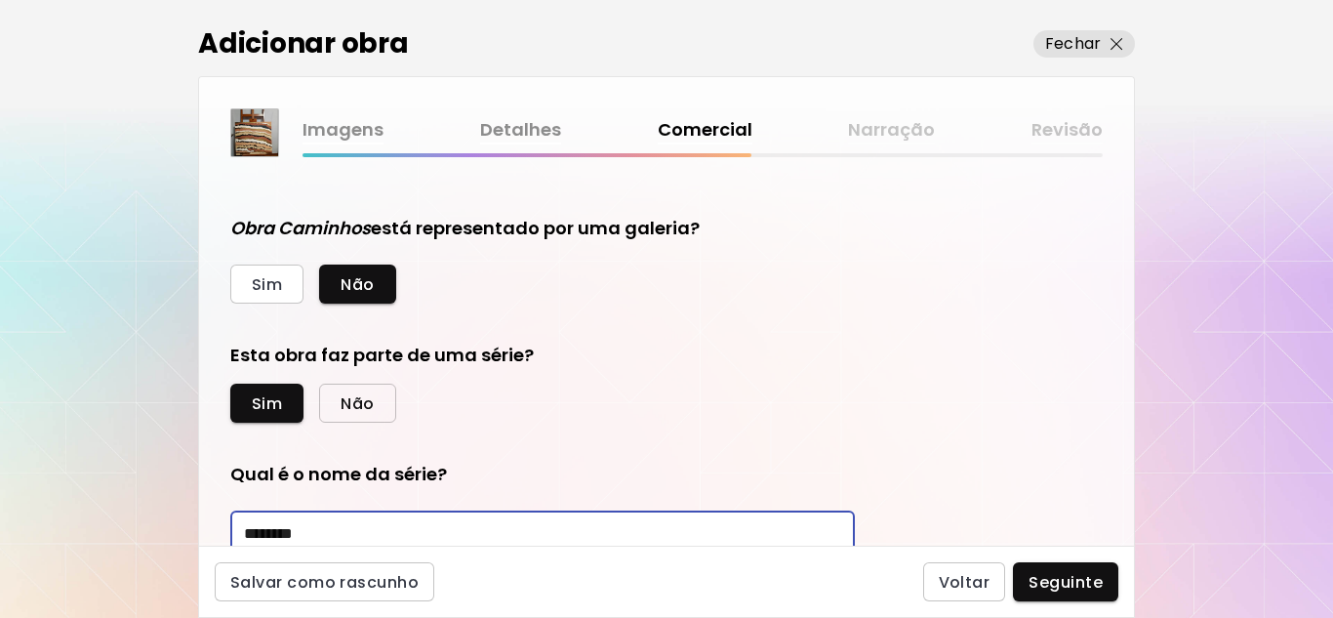
type input "********"
click at [366, 402] on span "Não" at bounding box center [357, 403] width 33 height 20
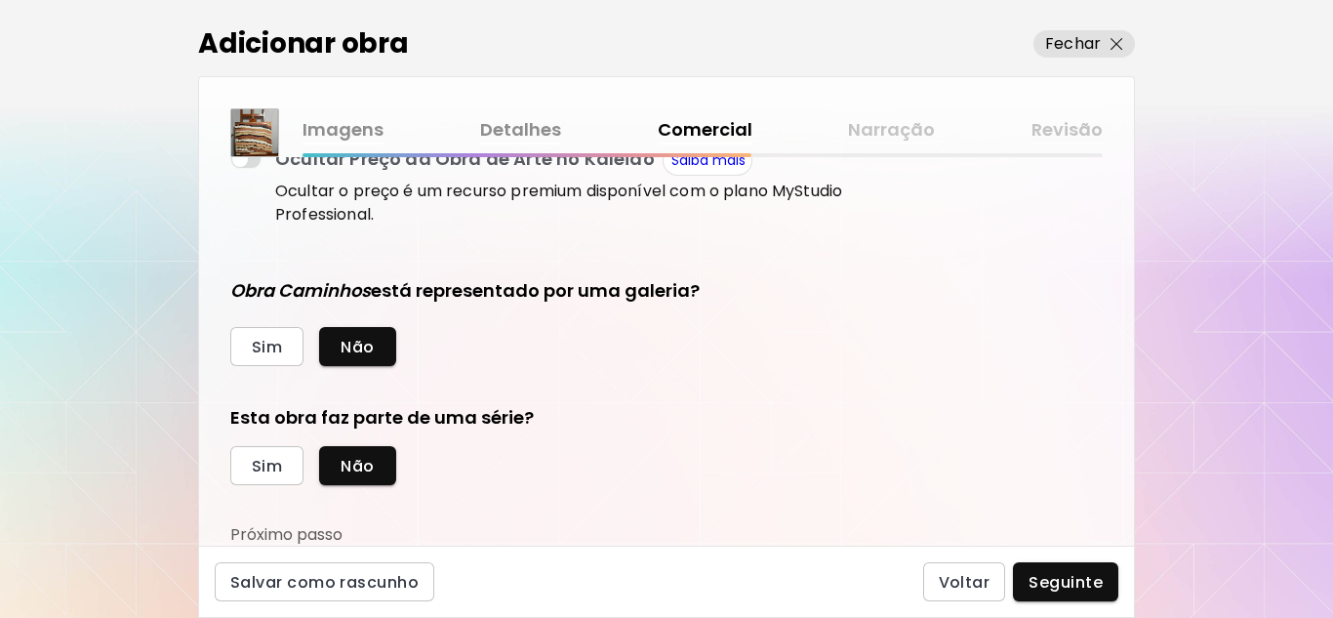
scroll to position [418, 0]
click at [1074, 577] on span "Seguinte" at bounding box center [1066, 582] width 74 height 20
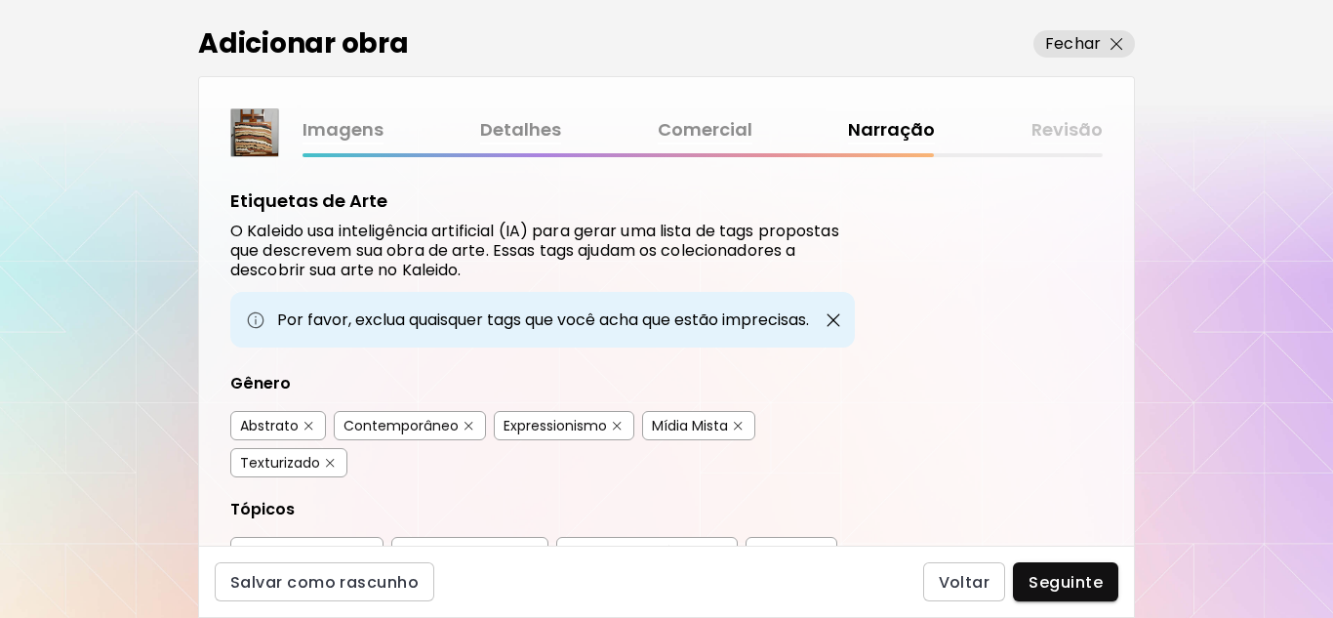
click at [270, 419] on div "Abstrato" at bounding box center [269, 426] width 59 height 20
click at [288, 457] on div "Texturizado" at bounding box center [280, 463] width 80 height 20
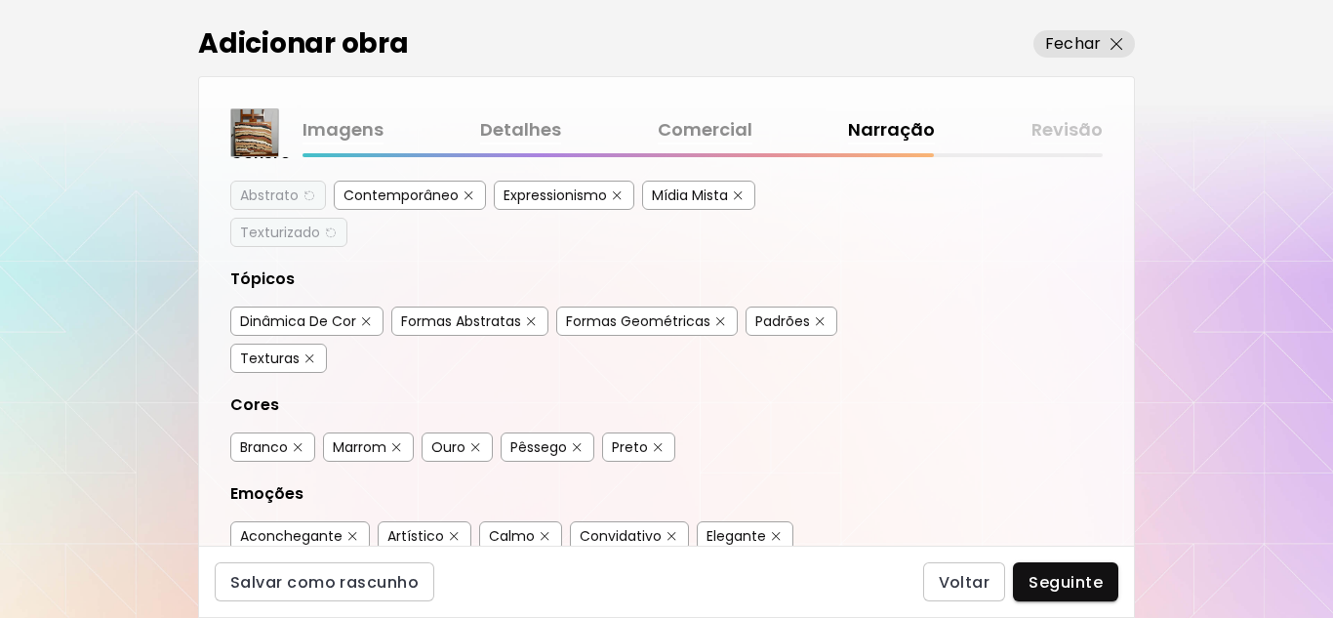
scroll to position [195, 0]
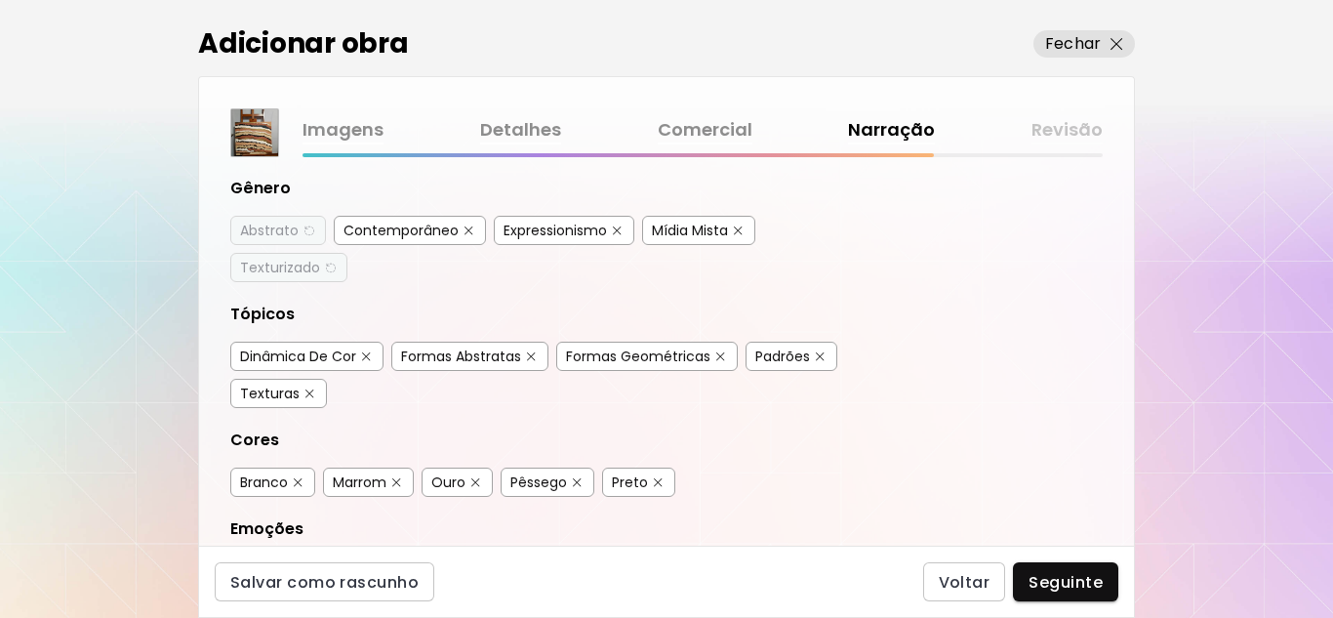
click at [490, 360] on div "Formas Abstratas" at bounding box center [461, 356] width 120 height 20
click at [296, 396] on div "Texturas" at bounding box center [270, 394] width 60 height 20
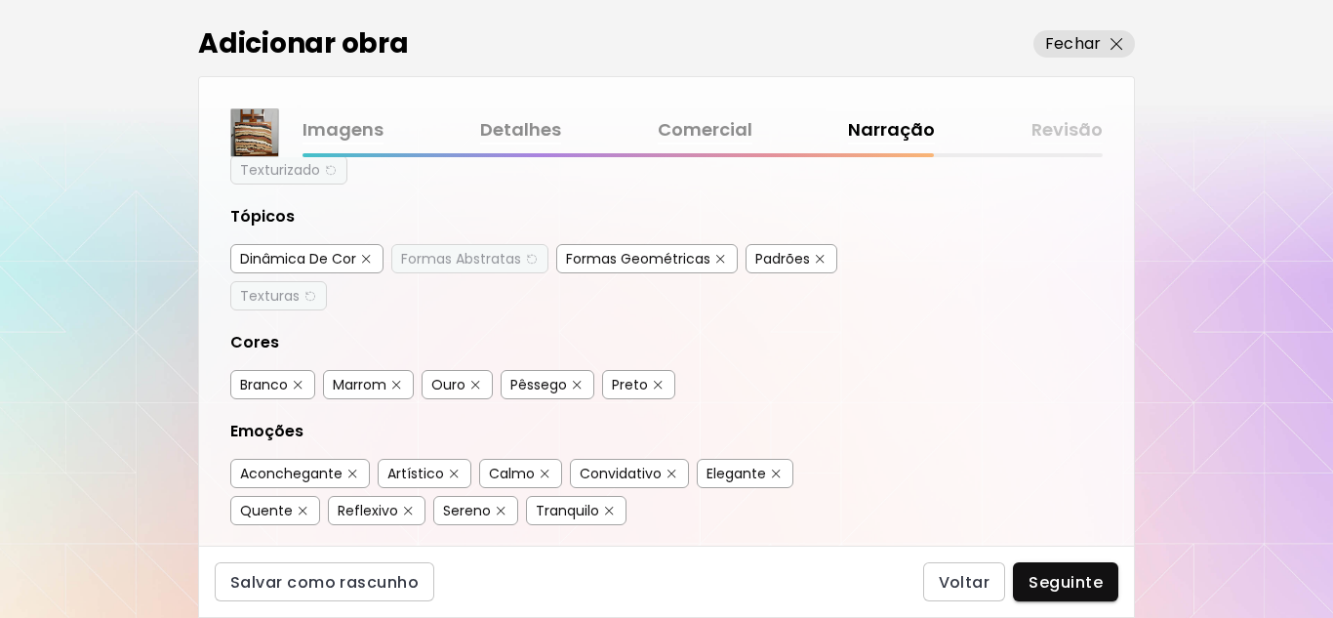
click at [545, 385] on div "Pêssego" at bounding box center [538, 385] width 57 height 20
click at [455, 383] on div "Ouro" at bounding box center [448, 385] width 34 height 20
click at [373, 383] on div "Marrom" at bounding box center [360, 385] width 54 height 20
click at [282, 381] on div "Branco" at bounding box center [264, 385] width 48 height 20
click at [637, 384] on div "Preto" at bounding box center [630, 385] width 36 height 20
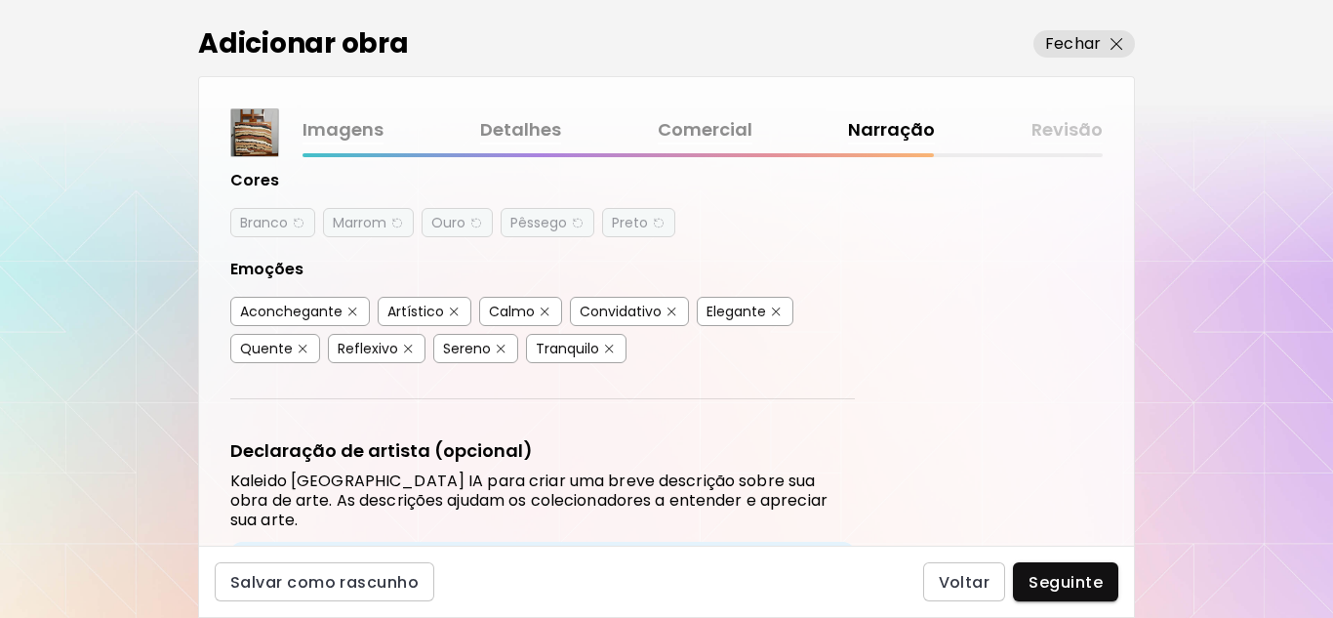
scroll to position [488, 0]
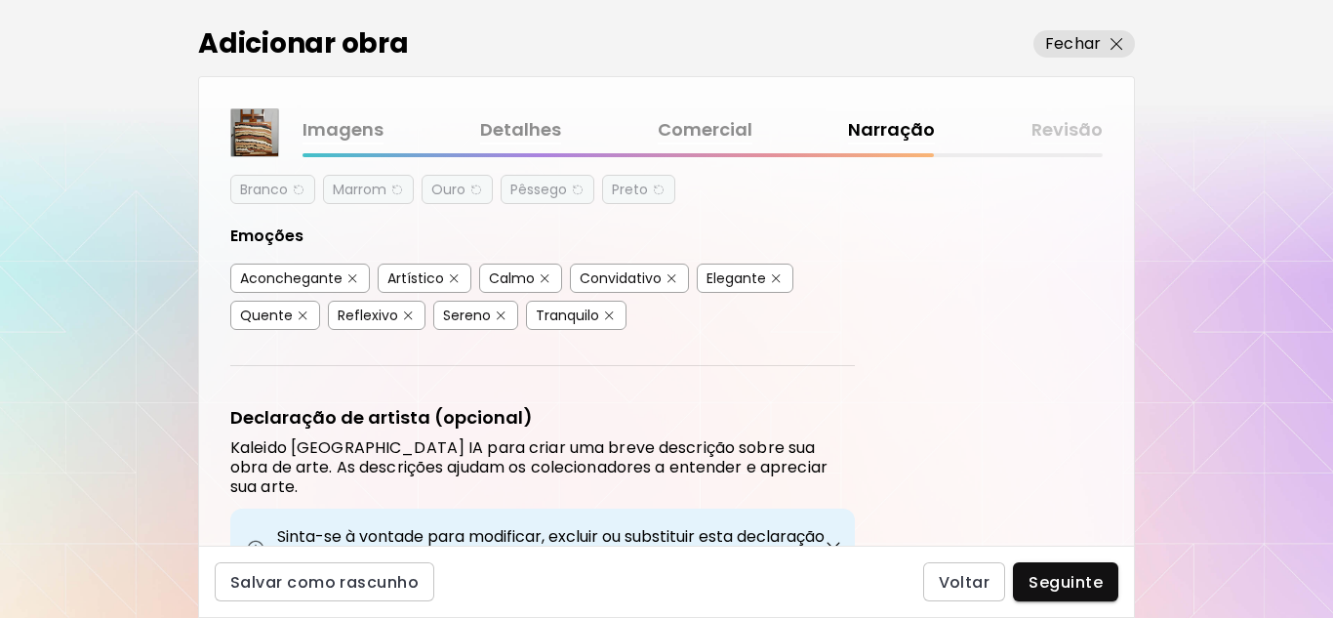
click at [425, 275] on div "Artístico" at bounding box center [415, 278] width 57 height 20
click at [762, 275] on div "Elegante" at bounding box center [737, 278] width 60 height 20
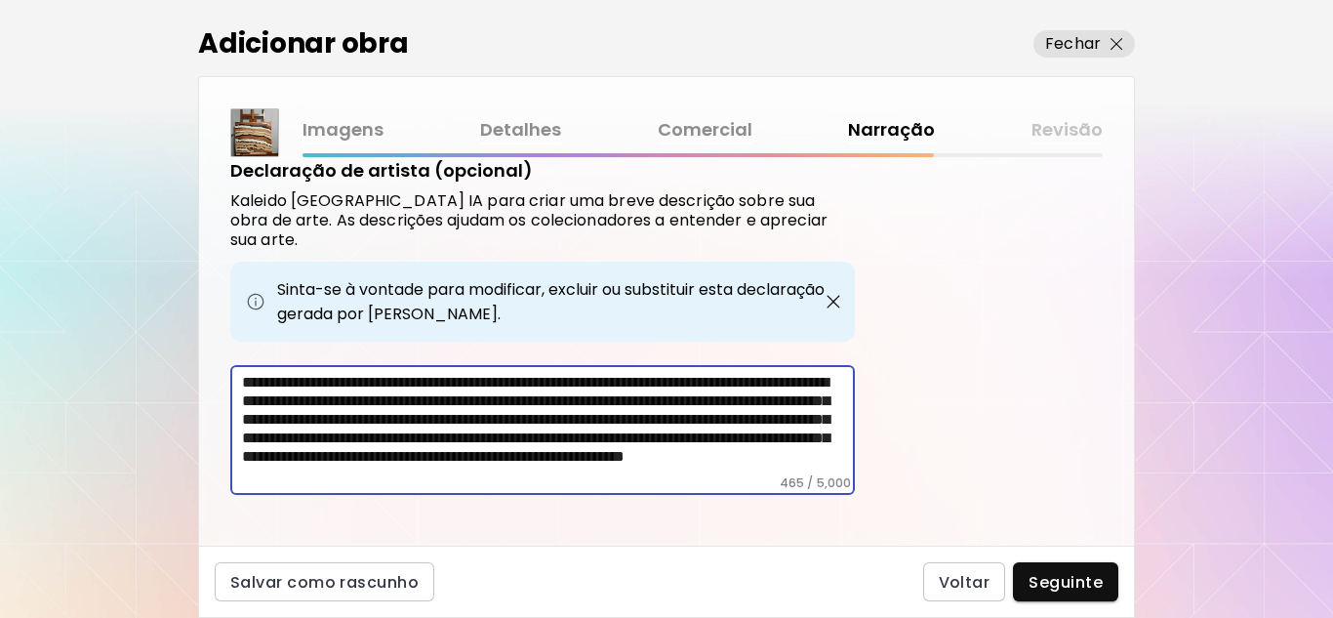
scroll to position [29, 0]
drag, startPoint x: 821, startPoint y: 367, endPoint x: 809, endPoint y: 516, distance: 149.8
click at [773, 504] on div "Etiquetas de Arte O Kaleido usa inteligência artificial (IA) para gerar uma lis…" at bounding box center [666, 351] width 935 height 388
type textarea "**********"
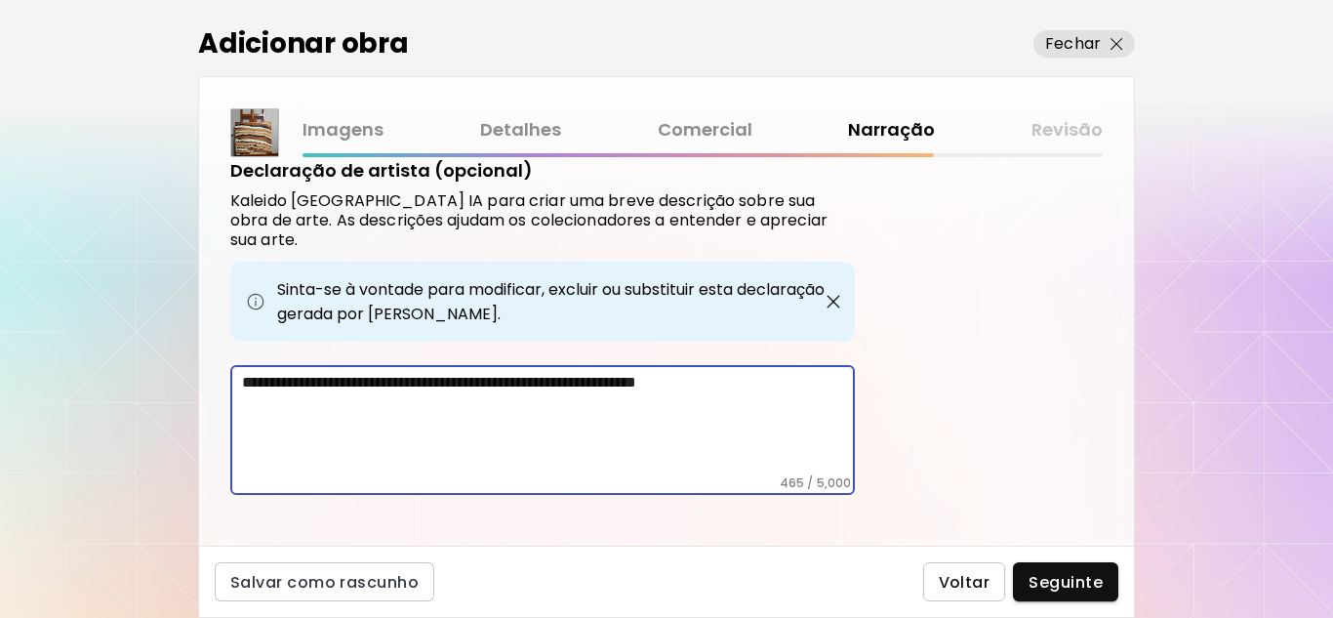
scroll to position [653, 0]
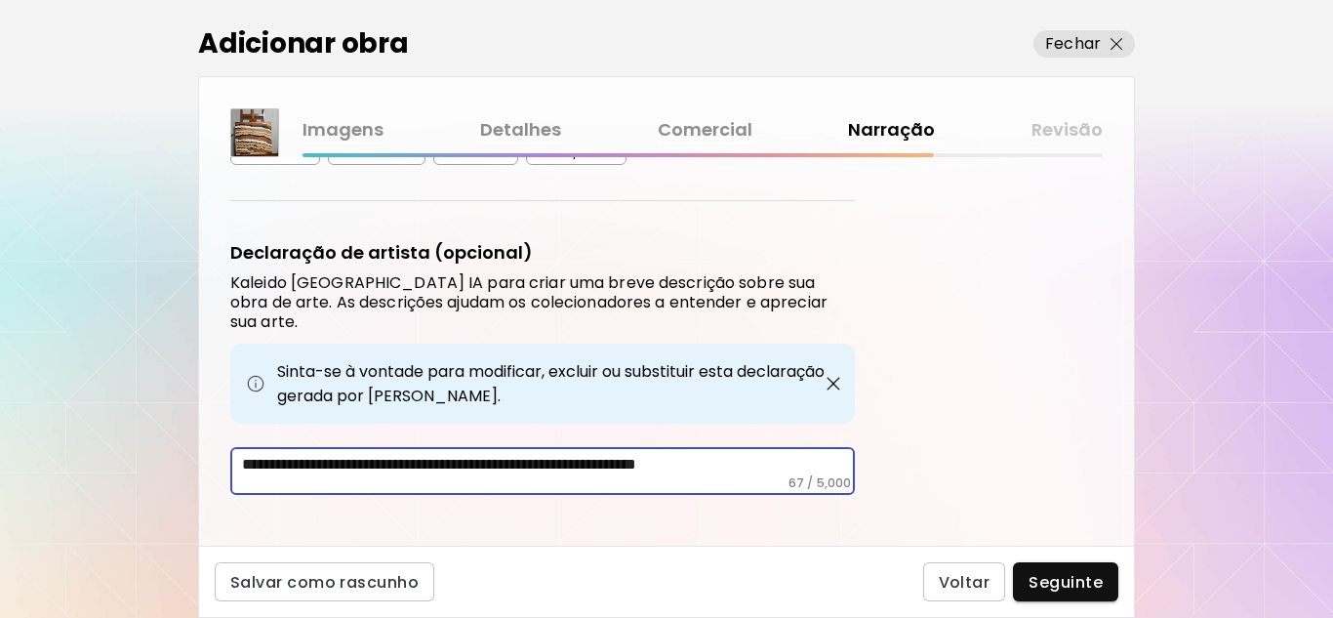
drag, startPoint x: 819, startPoint y: 449, endPoint x: 177, endPoint y: 450, distance: 642.2
click at [177, 450] on div "**********" at bounding box center [666, 309] width 1333 height 618
paste textarea "**********"
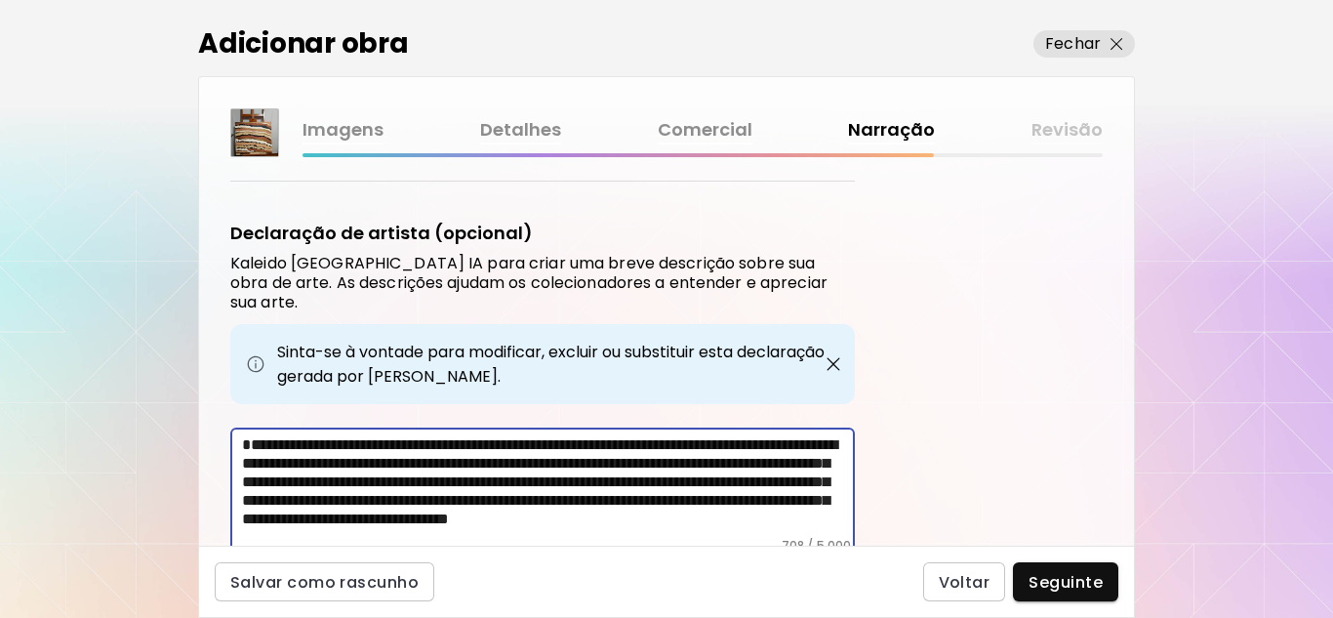
scroll to position [637, 0]
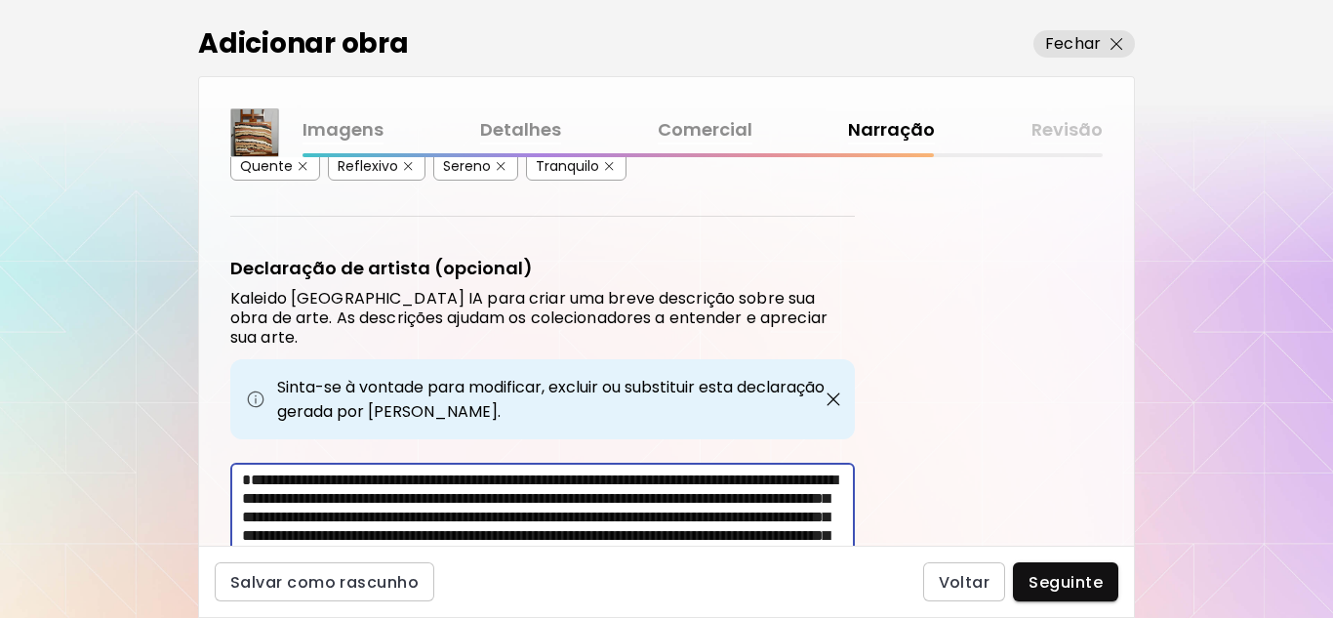
click at [245, 470] on textarea "**********" at bounding box center [548, 521] width 613 height 102
click at [423, 470] on textarea "**********" at bounding box center [548, 521] width 613 height 102
click at [402, 470] on textarea "**********" at bounding box center [548, 521] width 613 height 102
click at [388, 470] on textarea "**********" at bounding box center [548, 521] width 613 height 102
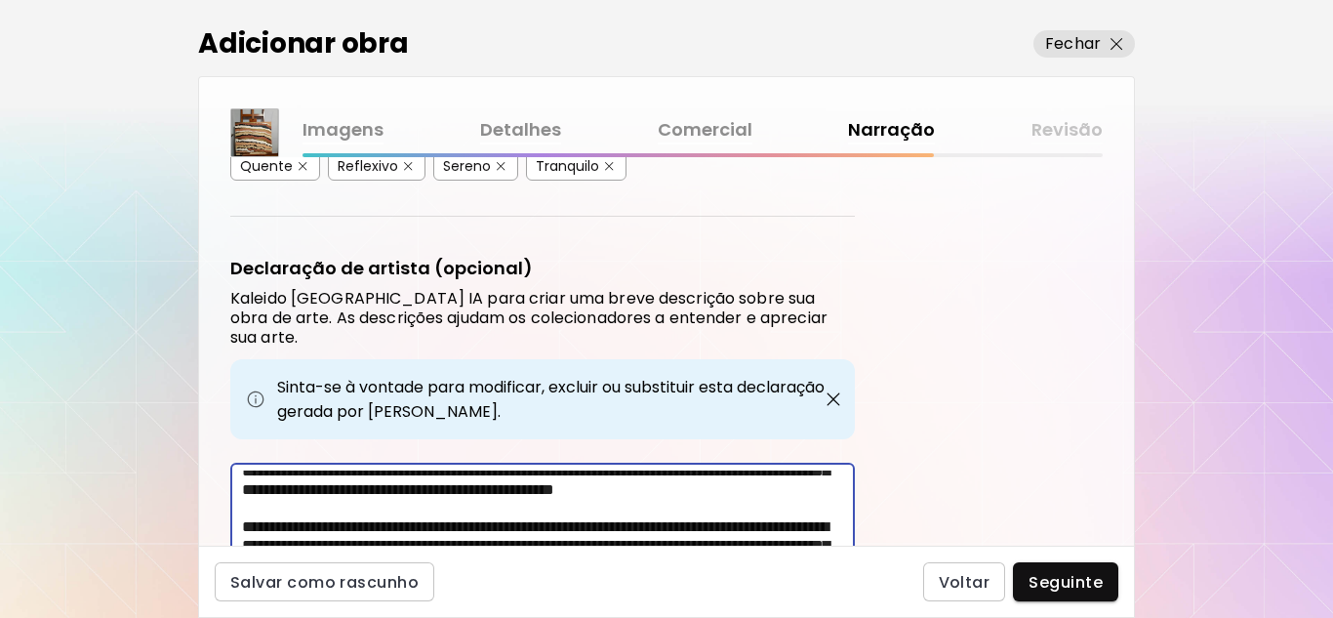
scroll to position [157, 0]
type textarea "**********"
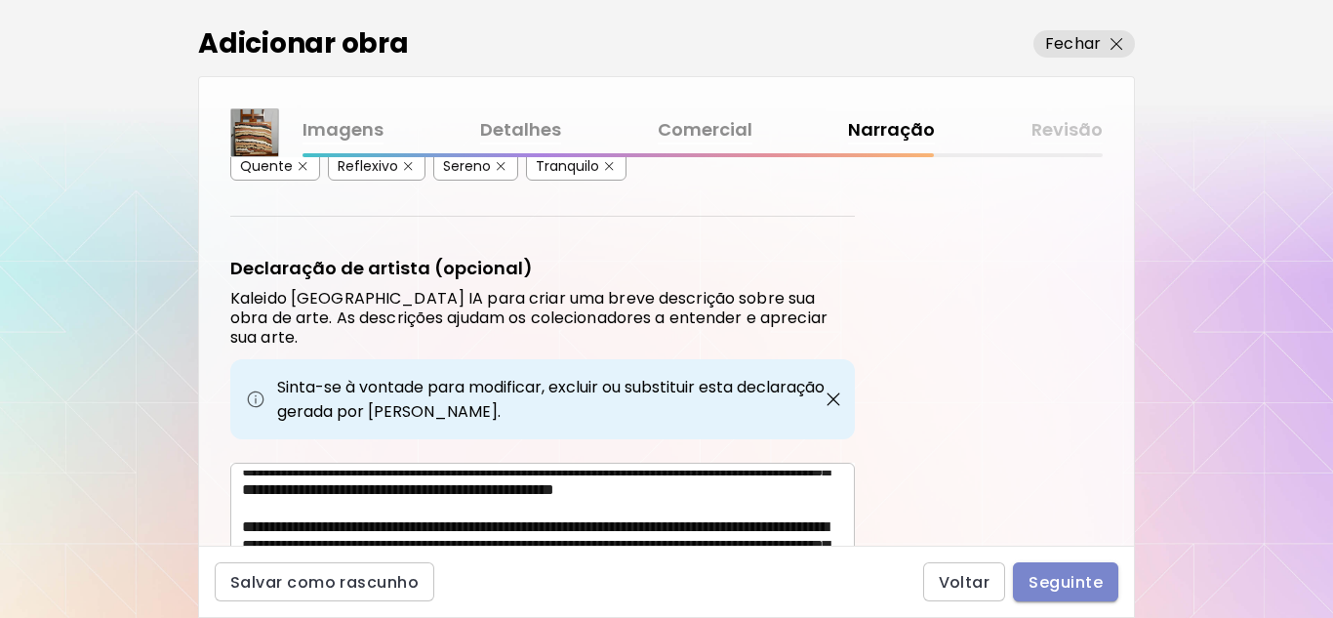
click at [1075, 581] on span "Seguinte" at bounding box center [1066, 582] width 74 height 20
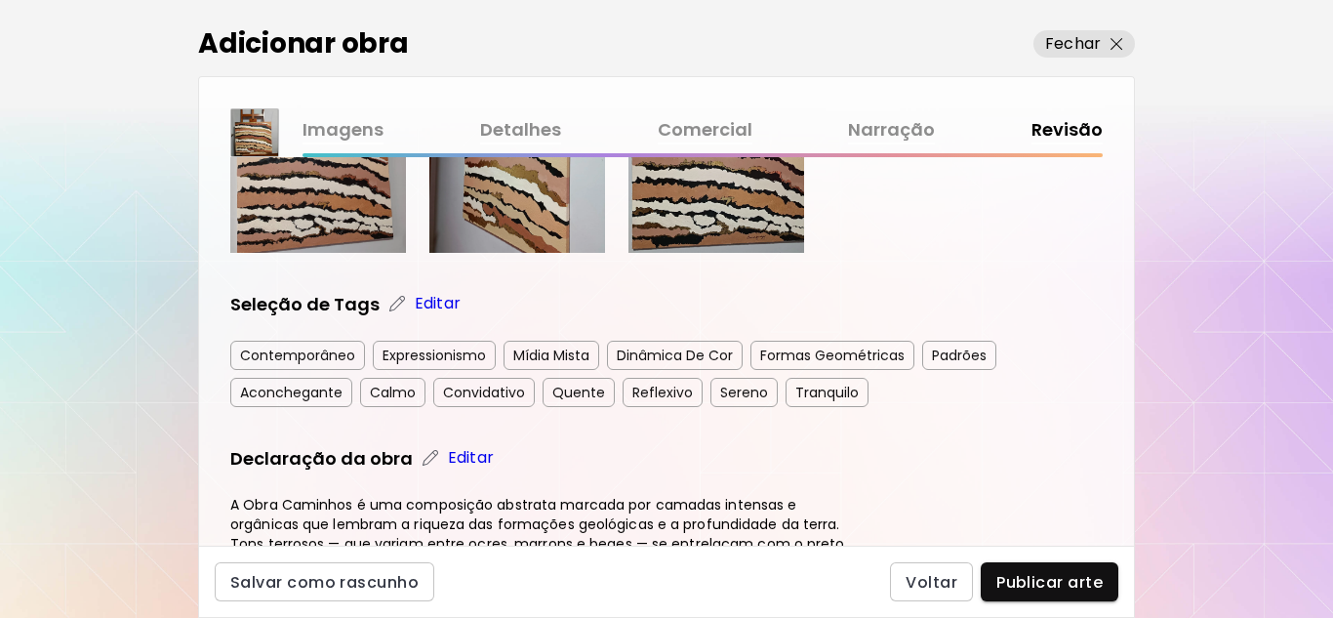
scroll to position [878, 0]
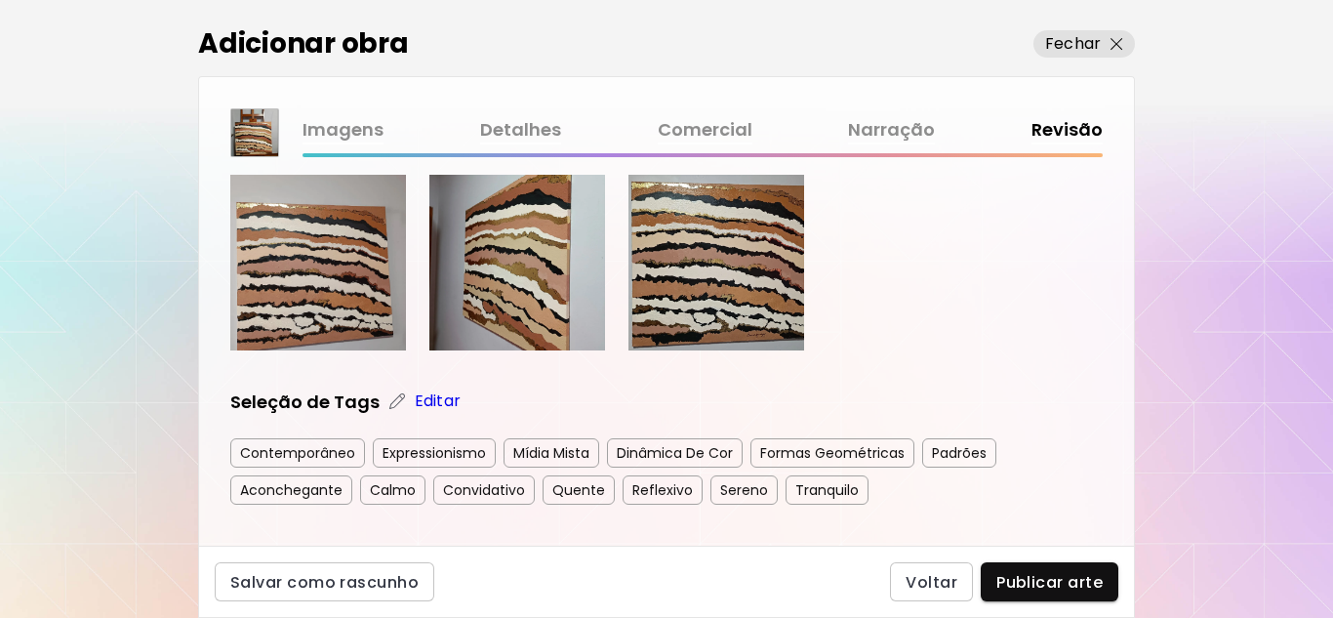
click at [426, 399] on p "Editar" at bounding box center [438, 400] width 46 height 23
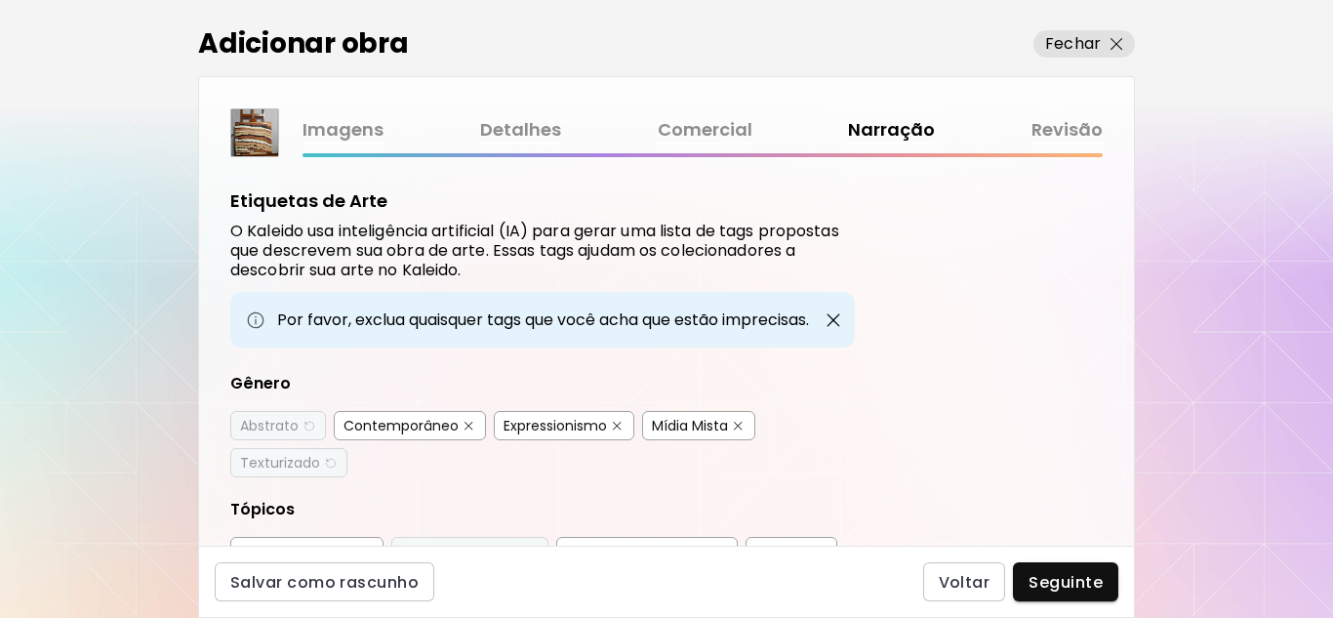
click at [274, 421] on div "Abstrato" at bounding box center [269, 426] width 59 height 20
click at [281, 462] on div "Texturizado" at bounding box center [280, 463] width 80 height 20
click at [412, 419] on div "Contemporâneo" at bounding box center [401, 426] width 115 height 20
click at [555, 422] on div "Expressionismo" at bounding box center [555, 426] width 103 height 20
click at [726, 426] on div "Mídia Mista" at bounding box center [690, 426] width 76 height 20
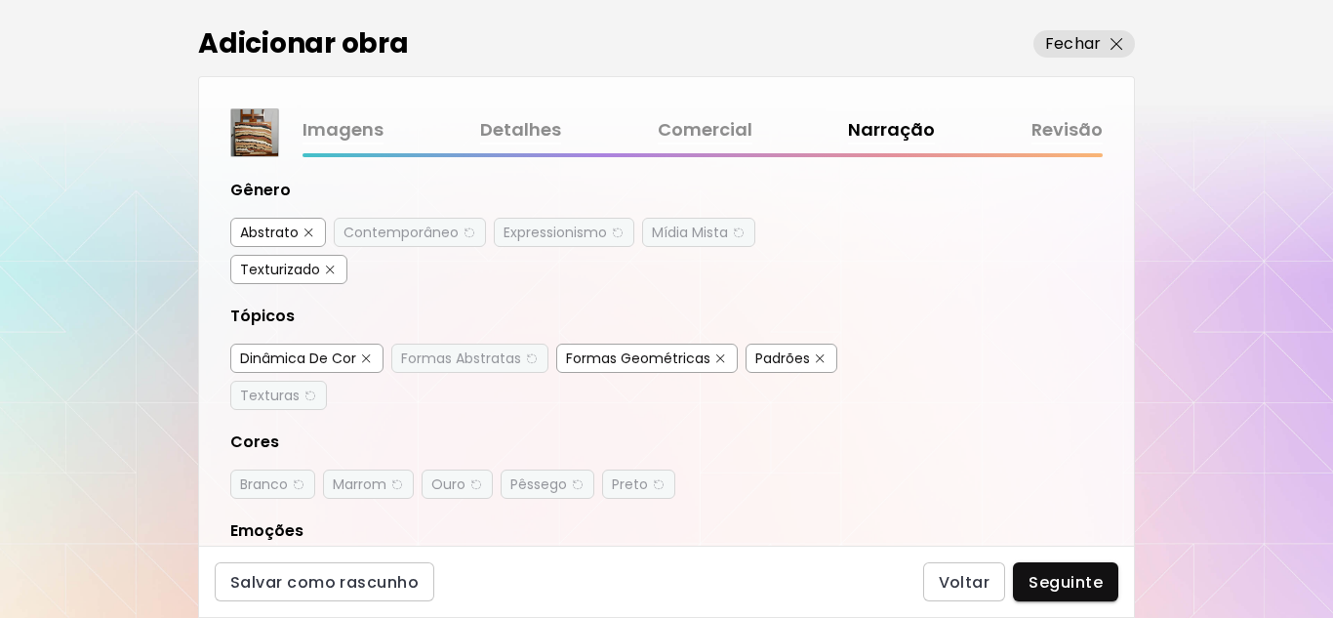
scroll to position [195, 0]
click at [474, 355] on div "Formas Abstratas" at bounding box center [461, 356] width 120 height 20
click at [319, 347] on div "Dinâmica De Cor" at bounding box center [298, 356] width 116 height 20
click at [628, 358] on div "Formas Geométricas" at bounding box center [638, 356] width 144 height 20
click at [791, 361] on div "Padrões" at bounding box center [782, 356] width 55 height 20
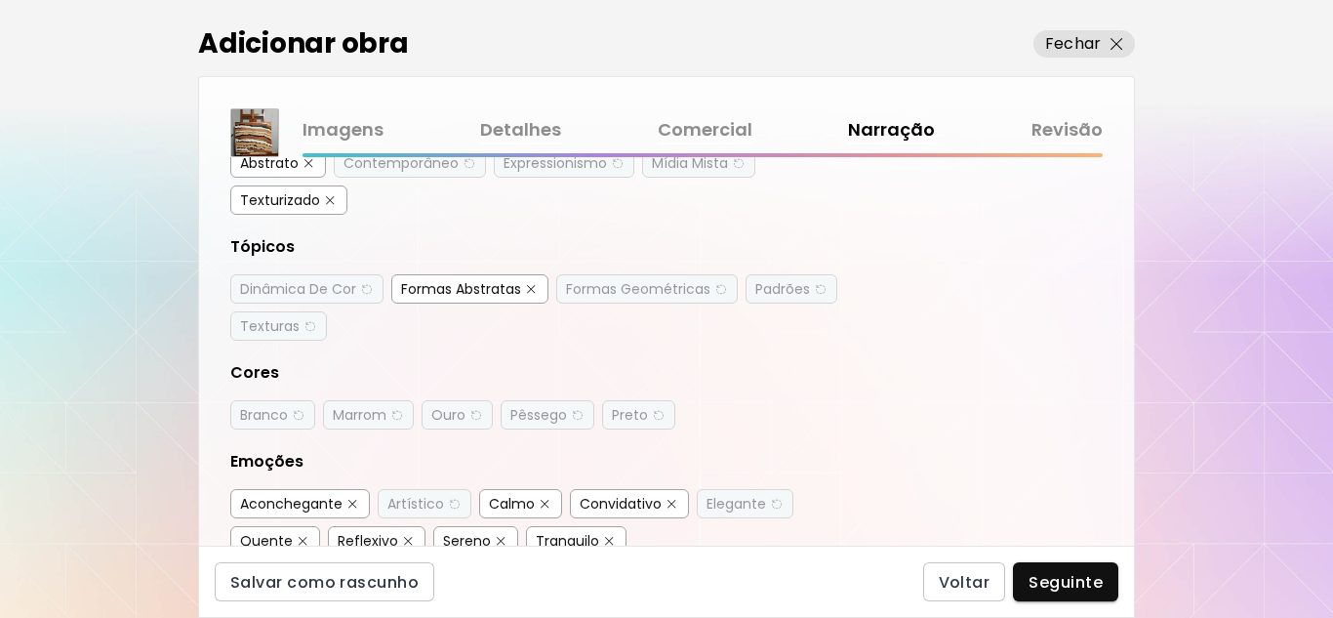
scroll to position [293, 0]
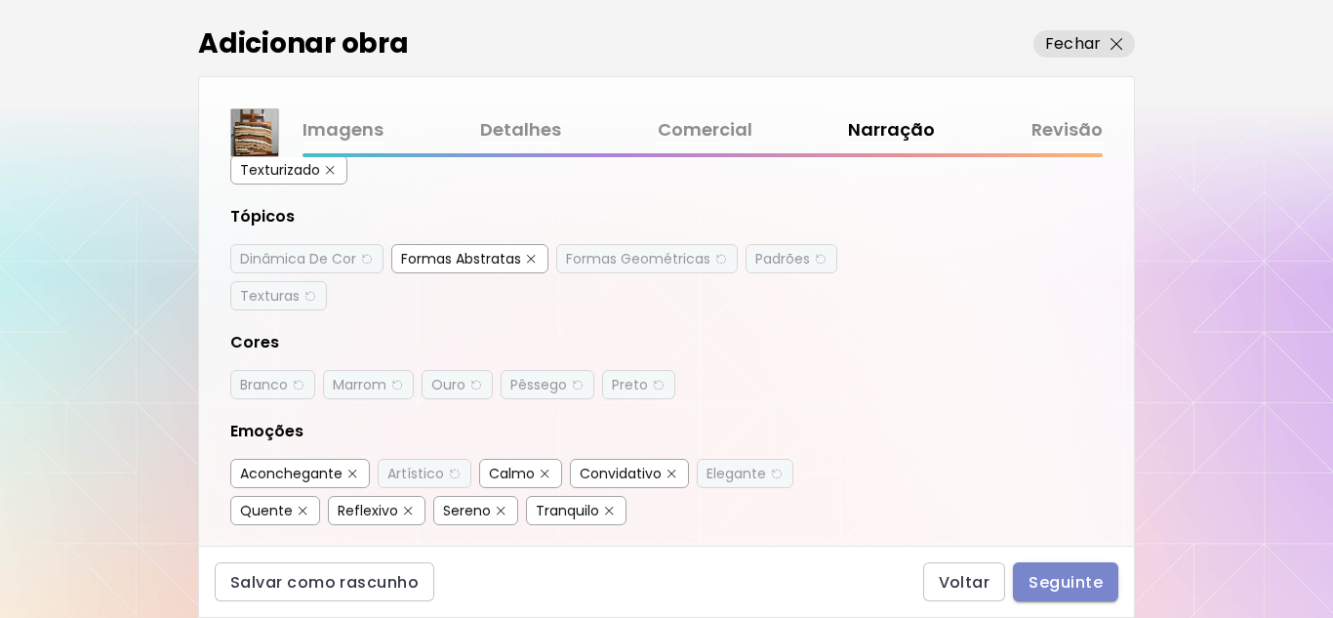
click at [1059, 576] on span "Seguinte" at bounding box center [1066, 582] width 74 height 20
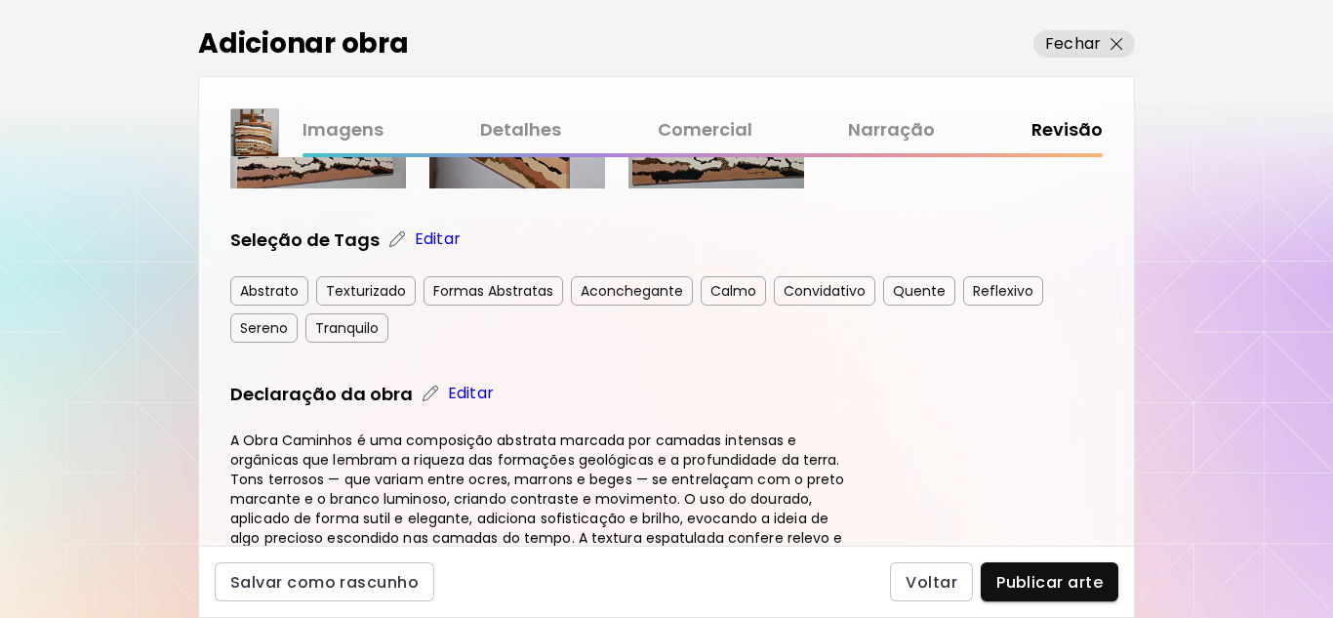
scroll to position [1074, 0]
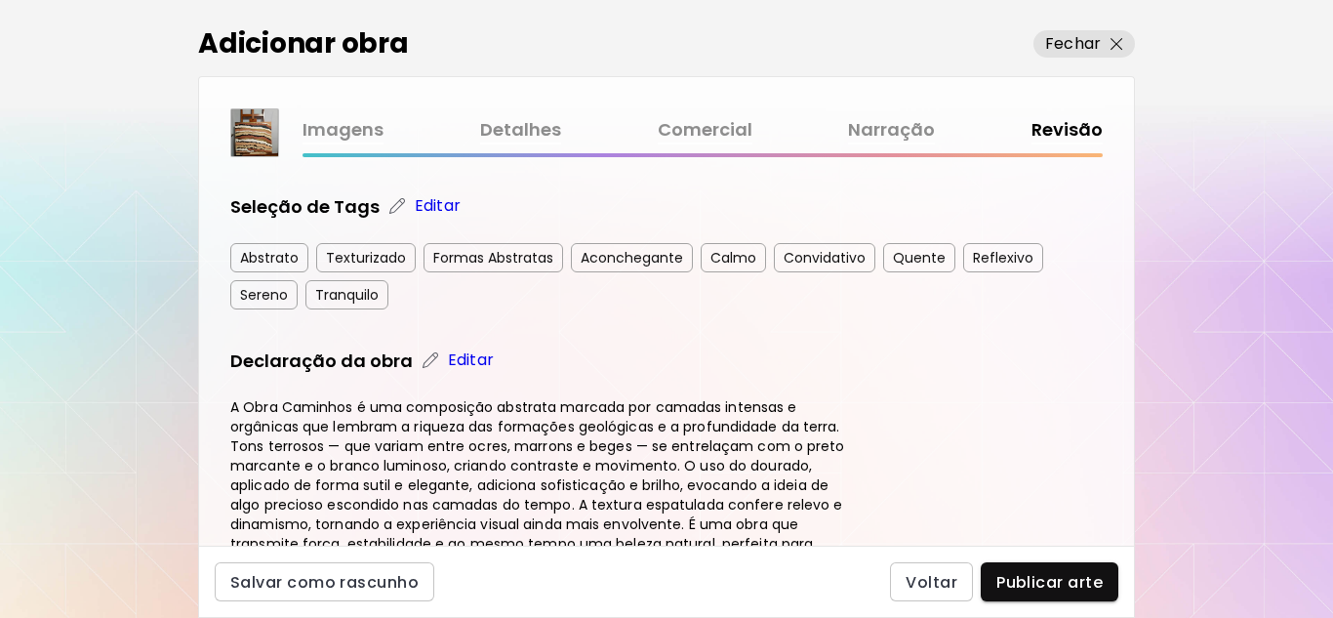
click at [441, 206] on p "Editar" at bounding box center [438, 205] width 46 height 23
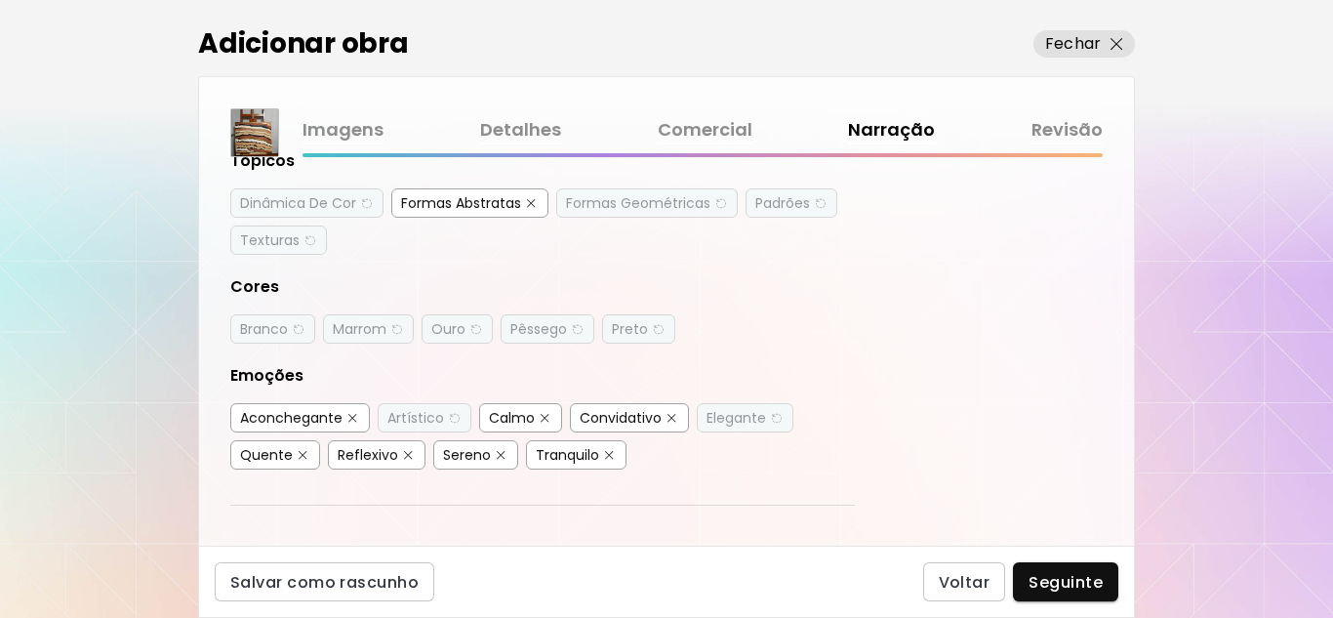
scroll to position [390, 0]
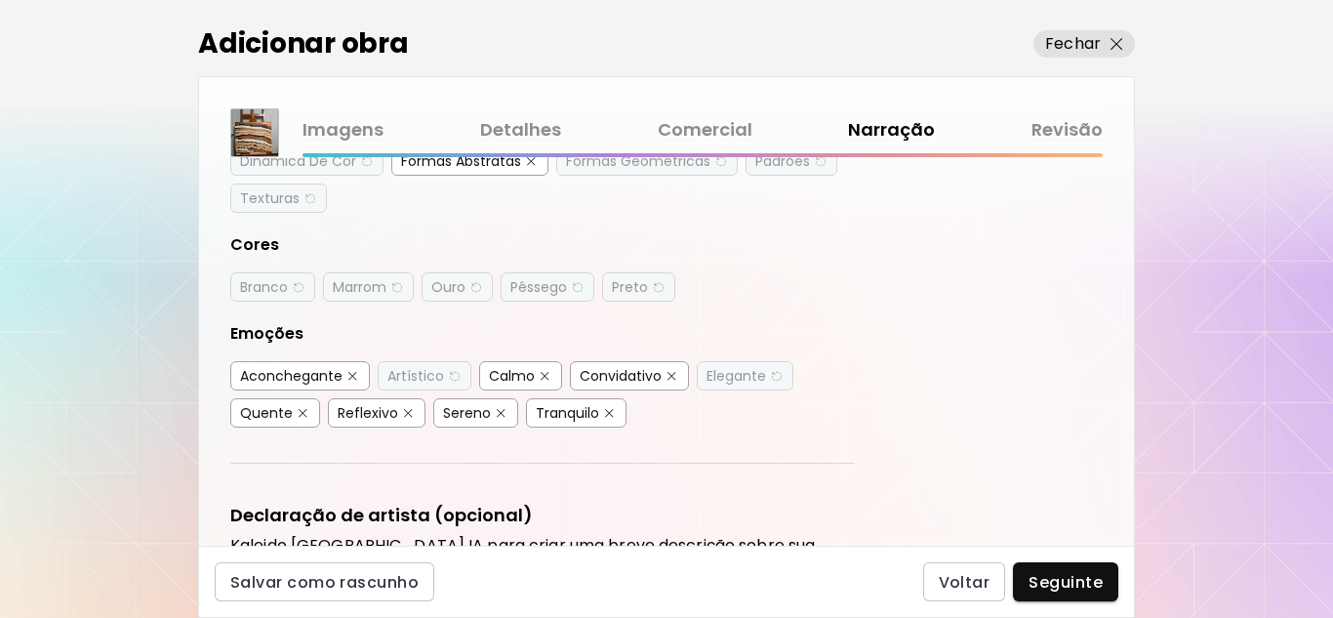
click at [307, 374] on div "Aconchegante" at bounding box center [291, 376] width 102 height 20
click at [424, 380] on div "Artístico" at bounding box center [415, 376] width 57 height 20
click at [529, 378] on div "Calmo" at bounding box center [512, 376] width 46 height 20
click at [659, 377] on div "Convidativo" at bounding box center [621, 376] width 82 height 20
click at [282, 414] on div "Quente" at bounding box center [266, 413] width 53 height 20
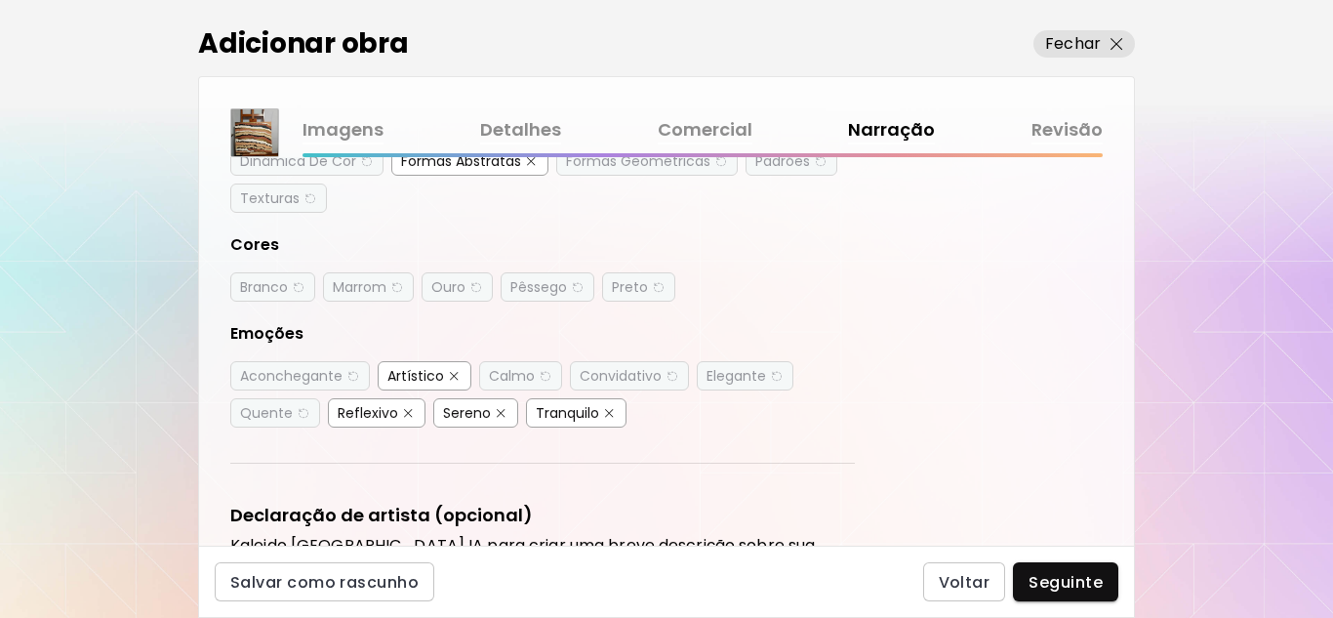
click at [473, 415] on div "Sereno" at bounding box center [467, 413] width 48 height 20
click at [591, 411] on div "Tranquilo" at bounding box center [567, 413] width 63 height 20
click at [737, 378] on div "Elegante" at bounding box center [737, 376] width 60 height 20
click at [1060, 573] on span "Seguinte" at bounding box center [1066, 582] width 74 height 20
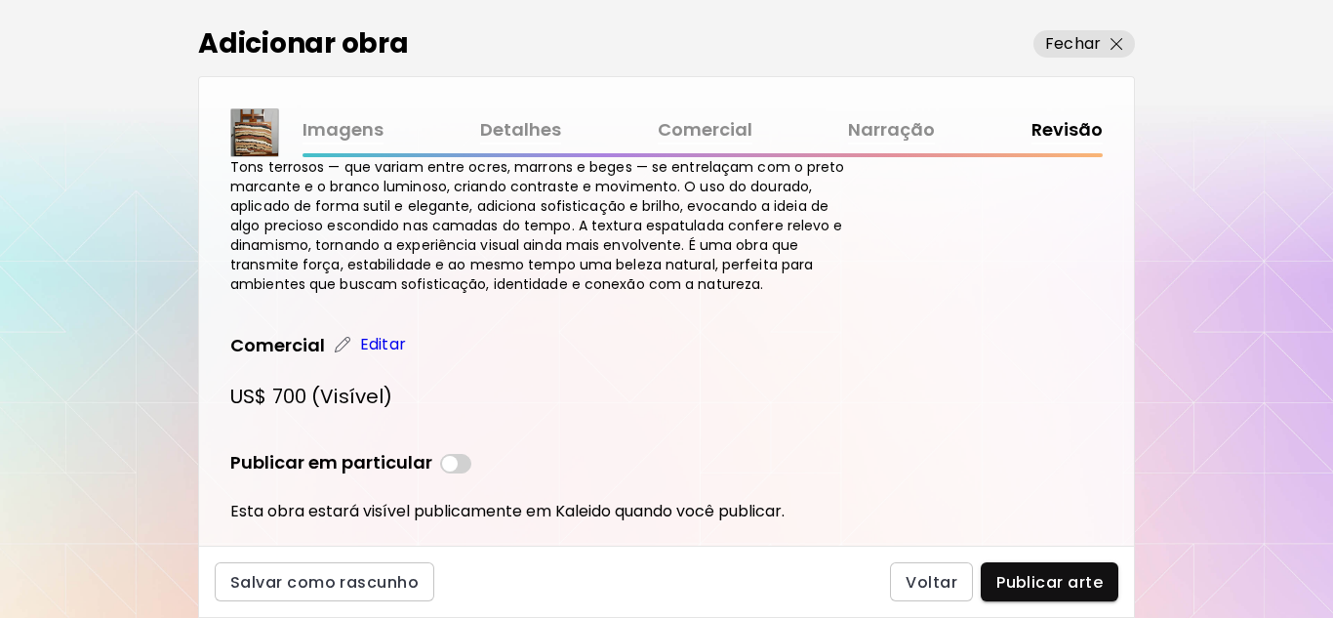
scroll to position [1363, 0]
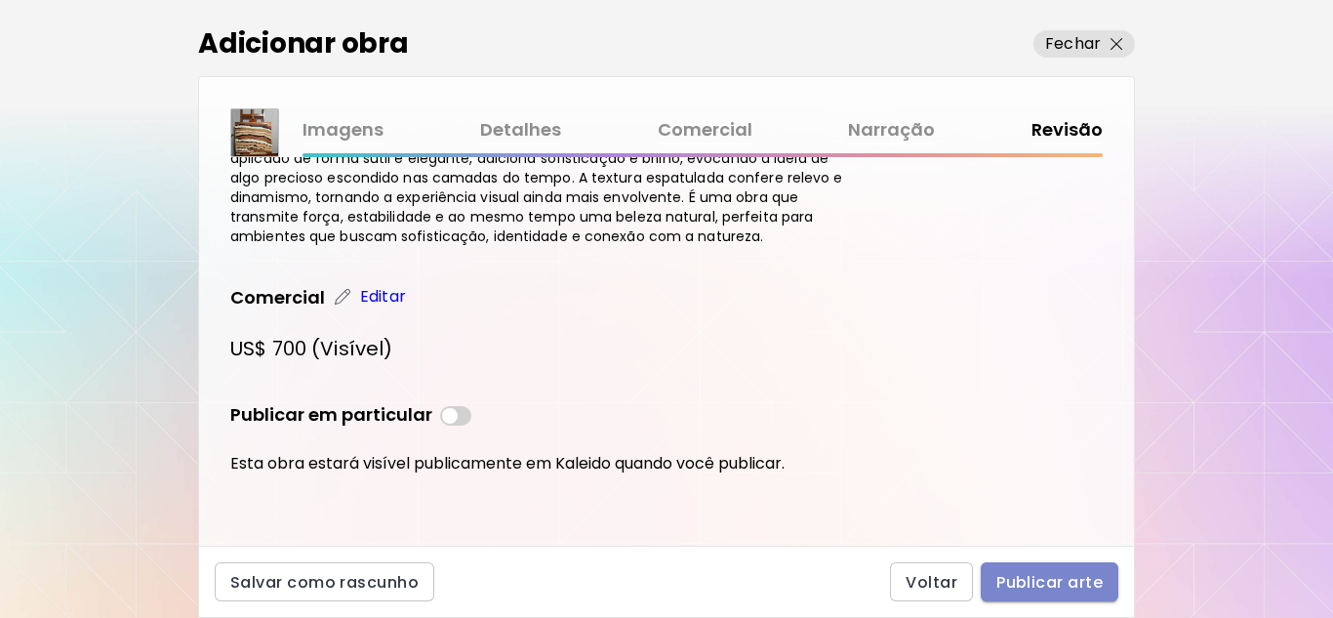
click at [1055, 577] on span "Publicar arte" at bounding box center [1049, 582] width 106 height 20
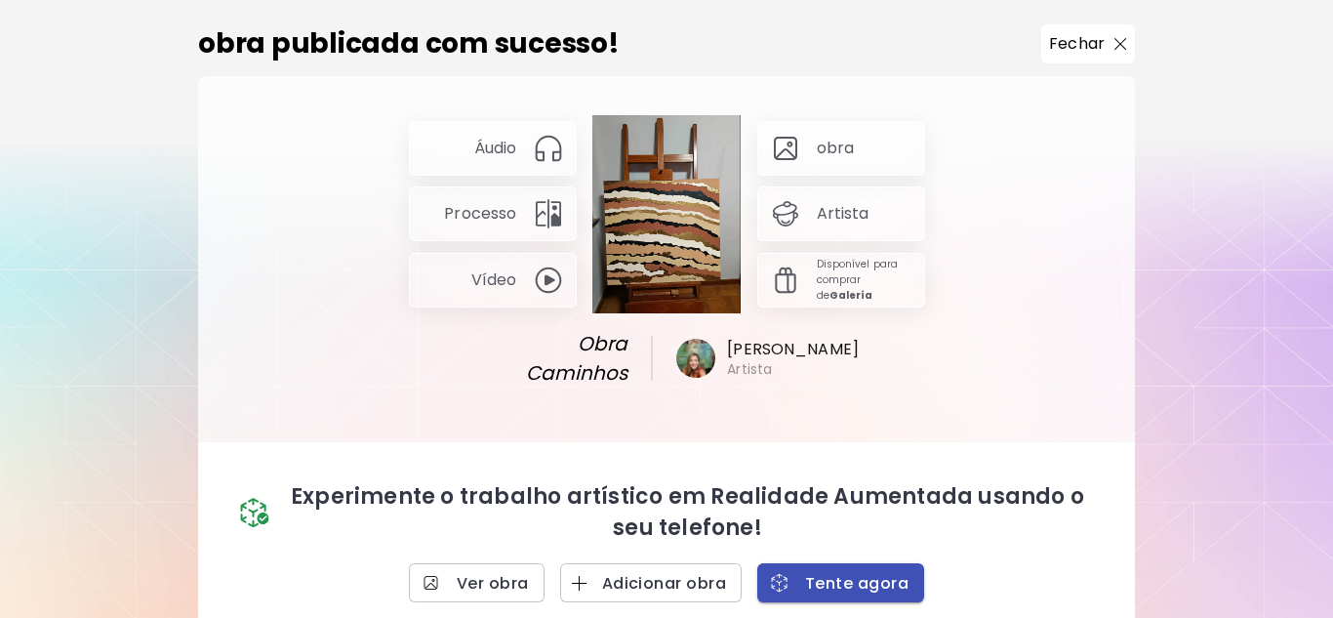
click at [830, 588] on span "Tente agora" at bounding box center [841, 583] width 136 height 20
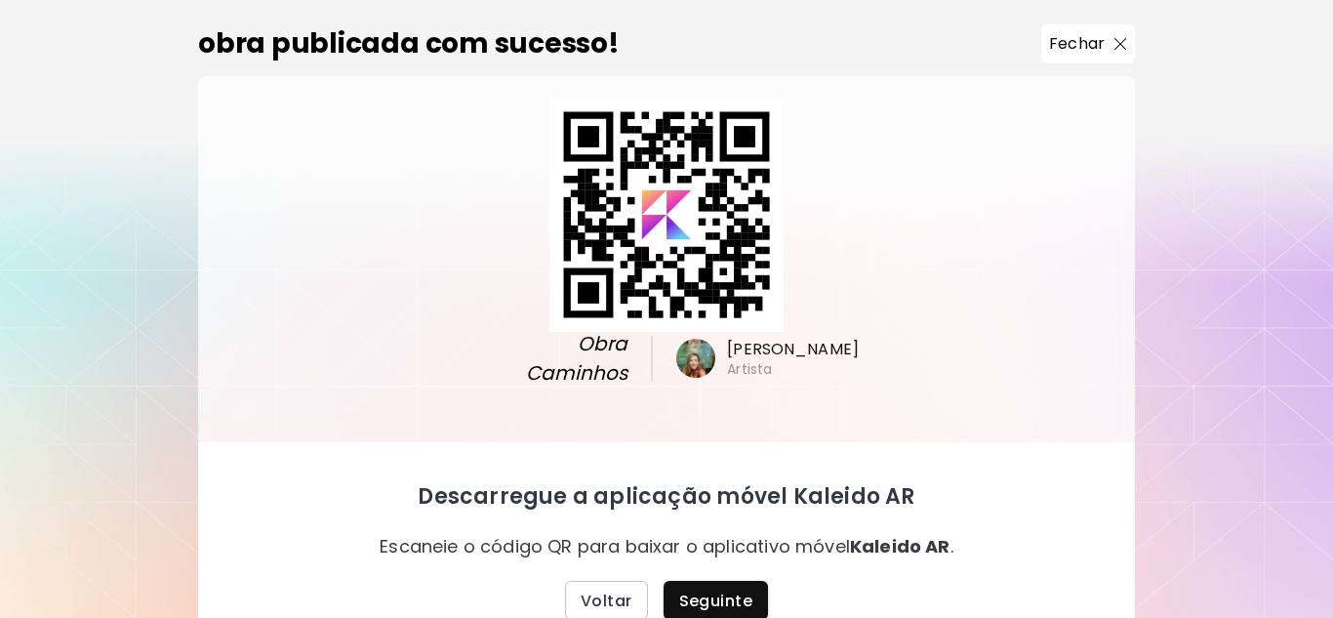
scroll to position [41, 0]
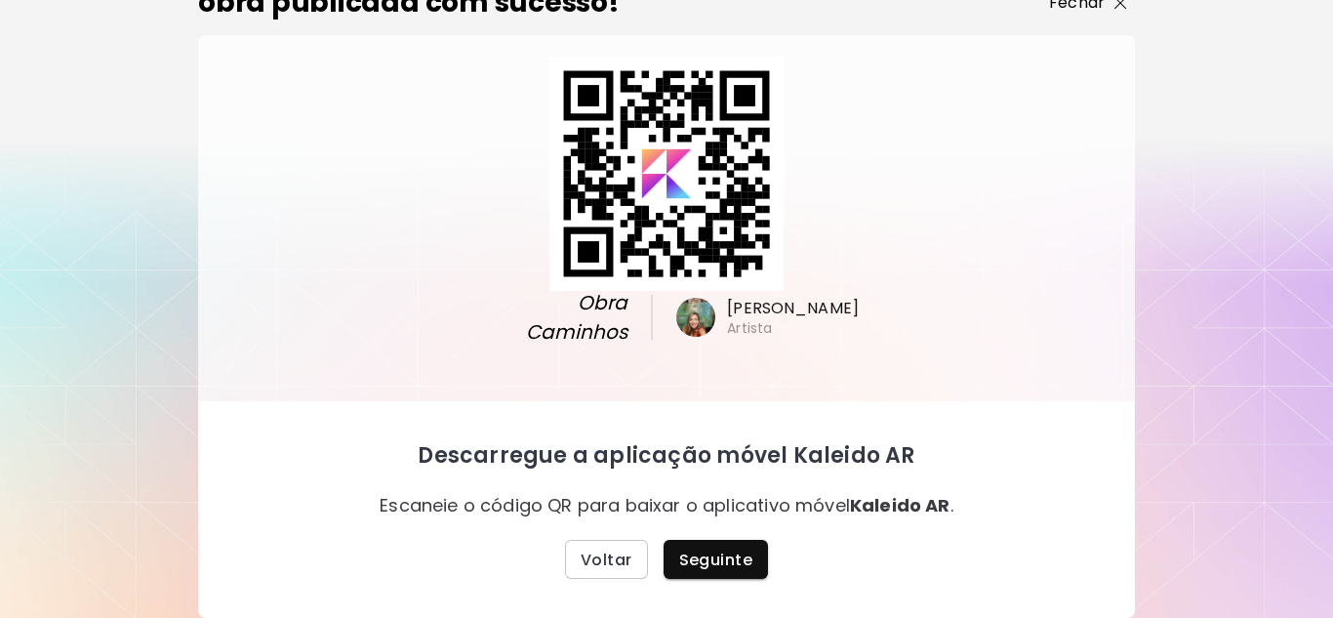
click at [1082, 3] on p "Fechar" at bounding box center [1077, 2] width 56 height 23
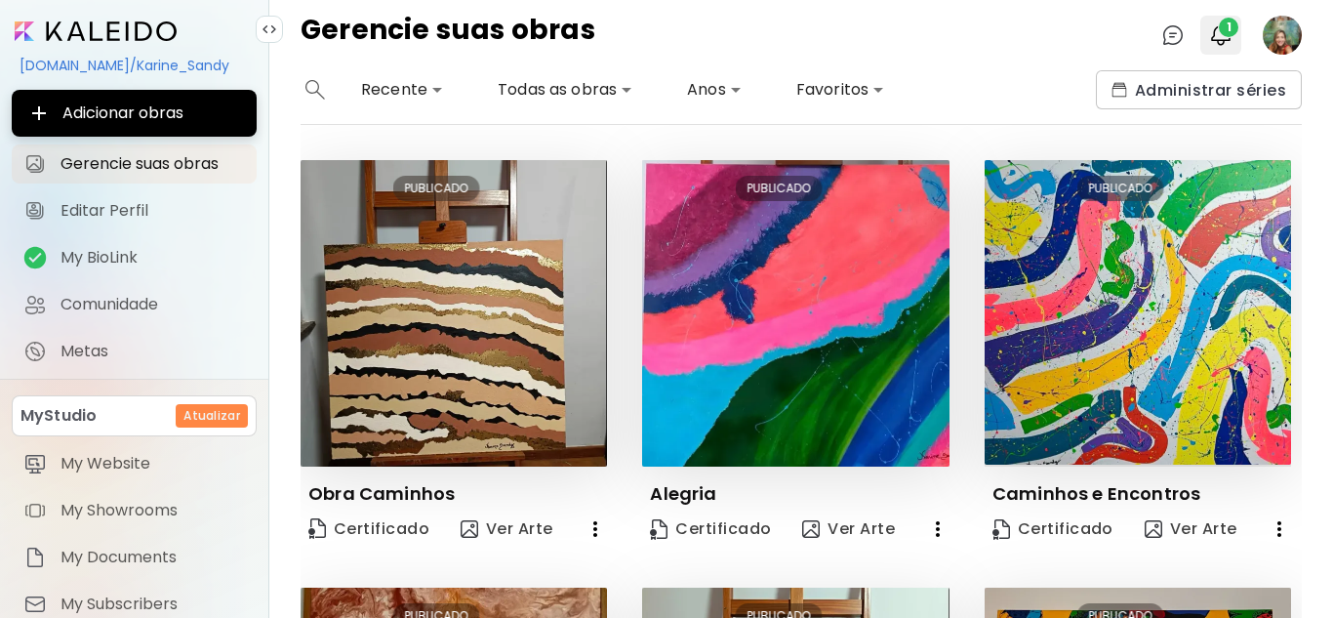
click at [1224, 27] on span "1" at bounding box center [1229, 28] width 20 height 20
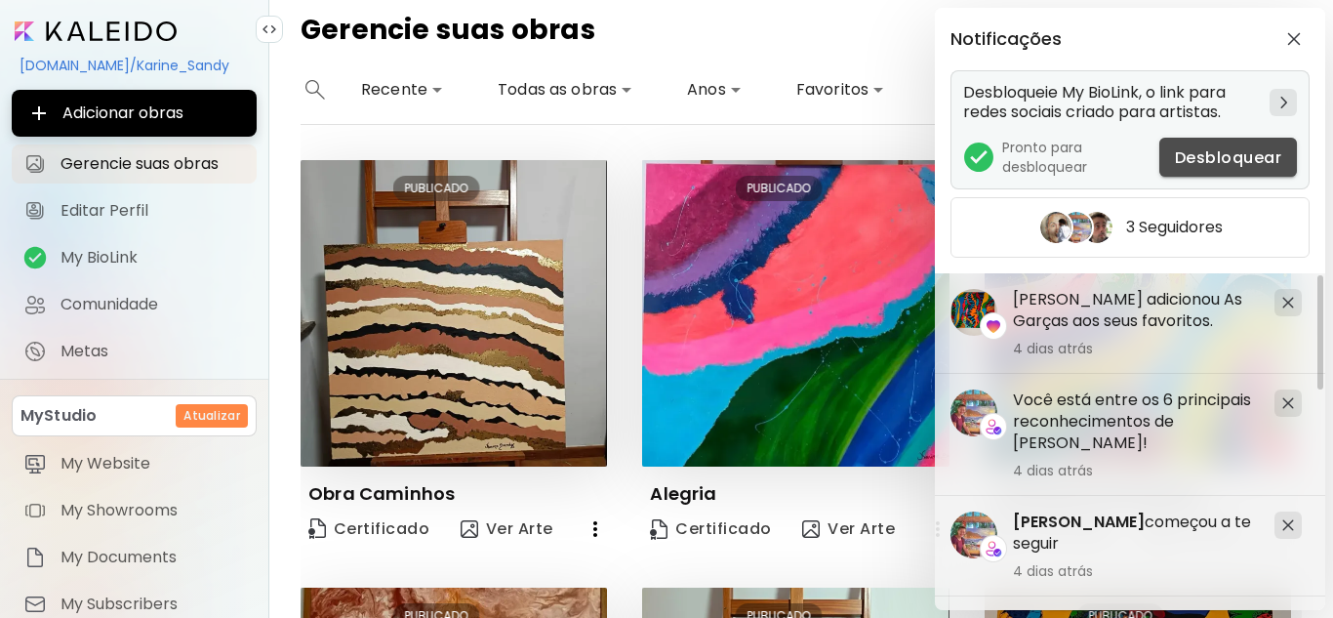
click at [1208, 160] on span "Desbloquear" at bounding box center [1228, 157] width 106 height 20
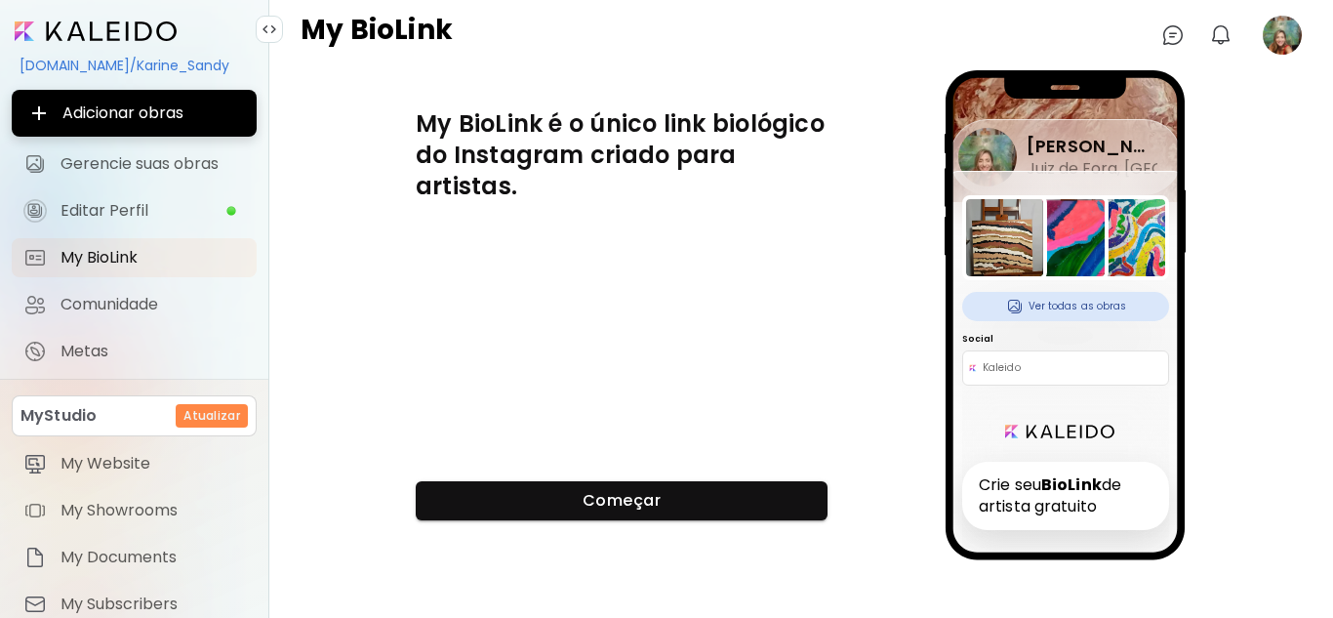
click at [1038, 484] on h6 "Crie seu BioLink de artista gratuito" at bounding box center [1065, 496] width 207 height 68
click at [137, 206] on span "Editar Perfil" at bounding box center [143, 211] width 165 height 20
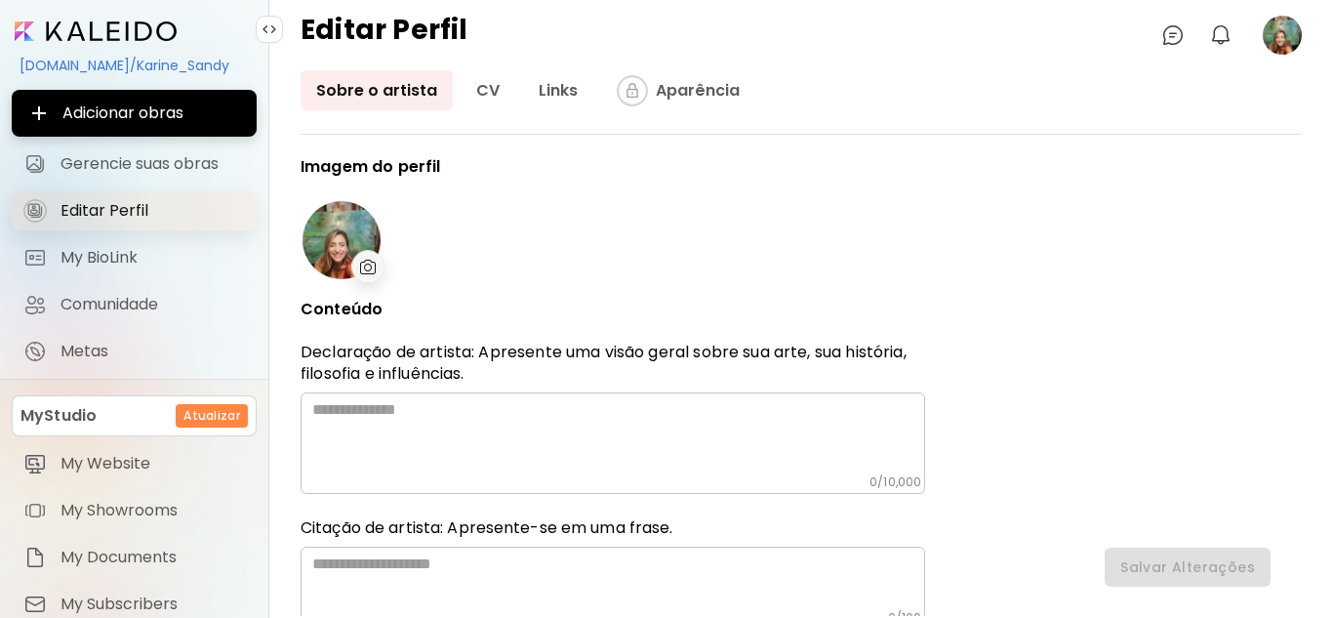
type input "******"
type input "**********"
